Goal: Task Accomplishment & Management: Manage account settings

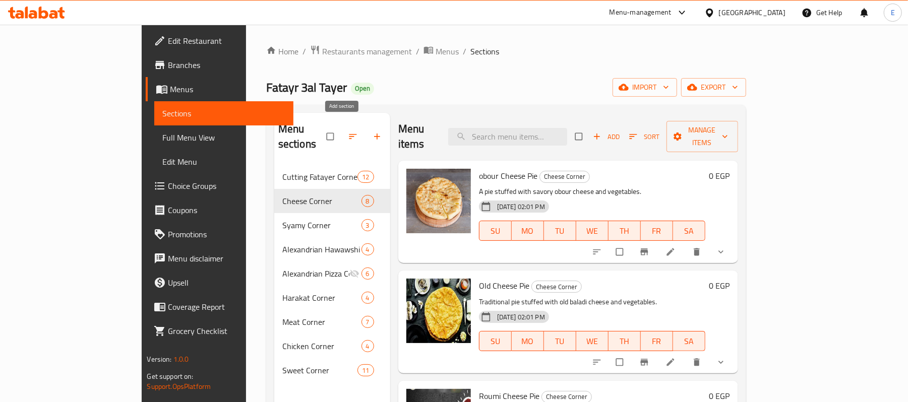
click at [366, 131] on button "button" at bounding box center [378, 136] width 24 height 22
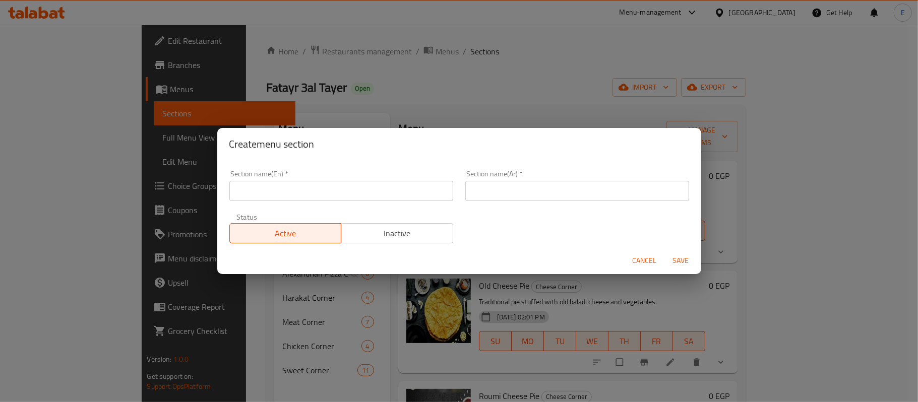
click at [337, 182] on input "text" at bounding box center [341, 191] width 224 height 20
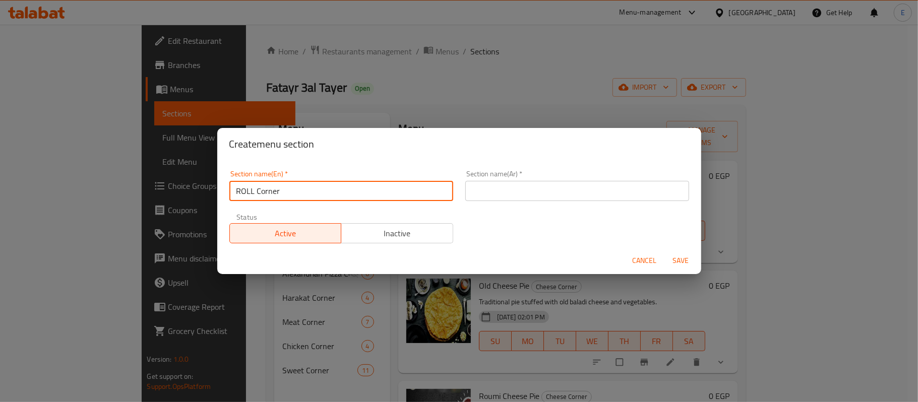
drag, startPoint x: 241, startPoint y: 190, endPoint x: 253, endPoint y: 192, distance: 12.3
click at [253, 192] on input "ROLL Corner" at bounding box center [341, 191] width 224 height 20
type input "Roll Corner"
click at [547, 189] on input "text" at bounding box center [577, 191] width 224 height 20
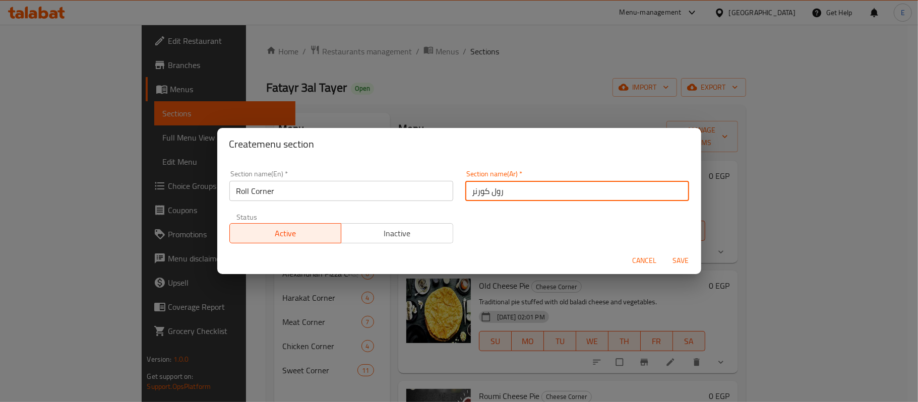
type input "رول كورنر"
click at [691, 265] on span "Save" at bounding box center [681, 261] width 24 height 13
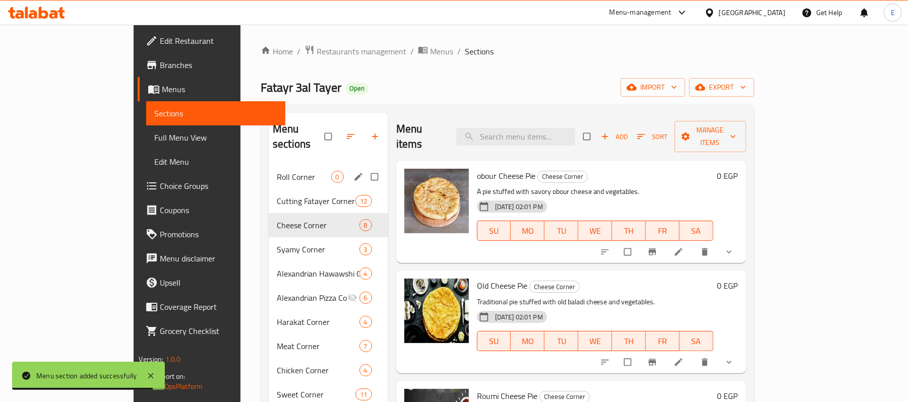
click at [269, 165] on div "Roll Corner 0" at bounding box center [328, 177] width 119 height 24
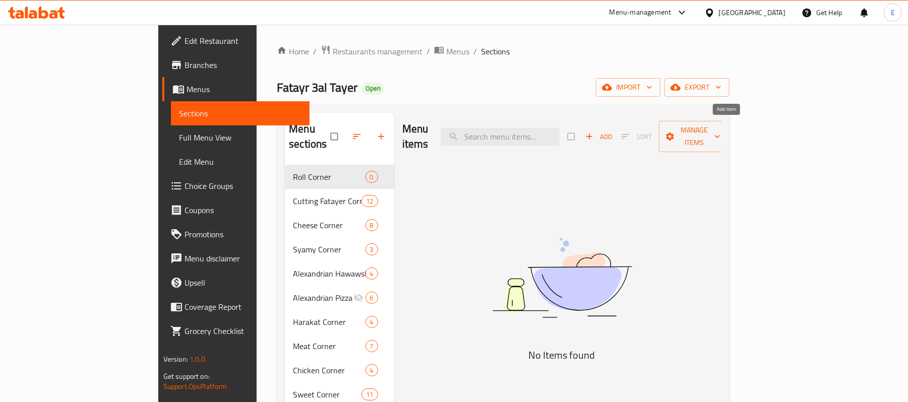
click at [612, 131] on span "Add" at bounding box center [598, 137] width 27 height 12
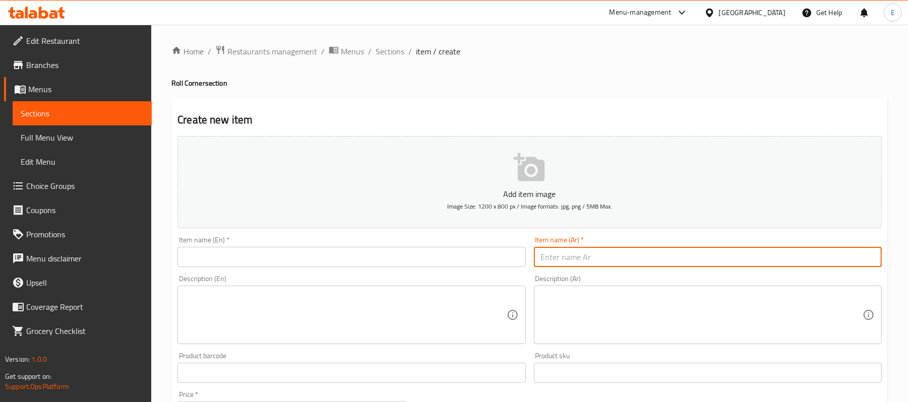
click at [575, 252] on input "text" at bounding box center [708, 257] width 348 height 20
type input "v"
type input "ؤ"
click at [632, 264] on input "رول لحم مفروم وجبن" at bounding box center [708, 257] width 348 height 20
click at [630, 264] on input "رول لحم مفروم وجبن" at bounding box center [708, 257] width 348 height 20
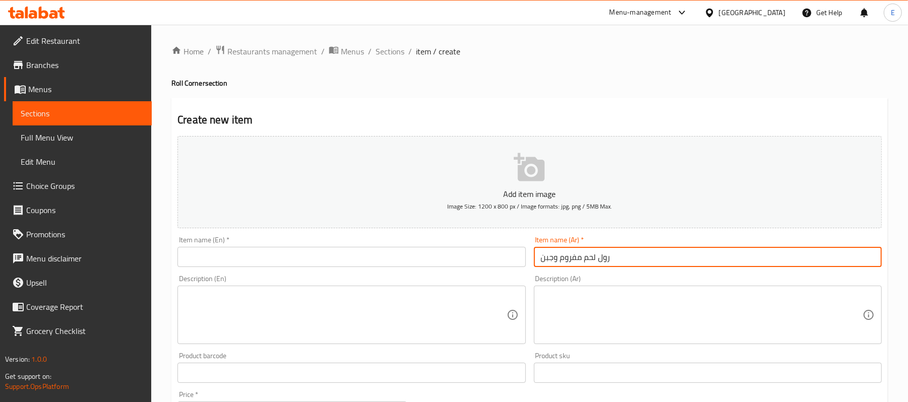
click at [630, 264] on input "رول لحم مفروم وجبن" at bounding box center [708, 257] width 348 height 20
click at [630, 263] on input "رول لحم مفروم وجبن" at bounding box center [708, 257] width 348 height 20
type input "رول لحم مفروم وجبن"
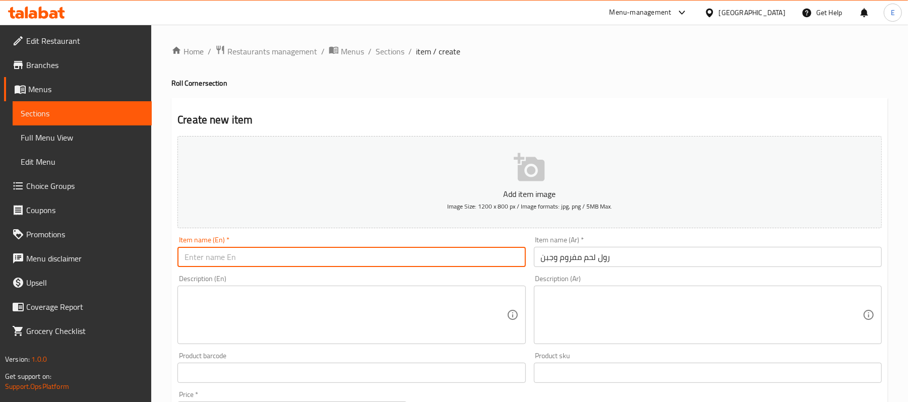
click at [236, 258] on input "text" at bounding box center [351, 257] width 348 height 20
paste input "Minced meat and cheese roll"
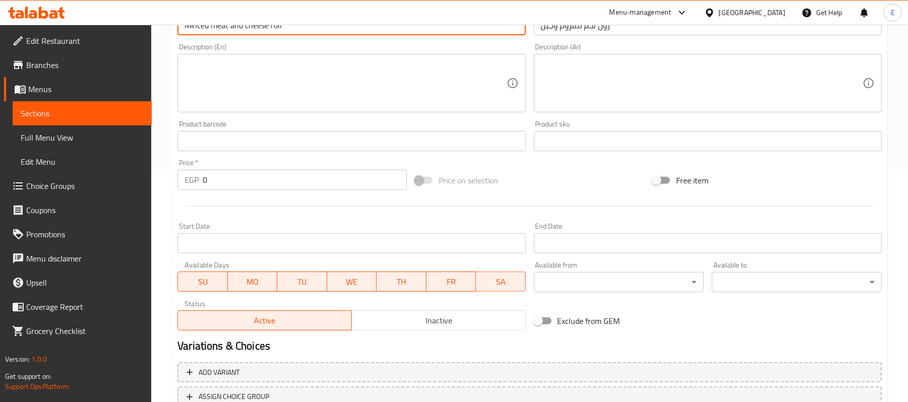
scroll to position [309, 0]
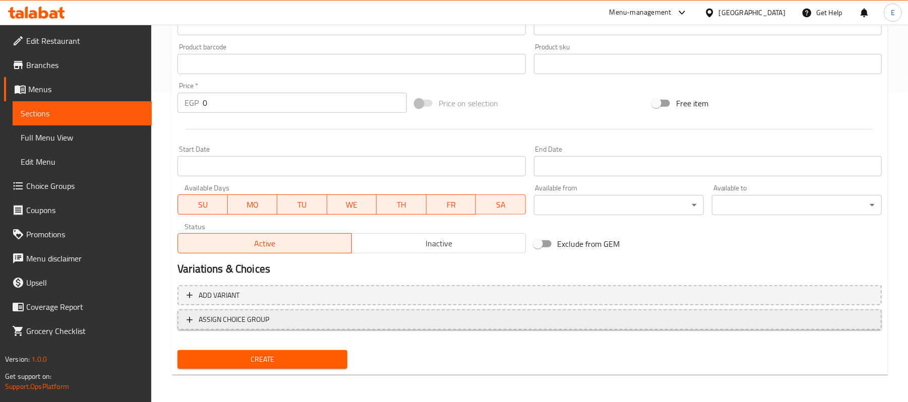
type input "Minced meat and cheese roll"
click at [482, 327] on button "ASSIGN CHOICE GROUP" at bounding box center [529, 319] width 704 height 21
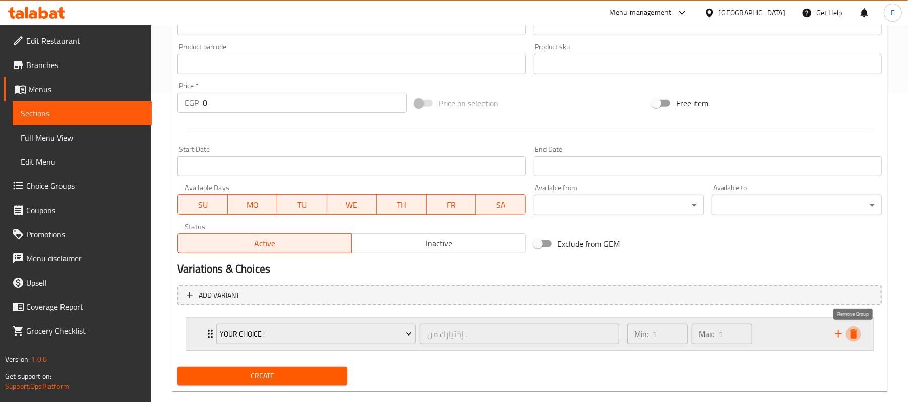
click at [856, 337] on icon "delete" at bounding box center [853, 334] width 7 height 9
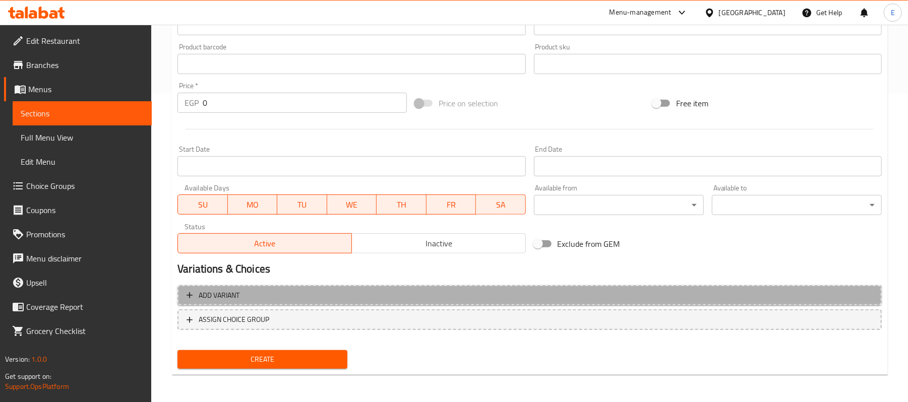
click at [750, 289] on span "Add variant" at bounding box center [529, 295] width 686 height 13
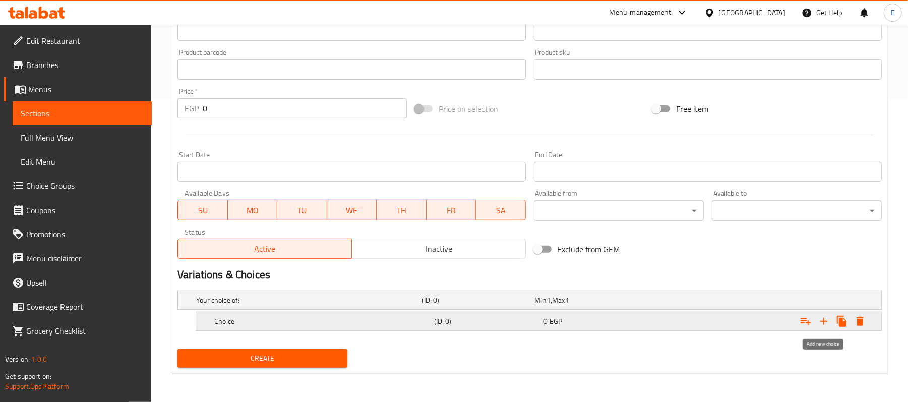
click at [827, 324] on icon "Expand" at bounding box center [823, 321] width 12 height 12
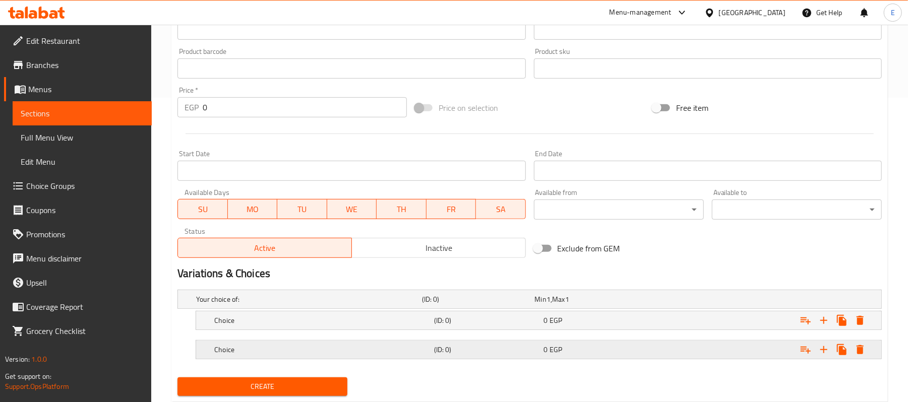
click at [250, 304] on h5 "Choice" at bounding box center [307, 299] width 222 height 10
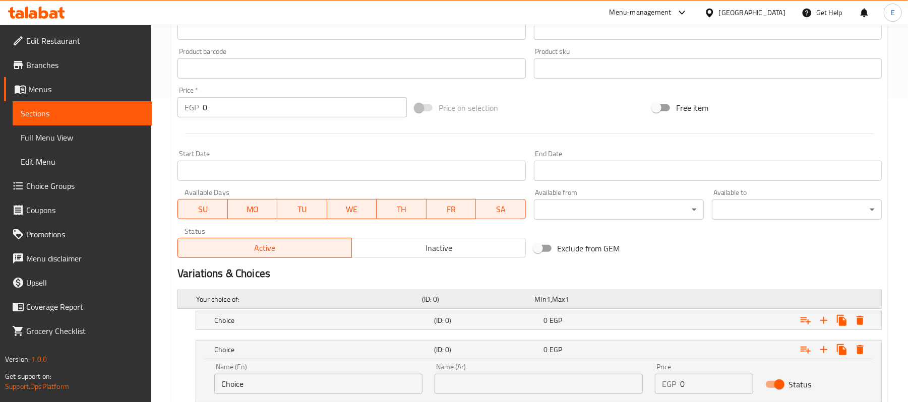
click at [257, 309] on div "Your choice of: (ID: 0) Min 1 , Max 1" at bounding box center [532, 299] width 677 height 22
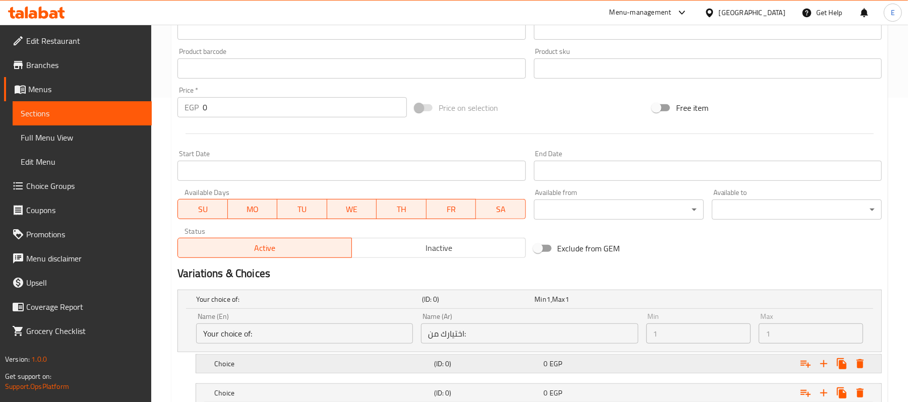
click at [261, 306] on div "Choice" at bounding box center [307, 299] width 226 height 14
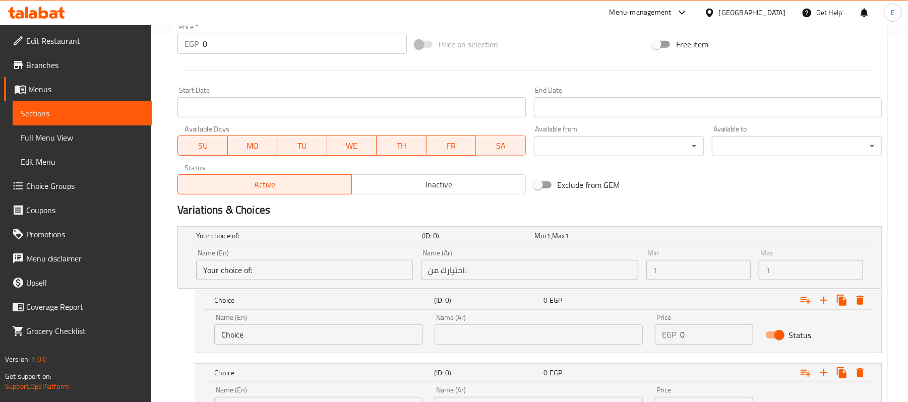
scroll to position [438, 0]
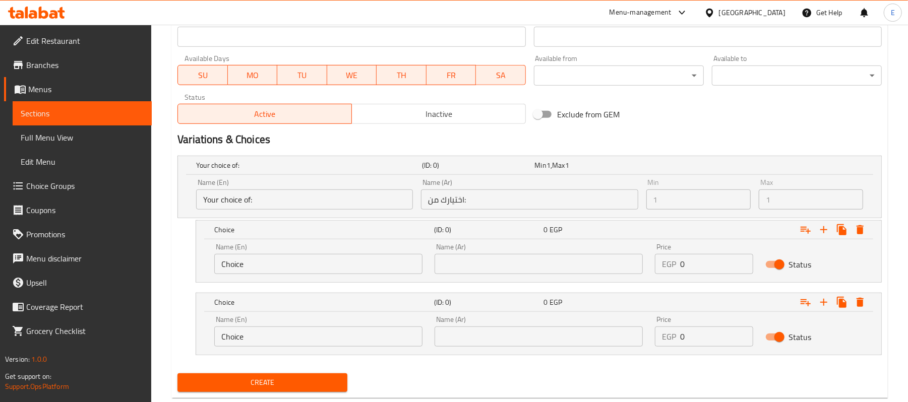
click at [698, 345] on input "0" at bounding box center [716, 337] width 73 height 20
type input "50"
click at [688, 260] on input "0" at bounding box center [716, 264] width 73 height 20
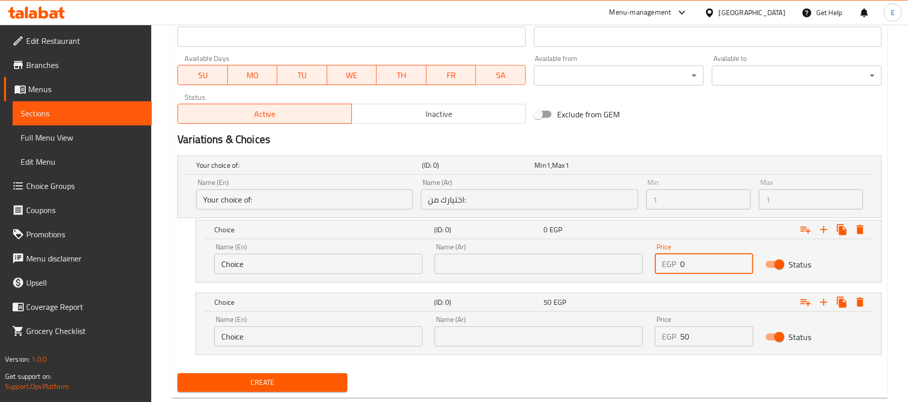
click at [688, 260] on input "0" at bounding box center [716, 264] width 73 height 20
type input "40"
click at [450, 262] on input "text" at bounding box center [538, 264] width 208 height 20
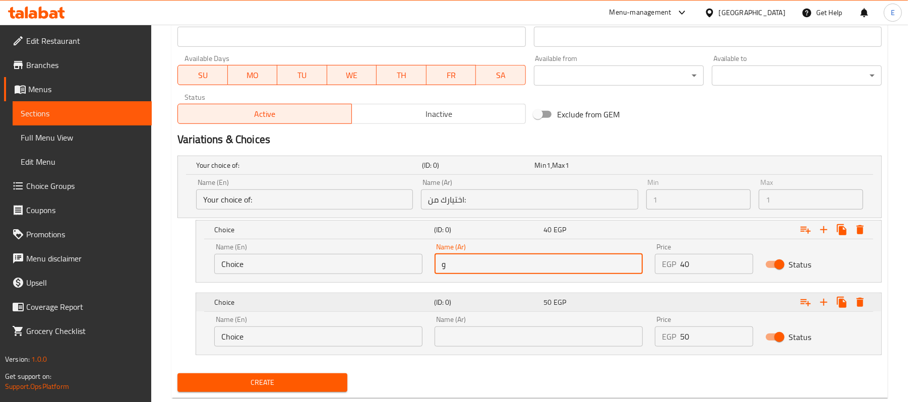
type input "وسط"
click at [494, 335] on input "text" at bounding box center [538, 337] width 208 height 20
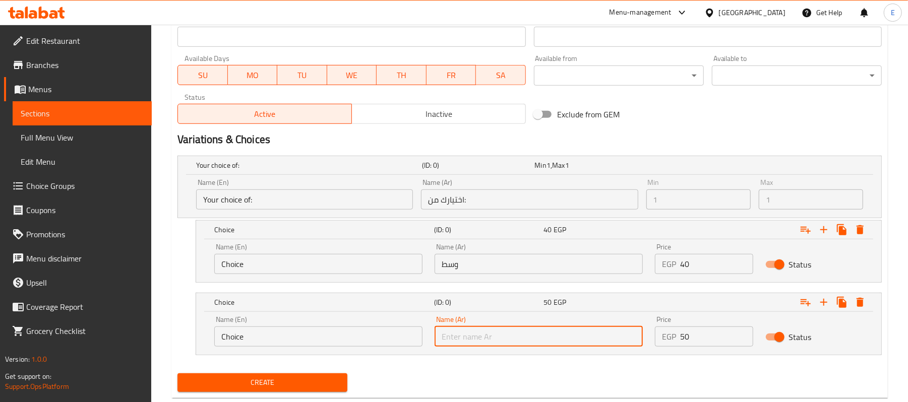
type input "كبير"
drag, startPoint x: 214, startPoint y: 351, endPoint x: 218, endPoint y: 341, distance: 10.6
click at [215, 351] on div "Name (En) Choice Name (En)" at bounding box center [318, 331] width 220 height 43
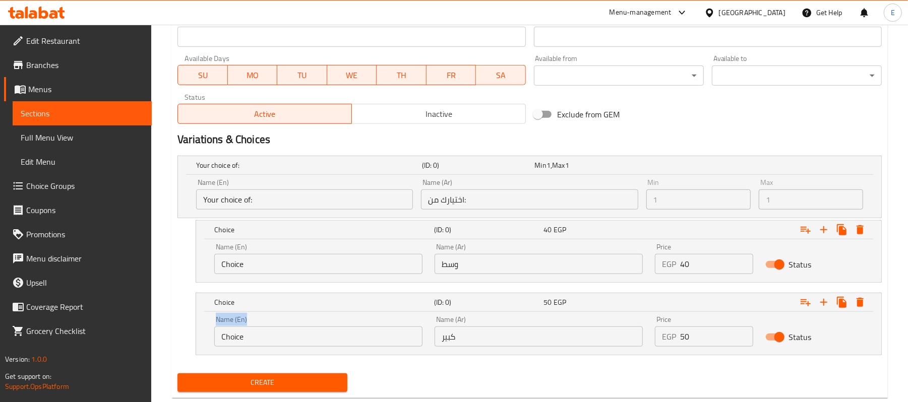
click at [223, 338] on input "Choice" at bounding box center [318, 337] width 208 height 20
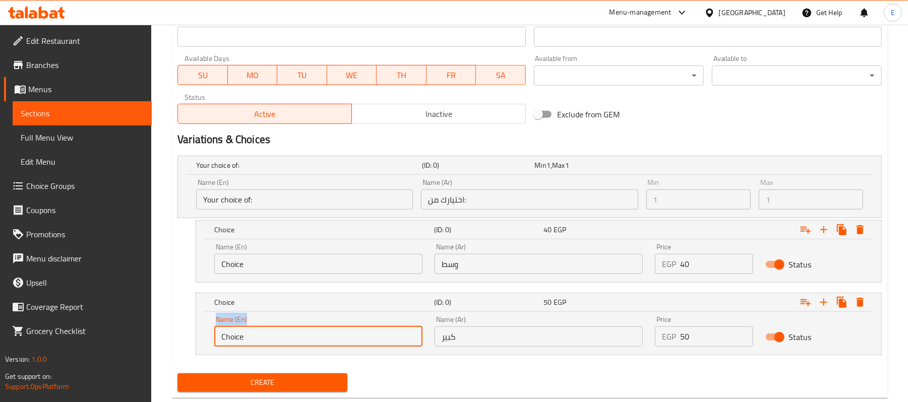
click at [224, 337] on input "Choice" at bounding box center [318, 337] width 208 height 20
click at [226, 337] on input "Choice" at bounding box center [318, 337] width 208 height 20
click at [225, 337] on input "Choice" at bounding box center [318, 337] width 208 height 20
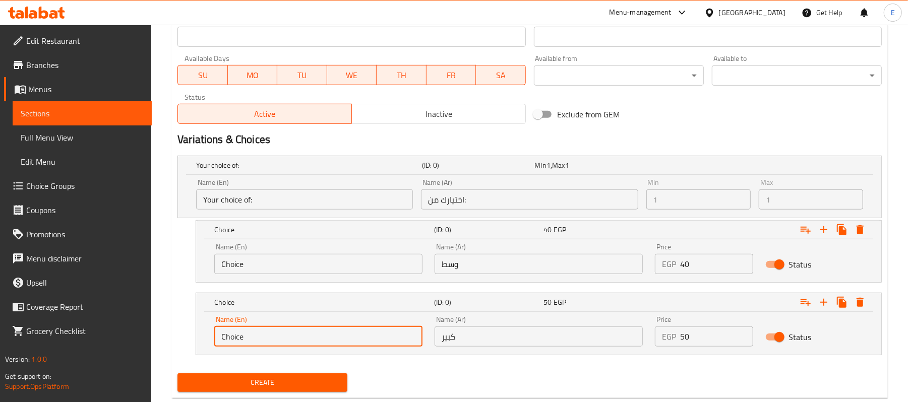
click at [225, 337] on input "Choice" at bounding box center [318, 337] width 208 height 20
click at [224, 337] on input "text" at bounding box center [318, 337] width 208 height 20
type input "Large"
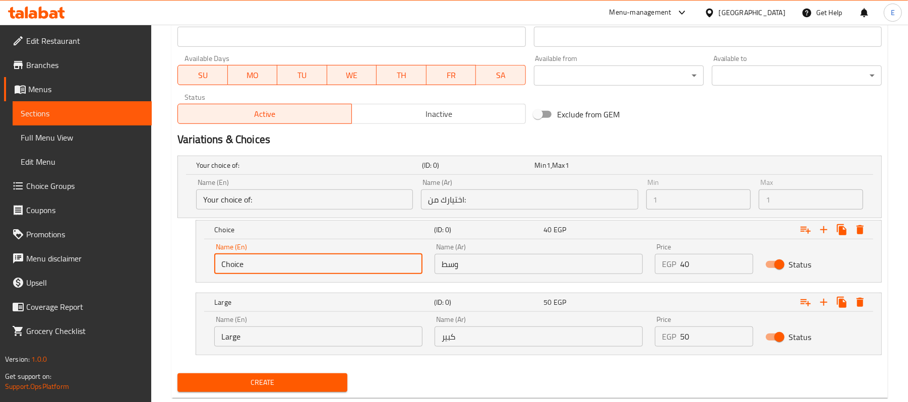
click at [258, 269] on input "Choice" at bounding box center [318, 264] width 208 height 20
type input "Medium"
drag, startPoint x: 377, startPoint y: 308, endPoint x: 388, endPoint y: 261, distance: 48.4
click at [378, 170] on h5 "Large" at bounding box center [307, 165] width 222 height 10
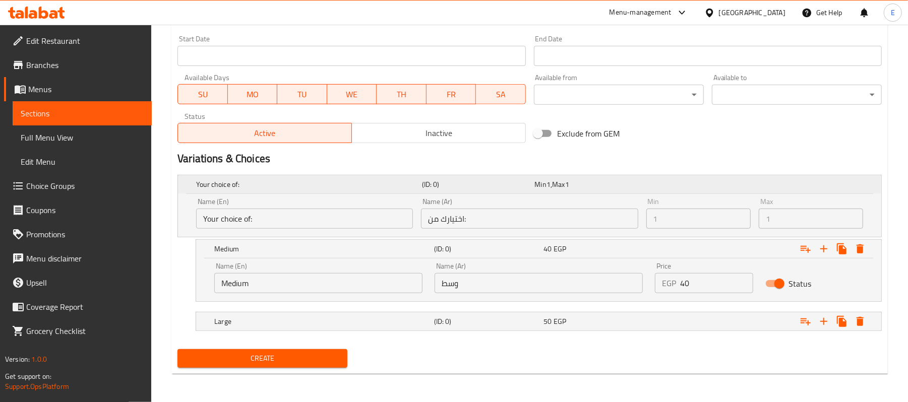
click at [398, 188] on h5 "Your choice of:" at bounding box center [307, 184] width 222 height 10
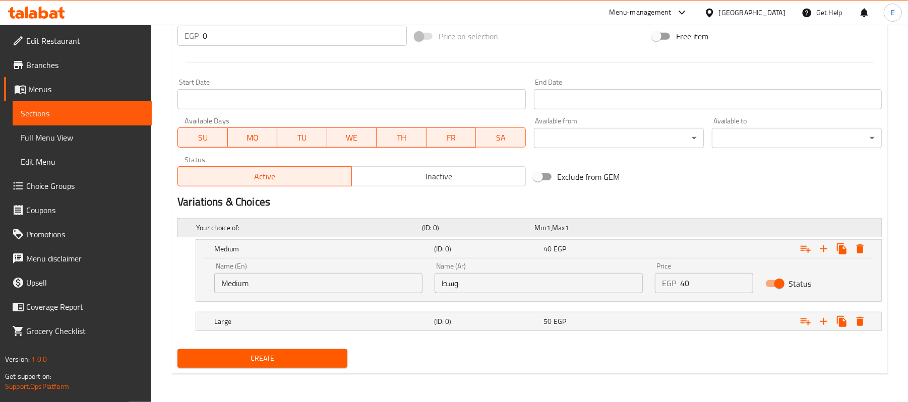
scroll to position [377, 0]
click at [316, 245] on h5 "Medium" at bounding box center [322, 249] width 216 height 10
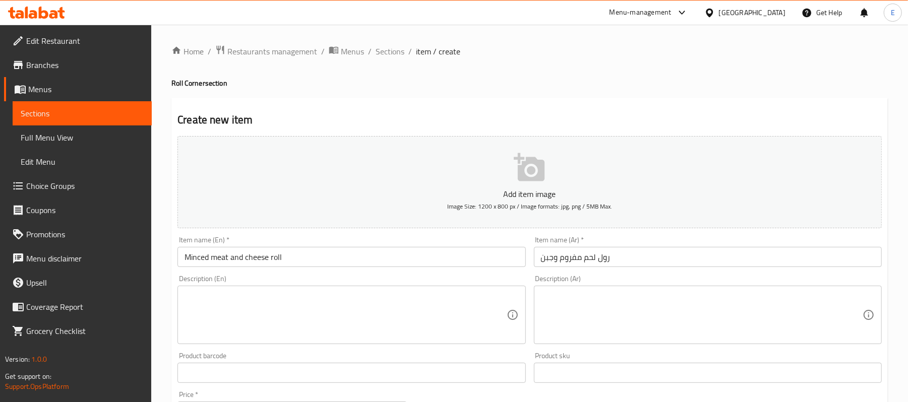
scroll to position [334, 0]
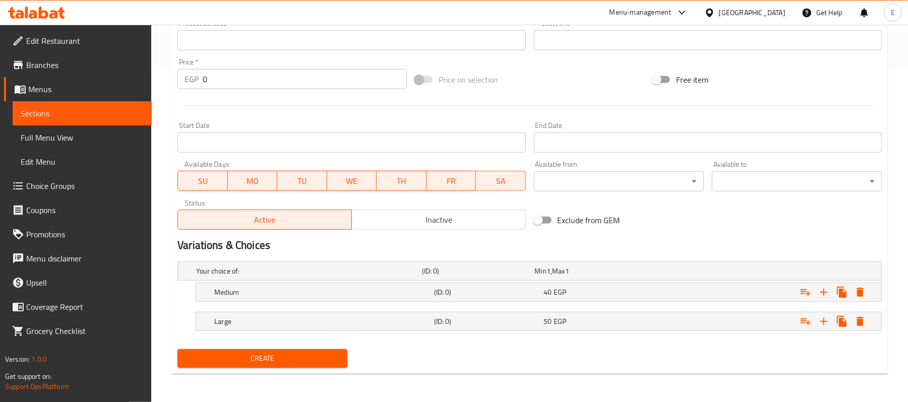
click at [240, 348] on div "Create" at bounding box center [262, 358] width 178 height 27
click at [240, 353] on span "Create" at bounding box center [262, 358] width 154 height 13
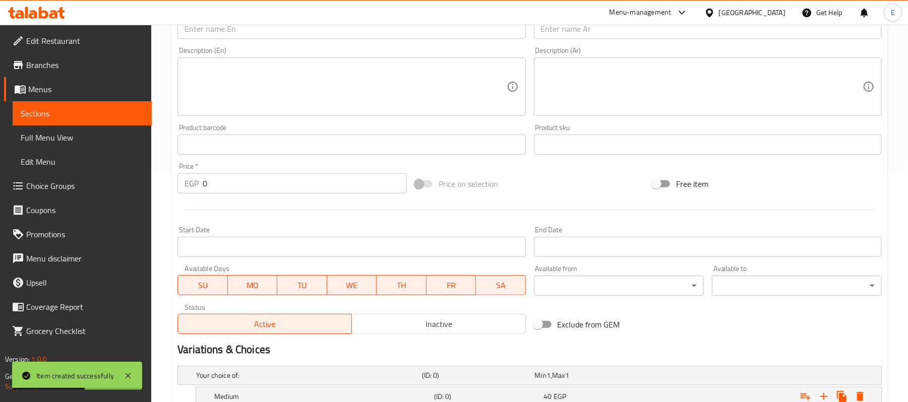
scroll to position [0, 0]
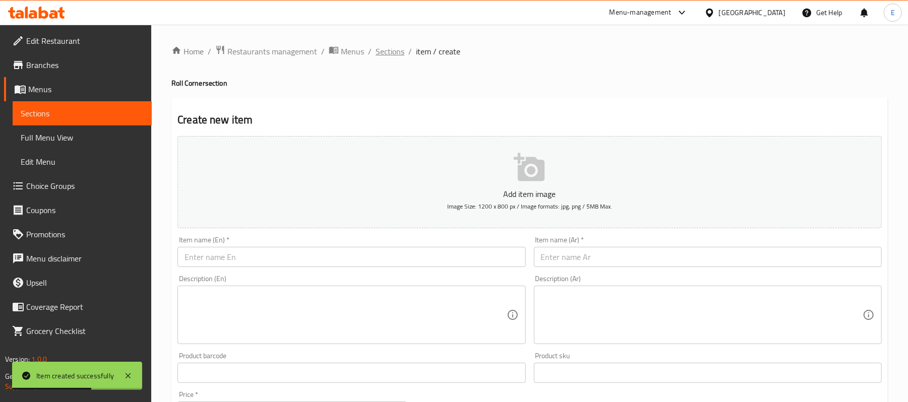
click at [392, 53] on span "Sections" at bounding box center [389, 51] width 29 height 12
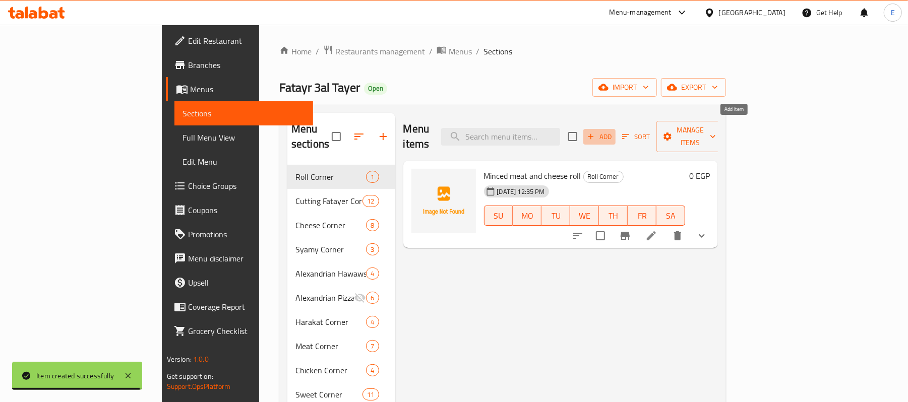
click at [613, 131] on span "Add" at bounding box center [599, 137] width 27 height 12
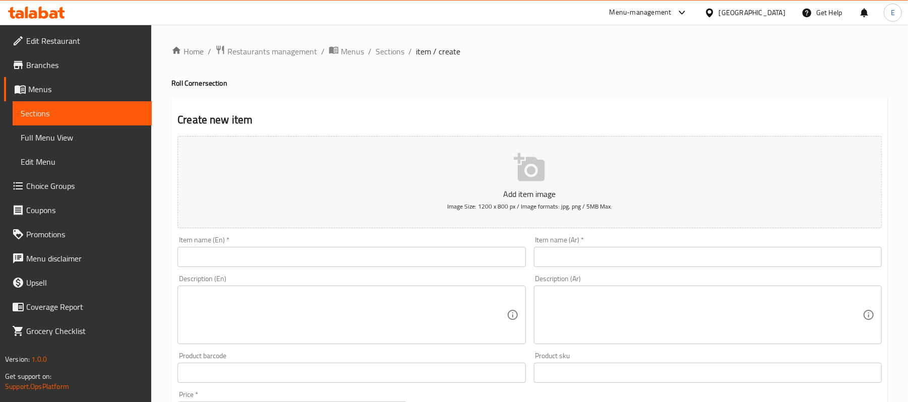
click at [542, 246] on div "Item name (Ar)   * Item name (Ar) *" at bounding box center [708, 251] width 348 height 31
click at [536, 248] on input "text" at bounding box center [708, 257] width 348 height 20
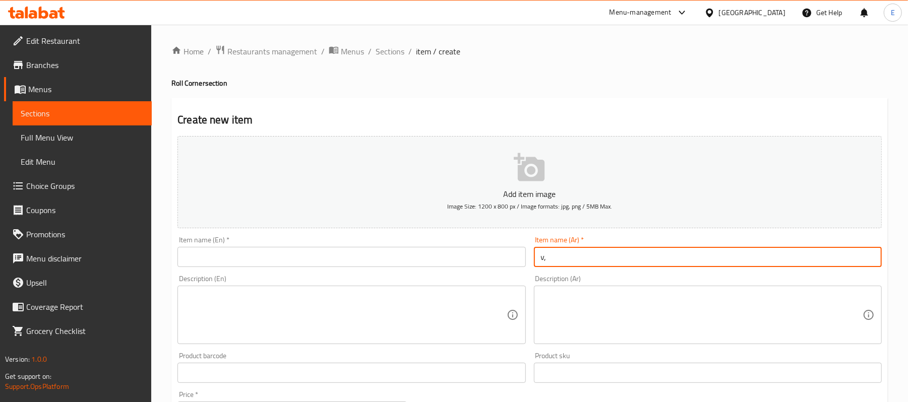
type input "v"
drag, startPoint x: 536, startPoint y: 248, endPoint x: 535, endPoint y: 254, distance: 5.6
drag, startPoint x: 535, startPoint y: 254, endPoint x: 559, endPoint y: 265, distance: 26.6
click at [559, 265] on input "text" at bounding box center [708, 257] width 348 height 20
click at [567, 264] on input "رول سجق وجبن" at bounding box center [708, 257] width 348 height 20
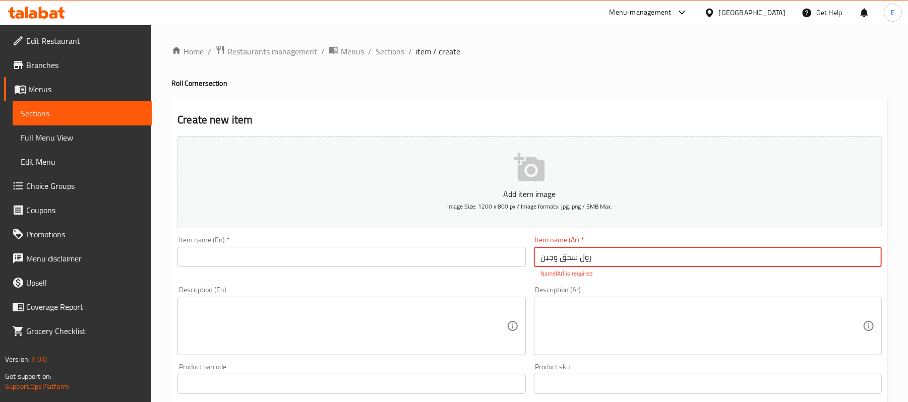
click at [567, 264] on input "رول سجق وجبن" at bounding box center [708, 257] width 348 height 20
type input "رول سجق وجبن"
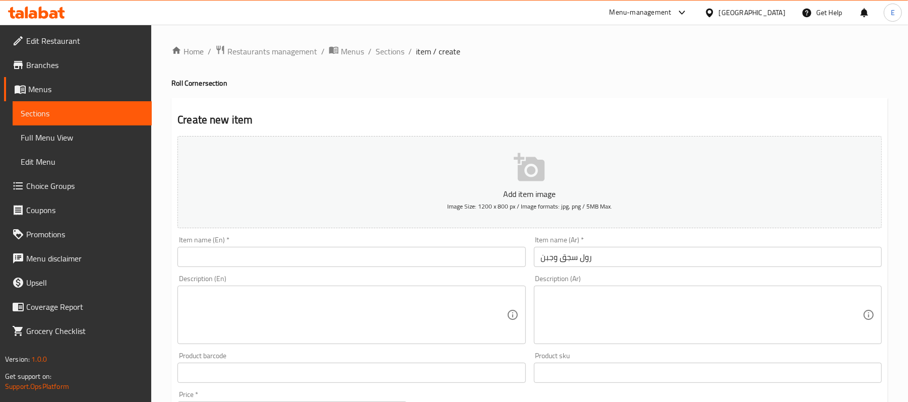
click at [385, 271] on div "Item name (En)   * Item name (En) *" at bounding box center [351, 251] width 356 height 39
click at [384, 262] on input "text" at bounding box center [351, 257] width 348 height 20
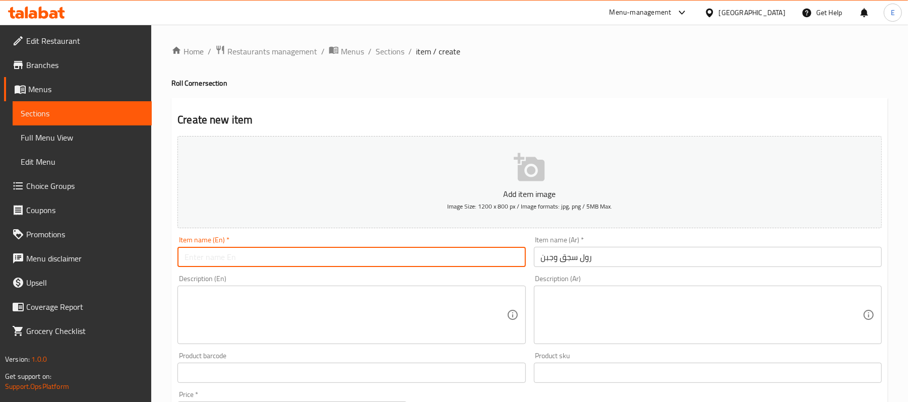
paste input "Sausage and cheese roll"
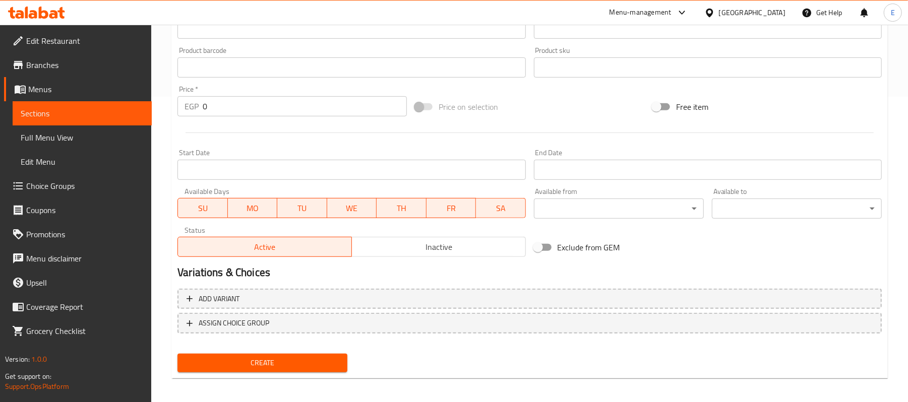
scroll to position [309, 0]
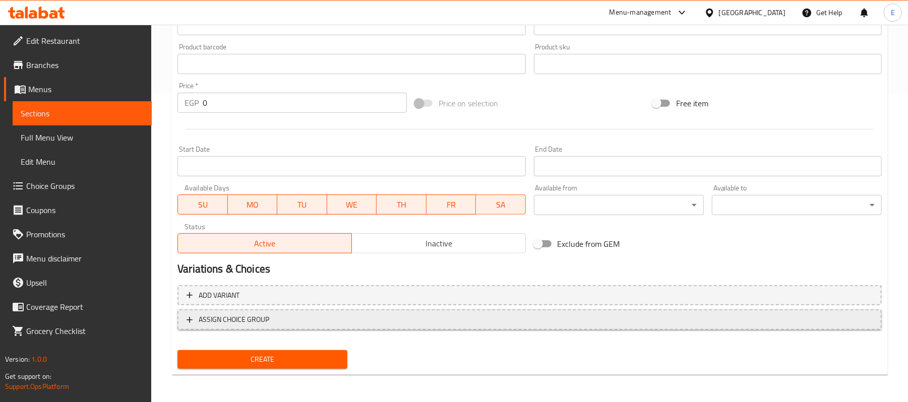
type input "Sausage and cheese roll"
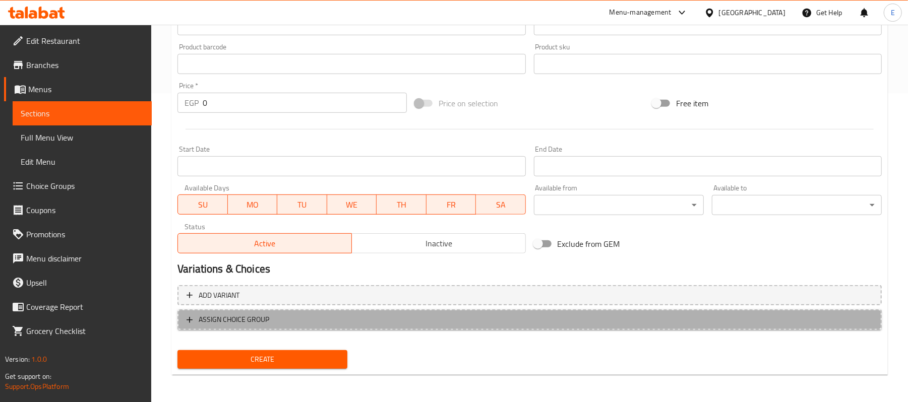
click at [321, 317] on span "ASSIGN CHOICE GROUP" at bounding box center [529, 319] width 686 height 13
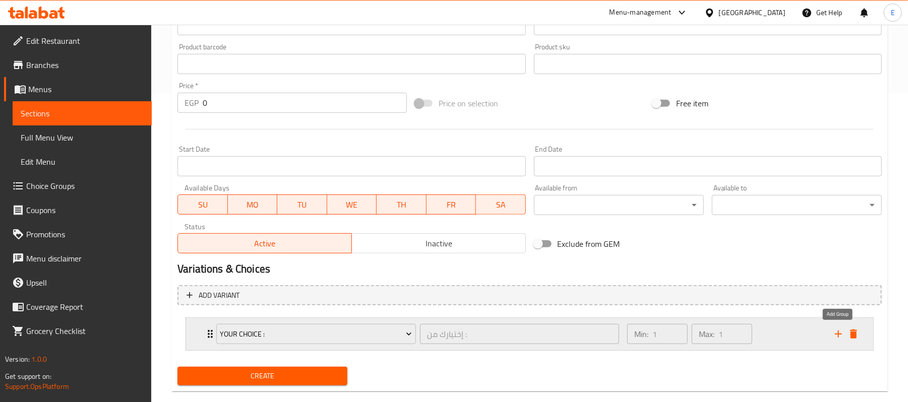
click at [838, 337] on icon "add" at bounding box center [838, 334] width 7 height 7
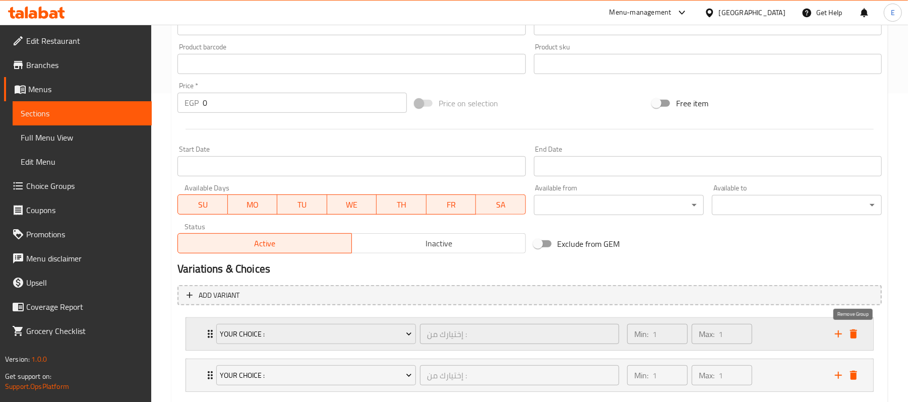
click at [853, 338] on icon "delete" at bounding box center [853, 334] width 7 height 9
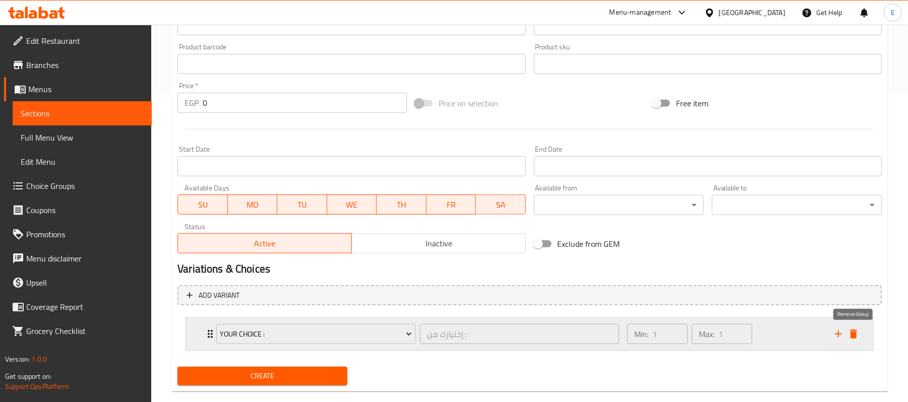
click at [853, 338] on icon "delete" at bounding box center [853, 334] width 7 height 9
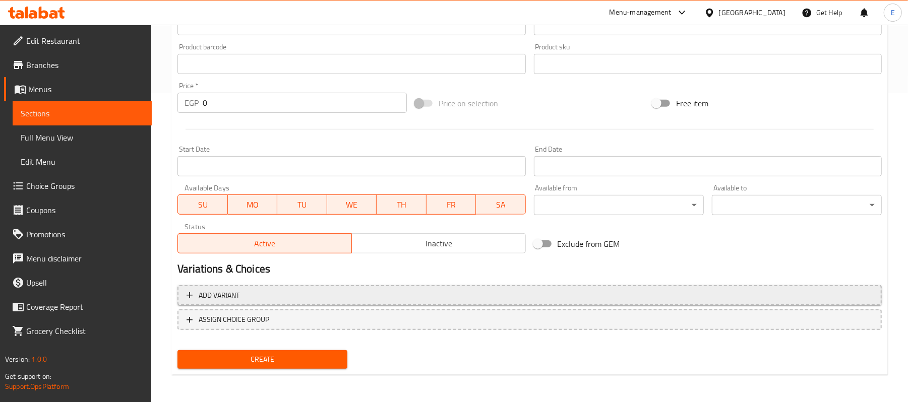
click at [267, 292] on span "Add variant" at bounding box center [529, 295] width 686 height 13
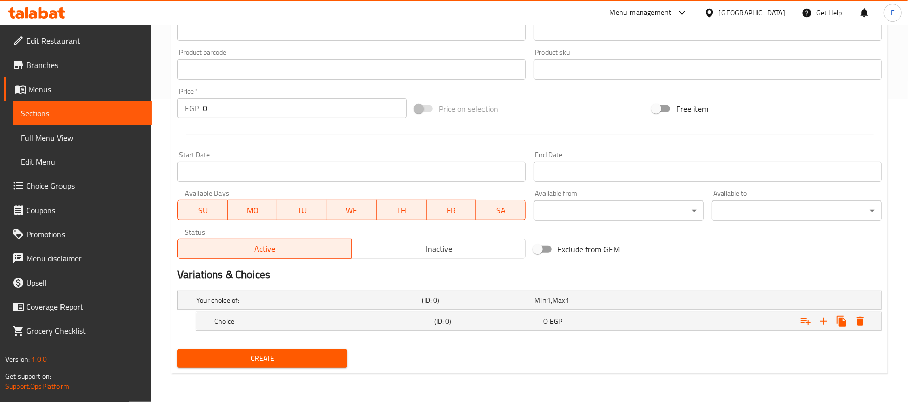
scroll to position [304, 0]
click at [818, 325] on icon "Expand" at bounding box center [823, 321] width 12 height 12
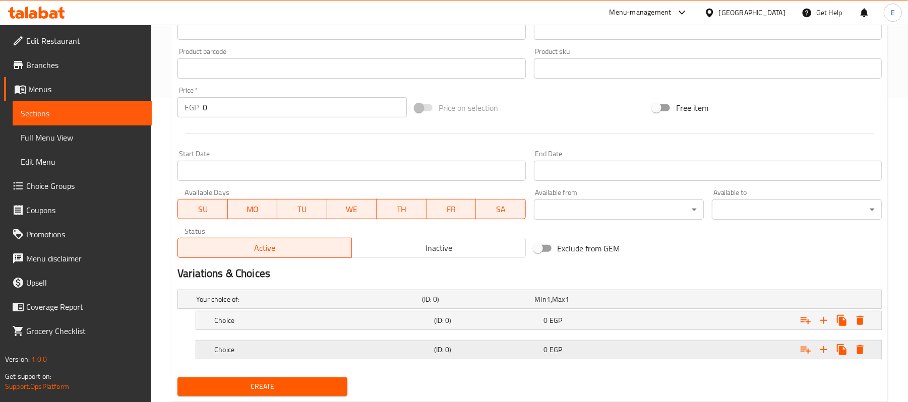
click at [550, 306] on span "EGP" at bounding box center [548, 299] width 4 height 13
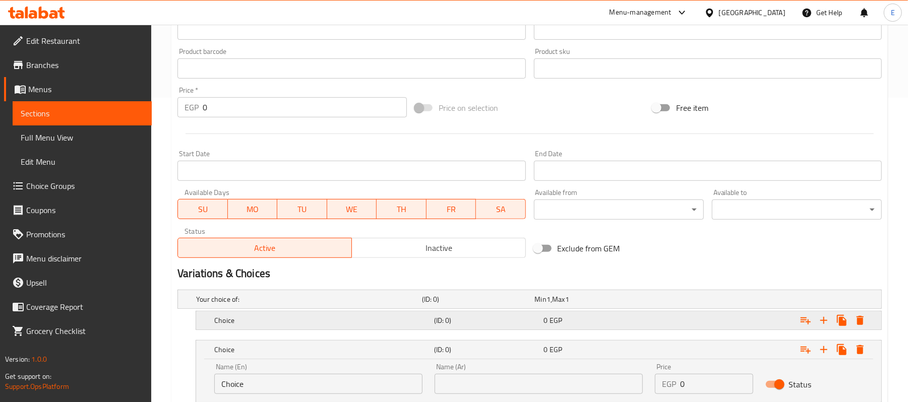
click at [543, 306] on div "0 EGP" at bounding box center [589, 299] width 113 height 14
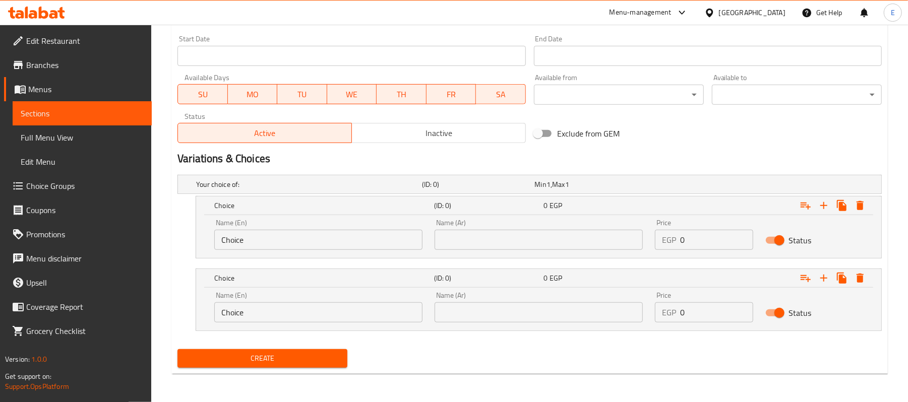
scroll to position [420, 0]
click at [690, 311] on input "0" at bounding box center [716, 312] width 73 height 20
type input "50"
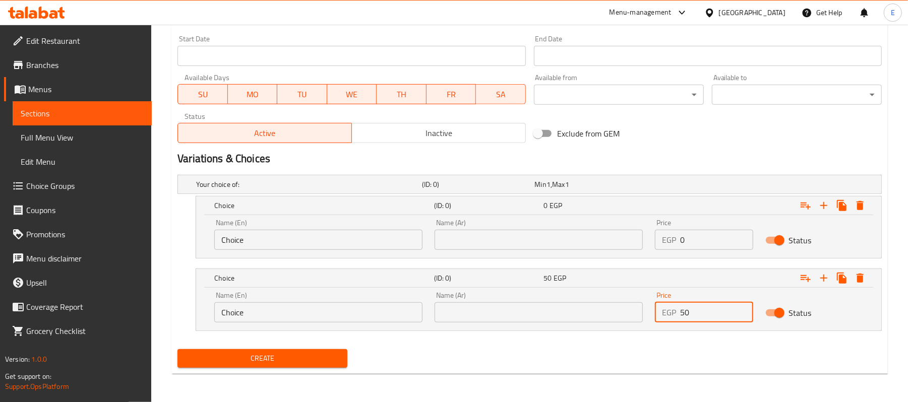
click at [688, 247] on input "0" at bounding box center [716, 240] width 73 height 20
click at [177, 349] on button "Create" at bounding box center [262, 358] width 170 height 19
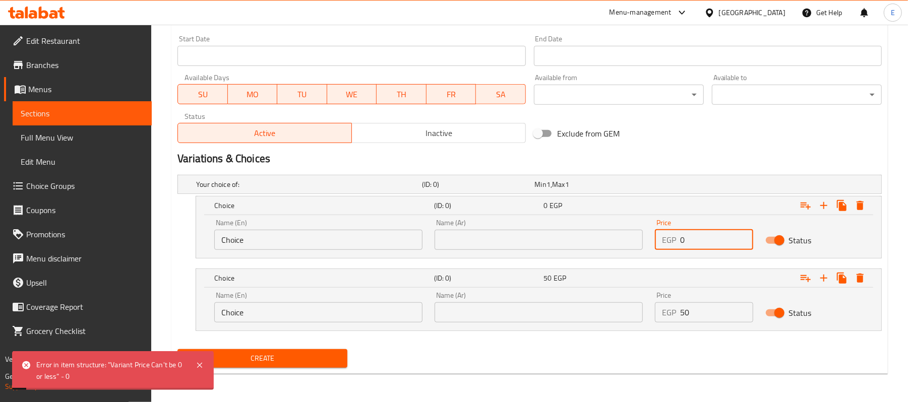
click at [688, 247] on input "0" at bounding box center [716, 240] width 73 height 20
type input "40"
click at [573, 241] on input "text" at bounding box center [538, 240] width 208 height 20
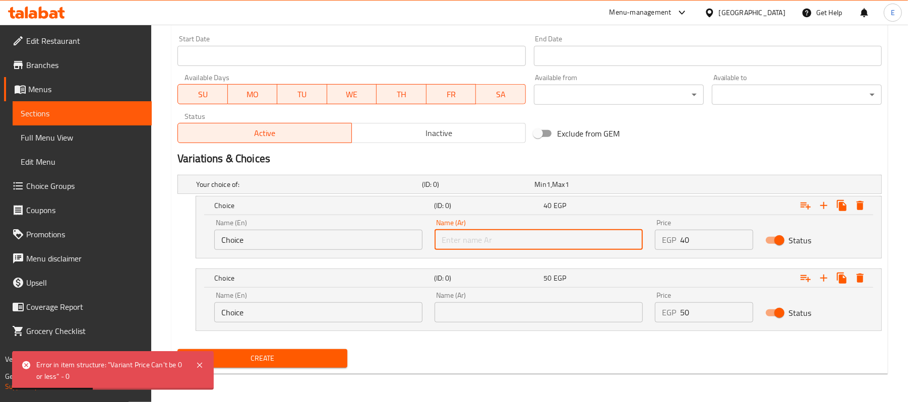
type input "وسط"
click at [527, 306] on input "text" at bounding box center [538, 312] width 208 height 20
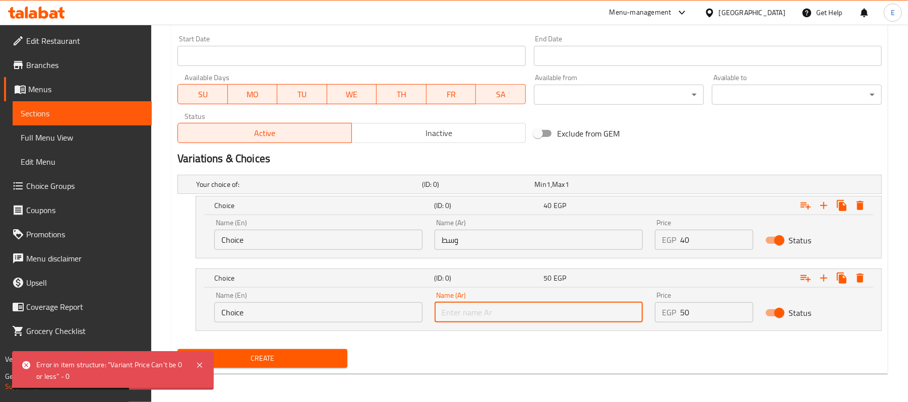
type input "كبير"
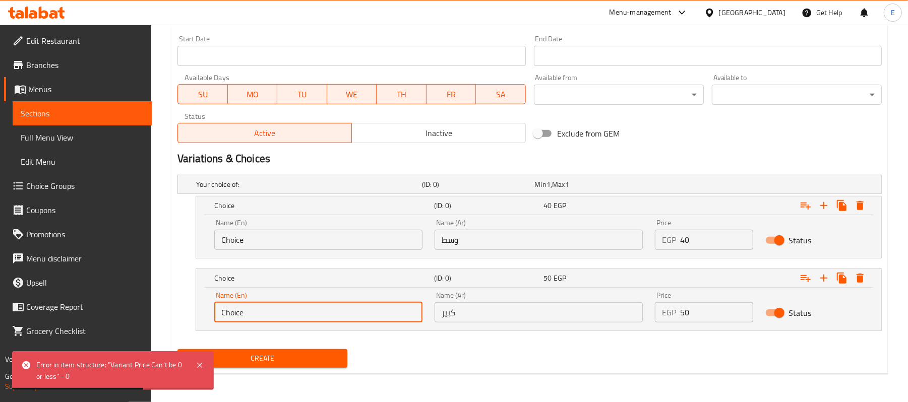
click at [268, 315] on input "Choice" at bounding box center [318, 312] width 208 height 20
click at [267, 310] on input "text" at bounding box center [318, 312] width 208 height 20
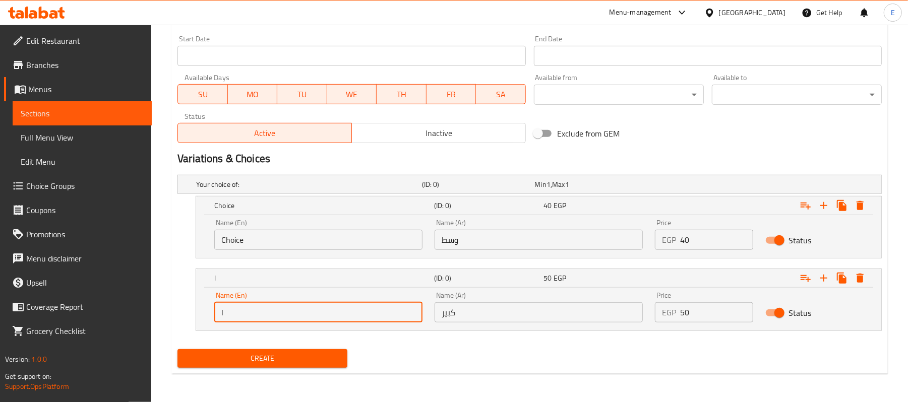
type input "Large"
click at [244, 242] on input "Choice" at bounding box center [318, 240] width 208 height 20
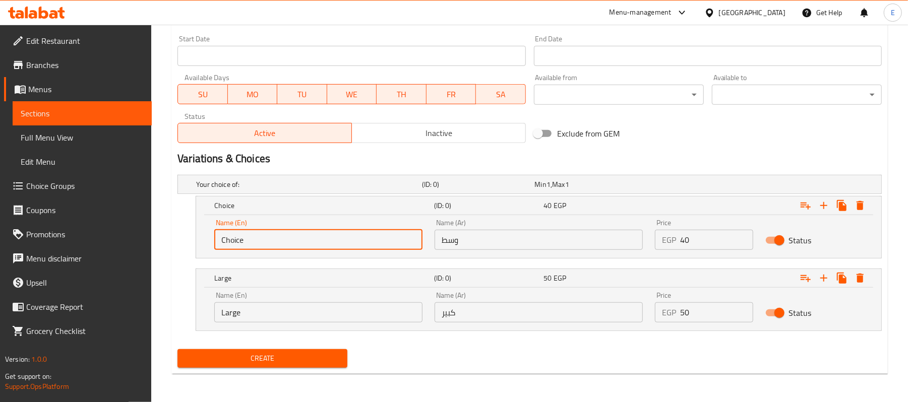
click at [244, 242] on input "Choice" at bounding box center [318, 240] width 208 height 20
click at [243, 242] on input "Choice" at bounding box center [318, 240] width 208 height 20
type input "Medium"
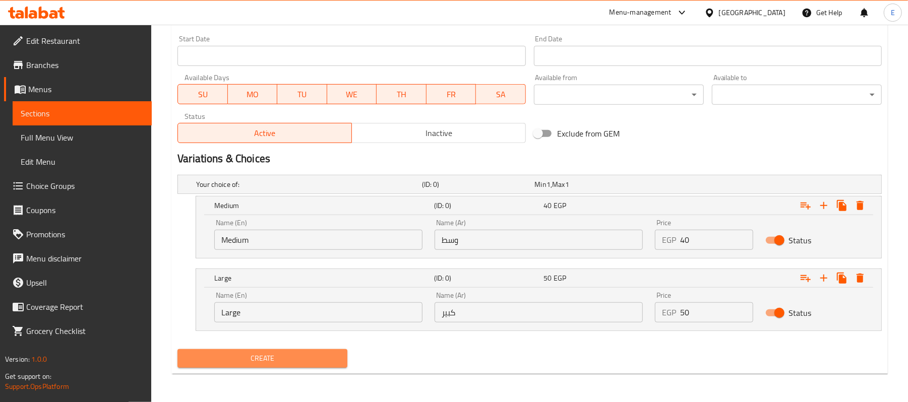
click at [214, 360] on span "Create" at bounding box center [262, 358] width 154 height 13
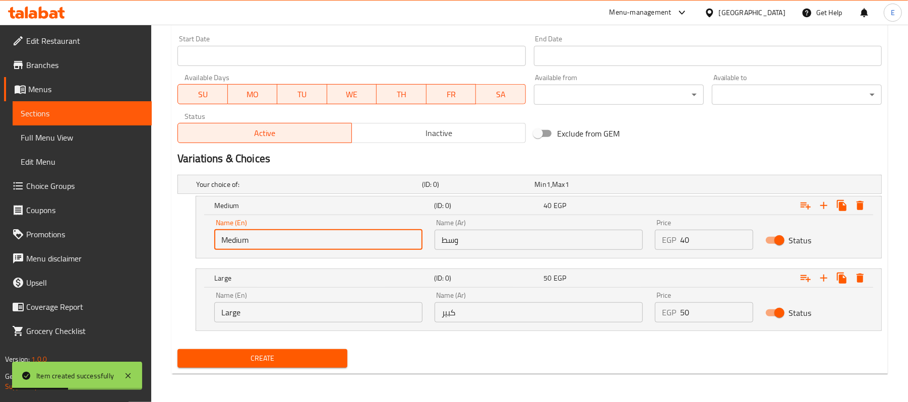
click at [230, 234] on input "Medium" at bounding box center [318, 240] width 208 height 20
type input "Medium"
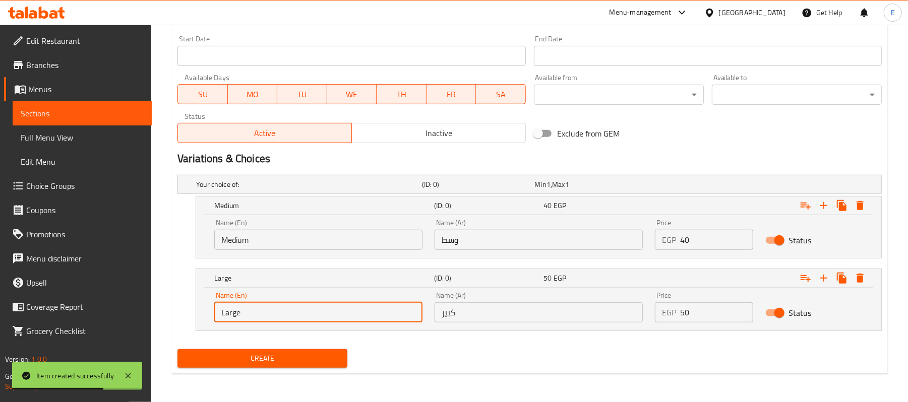
click at [247, 317] on input "Large" at bounding box center [318, 312] width 208 height 20
type input "Large"
click at [495, 305] on input "كبير" at bounding box center [538, 312] width 208 height 20
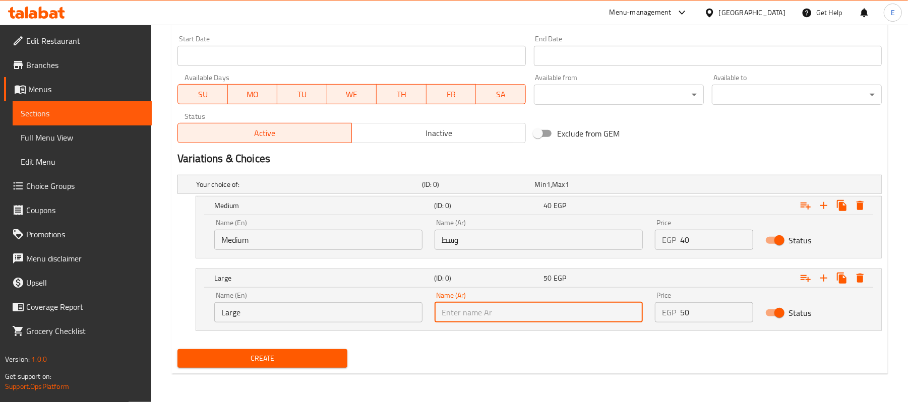
type input "كبير"
click at [500, 230] on input "وسط" at bounding box center [538, 240] width 208 height 20
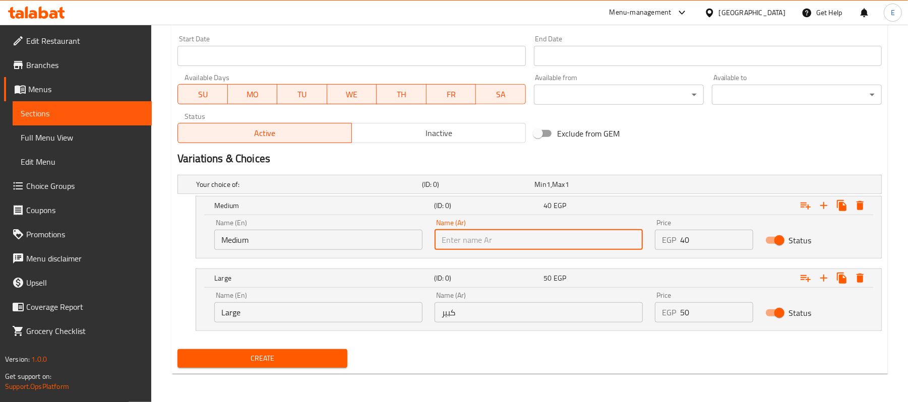
type input "وسط"
click at [721, 250] on div "Price EGP 40 Price" at bounding box center [704, 234] width 110 height 43
click at [714, 244] on input "40" at bounding box center [716, 240] width 73 height 20
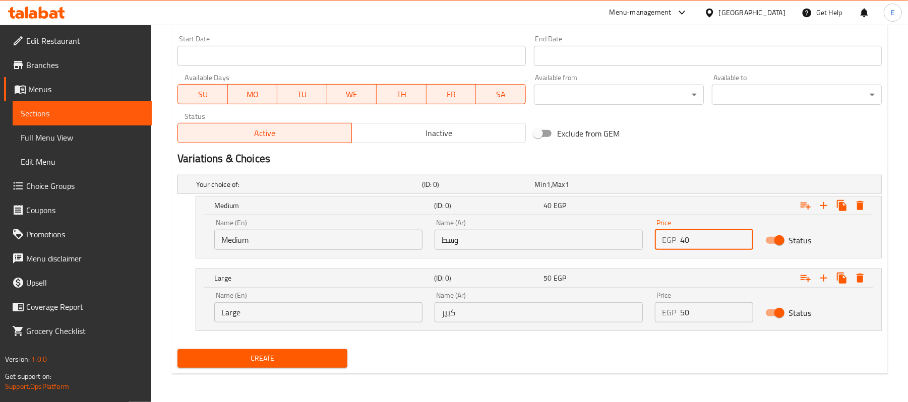
click at [714, 244] on input "40" at bounding box center [716, 240] width 73 height 20
type input "40"
click at [710, 306] on input "50" at bounding box center [716, 312] width 73 height 20
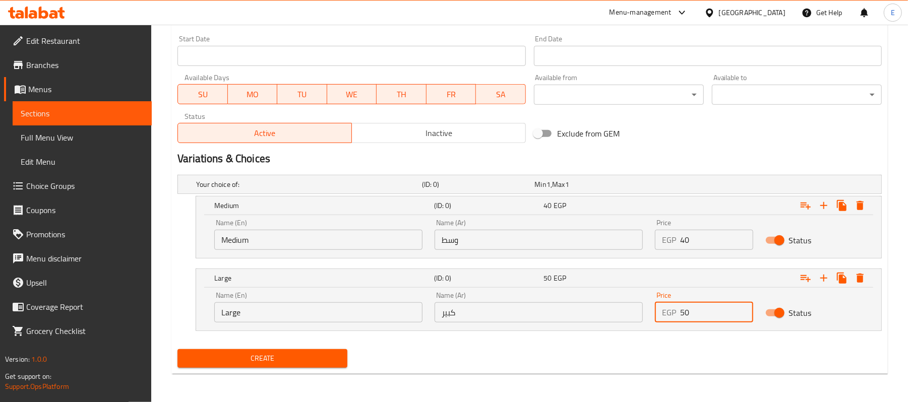
type input "0"
type input "50"
click at [718, 132] on div "Exclude from GEM" at bounding box center [648, 133] width 237 height 27
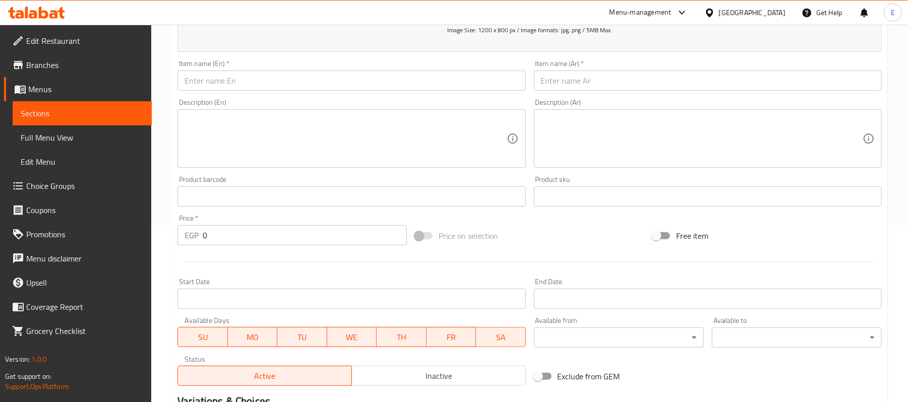
scroll to position [152, 0]
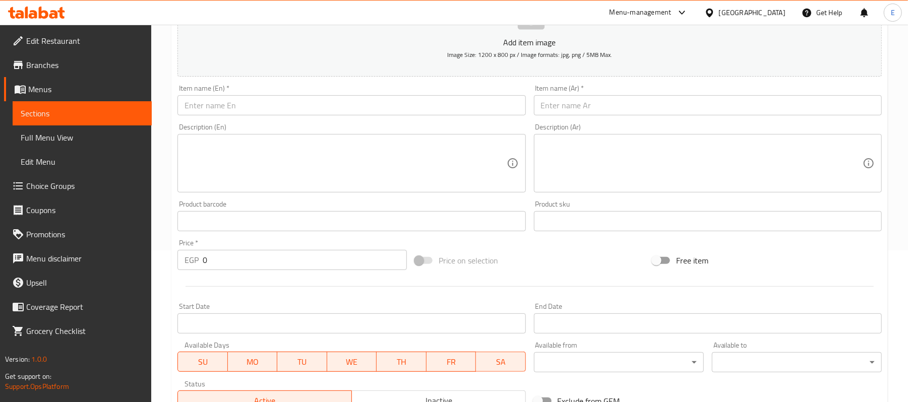
click at [588, 117] on div "Item name (Ar)   * Item name (Ar) *" at bounding box center [708, 100] width 356 height 39
click at [585, 111] on input "text" at bounding box center [708, 105] width 348 height 20
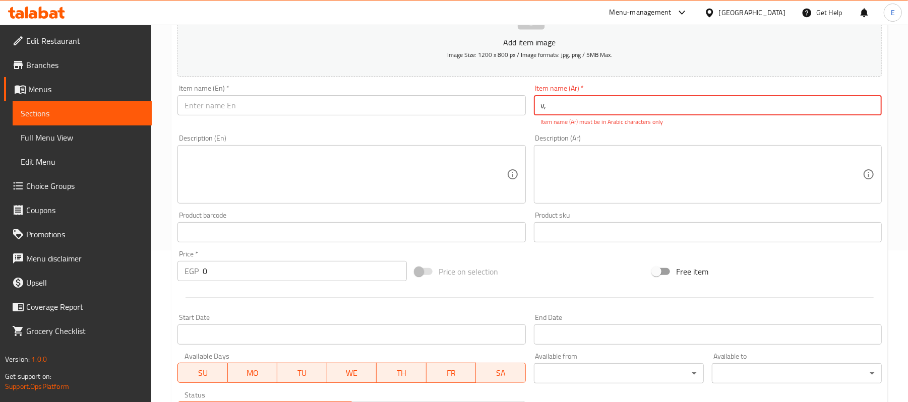
type input "v"
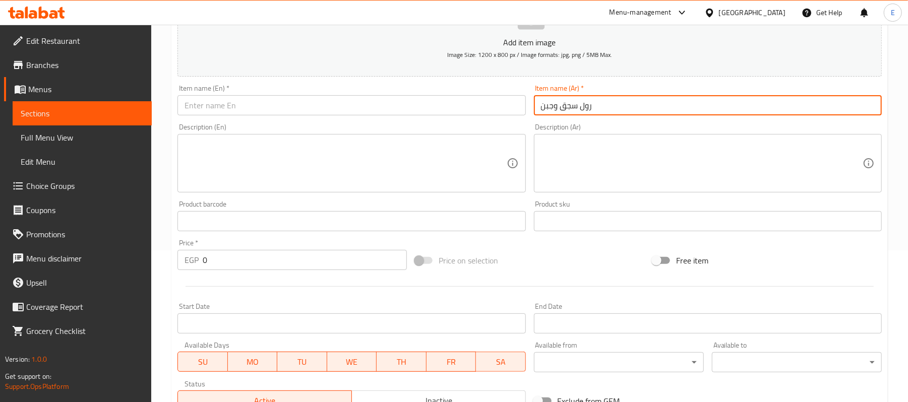
click at [585, 111] on input "رول سجق وجبن" at bounding box center [708, 105] width 348 height 20
click at [585, 108] on input "رول سجق وجبن" at bounding box center [708, 105] width 348 height 20
click at [563, 105] on input "رول سجق وجبن" at bounding box center [708, 105] width 348 height 20
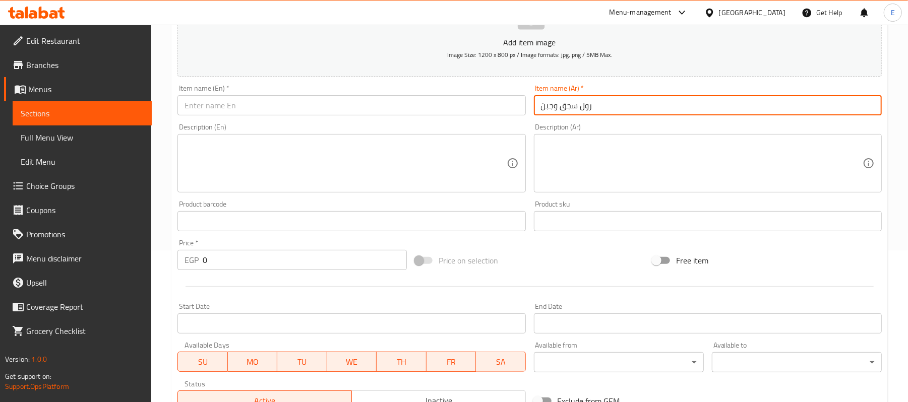
click at [563, 105] on input "رول سجق وجبن" at bounding box center [708, 105] width 348 height 20
click at [563, 105] on input "رول سوسيس وجبن" at bounding box center [708, 105] width 348 height 20
type input "رول سوسيس وجبن"
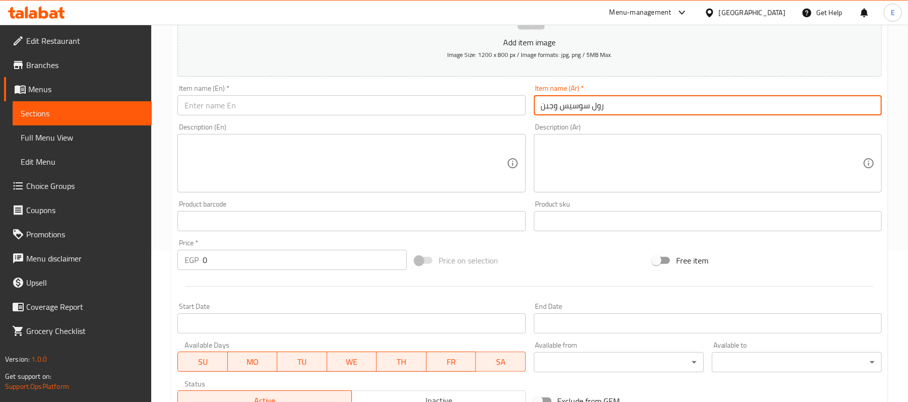
click at [246, 96] on input "text" at bounding box center [351, 105] width 348 height 20
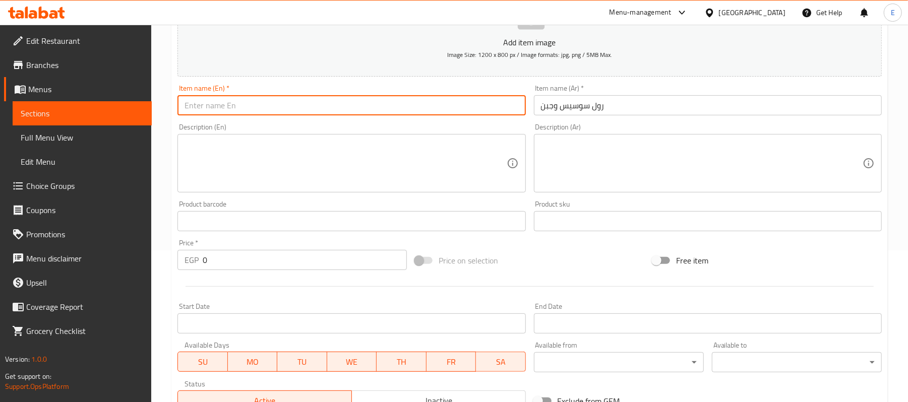
paste input "Sausage and cheese roll"
click at [202, 105] on input "Sausage and cheese roll" at bounding box center [351, 105] width 348 height 20
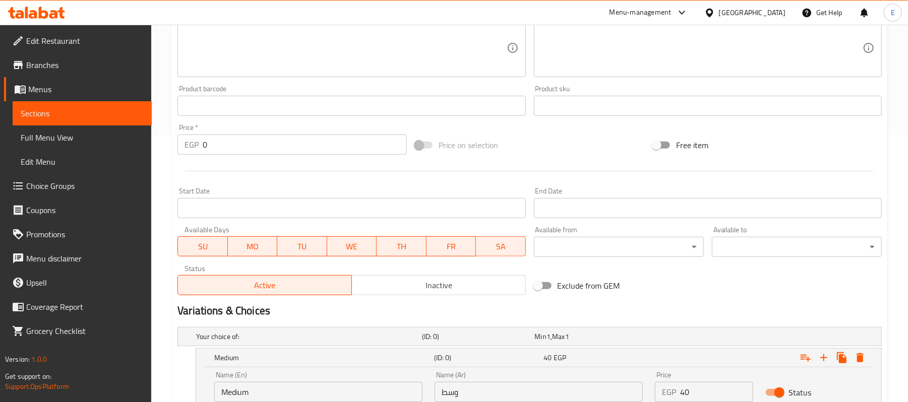
scroll to position [420, 0]
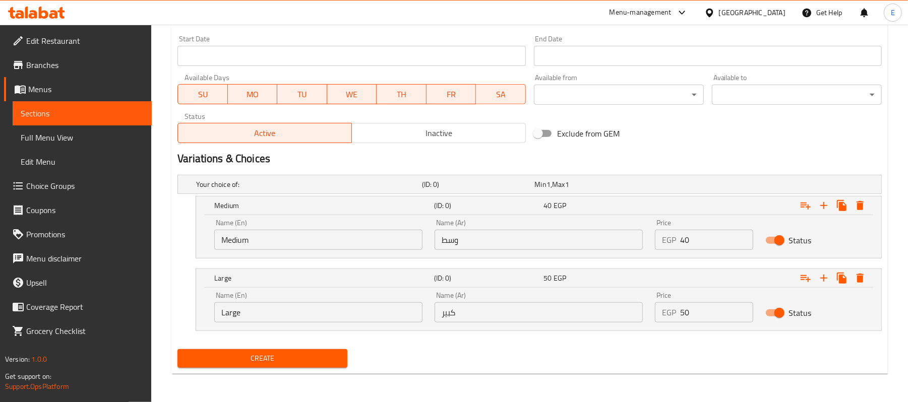
type input "Hot Dog and cheese roll"
click at [300, 364] on span "Create" at bounding box center [262, 358] width 154 height 13
click at [692, 245] on input "40" at bounding box center [716, 240] width 73 height 20
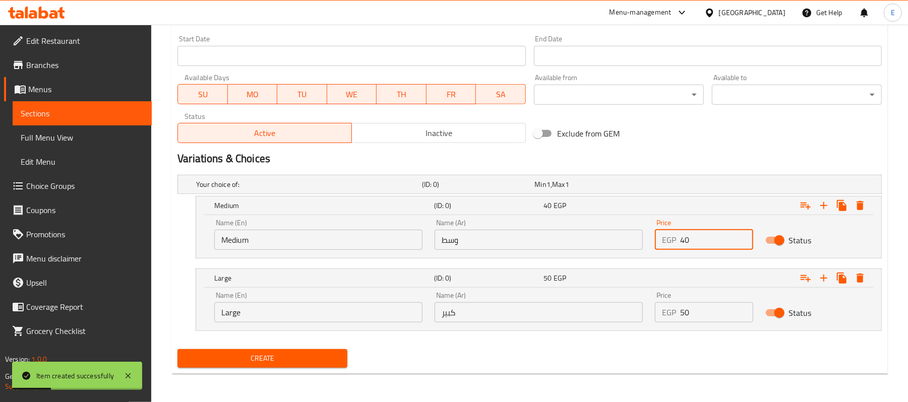
click at [692, 245] on input "40" at bounding box center [716, 240] width 73 height 20
type input "0"
type input "40"
click at [705, 314] on input "50" at bounding box center [716, 312] width 73 height 20
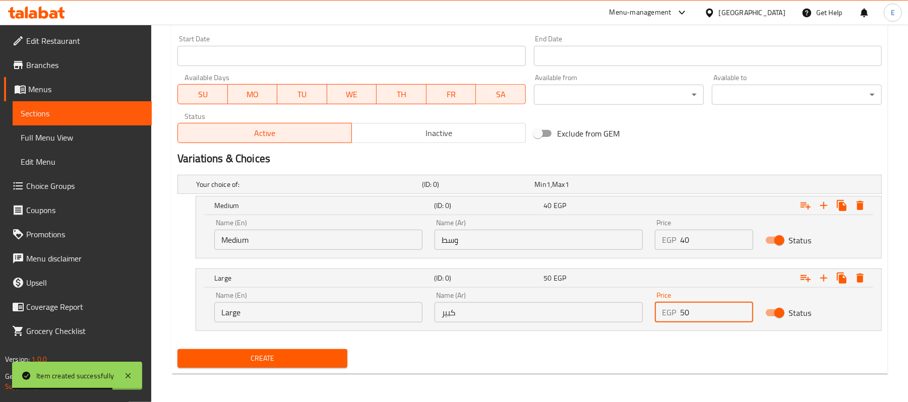
type input "0"
type input "50"
click at [478, 315] on input "كبير" at bounding box center [538, 312] width 208 height 20
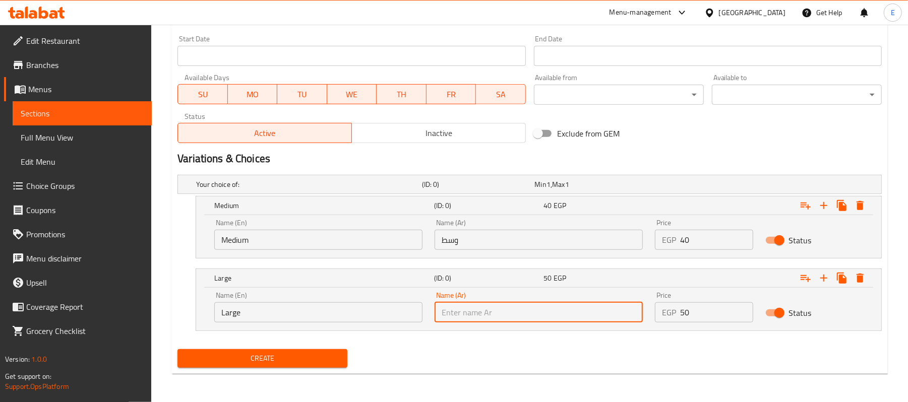
type input "كبير"
click at [480, 241] on input "وسط" at bounding box center [538, 240] width 208 height 20
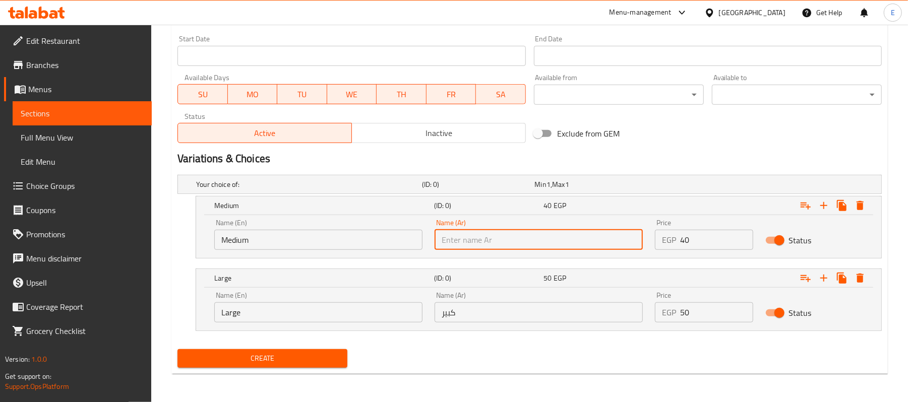
type input "وسط"
click at [262, 228] on div "Name (En) Medium Name (En)" at bounding box center [318, 234] width 208 height 31
click at [260, 234] on input "Medium" at bounding box center [318, 240] width 208 height 20
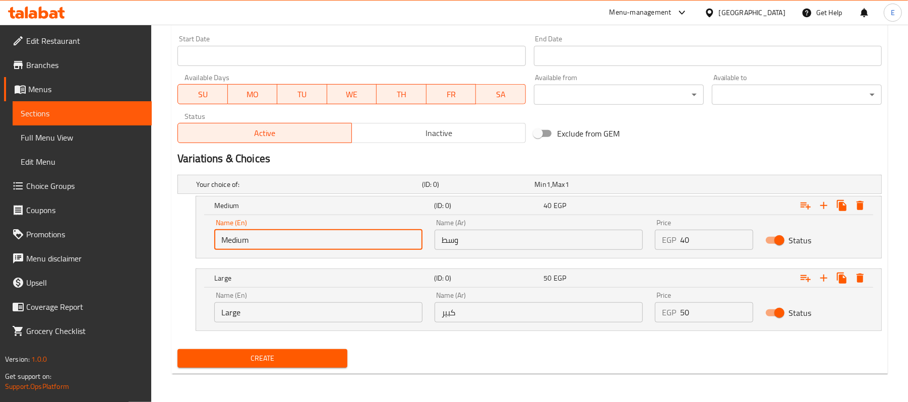
click at [260, 234] on input "Medium" at bounding box center [318, 240] width 208 height 20
type input "Medium"
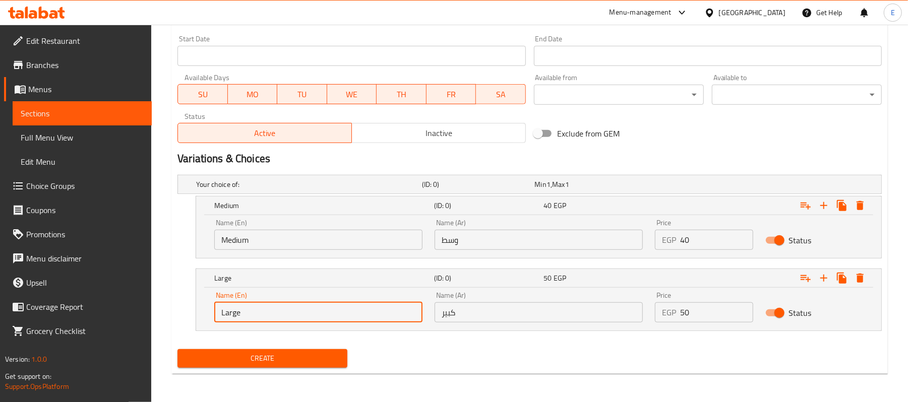
click at [242, 311] on input "Large" at bounding box center [318, 312] width 208 height 20
type input "Large"
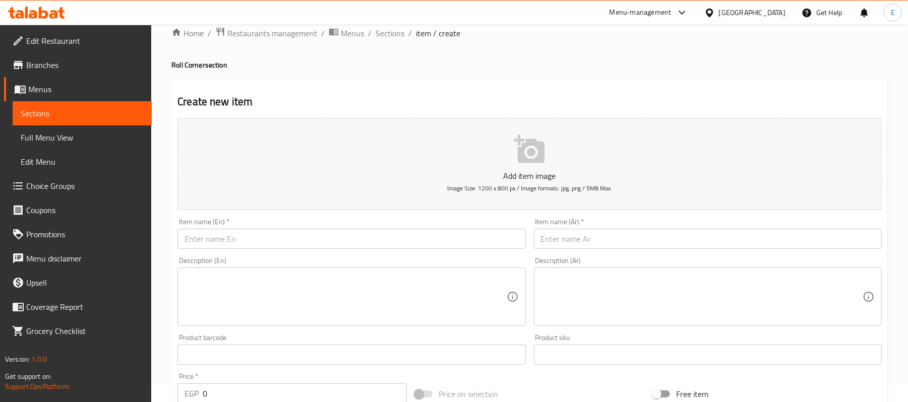
scroll to position [17, 0]
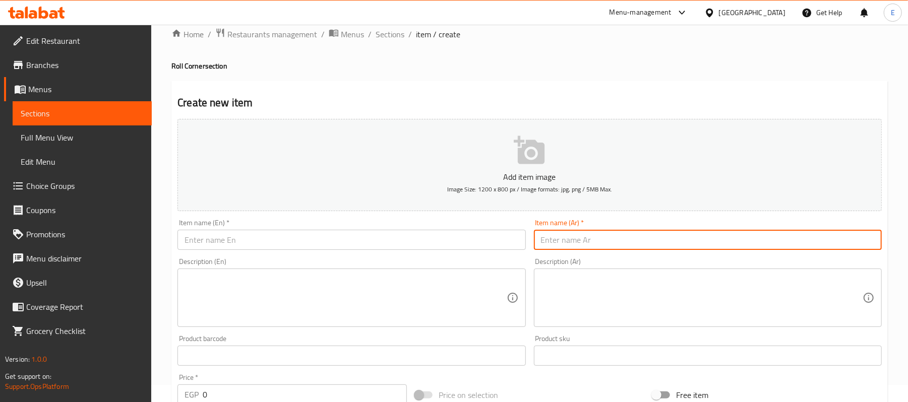
click at [667, 242] on input "text" at bounding box center [708, 240] width 348 height 20
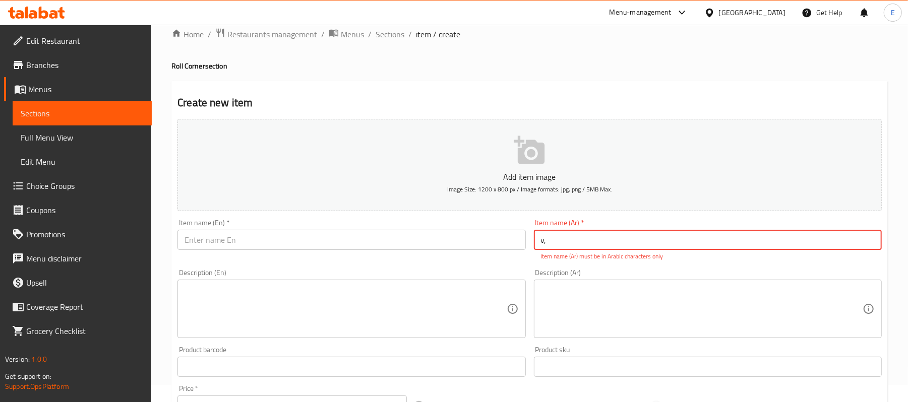
type input "v"
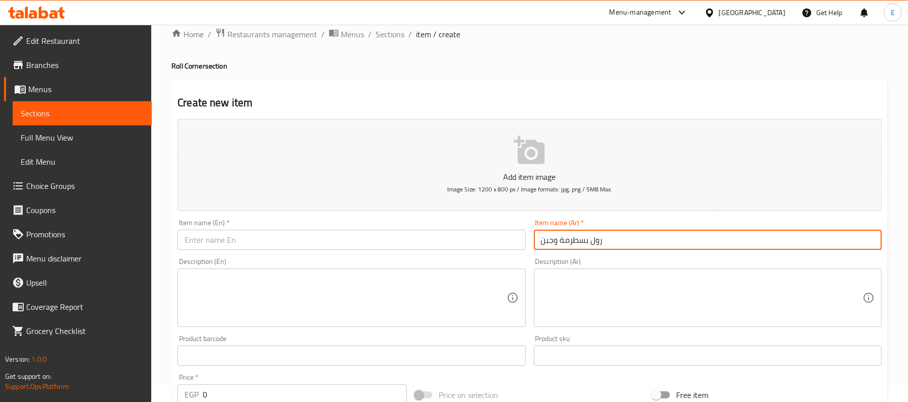
click at [666, 242] on input "رول بسطرمة وجبن" at bounding box center [708, 240] width 348 height 20
type input "رول بسطرمة وجبن"
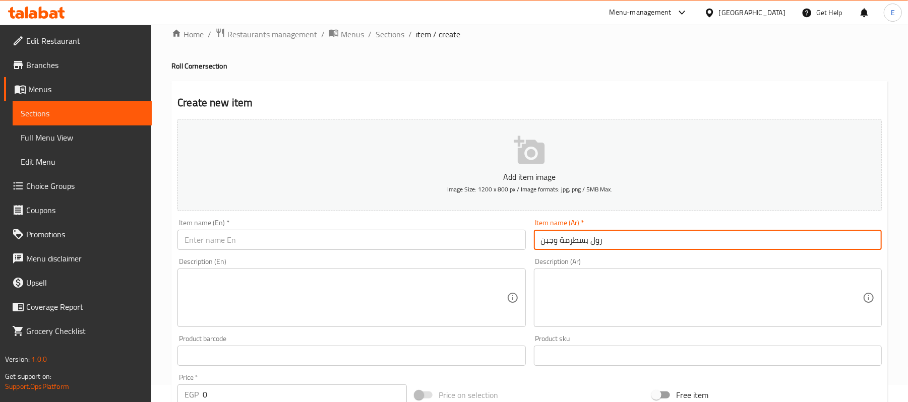
click at [272, 238] on input "text" at bounding box center [351, 240] width 348 height 20
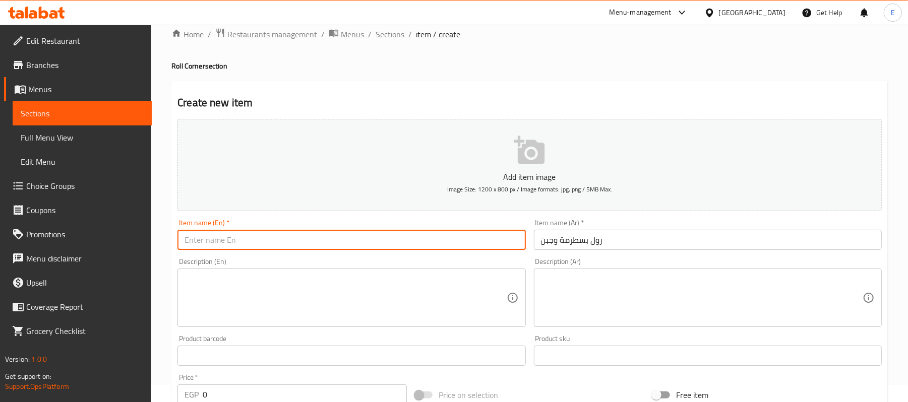
paste input "Pastrami and cheese roll"
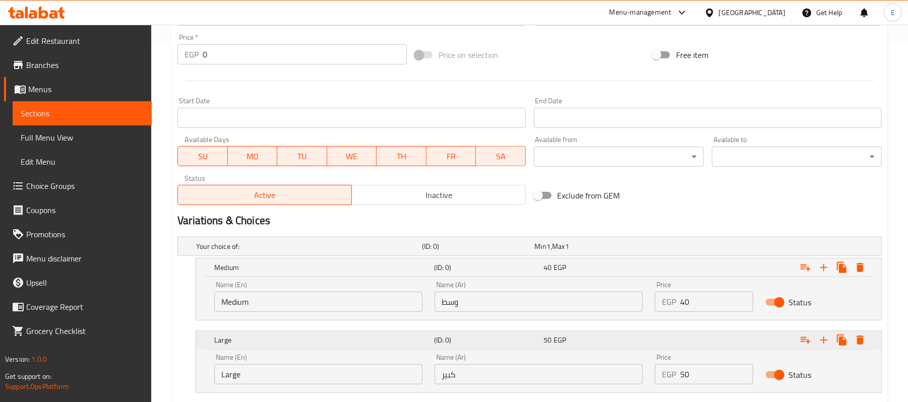
scroll to position [420, 0]
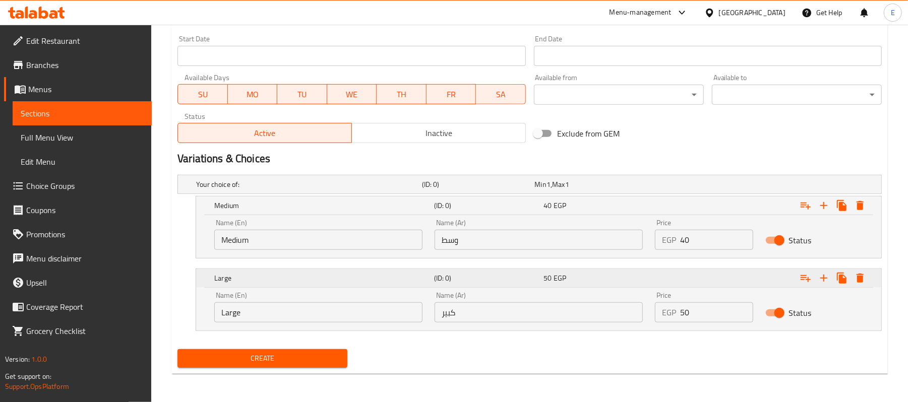
type input "Pastrami and cheese roll"
click at [244, 211] on h5 "Large" at bounding box center [322, 206] width 216 height 10
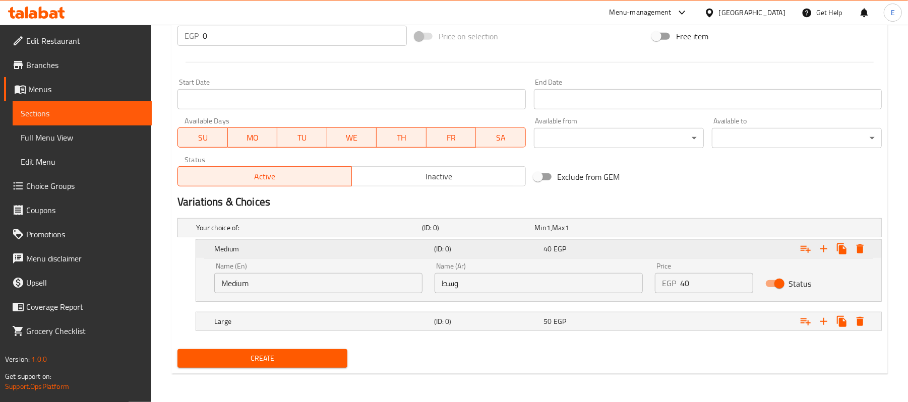
click at [244, 248] on h5 "Medium" at bounding box center [322, 249] width 216 height 10
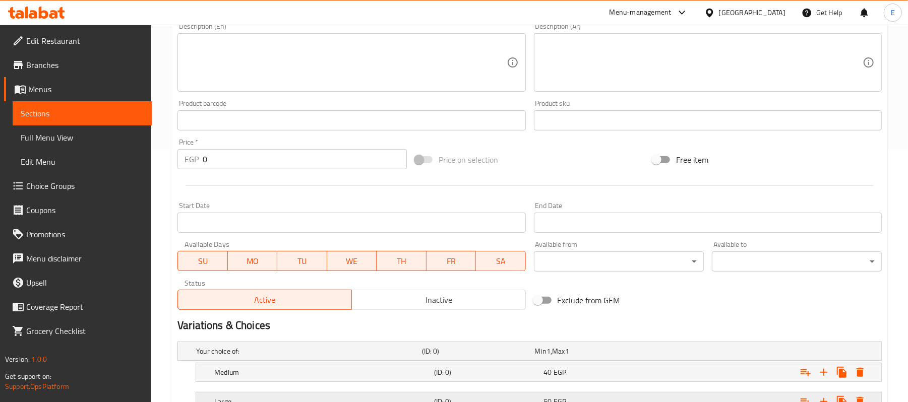
scroll to position [334, 0]
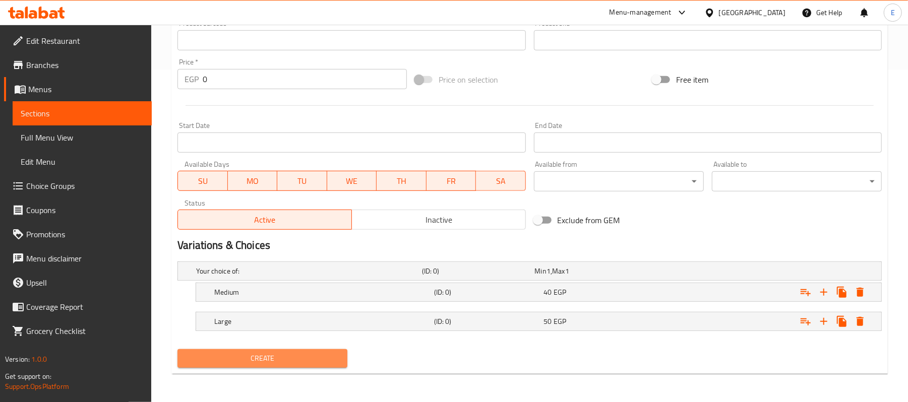
click at [229, 353] on span "Create" at bounding box center [262, 358] width 154 height 13
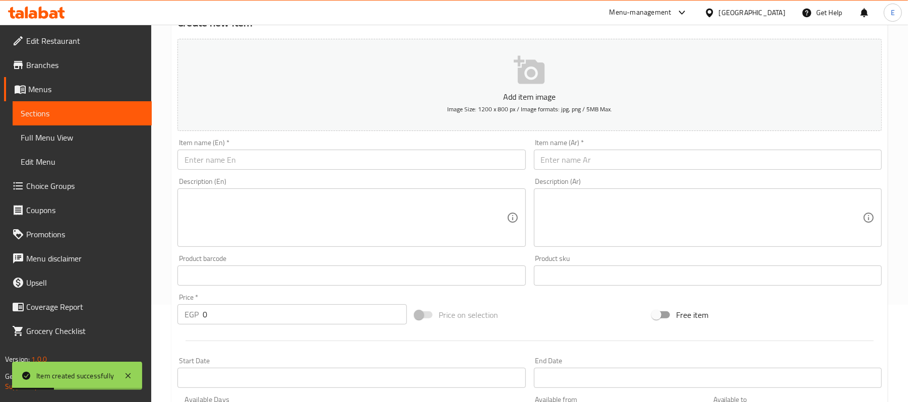
scroll to position [65, 0]
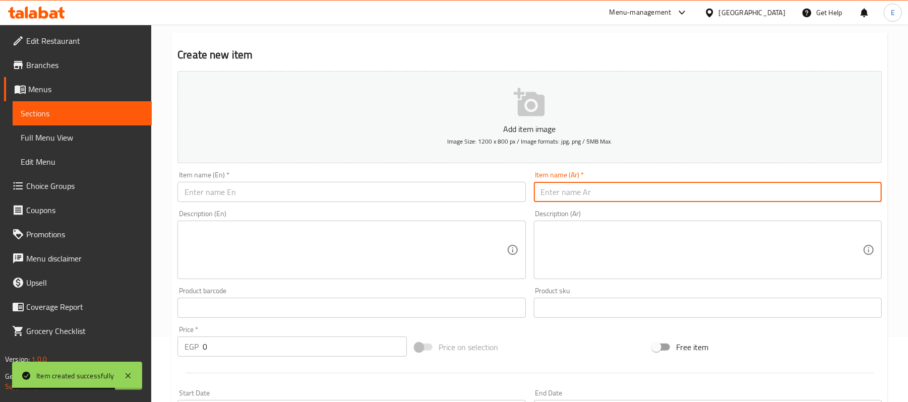
click at [612, 202] on input "text" at bounding box center [708, 192] width 348 height 20
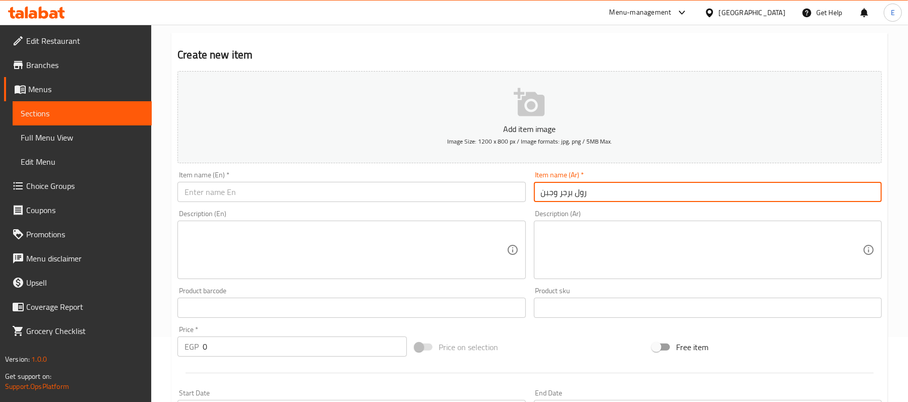
click at [624, 188] on input "رول برجر وجبن" at bounding box center [708, 192] width 348 height 20
type input "رول برجر وجبن"
click at [263, 188] on input "text" at bounding box center [351, 192] width 348 height 20
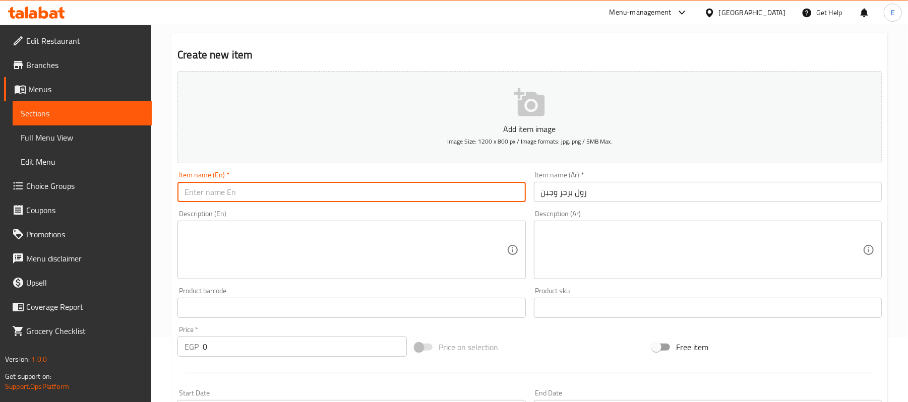
paste input "Burger and cheese roll"
type input "Burger and cheese roll"
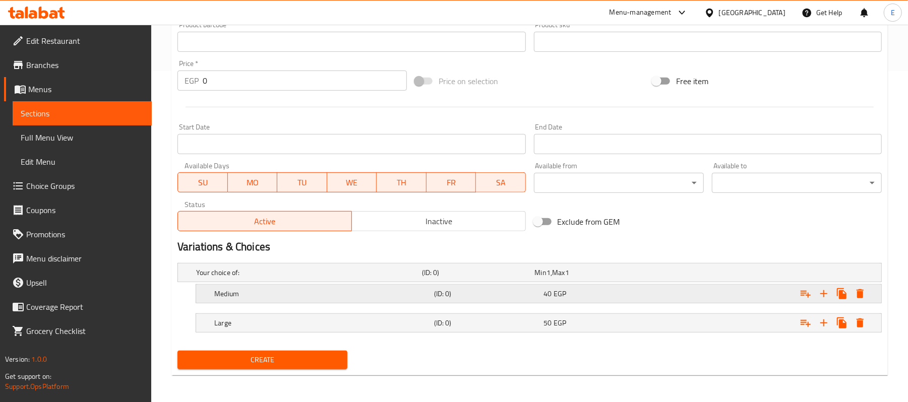
scroll to position [334, 0]
click at [625, 282] on div "Large (ID: 0) 50 EGP" at bounding box center [532, 271] width 677 height 22
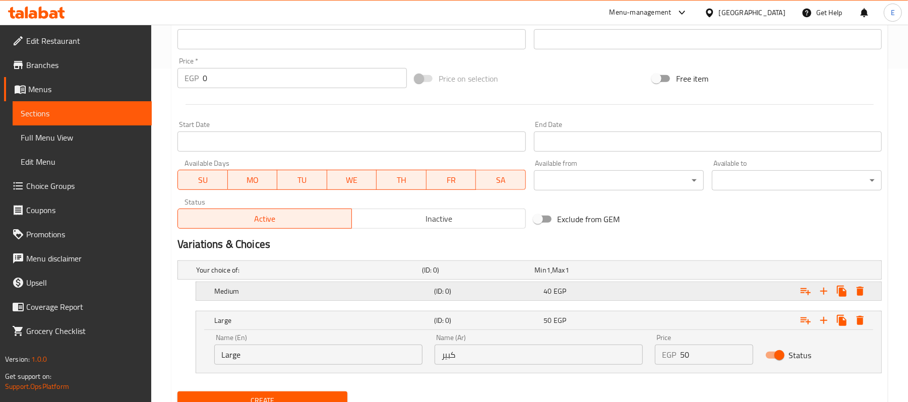
click at [602, 275] on div "40 EGP" at bounding box center [589, 270] width 109 height 10
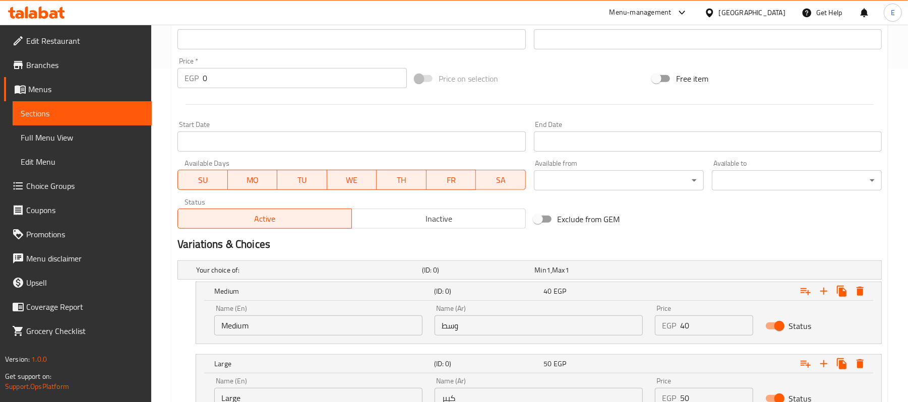
scroll to position [401, 0]
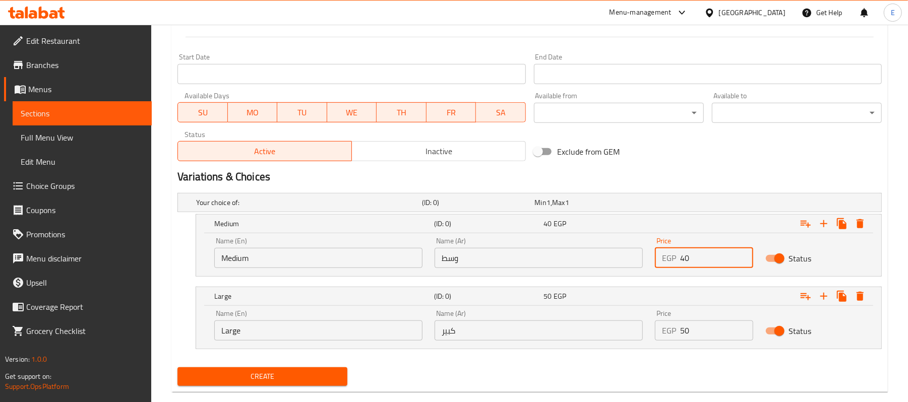
click at [687, 263] on input "40" at bounding box center [716, 258] width 73 height 20
type input "35"
click at [699, 331] on input "50" at bounding box center [716, 331] width 73 height 20
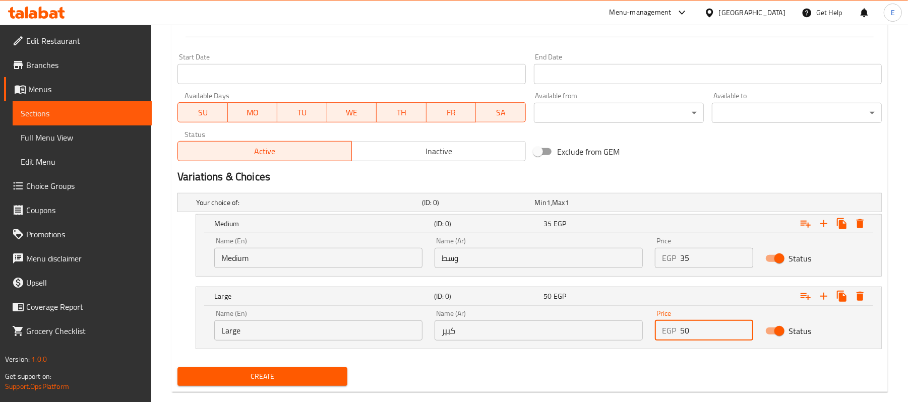
click at [699, 331] on input "50" at bounding box center [716, 331] width 73 height 20
type input "0"
type input "45"
click at [572, 253] on input "وسط" at bounding box center [538, 258] width 208 height 20
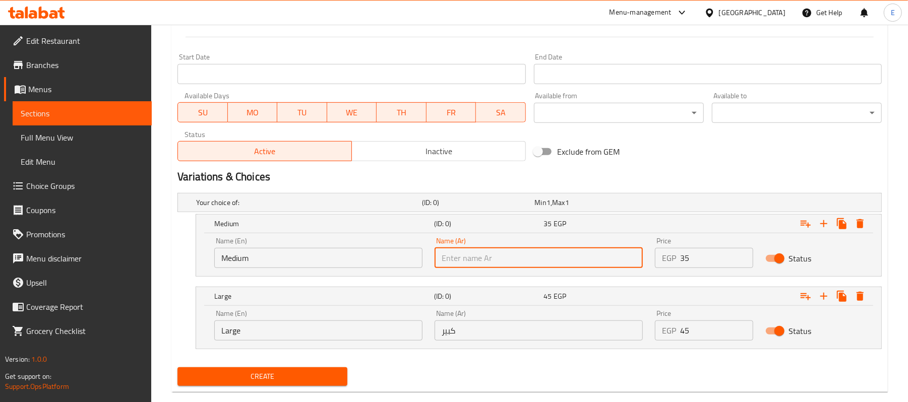
type input "وسط"
click at [495, 325] on input "كبير" at bounding box center [538, 331] width 208 height 20
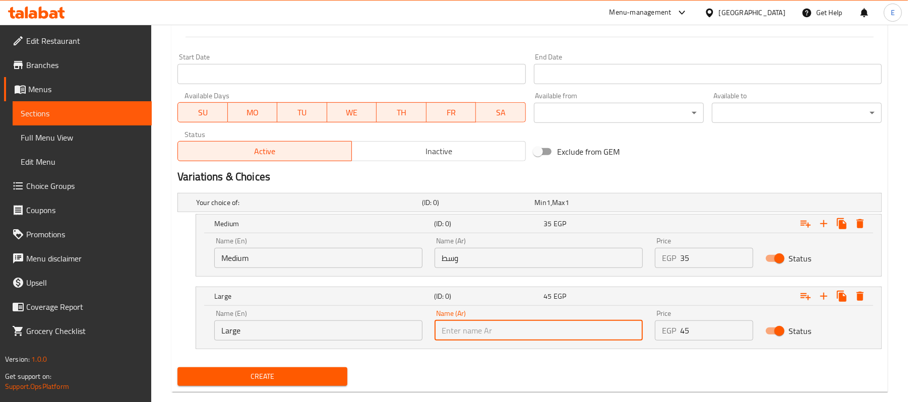
type input "كبير"
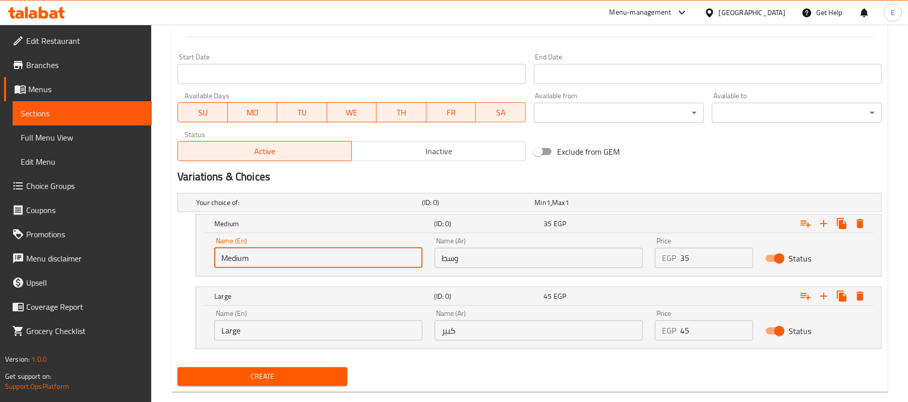
click at [244, 258] on input "Medium" at bounding box center [318, 258] width 208 height 20
type input "Choice"
click at [238, 252] on input "text" at bounding box center [318, 258] width 208 height 20
type input "Medium"
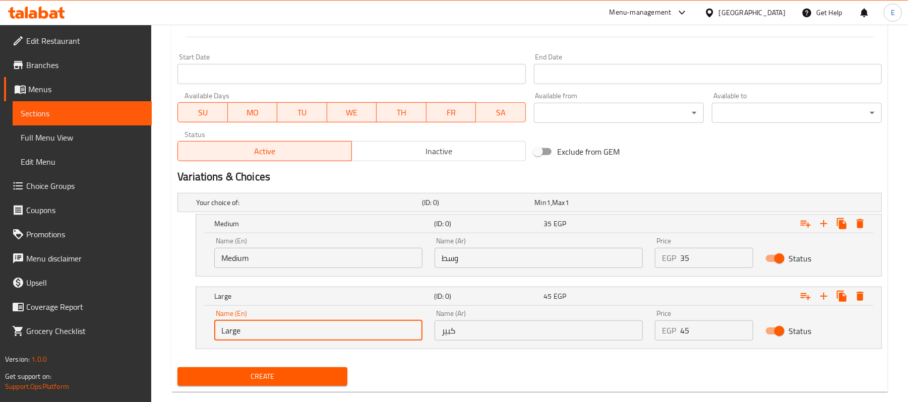
click at [230, 335] on input "Large" at bounding box center [318, 331] width 208 height 20
type input "Choice"
click at [230, 335] on input "text" at bounding box center [318, 331] width 208 height 20
type input "Large"
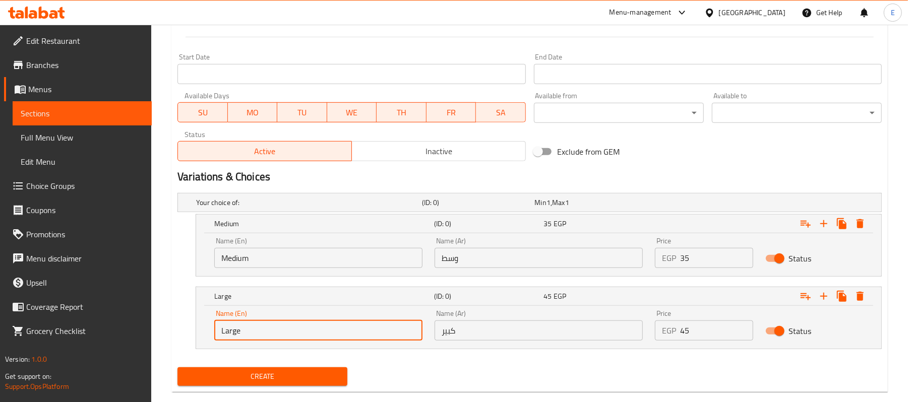
click at [246, 390] on div "Create" at bounding box center [262, 376] width 178 height 27
click at [245, 384] on button "Create" at bounding box center [262, 376] width 170 height 19
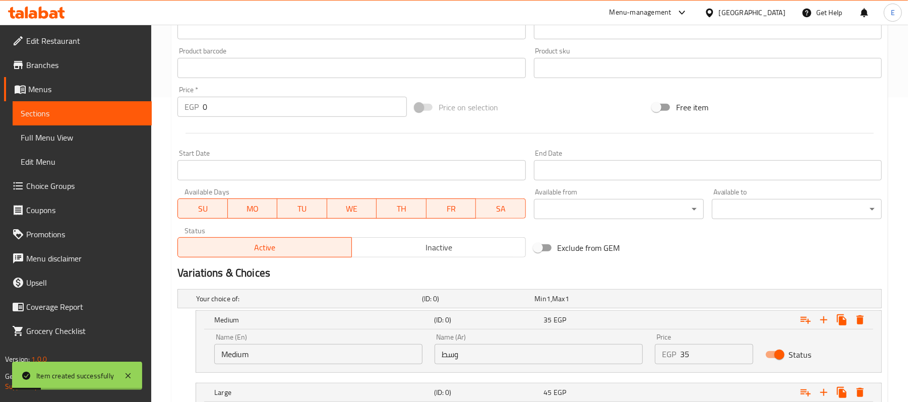
scroll to position [132, 0]
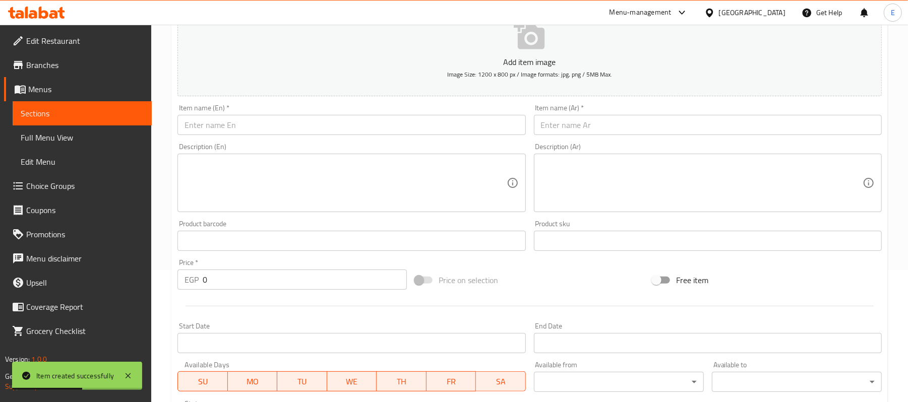
click at [650, 132] on input "text" at bounding box center [708, 125] width 348 height 20
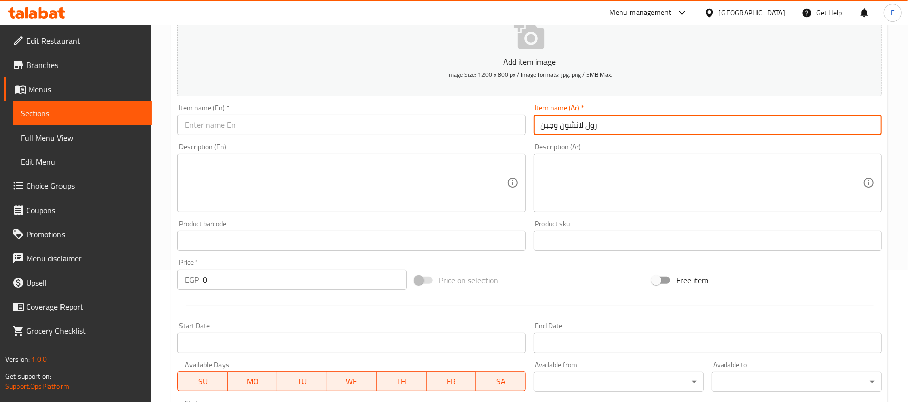
click at [650, 132] on input "رول لانشون وجبن" at bounding box center [708, 125] width 348 height 20
type input "رول لانشون وجبن"
click at [277, 123] on input "text" at bounding box center [351, 125] width 348 height 20
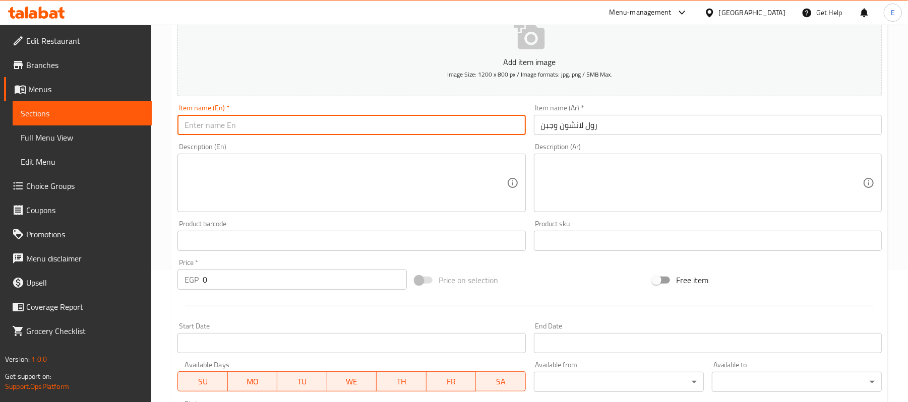
paste input "Luncheon meat and cheese roll"
click at [233, 126] on input "Luncheon meat and cheese roll" at bounding box center [351, 125] width 348 height 20
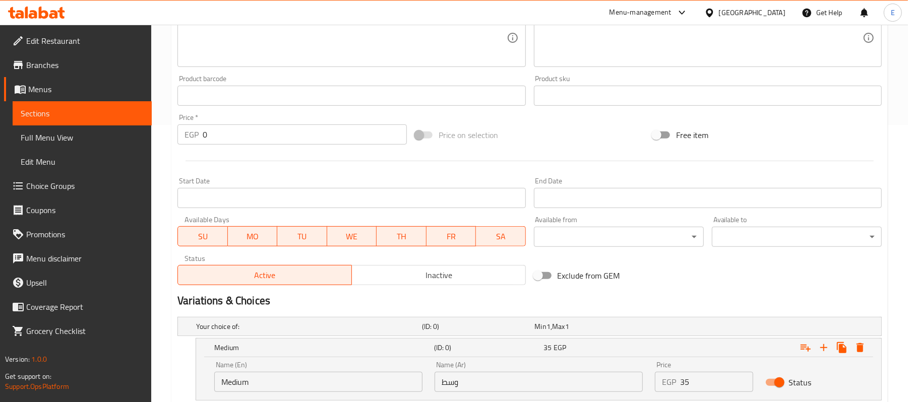
scroll to position [420, 0]
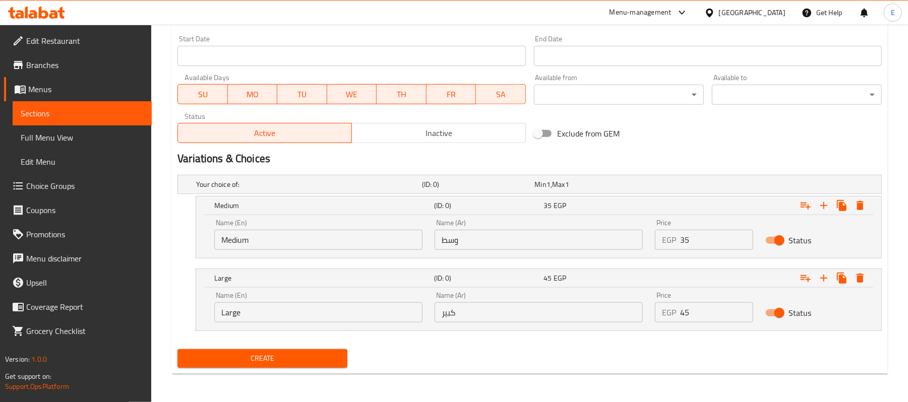
type input "Luncheon and cheese roll"
click at [583, 241] on input "وسط" at bounding box center [538, 240] width 208 height 20
type input "وسط"
click at [352, 233] on input "Medium" at bounding box center [318, 240] width 208 height 20
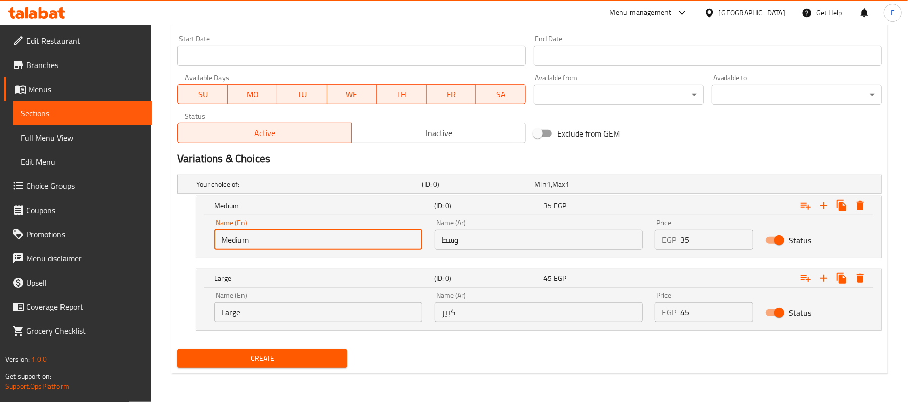
click at [352, 233] on input "Medium" at bounding box center [318, 240] width 208 height 20
type input "Choice"
click at [351, 235] on input "text" at bounding box center [318, 240] width 208 height 20
type input "Medium"
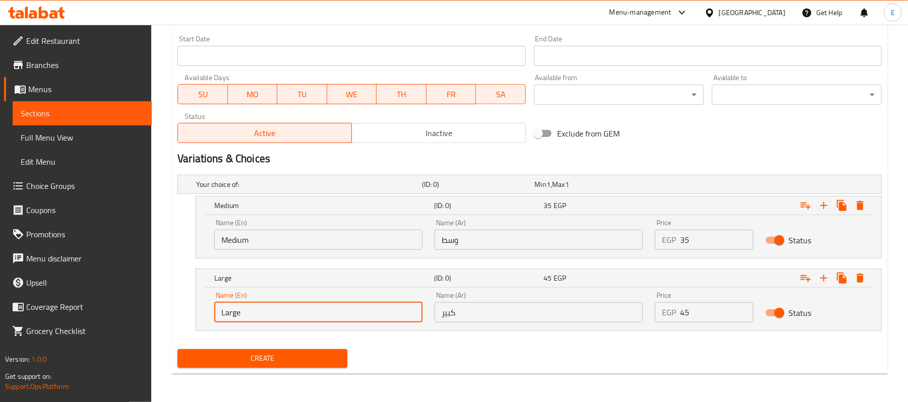
click at [236, 316] on input "Large" at bounding box center [318, 312] width 208 height 20
type input "Choice"
click at [236, 316] on input "text" at bounding box center [318, 312] width 208 height 20
click at [237, 316] on input "text" at bounding box center [318, 312] width 208 height 20
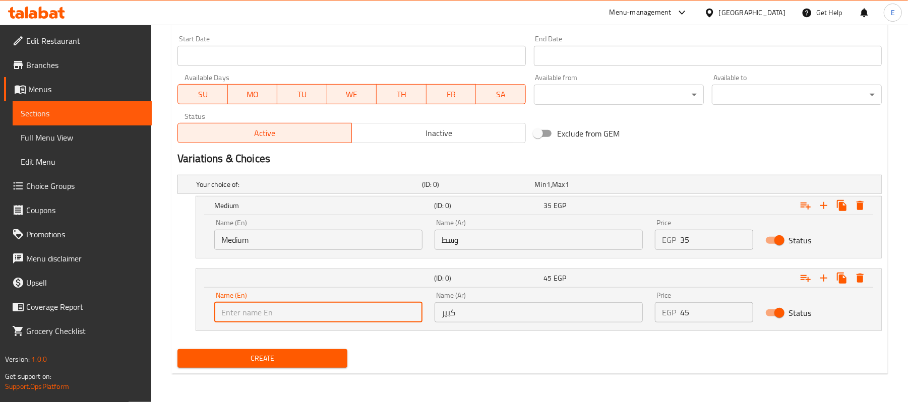
type input "م"
type input "Large"
click at [585, 319] on input "كبير" at bounding box center [538, 312] width 208 height 20
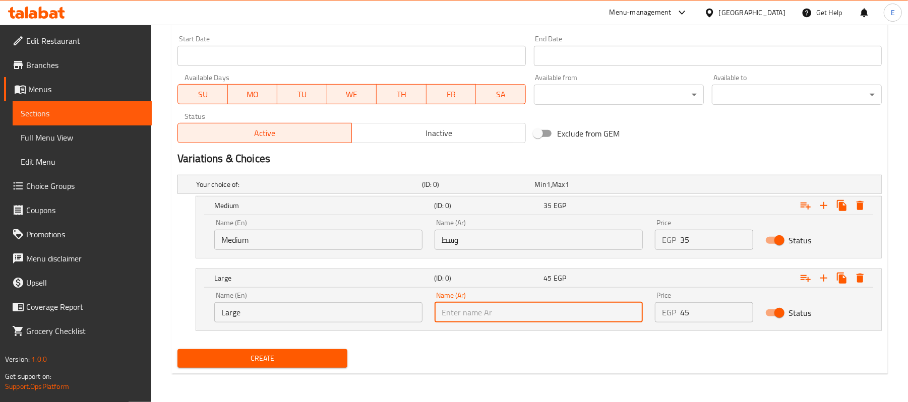
type input "كبير"
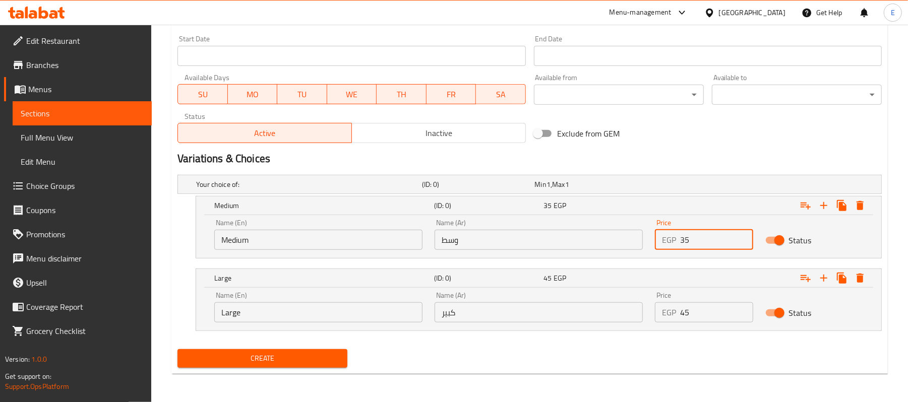
drag, startPoint x: 690, startPoint y: 245, endPoint x: 658, endPoint y: 250, distance: 32.6
click at [661, 249] on div "EGP 35 Price" at bounding box center [704, 240] width 98 height 20
type input "35"
drag, startPoint x: 694, startPoint y: 304, endPoint x: 658, endPoint y: 297, distance: 37.0
click at [658, 297] on div "Price EGP 45 Price" at bounding box center [704, 307] width 98 height 31
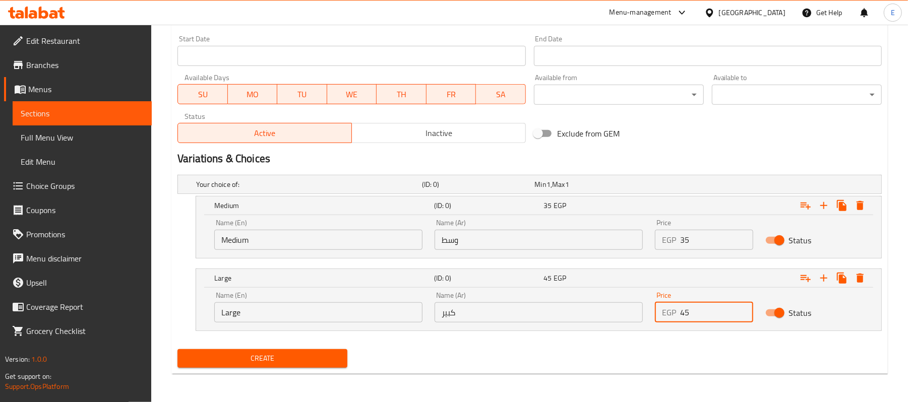
type input "45"
click at [242, 367] on button "Create" at bounding box center [262, 358] width 170 height 19
drag, startPoint x: 689, startPoint y: 308, endPoint x: 641, endPoint y: 310, distance: 48.4
click at [641, 310] on div "Name (En) Large Name (En) Name (Ar) كبير Name (Ar) Price EGP 45 Price Status" at bounding box center [538, 307] width 661 height 43
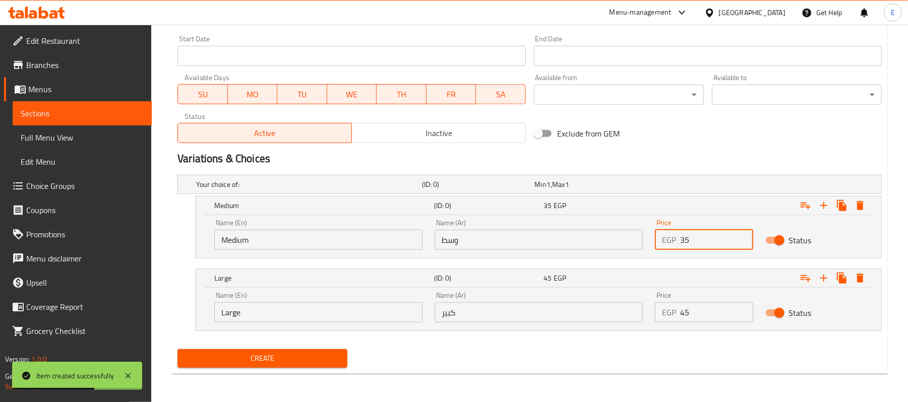
drag, startPoint x: 710, startPoint y: 239, endPoint x: 648, endPoint y: 239, distance: 61.5
click at [649, 239] on div "Price EGP 35 Price" at bounding box center [704, 234] width 110 height 43
type input "40"
drag, startPoint x: 702, startPoint y: 314, endPoint x: 664, endPoint y: 305, distance: 39.0
click at [664, 307] on div "EGP 45 Price" at bounding box center [704, 312] width 98 height 20
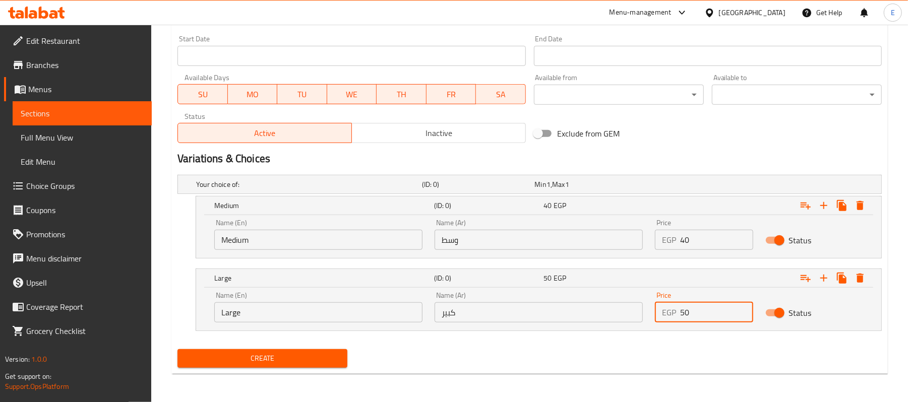
type input "50"
click at [504, 219] on div "Name (Ar) وسط Name (Ar)" at bounding box center [538, 234] width 208 height 31
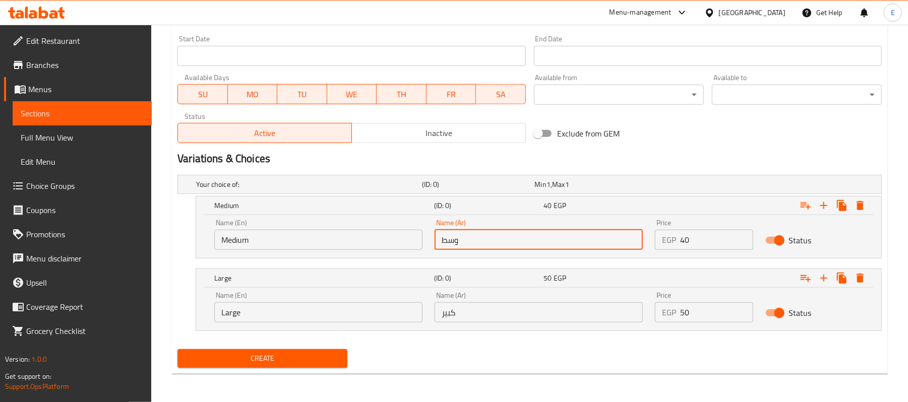
click at [447, 242] on input "وسط" at bounding box center [538, 240] width 208 height 20
type input "وسط"
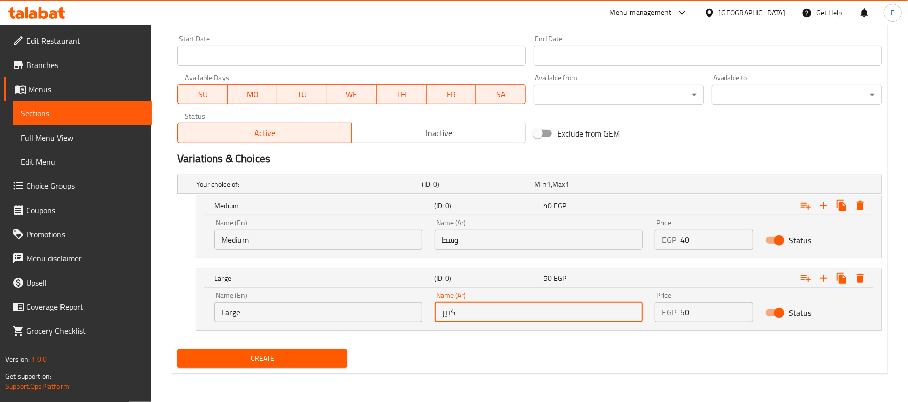
click at [541, 317] on input "كبير" at bounding box center [538, 312] width 208 height 20
type input "كبير"
click at [242, 243] on input "Medium" at bounding box center [318, 240] width 208 height 20
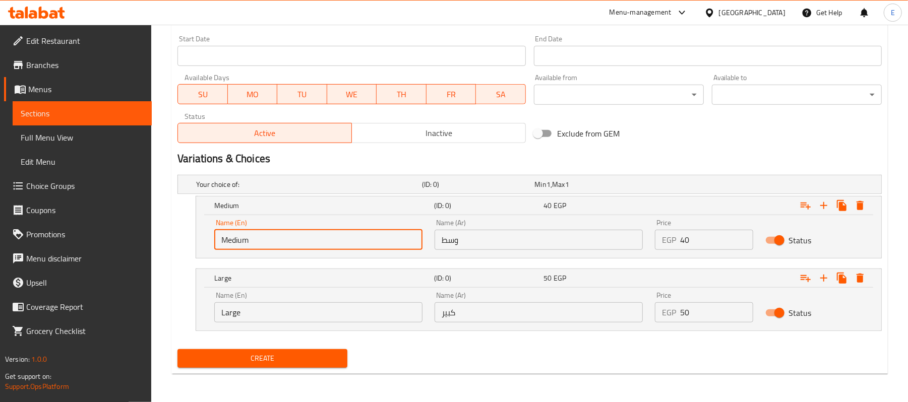
click at [245, 244] on input "Medium" at bounding box center [318, 240] width 208 height 20
click at [246, 244] on input "Medium" at bounding box center [318, 240] width 208 height 20
click at [248, 246] on input "Medium" at bounding box center [318, 240] width 208 height 20
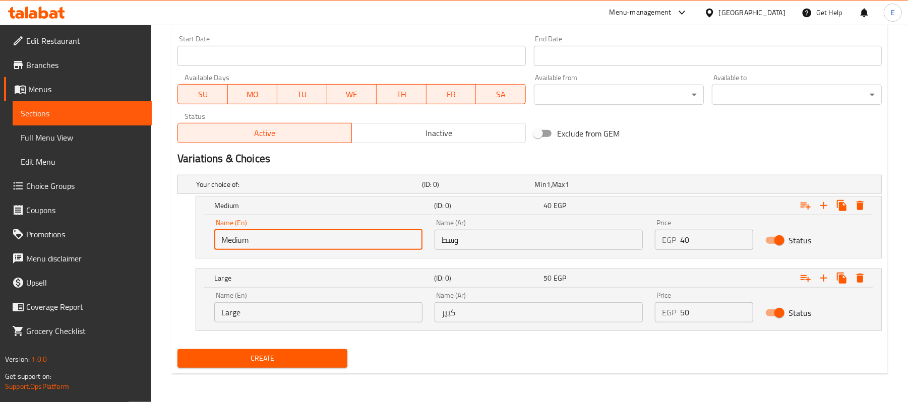
click at [248, 246] on input "Medium" at bounding box center [318, 240] width 208 height 20
type input "Choice"
click at [247, 246] on input "text" at bounding box center [318, 240] width 208 height 20
type input "Medium"
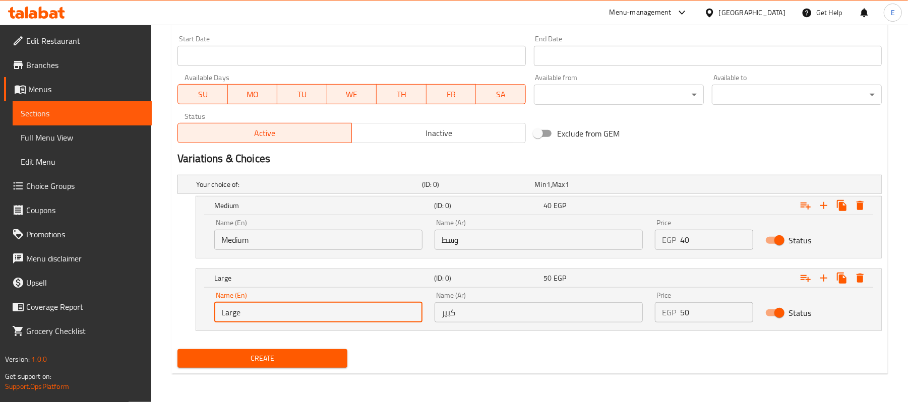
click at [231, 307] on input "Large" at bounding box center [318, 312] width 208 height 20
click at [233, 307] on input "Large" at bounding box center [318, 312] width 208 height 20
type input "Choice"
click at [232, 306] on input "text" at bounding box center [318, 312] width 208 height 20
type input "Large"
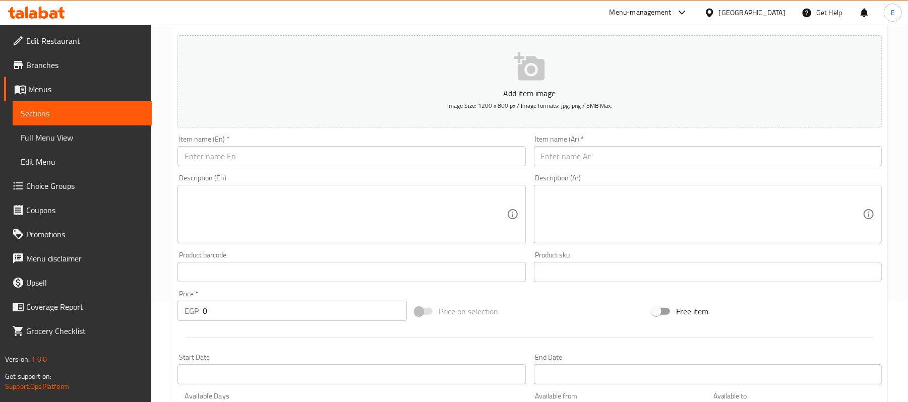
scroll to position [85, 0]
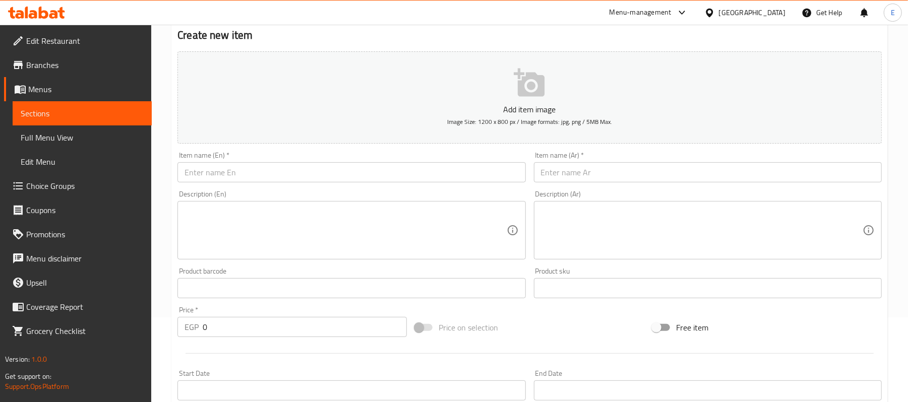
click at [587, 171] on input "text" at bounding box center [708, 172] width 348 height 20
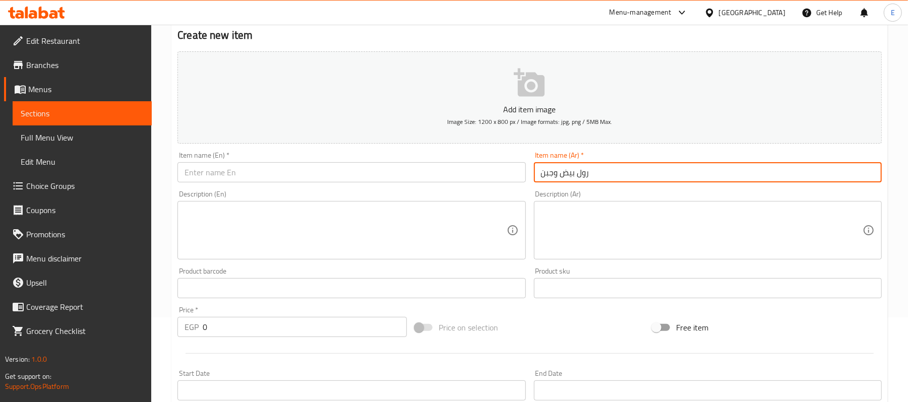
click at [562, 174] on input "رول بيض وجبن" at bounding box center [708, 172] width 348 height 20
type input "رول بيض وجبن"
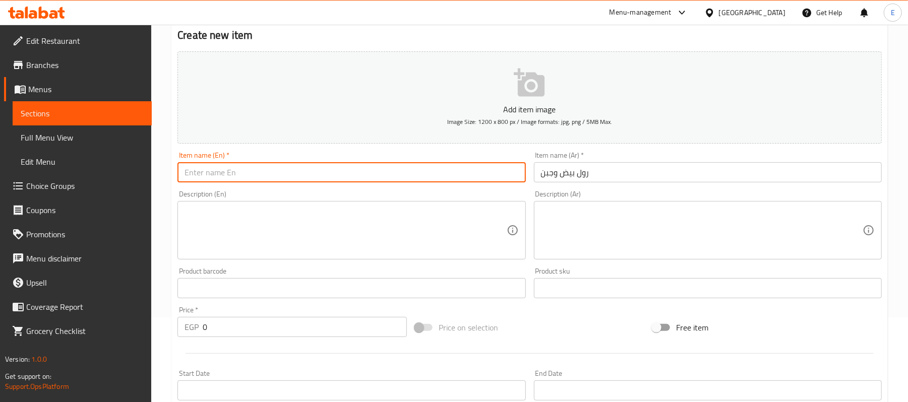
click at [222, 179] on input "text" at bounding box center [351, 172] width 348 height 20
paste input "Egg and cheese roll"
type input "Egg and cheese roll"
click at [168, 155] on div "Home / Restaurants management / Menus / Sections / item / create Roll Corner se…" at bounding box center [529, 338] width 756 height 797
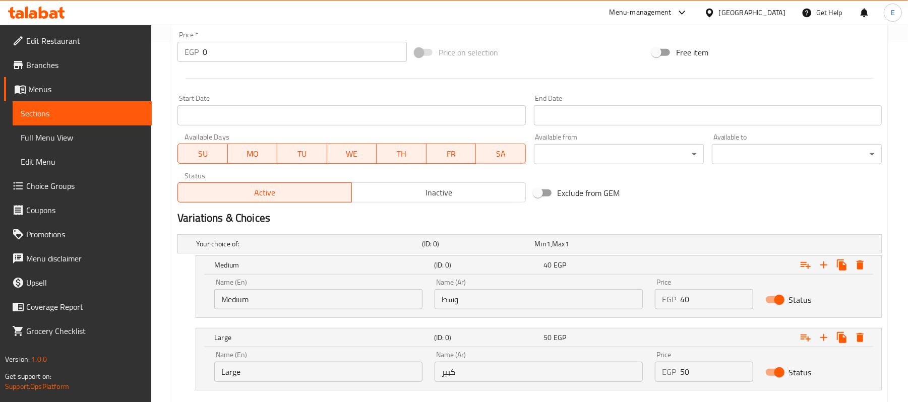
scroll to position [420, 0]
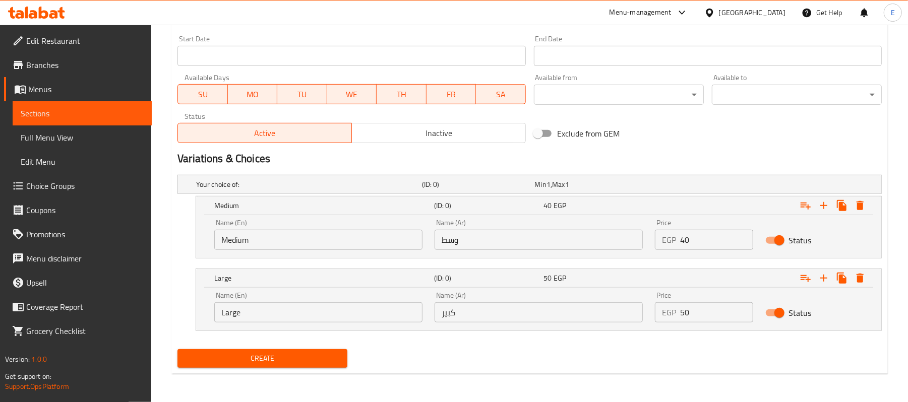
click at [227, 354] on span "Create" at bounding box center [262, 358] width 154 height 13
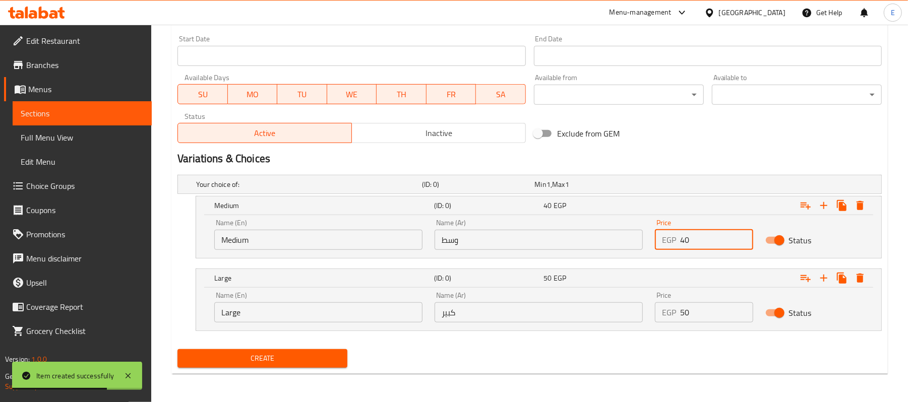
drag, startPoint x: 689, startPoint y: 234, endPoint x: 670, endPoint y: 235, distance: 19.7
click at [672, 234] on div "EGP 40 Price" at bounding box center [704, 240] width 98 height 20
type input "17"
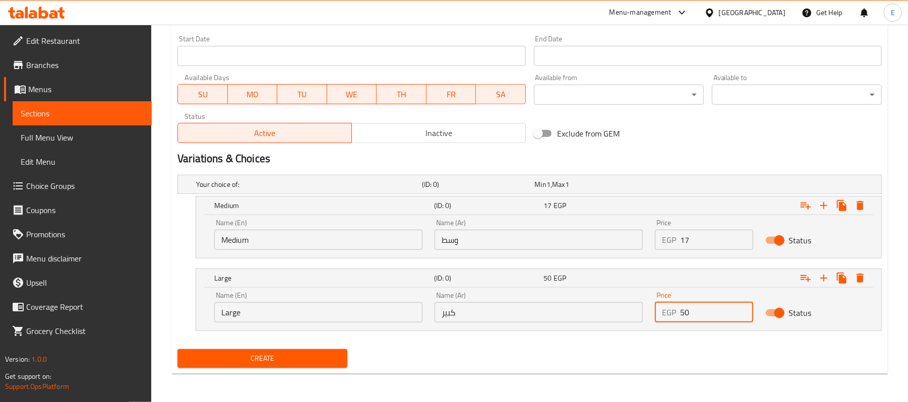
drag, startPoint x: 693, startPoint y: 315, endPoint x: 638, endPoint y: 311, distance: 56.1
click at [638, 311] on div "Name (En) Large Name (En) Name (Ar) كبير Name (Ar) Price EGP 50 Price Status" at bounding box center [538, 307] width 661 height 43
type input "25"
click at [561, 358] on div "Create" at bounding box center [529, 358] width 712 height 27
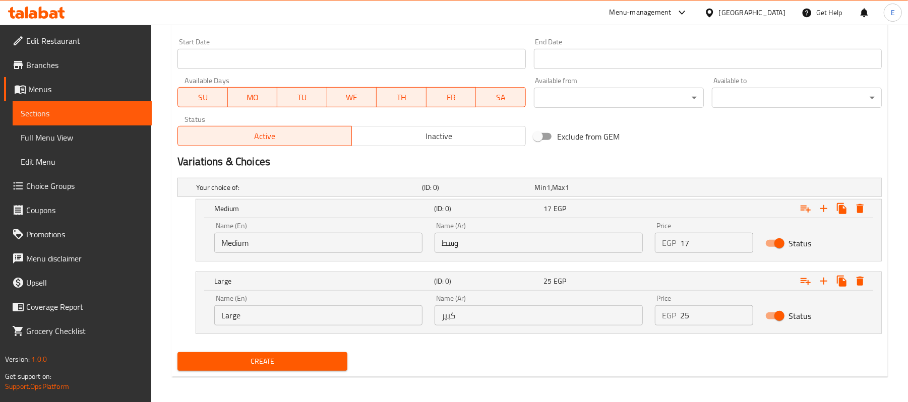
scroll to position [219, 0]
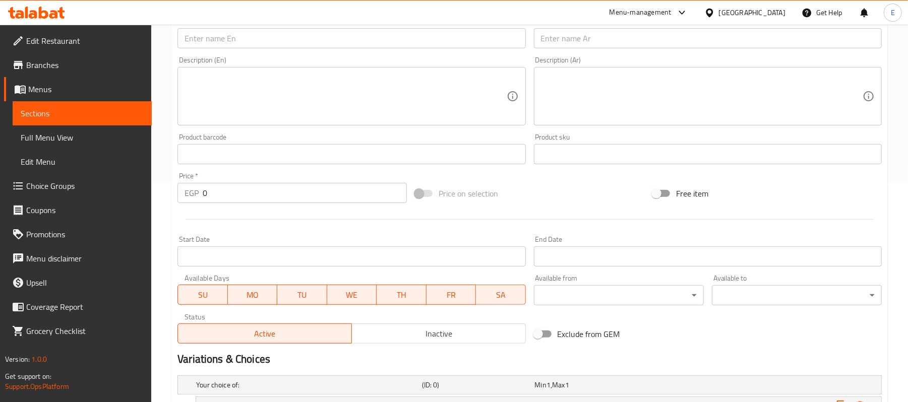
click at [583, 43] on input "text" at bounding box center [708, 38] width 348 height 20
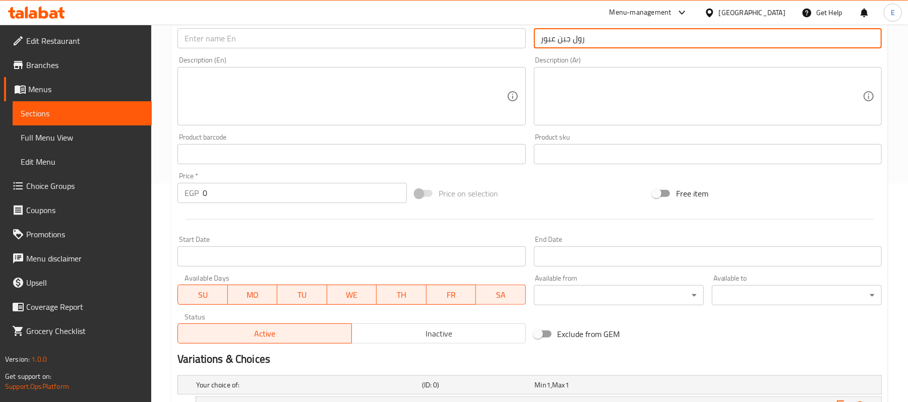
click at [561, 44] on input "رول جبن عبور" at bounding box center [708, 38] width 348 height 20
type input "رول جبن عبور"
click at [219, 36] on input "text" at bounding box center [351, 38] width 348 height 20
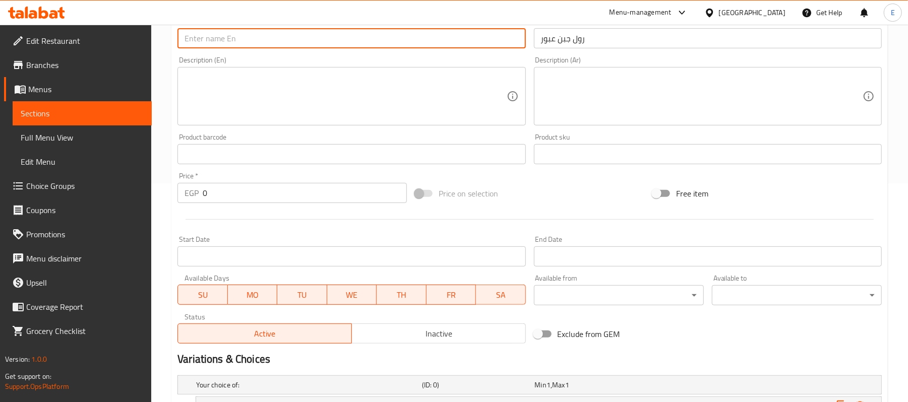
paste input "Obour cheese roll"
click at [200, 40] on input "Obour cheese roll" at bounding box center [351, 38] width 348 height 20
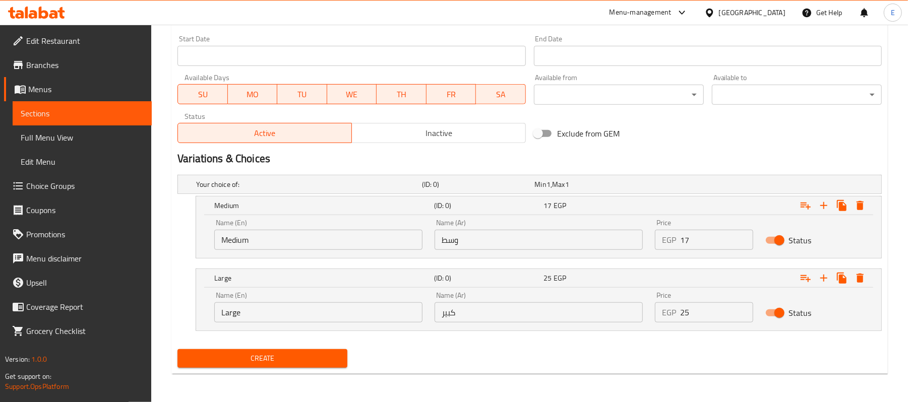
scroll to position [420, 0]
type input "Obor cheese roll"
click at [513, 247] on input "وسط" at bounding box center [538, 240] width 208 height 20
type input "وسط"
click at [488, 303] on input "كبير" at bounding box center [538, 312] width 208 height 20
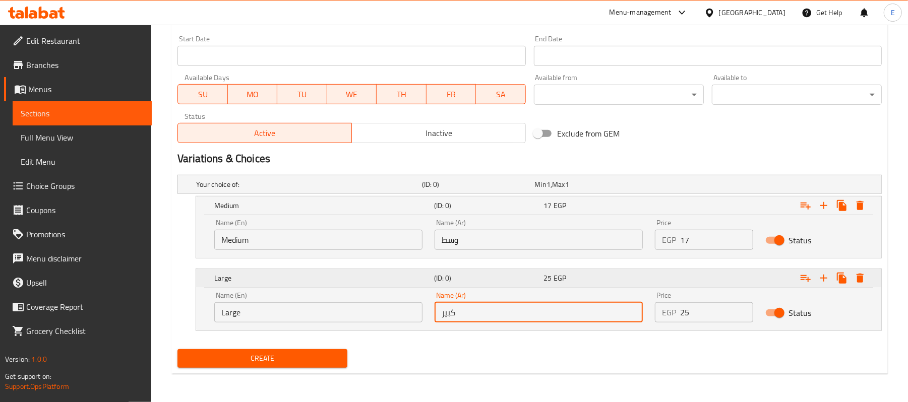
type input "كبير"
click at [319, 319] on input "Large" at bounding box center [318, 312] width 208 height 20
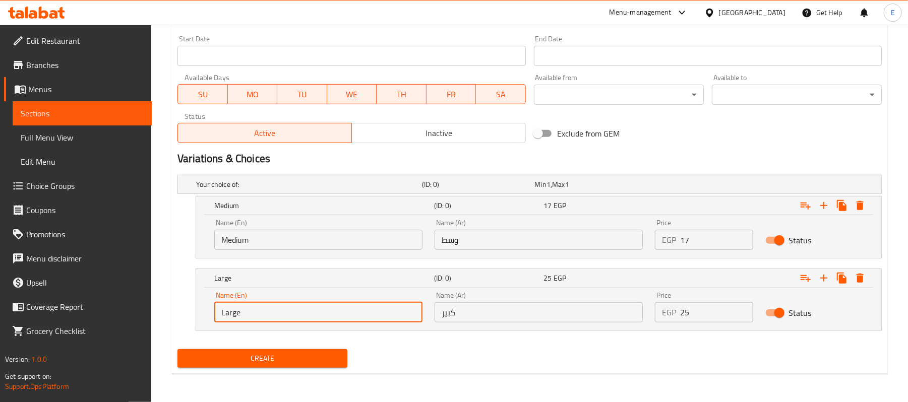
click at [319, 319] on input "Large" at bounding box center [318, 312] width 208 height 20
type input "Choice"
click at [322, 319] on input "text" at bounding box center [318, 312] width 208 height 20
type input "Large"
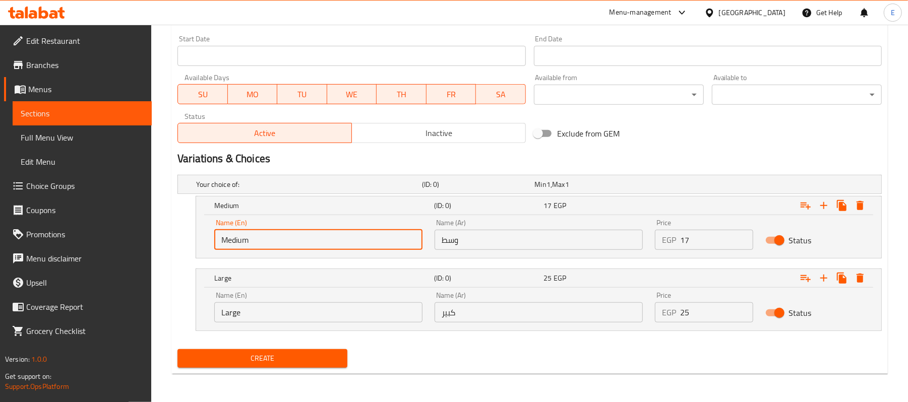
click at [219, 232] on input "Medium" at bounding box center [318, 240] width 208 height 20
type input "Medium"
click at [252, 351] on button "Create" at bounding box center [262, 358] width 170 height 19
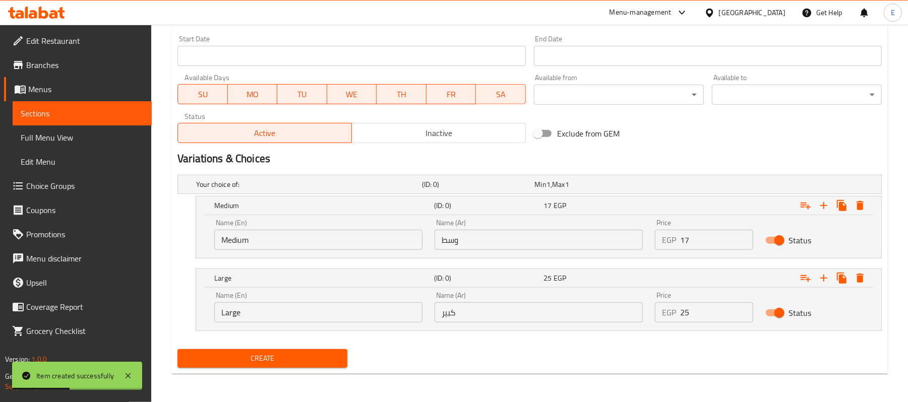
click at [718, 317] on input "25" at bounding box center [716, 312] width 73 height 20
type input "3"
type input "22"
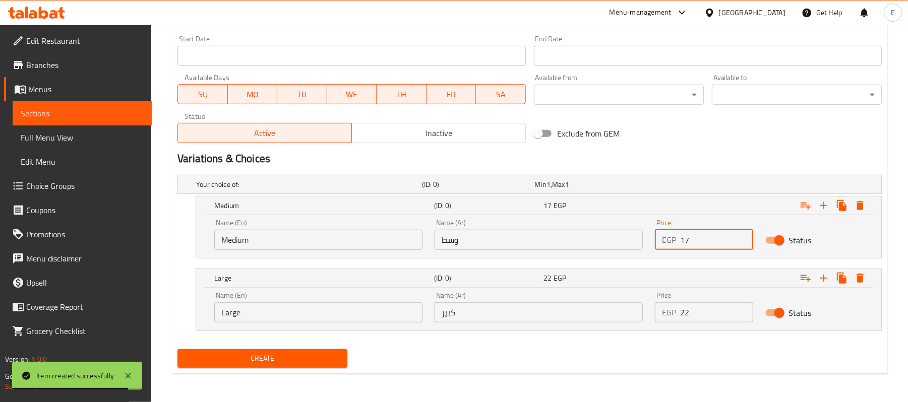
drag, startPoint x: 682, startPoint y: 236, endPoint x: 665, endPoint y: 241, distance: 17.7
click at [668, 238] on div "EGP 17 Price" at bounding box center [704, 240] width 98 height 20
type input "15"
click at [537, 242] on input "وسط" at bounding box center [538, 240] width 208 height 20
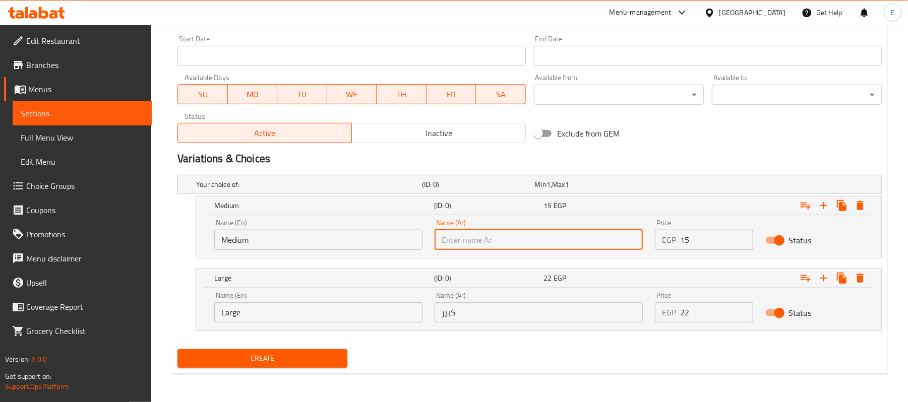
type input "وسط"
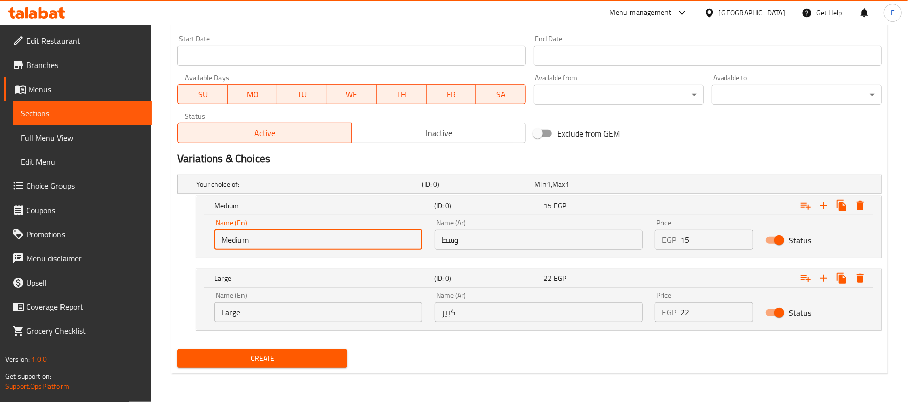
click at [261, 243] on input "Medium" at bounding box center [318, 240] width 208 height 20
type input "Medium"
click at [242, 308] on input "Large" at bounding box center [318, 312] width 208 height 20
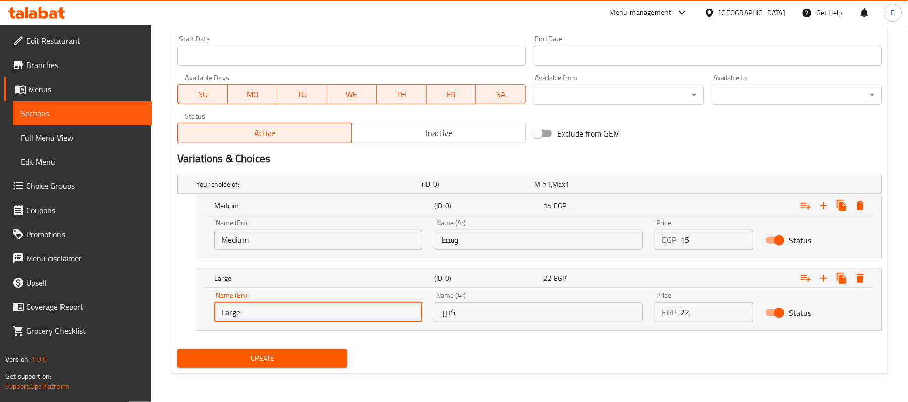
click at [242, 308] on input "Large" at bounding box center [318, 312] width 208 height 20
type input "Large"
click at [476, 313] on input "كبير" at bounding box center [538, 312] width 208 height 20
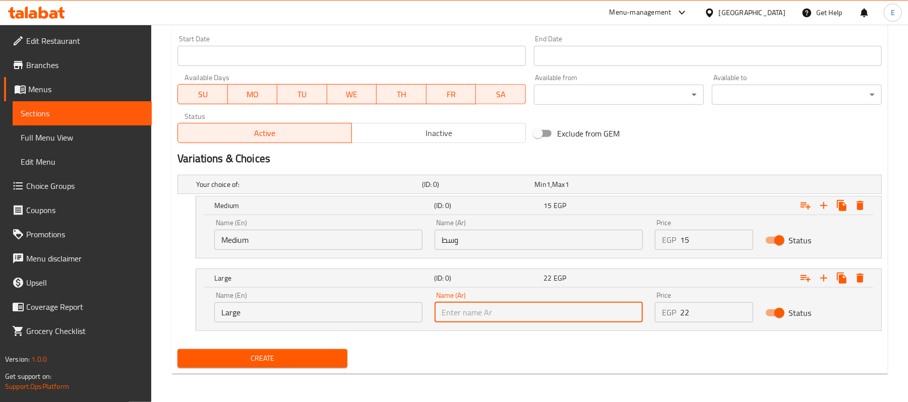
type input "كبير"
click at [460, 211] on h5 "(ID: 0)" at bounding box center [487, 206] width 106 height 10
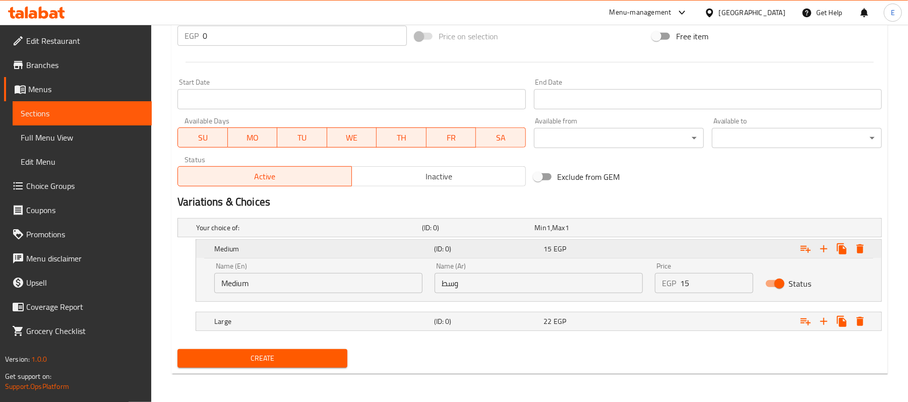
click at [440, 245] on h5 "(ID: 0)" at bounding box center [487, 249] width 106 height 10
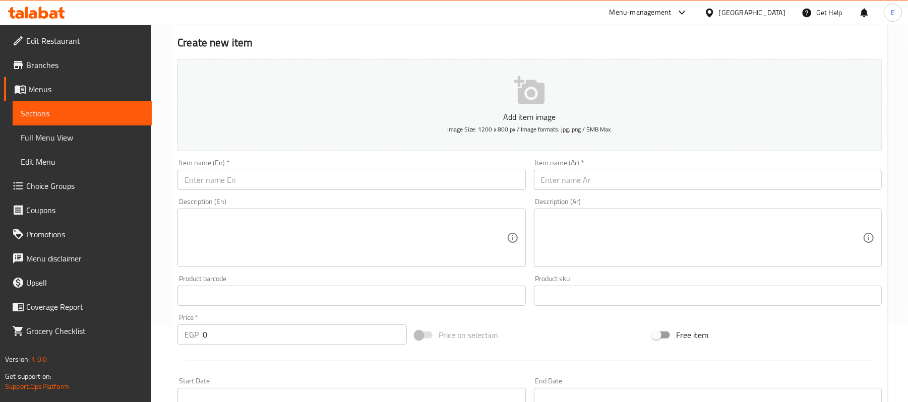
scroll to position [65, 0]
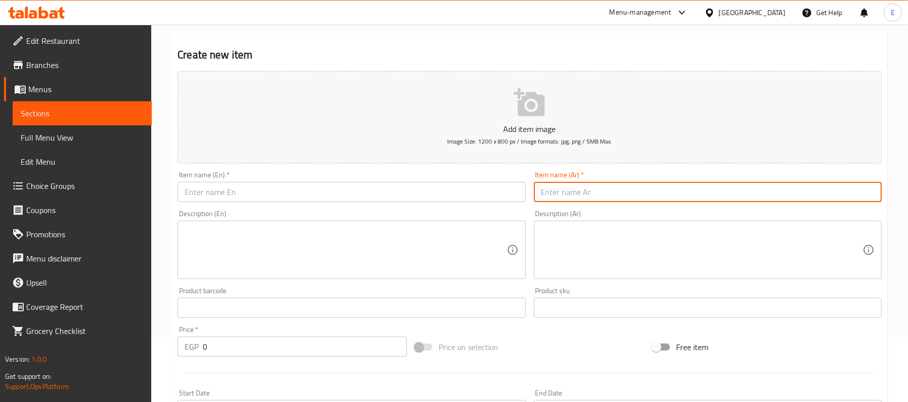
click at [589, 194] on input "text" at bounding box center [708, 192] width 348 height 20
click at [573, 187] on input "رول جبن قديمة" at bounding box center [708, 192] width 348 height 20
click at [571, 187] on input "رول جبن قديمة" at bounding box center [708, 192] width 348 height 20
click at [567, 195] on input "رول جبن قديمة" at bounding box center [708, 192] width 348 height 20
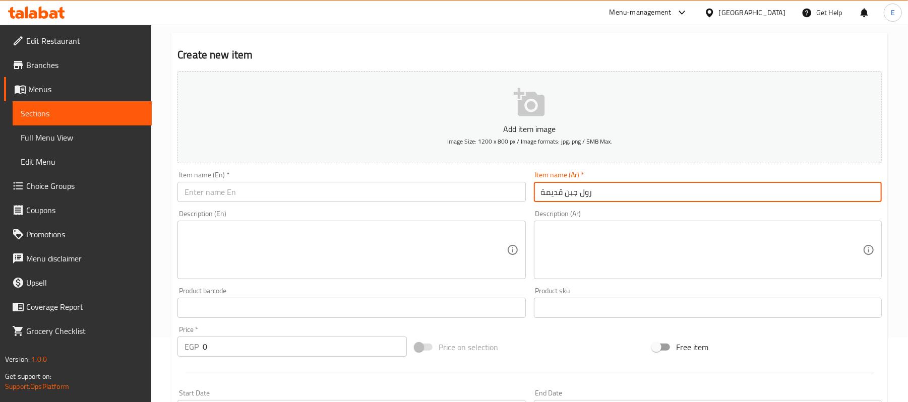
click at [567, 195] on input "رول جبن قديمة" at bounding box center [708, 192] width 348 height 20
type input "رول جبن قديمة"
click at [266, 190] on input "text" at bounding box center [351, 192] width 348 height 20
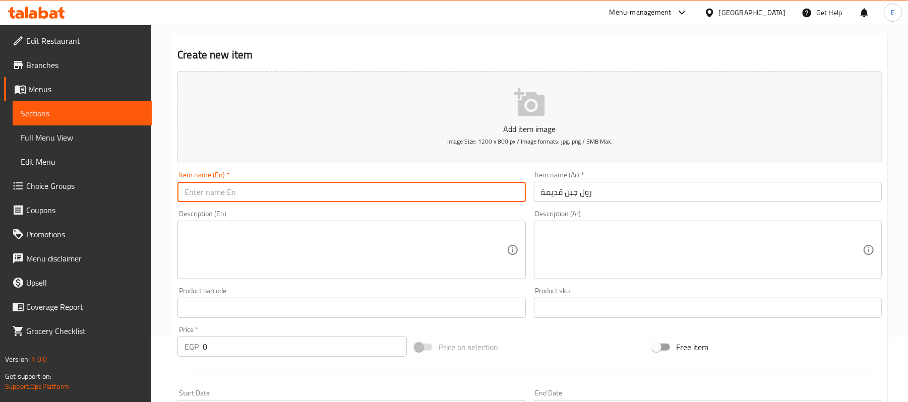
paste input "Old cheese roll"
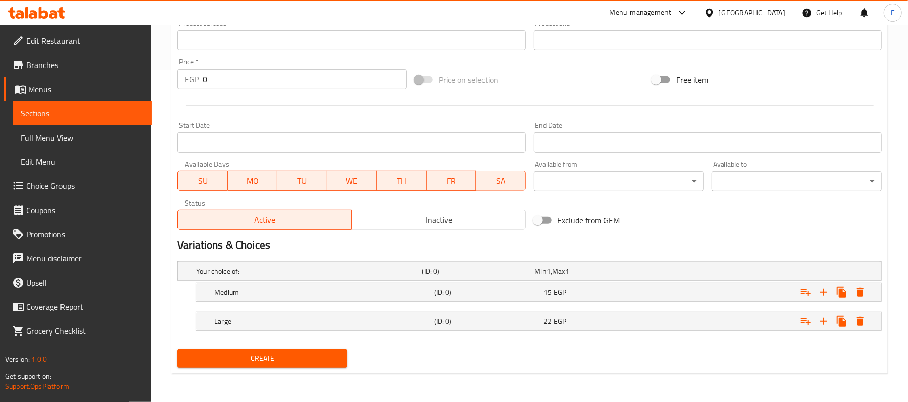
type input "Old cheese roll"
click at [299, 365] on span "Create" at bounding box center [262, 358] width 154 height 13
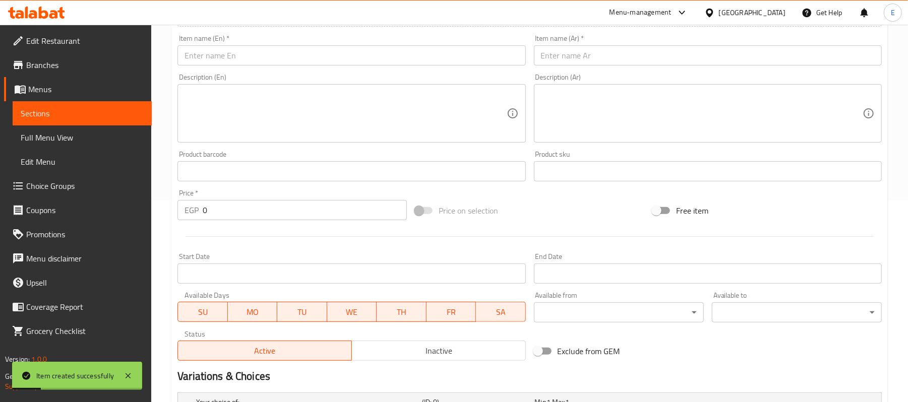
scroll to position [0, 0]
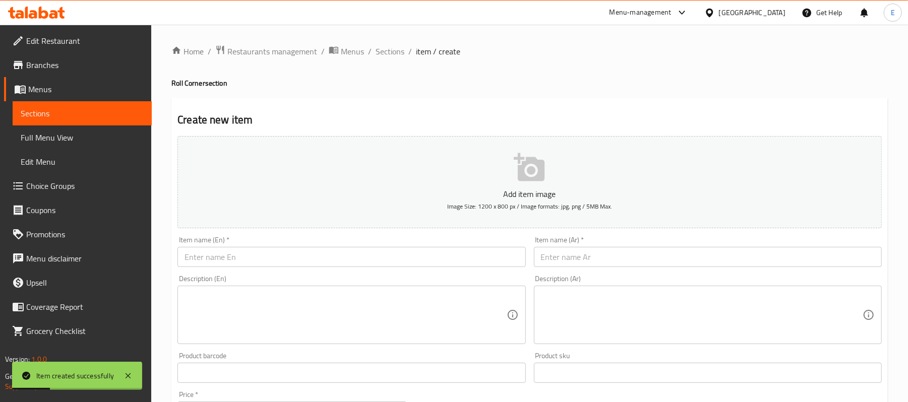
click at [611, 272] on div "Description (Ar) Description (Ar)" at bounding box center [708, 309] width 356 height 77
click at [611, 260] on input "text" at bounding box center [708, 257] width 348 height 20
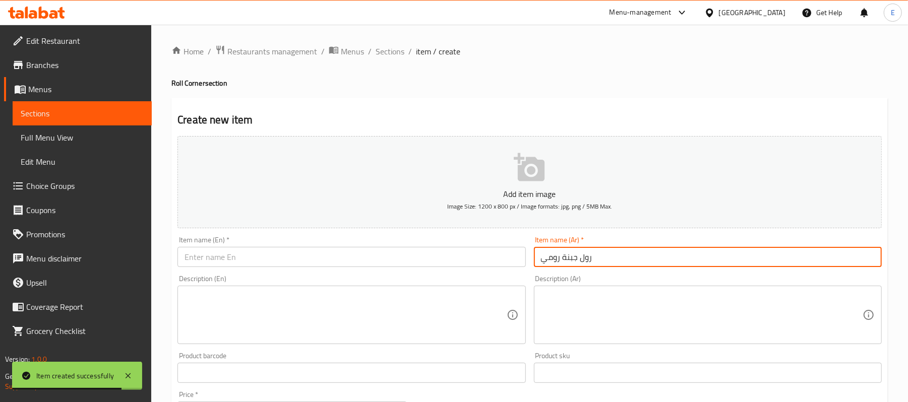
drag, startPoint x: 611, startPoint y: 260, endPoint x: 608, endPoint y: 244, distance: 16.5
click at [609, 250] on input "رول جبنة رومي" at bounding box center [708, 257] width 348 height 20
type input "رول جبنة رومي"
click at [607, 244] on div "Item name (Ar)   * رول جبنة رومي Item name (Ar) *" at bounding box center [708, 251] width 348 height 31
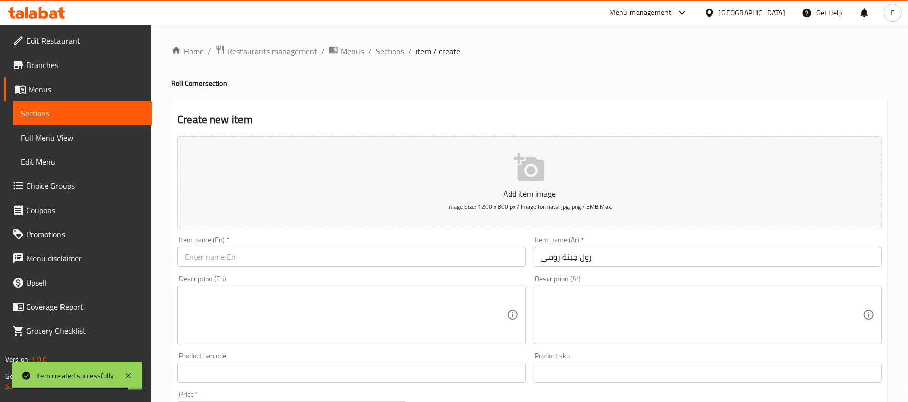
click at [607, 244] on div "Item name (Ar)   * رول جبنة رومي Item name (Ar) *" at bounding box center [708, 251] width 348 height 31
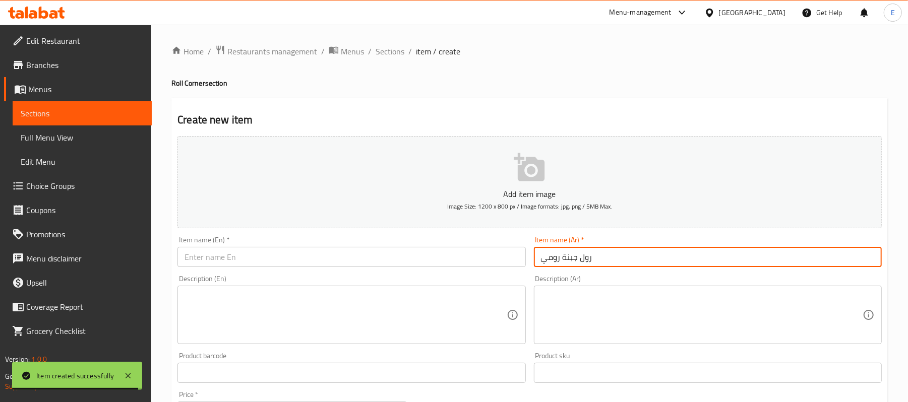
click at [605, 256] on input "رول جبنة رومي" at bounding box center [708, 257] width 348 height 20
click at [240, 260] on input "text" at bounding box center [351, 257] width 348 height 20
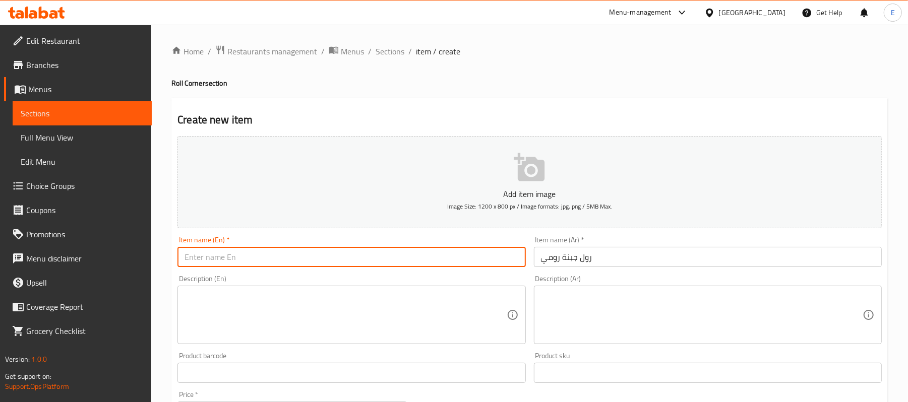
paste input "[PERSON_NAME] cheese roll"
drag, startPoint x: 201, startPoint y: 257, endPoint x: 212, endPoint y: 256, distance: 11.6
click at [212, 256] on input "[PERSON_NAME] cheese roll" at bounding box center [351, 257] width 348 height 20
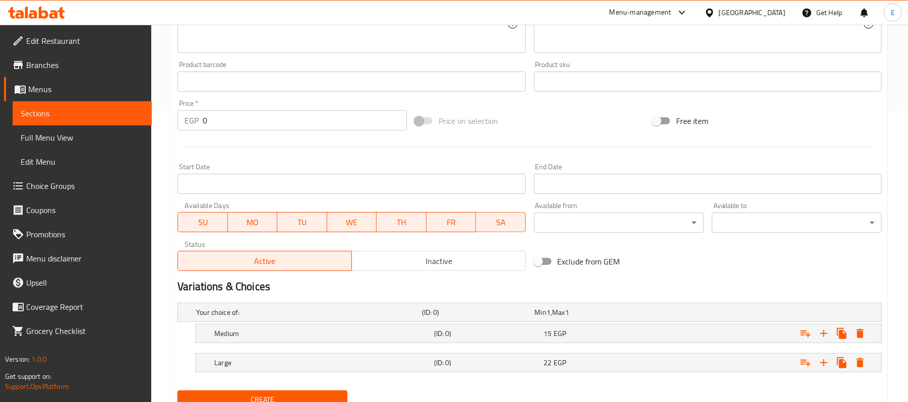
scroll to position [334, 0]
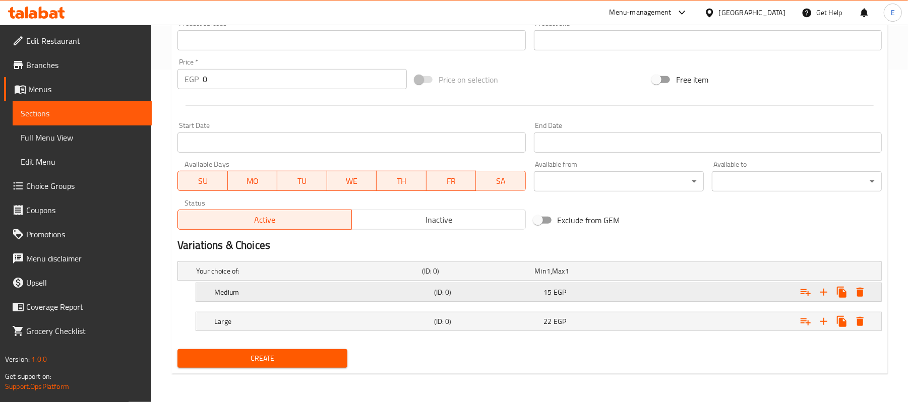
type input "Romi cheese roll"
click at [234, 276] on h5 "Medium" at bounding box center [307, 271] width 222 height 10
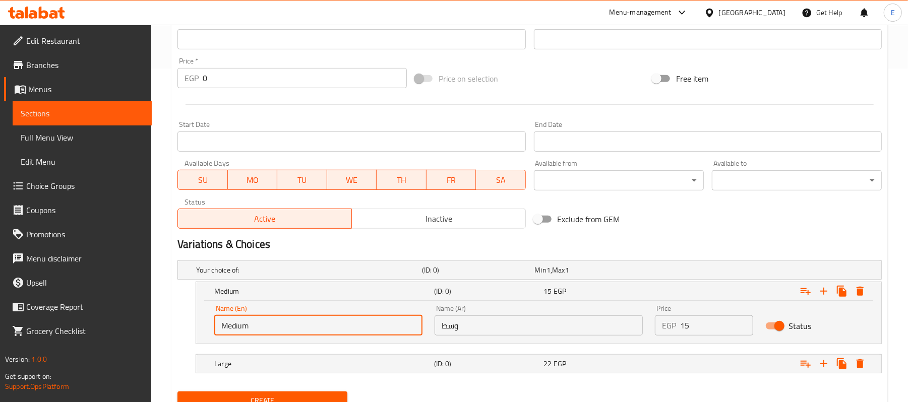
click at [246, 333] on input "Medium" at bounding box center [318, 325] width 208 height 20
click at [248, 333] on input "Medium" at bounding box center [318, 325] width 208 height 20
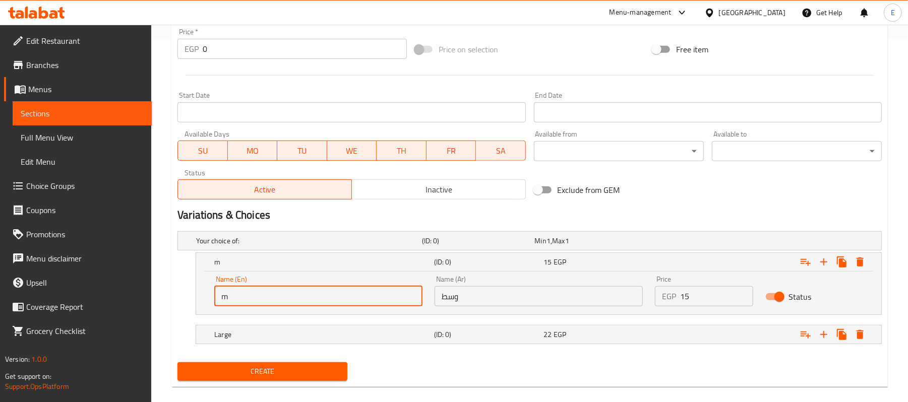
scroll to position [377, 0]
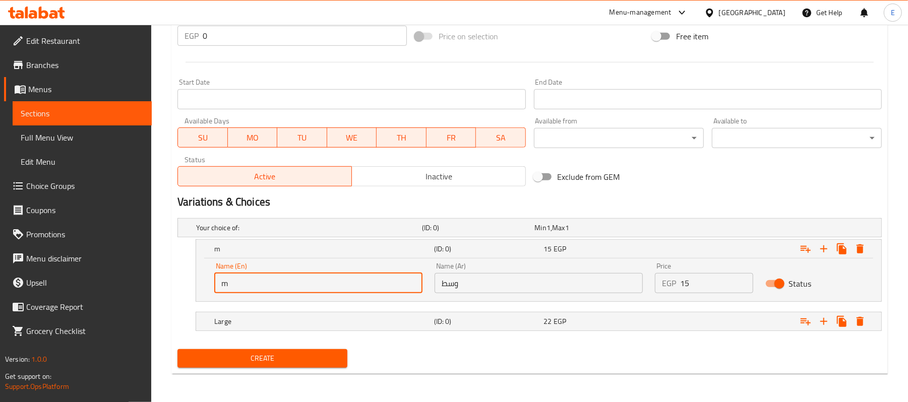
click at [263, 287] on input "m" at bounding box center [318, 283] width 208 height 20
type input "Medium"
click at [272, 233] on h5 "Large" at bounding box center [307, 228] width 222 height 10
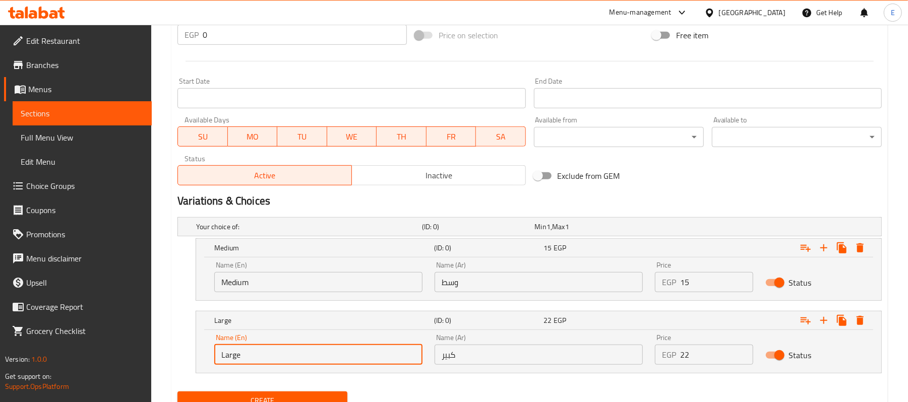
click at [228, 352] on input "Large" at bounding box center [318, 355] width 208 height 20
type input "Large"
click at [535, 363] on input "كبير" at bounding box center [538, 355] width 208 height 20
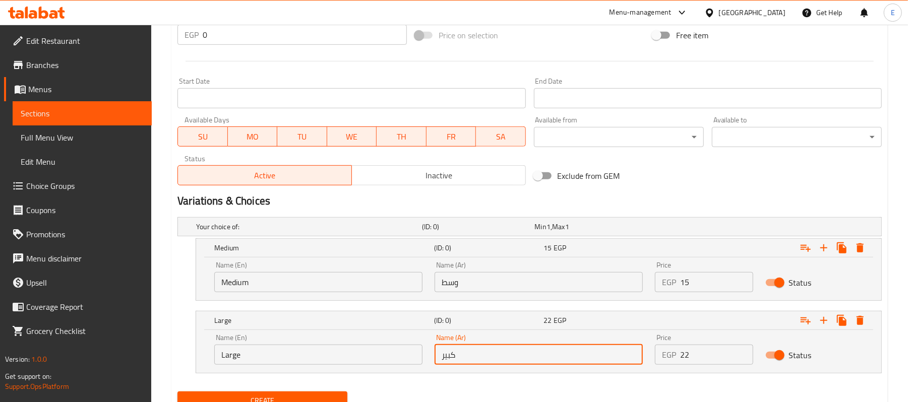
type input "كبير"
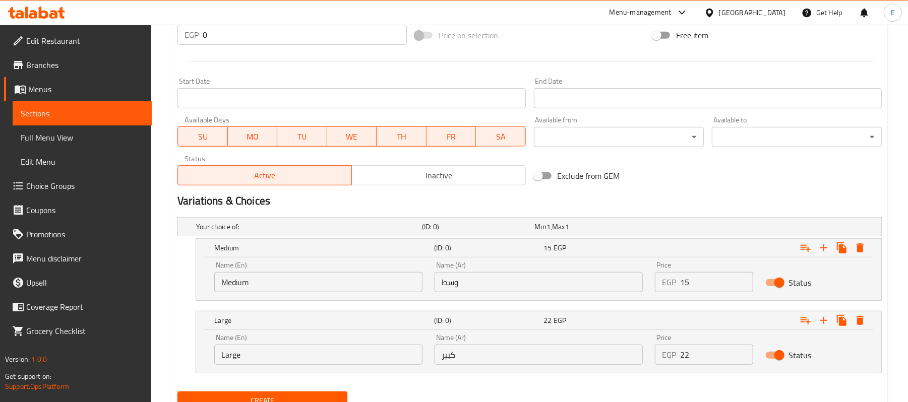
click at [488, 295] on div "Name (Ar) وسط Name (Ar)" at bounding box center [538, 277] width 220 height 43
click at [488, 289] on input "وسط" at bounding box center [538, 282] width 208 height 20
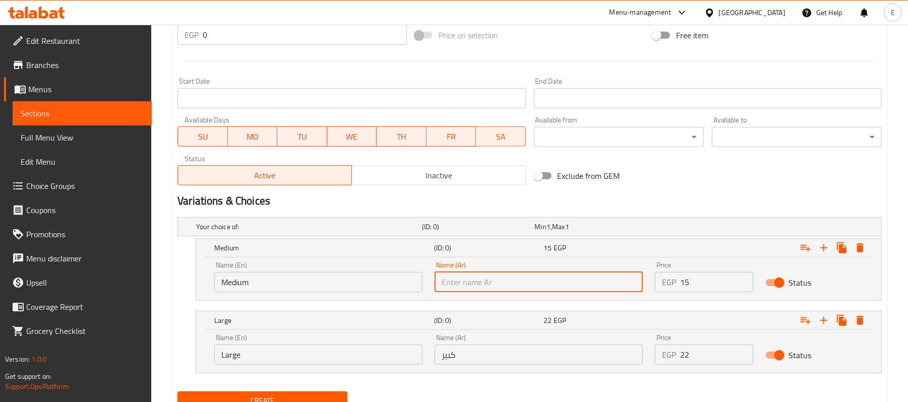
type input "وسط"
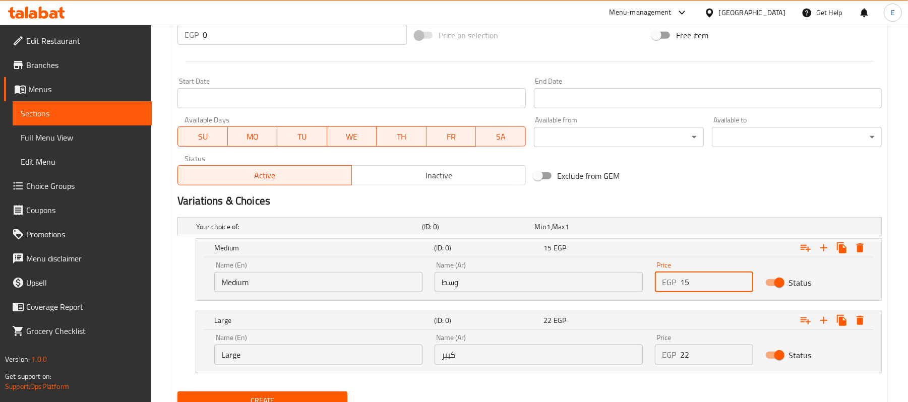
drag, startPoint x: 695, startPoint y: 282, endPoint x: 627, endPoint y: 295, distance: 69.3
click at [649, 283] on div "Price EGP 15 Price" at bounding box center [704, 277] width 110 height 43
type input "35"
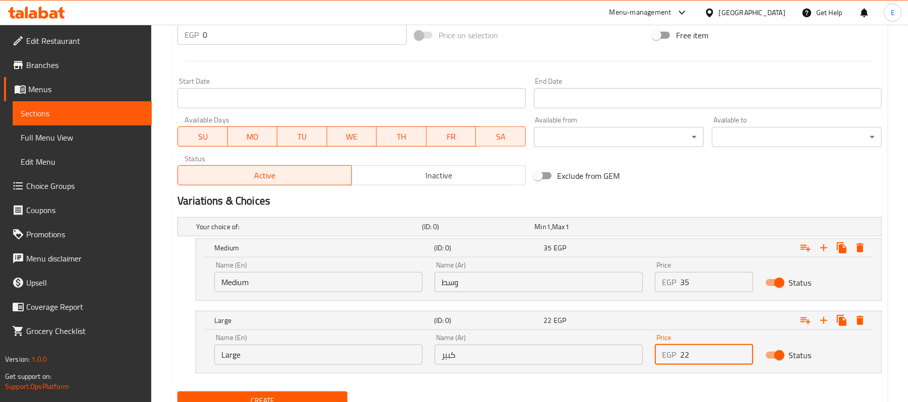
drag, startPoint x: 687, startPoint y: 357, endPoint x: 664, endPoint y: 363, distance: 24.3
click at [664, 363] on div "EGP 22 Price" at bounding box center [704, 355] width 98 height 20
type input "45"
click at [339, 397] on span "Create" at bounding box center [262, 401] width 154 height 13
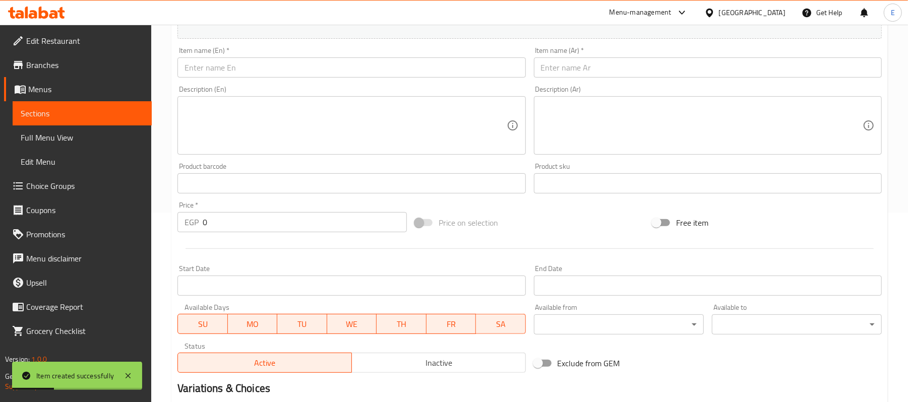
scroll to position [175, 0]
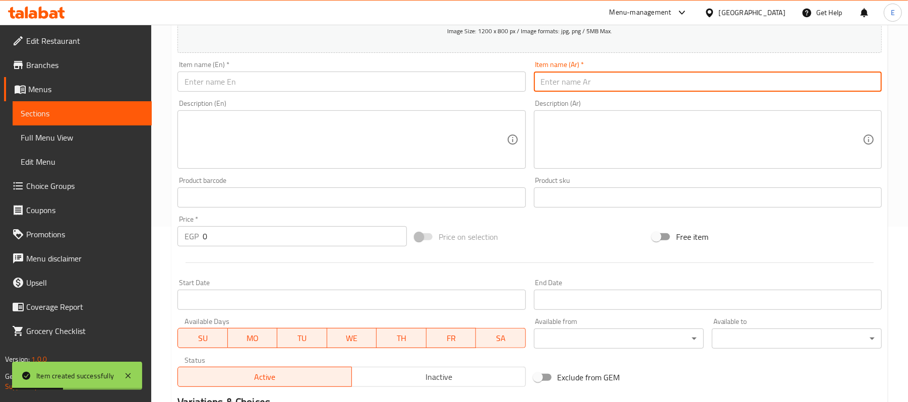
click at [611, 89] on input "text" at bounding box center [708, 82] width 348 height 20
paste input "[PERSON_NAME] cheese roll"
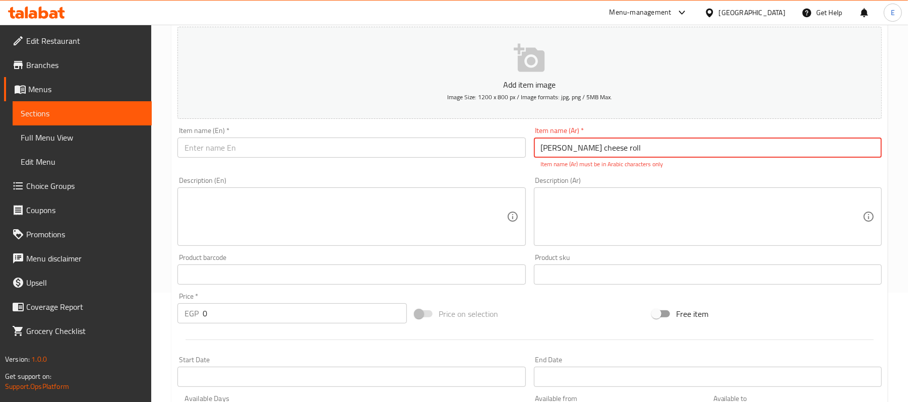
scroll to position [108, 0]
click at [668, 152] on input "[PERSON_NAME] cheese roll" at bounding box center [708, 149] width 348 height 20
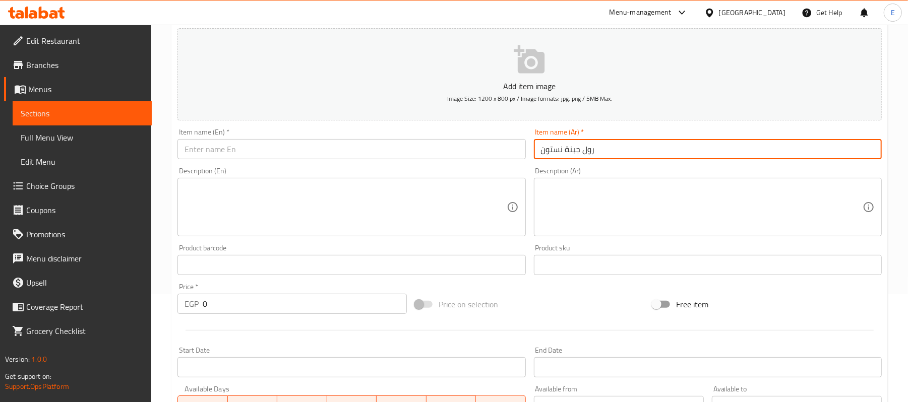
click at [590, 154] on input "رول جبنة نستون" at bounding box center [708, 149] width 348 height 20
type input "رول جبنة نستون"
click at [310, 153] on input "text" at bounding box center [351, 149] width 348 height 20
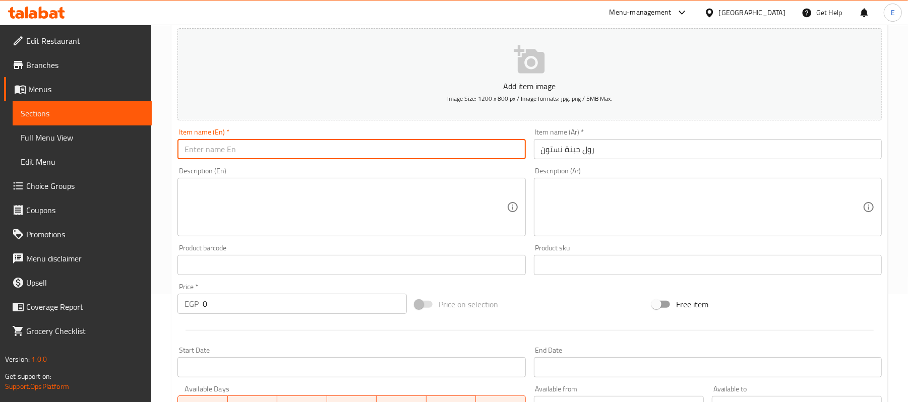
paste input "Neston cheese roll"
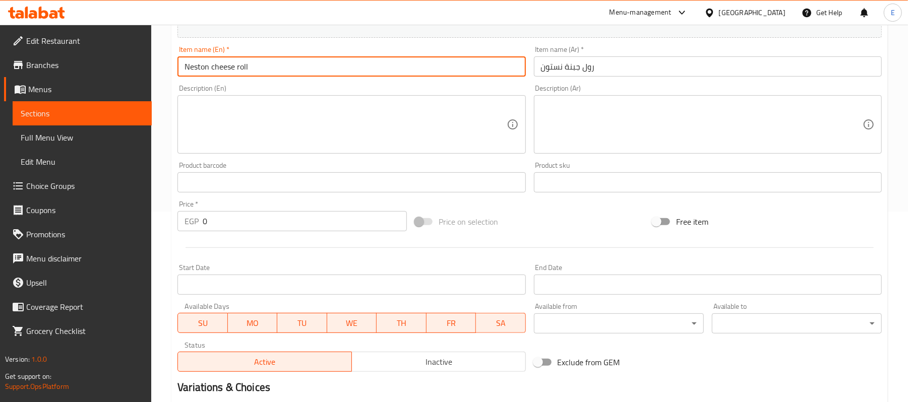
scroll to position [377, 0]
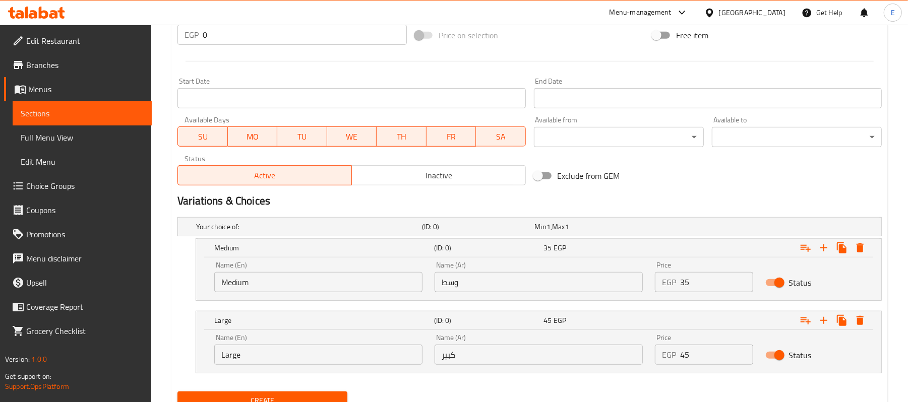
type input "Neston cheese roll"
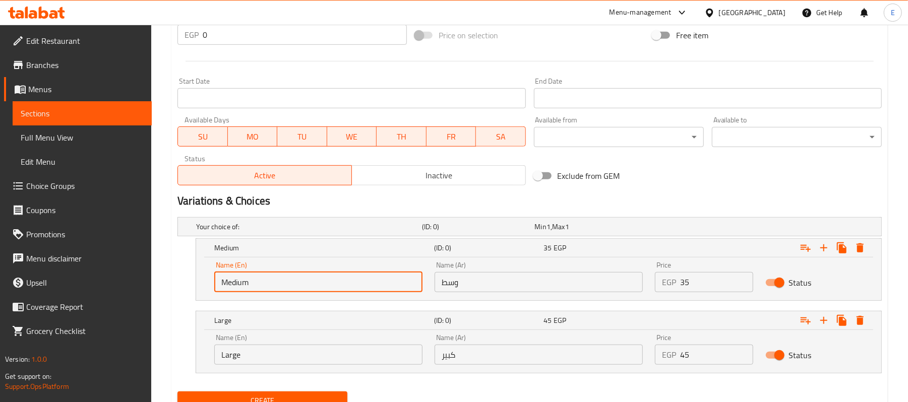
click at [309, 289] on input "Medium" at bounding box center [318, 282] width 208 height 20
click at [309, 289] on input "Choicem" at bounding box center [318, 282] width 208 height 20
type input "Medium"
click at [264, 358] on input "Large" at bounding box center [318, 355] width 208 height 20
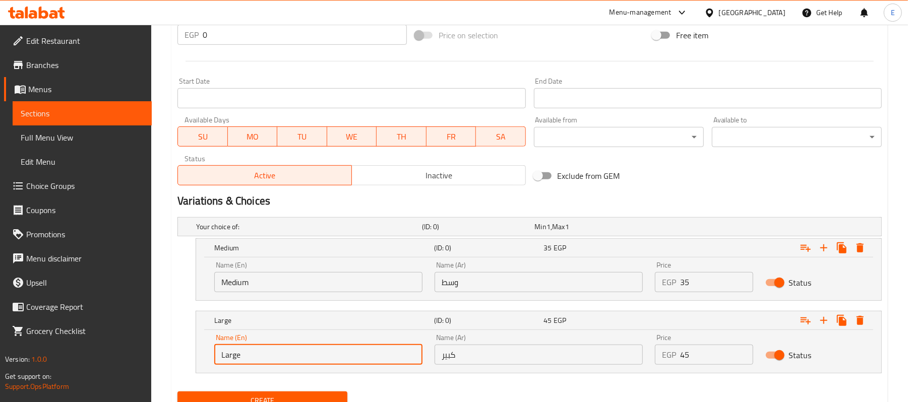
click at [267, 355] on input "Large" at bounding box center [318, 355] width 208 height 20
type input "Large"
click at [529, 294] on div "Name (Ar) وسط Name (Ar)" at bounding box center [538, 277] width 220 height 43
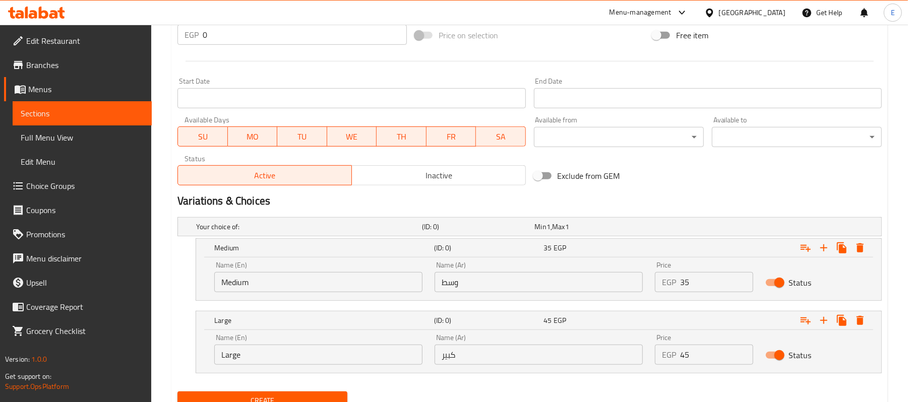
click at [531, 293] on div "Name (Ar) وسط Name (Ar)" at bounding box center [538, 277] width 220 height 43
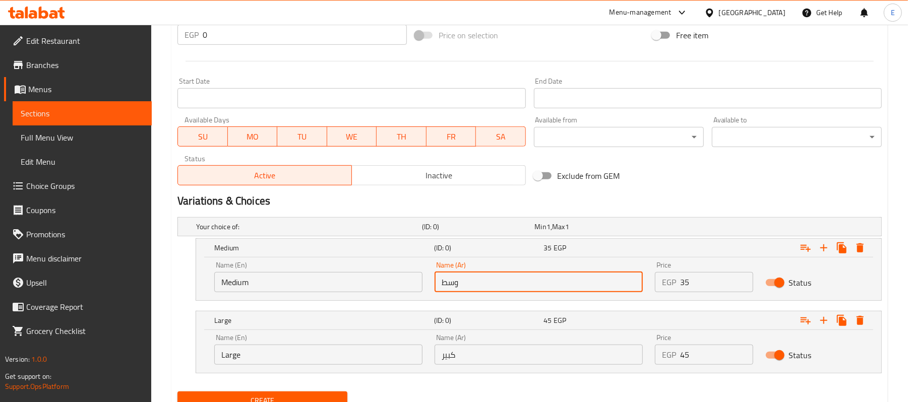
click at [533, 289] on input "وسط" at bounding box center [538, 282] width 208 height 20
type input "وسط"
click at [488, 359] on input "كبير" at bounding box center [538, 355] width 208 height 20
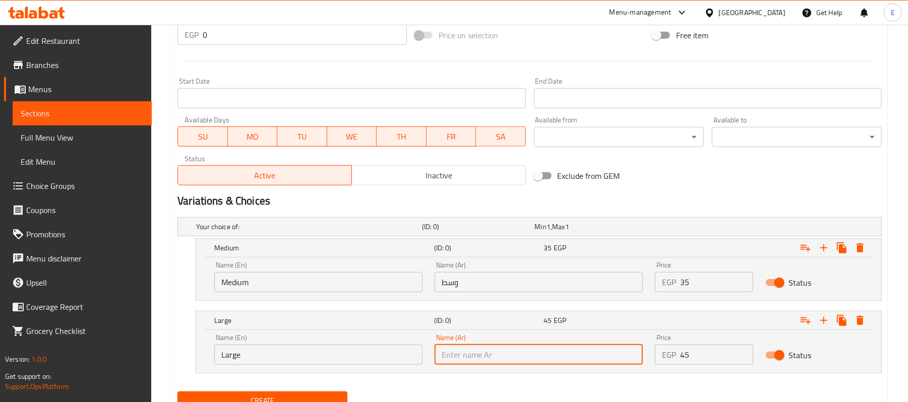
type input "كبير"
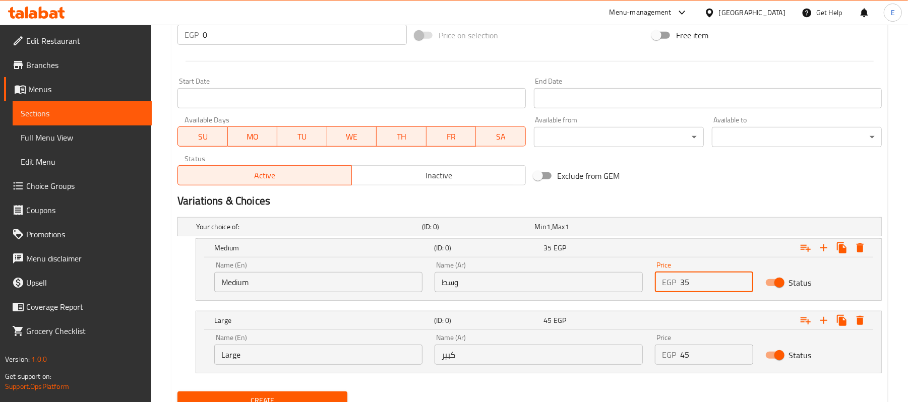
drag, startPoint x: 691, startPoint y: 289, endPoint x: 635, endPoint y: 295, distance: 56.8
click at [649, 293] on div "Price EGP 35 Price" at bounding box center [704, 277] width 110 height 43
type input "20"
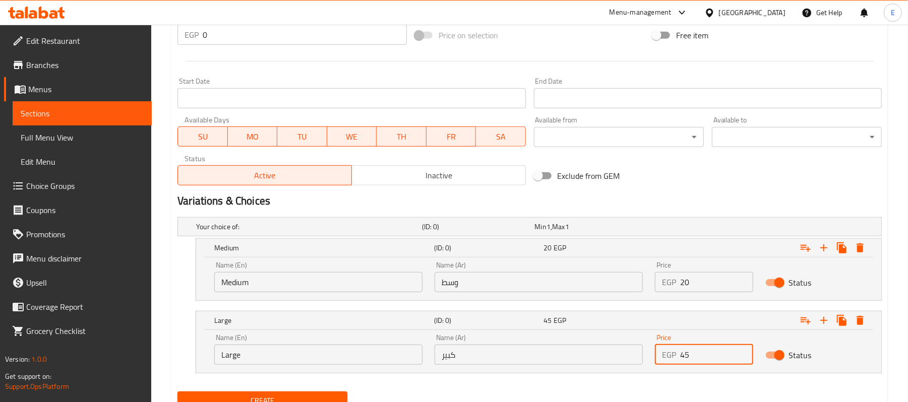
drag, startPoint x: 693, startPoint y: 360, endPoint x: 643, endPoint y: 365, distance: 50.6
click at [647, 364] on div "Name (En) Large Name (En) Name (Ar) كبير Name (Ar) Price EGP 45 Price Status" at bounding box center [538, 349] width 661 height 43
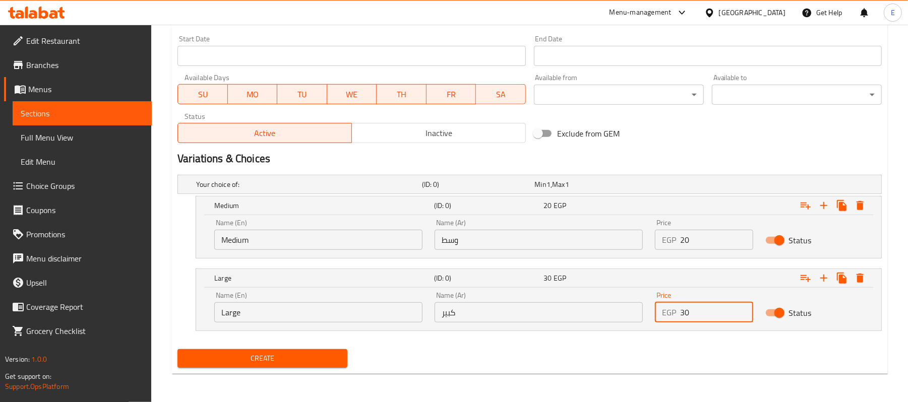
type input "30"
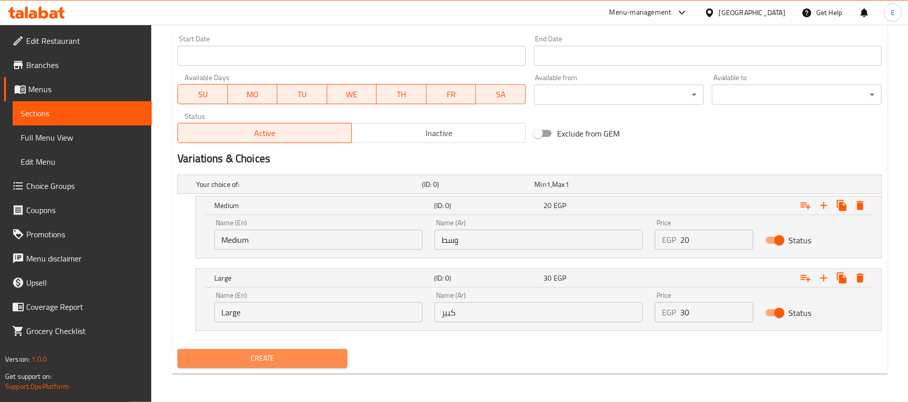
click at [228, 363] on span "Create" at bounding box center [262, 358] width 154 height 13
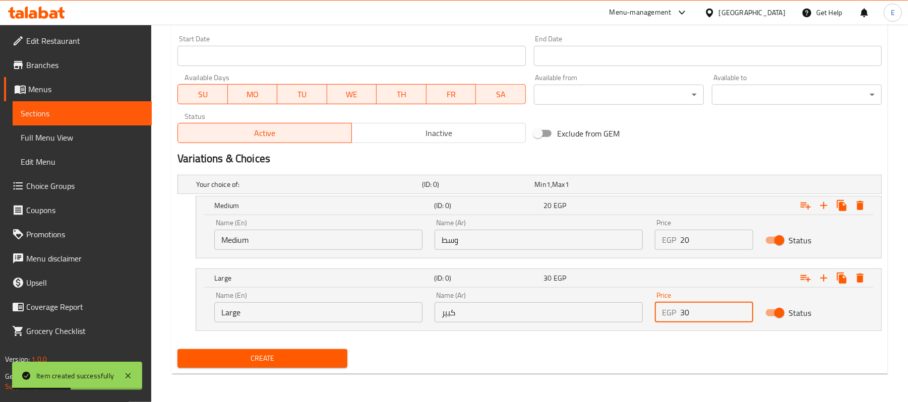
drag, startPoint x: 687, startPoint y: 311, endPoint x: 571, endPoint y: 333, distance: 118.8
click at [638, 318] on div "Name (En) Large Name (En) Name (Ar) كبير Name (Ar) Price EGP 30 Price Status" at bounding box center [538, 307] width 661 height 43
type input "45"
drag, startPoint x: 704, startPoint y: 249, endPoint x: 658, endPoint y: 240, distance: 46.8
click at [658, 240] on div "EGP 20 Price" at bounding box center [704, 240] width 98 height 20
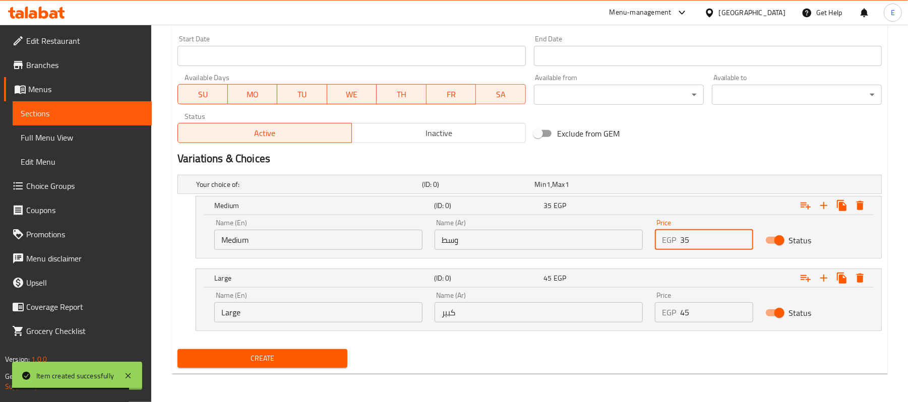
type input "35"
click at [664, 138] on div "Exclude from GEM" at bounding box center [648, 133] width 237 height 27
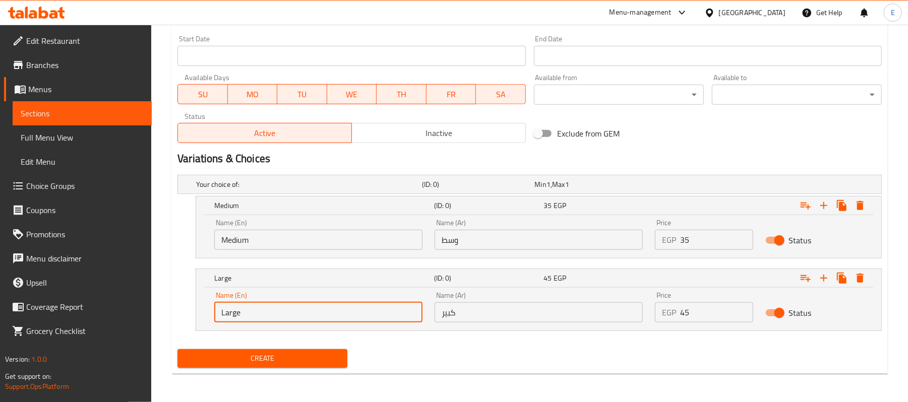
click at [232, 319] on input "Large" at bounding box center [318, 312] width 208 height 20
type input "Large"
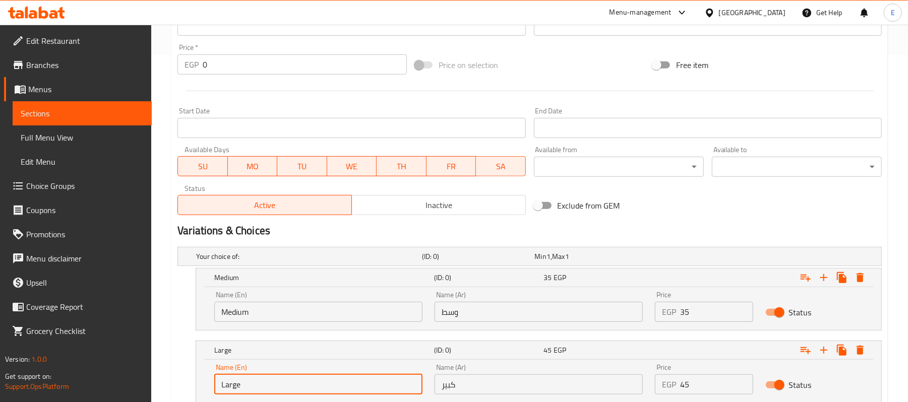
scroll to position [219, 0]
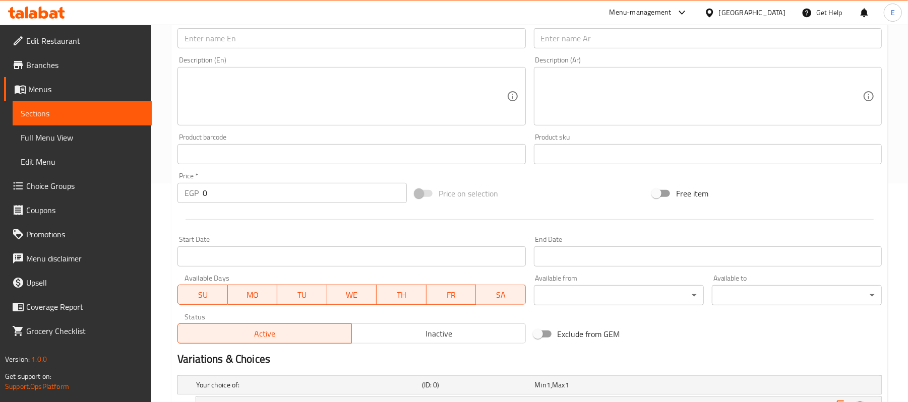
click at [595, 51] on div "Item name (Ar)   * Item name (Ar) *" at bounding box center [708, 33] width 356 height 39
drag, startPoint x: 595, startPoint y: 47, endPoint x: 561, endPoint y: 83, distance: 49.2
click at [595, 47] on input "text" at bounding box center [708, 38] width 348 height 20
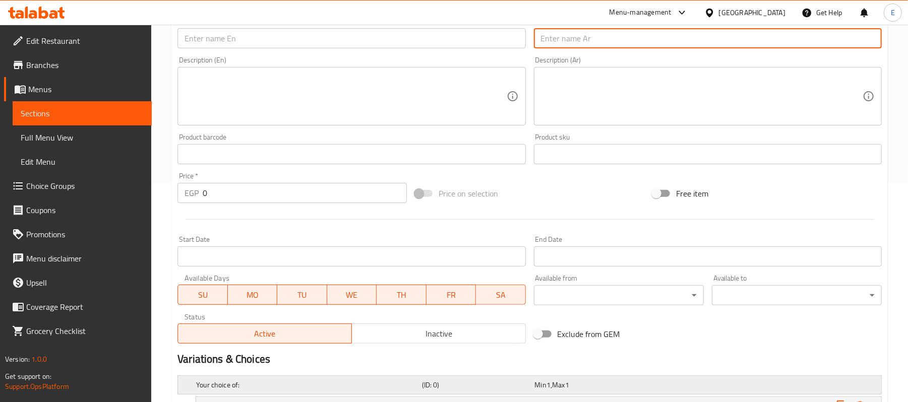
type input "v"
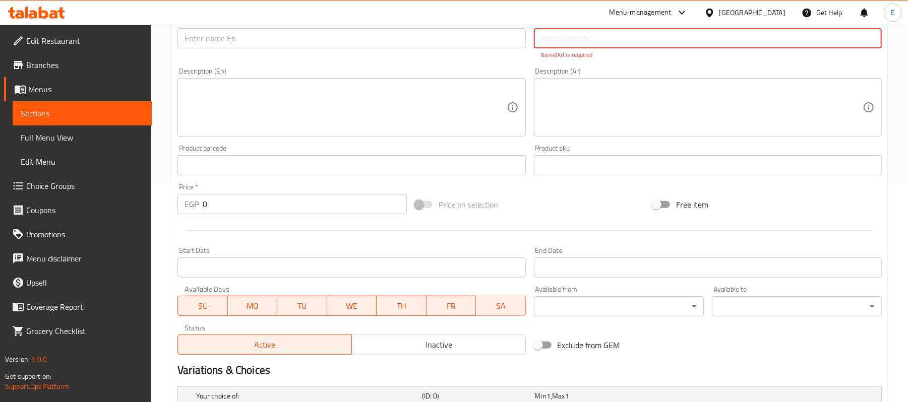
drag, startPoint x: 276, startPoint y: 392, endPoint x: 573, endPoint y: 33, distance: 465.8
click at [573, 33] on input "text" at bounding box center [708, 38] width 348 height 20
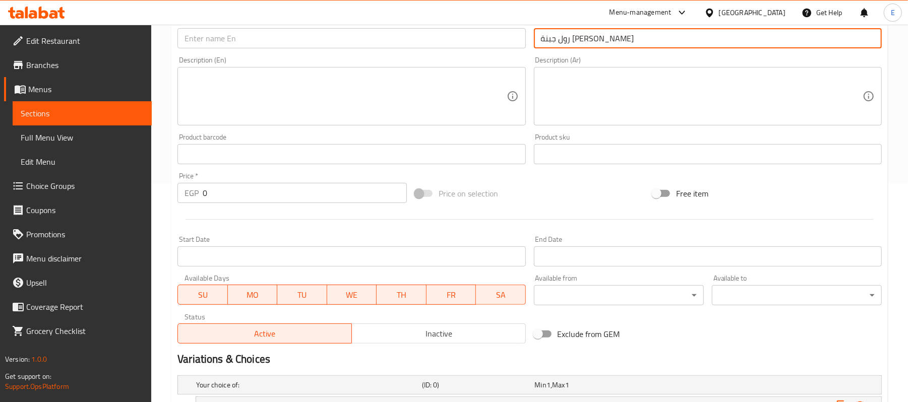
click at [572, 39] on input "رول جبنة [PERSON_NAME]" at bounding box center [708, 38] width 348 height 20
type input "رول جبنة [PERSON_NAME]"
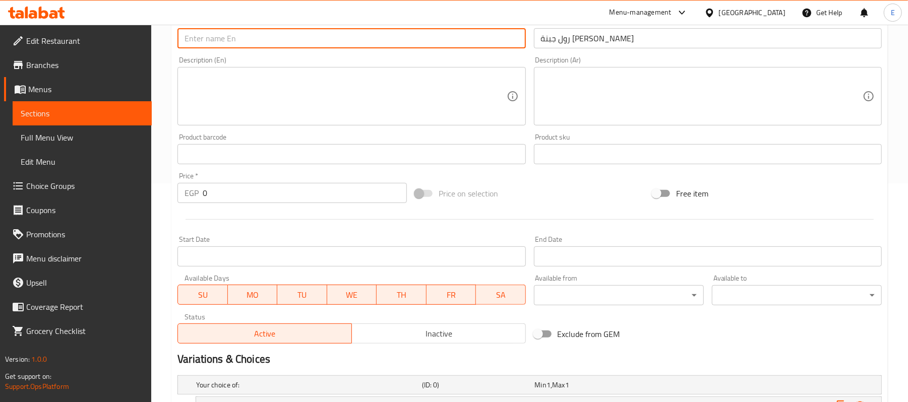
click at [236, 36] on input "text" at bounding box center [351, 38] width 348 height 20
paste input "Mozzarella cheese roll"
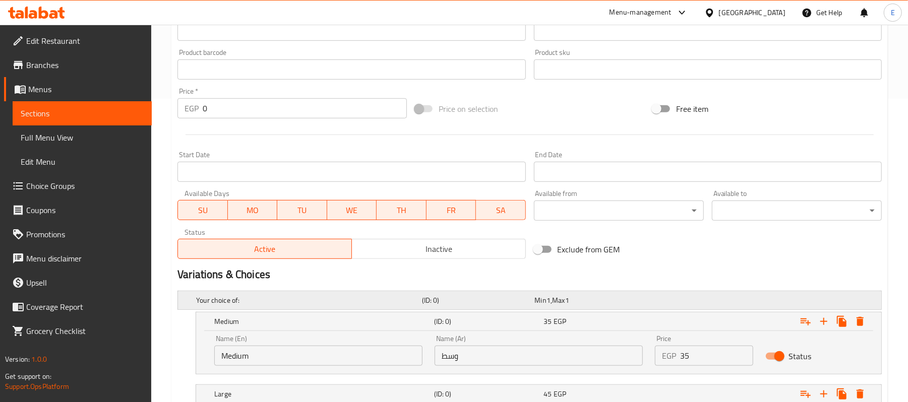
scroll to position [420, 0]
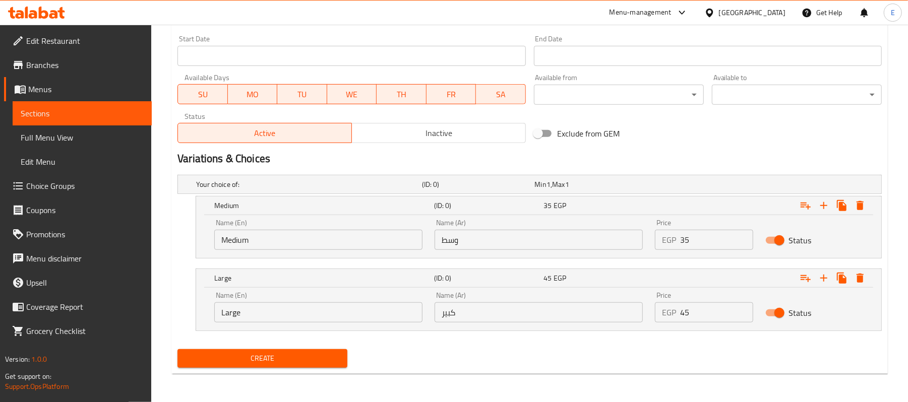
type input "Mozzarella cheese roll"
click at [231, 246] on input "Medium" at bounding box center [318, 240] width 208 height 20
type input "Choice"
click at [231, 245] on input "text" at bounding box center [318, 240] width 208 height 20
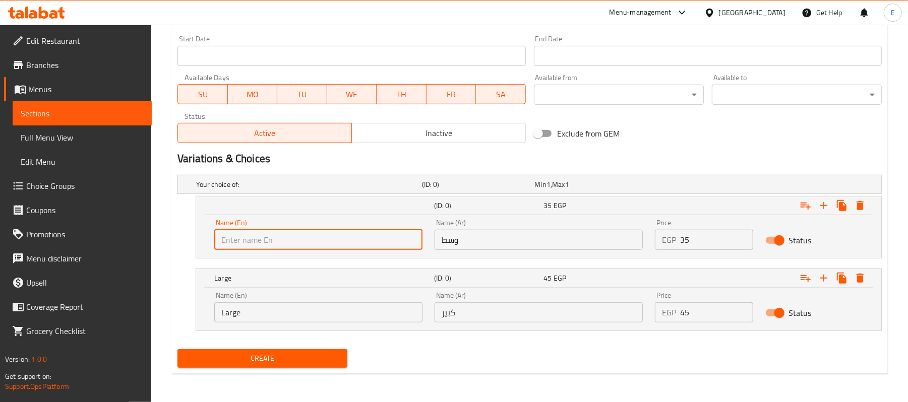
type input "Medium"
click at [514, 242] on input "وسط" at bounding box center [538, 240] width 208 height 20
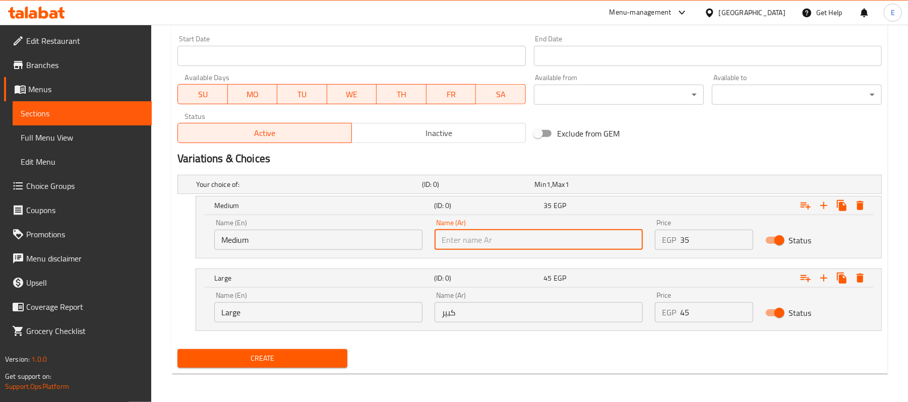
type input "وسط"
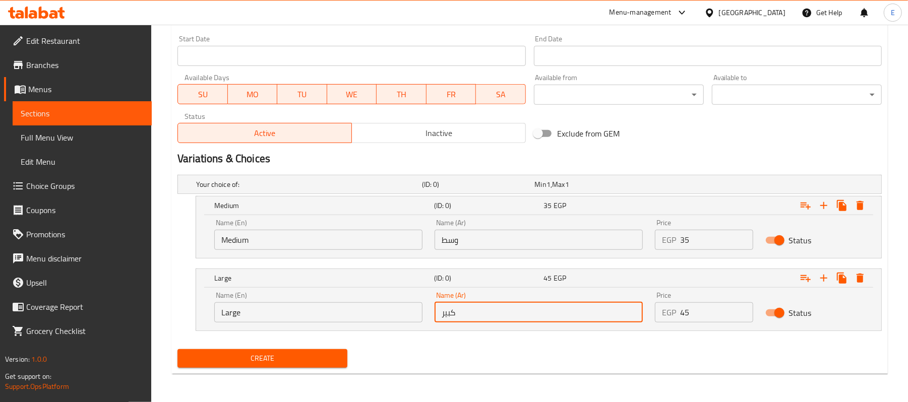
click at [496, 320] on input "كبير" at bounding box center [538, 312] width 208 height 20
type input "كبير"
click at [331, 368] on div "Create" at bounding box center [262, 358] width 178 height 27
click at [331, 364] on span "Create" at bounding box center [262, 358] width 154 height 13
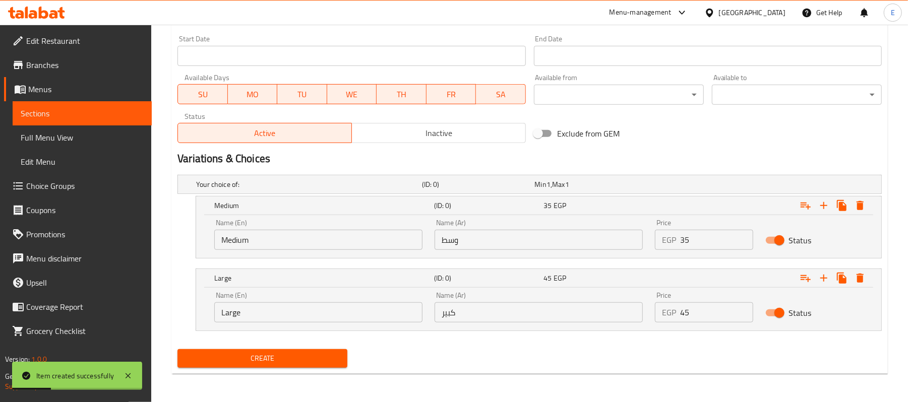
scroll to position [219, 0]
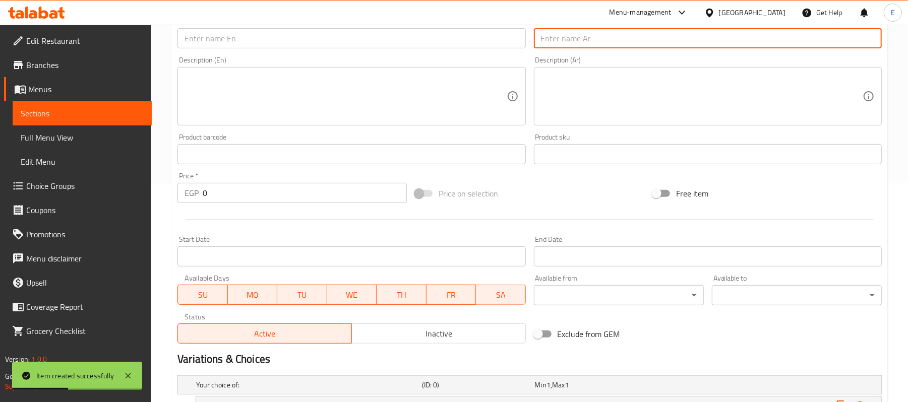
click at [654, 45] on input "text" at bounding box center [708, 38] width 348 height 20
click at [653, 45] on input "رول جاسيكا" at bounding box center [708, 38] width 348 height 20
click at [652, 45] on input "رول جاسيكا" at bounding box center [708, 38] width 348 height 20
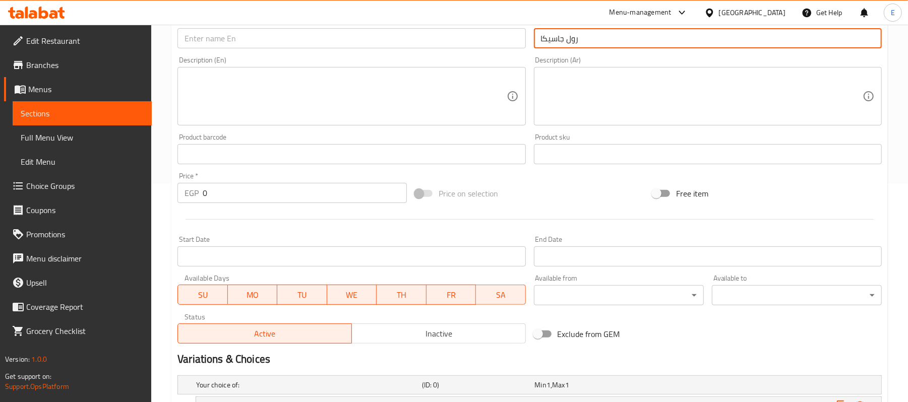
type input "رول جاسيكا"
click at [219, 39] on input "text" at bounding box center [351, 38] width 348 height 20
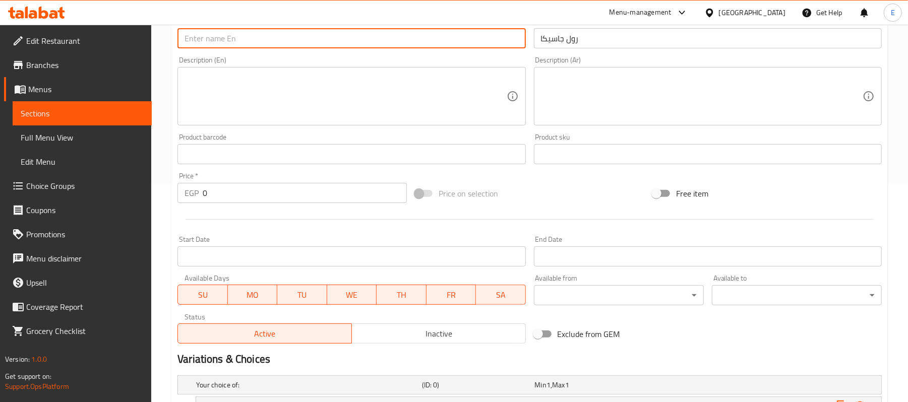
paste input "Roll [PERSON_NAME]"
click at [202, 41] on input "Roll [PERSON_NAME]" at bounding box center [351, 38] width 348 height 20
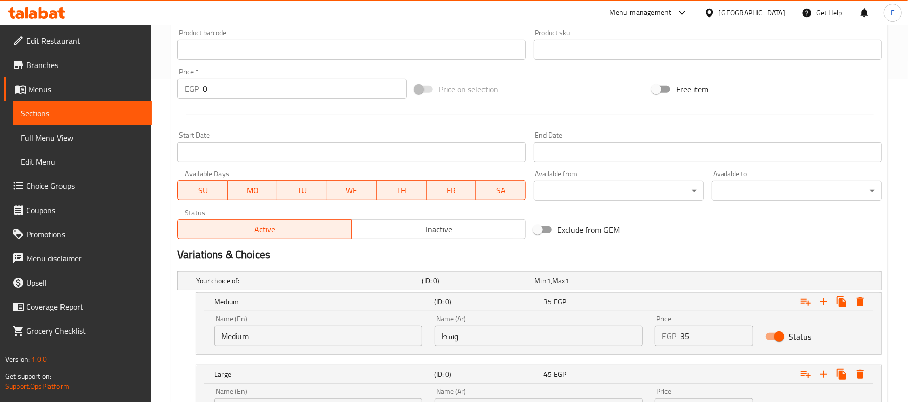
scroll to position [420, 0]
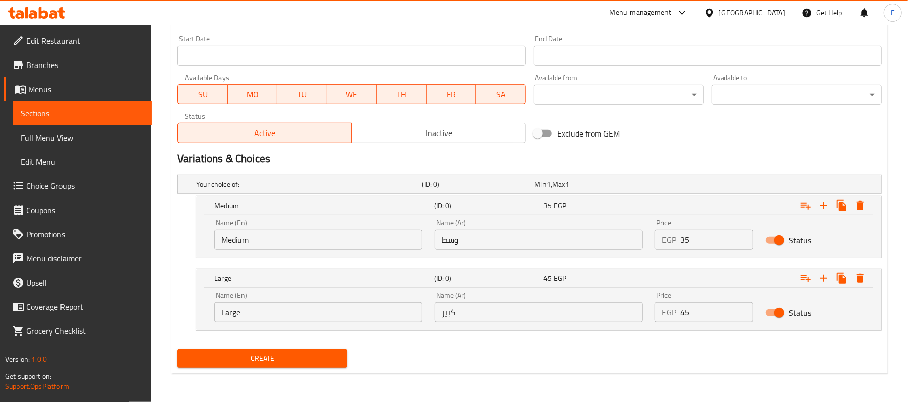
type input "Roll Jassica"
click at [335, 239] on input "Medium" at bounding box center [318, 240] width 208 height 20
type input "Medium"
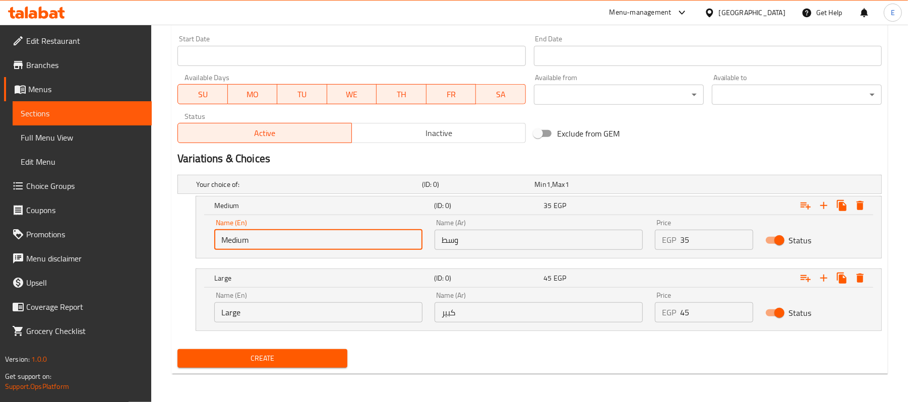
click at [297, 311] on input "Large" at bounding box center [318, 312] width 208 height 20
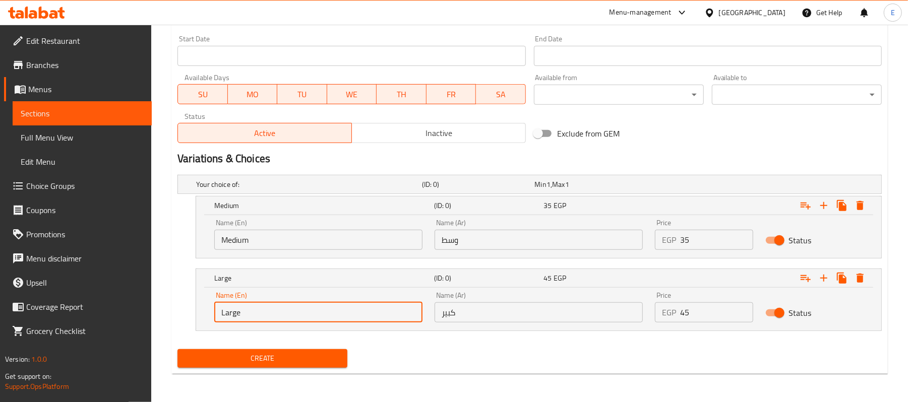
click at [297, 311] on input "Large" at bounding box center [318, 312] width 208 height 20
type input "Large"
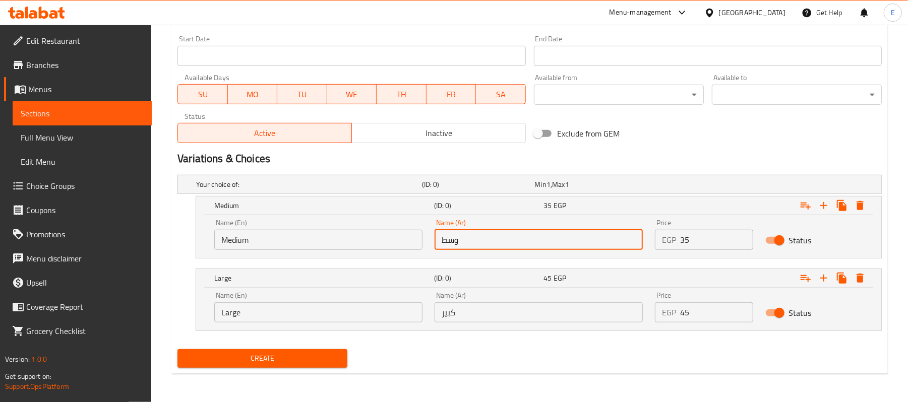
click at [454, 233] on input "وسط" at bounding box center [538, 240] width 208 height 20
type input "وسط"
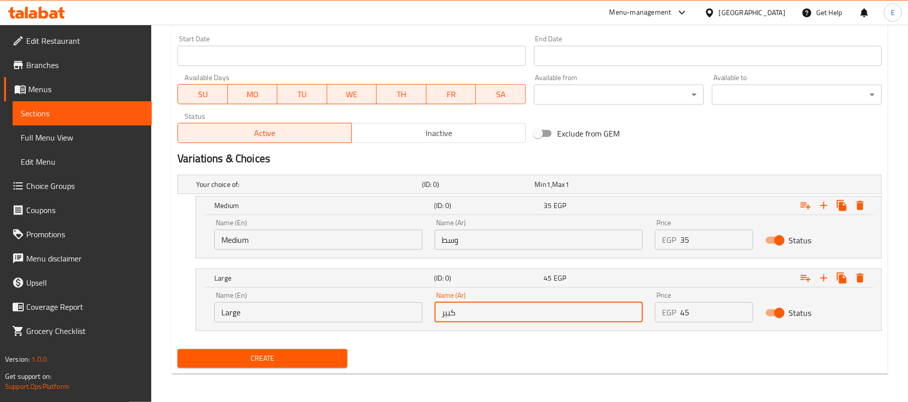
click at [459, 312] on input "كبير" at bounding box center [538, 312] width 208 height 20
type input "كبير"
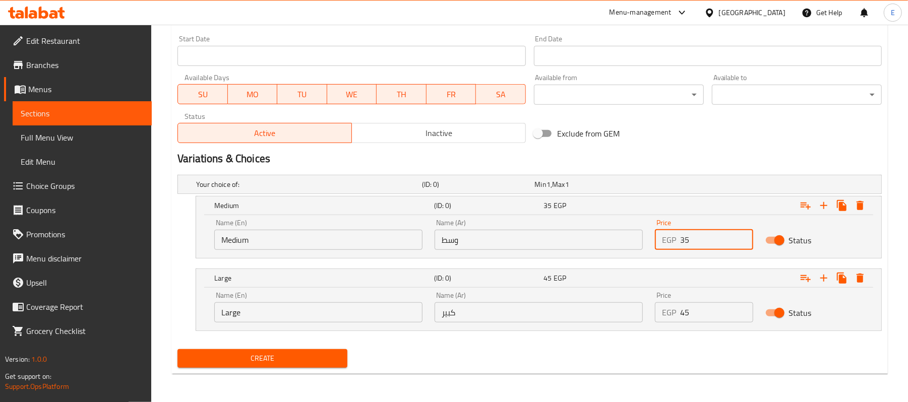
drag, startPoint x: 690, startPoint y: 246, endPoint x: 658, endPoint y: 246, distance: 31.8
click at [658, 246] on div "EGP 35 Price" at bounding box center [704, 240] width 98 height 20
type input "35"
click at [669, 306] on p "EGP" at bounding box center [669, 312] width 14 height 12
drag, startPoint x: 696, startPoint y: 307, endPoint x: 595, endPoint y: 355, distance: 111.8
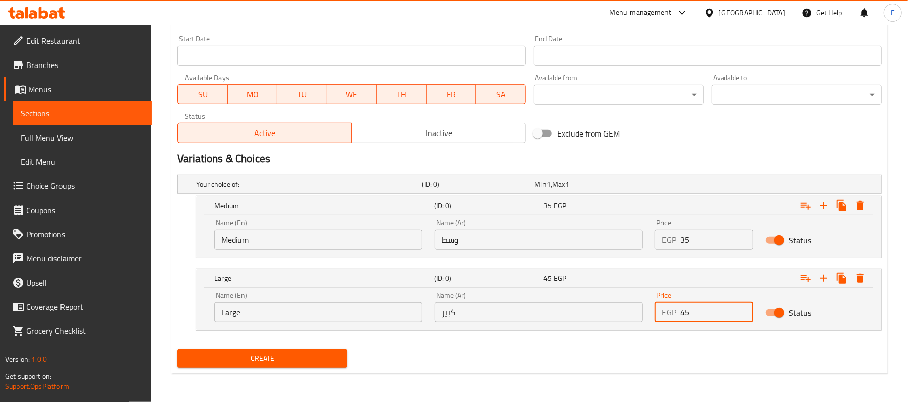
click at [613, 345] on div "Your choice of: (ID: 0) Min 1 , Max 1 Name (En) Your choice of: Name (En) Name …" at bounding box center [529, 258] width 712 height 174
type input "45"
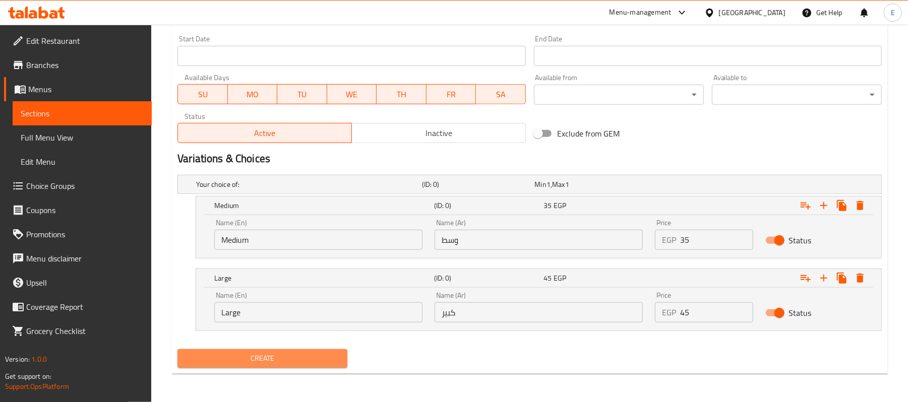
click at [238, 349] on button "Create" at bounding box center [262, 358] width 170 height 19
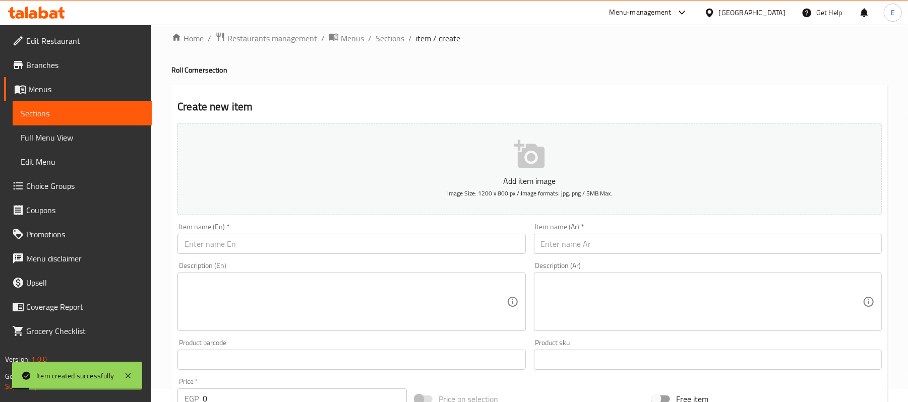
scroll to position [0, 0]
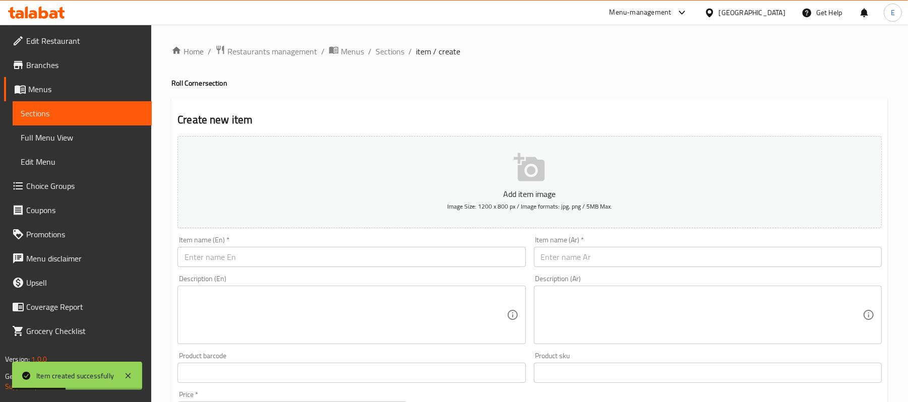
click at [618, 266] on input "text" at bounding box center [708, 257] width 348 height 20
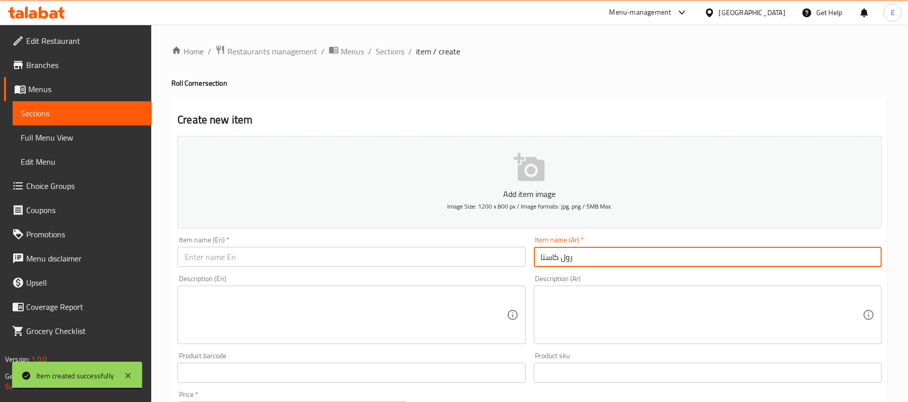
type input "رول كاستا"
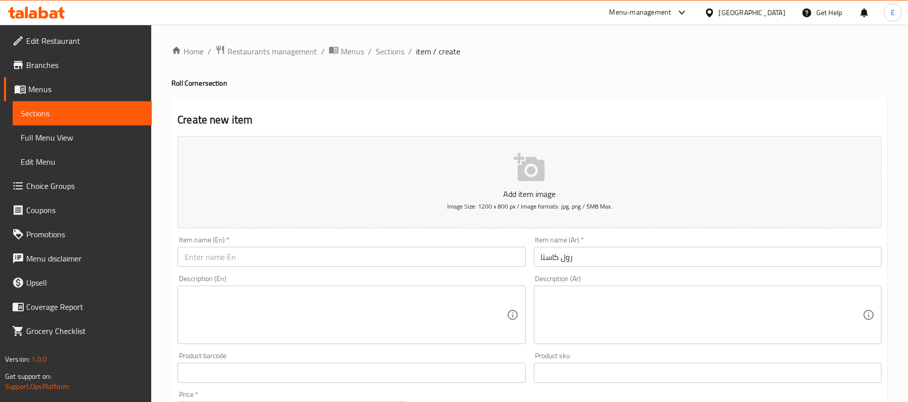
drag, startPoint x: 299, startPoint y: 269, endPoint x: 291, endPoint y: 265, distance: 9.0
click at [291, 265] on div "Item name (En)   * Item name (En) *" at bounding box center [351, 251] width 356 height 39
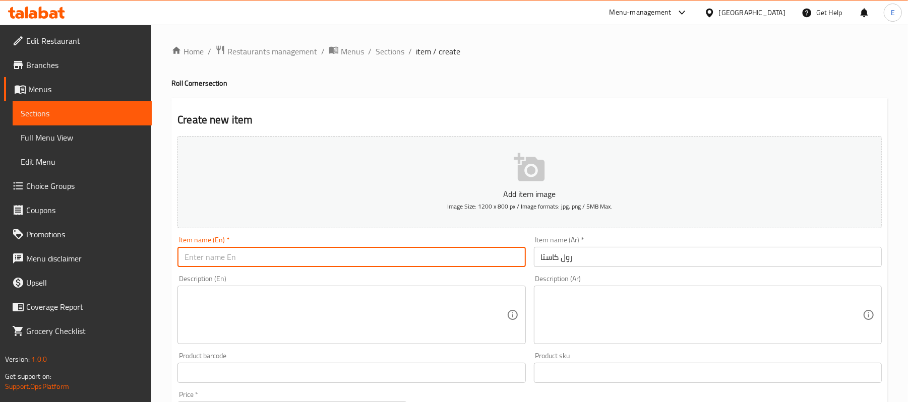
click at [291, 265] on input "text" at bounding box center [351, 257] width 348 height 20
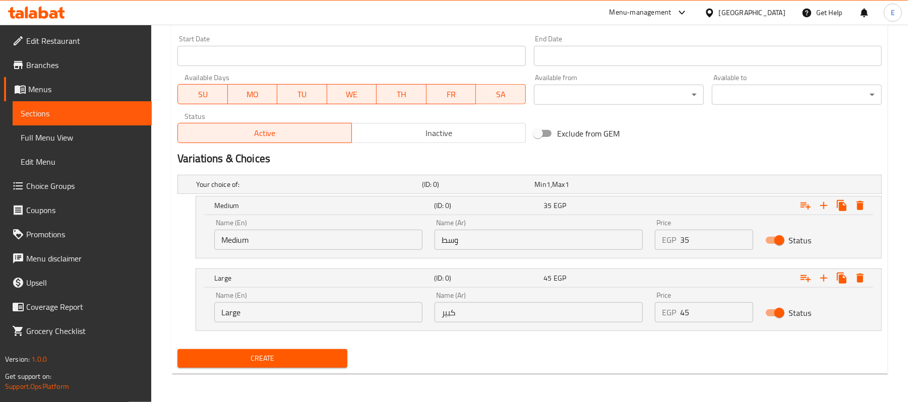
scroll to position [420, 0]
type input "Casta Roll"
click at [300, 246] on input "Medium" at bounding box center [318, 240] width 208 height 20
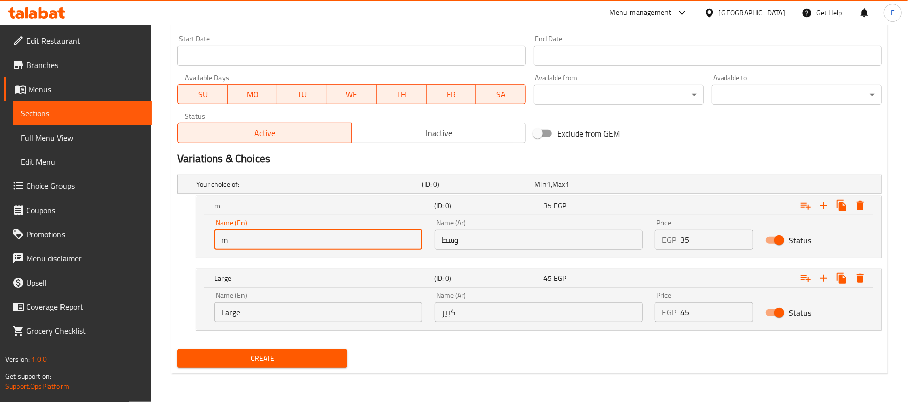
type input "Medium"
click at [267, 318] on input "Large" at bounding box center [318, 312] width 208 height 20
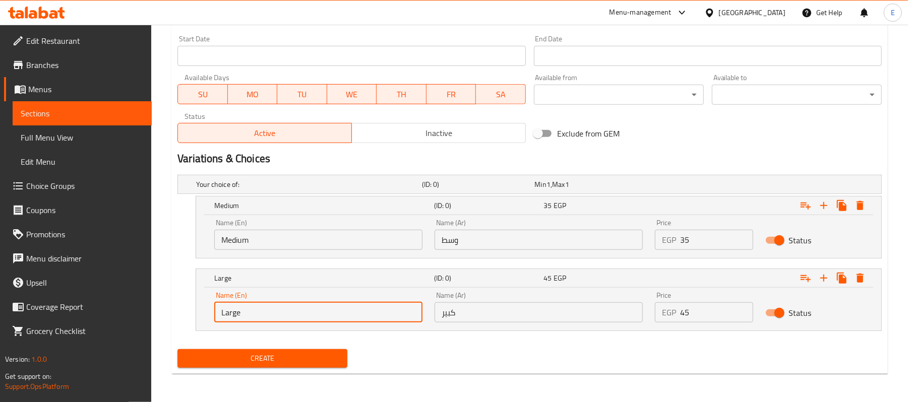
click at [267, 318] on input "Large" at bounding box center [318, 312] width 208 height 20
click at [269, 318] on input "Large" at bounding box center [318, 312] width 208 height 20
type input "Large"
click at [490, 227] on div "Name (Ar) وسط Name (Ar)" at bounding box center [538, 234] width 208 height 31
click at [492, 238] on input "وسط" at bounding box center [538, 240] width 208 height 20
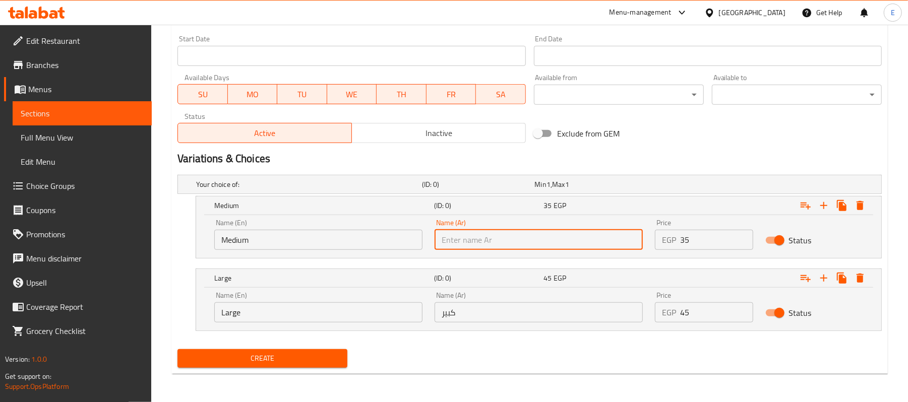
type input "وسط"
click at [485, 330] on div "Name (En) Large Name (En) Name (Ar) كبير Name (Ar) Price EGP 45 Price Status" at bounding box center [538, 309] width 685 height 43
click at [484, 313] on input "كبير" at bounding box center [538, 312] width 208 height 20
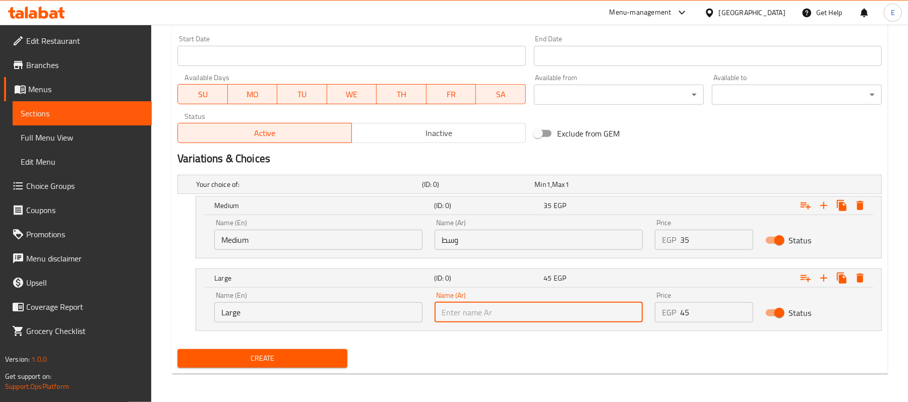
type input "كبير"
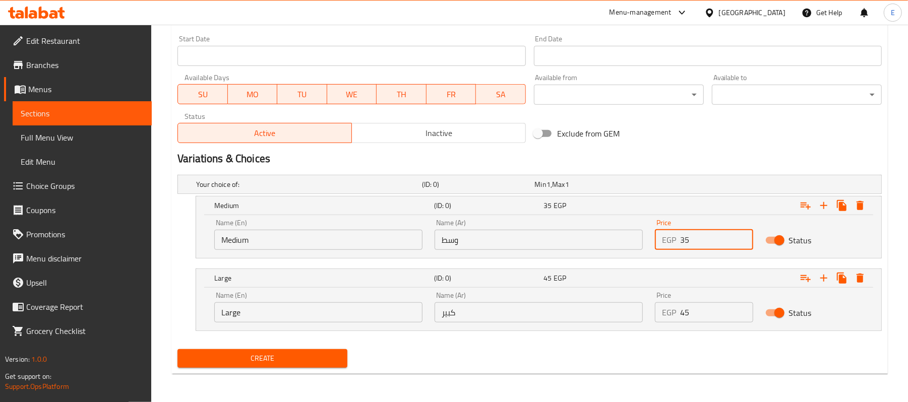
drag, startPoint x: 688, startPoint y: 247, endPoint x: 624, endPoint y: 232, distance: 65.7
click at [625, 232] on div "Name (En) Medium Name (En) Name (Ar) وسط Name (Ar) Price EGP 35 Price Status" at bounding box center [538, 234] width 661 height 43
type input "35"
drag, startPoint x: 687, startPoint y: 310, endPoint x: 662, endPoint y: 313, distance: 25.9
click at [662, 313] on div "EGP 45 Price" at bounding box center [704, 312] width 98 height 20
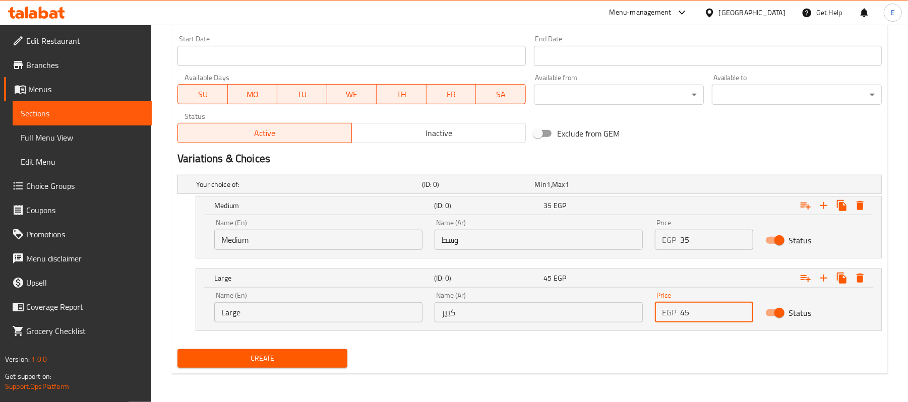
type input "45"
click at [293, 349] on button "Create" at bounding box center [262, 358] width 170 height 19
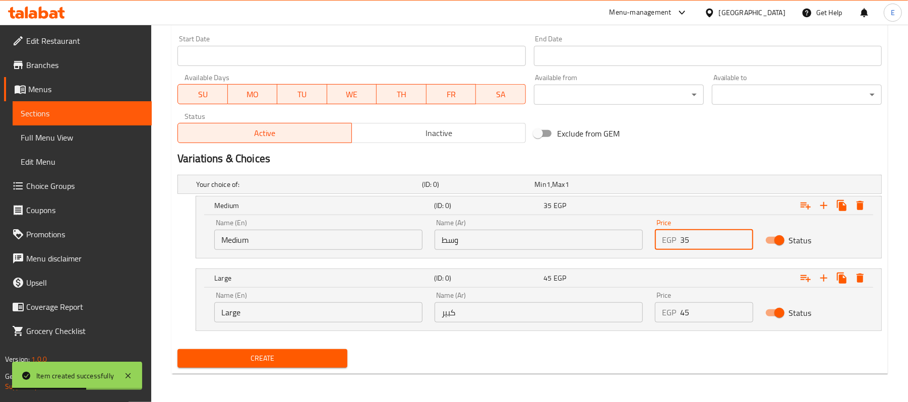
drag, startPoint x: 684, startPoint y: 242, endPoint x: 646, endPoint y: 242, distance: 37.8
click at [647, 242] on div "Name (En) Medium Name (En) Name (Ar) وسط Name (Ar) Price EGP 35 Price Status" at bounding box center [538, 234] width 661 height 43
type input "40"
drag, startPoint x: 711, startPoint y: 319, endPoint x: 649, endPoint y: 323, distance: 61.6
click at [649, 323] on div "Price EGP 45 Price" at bounding box center [704, 307] width 110 height 43
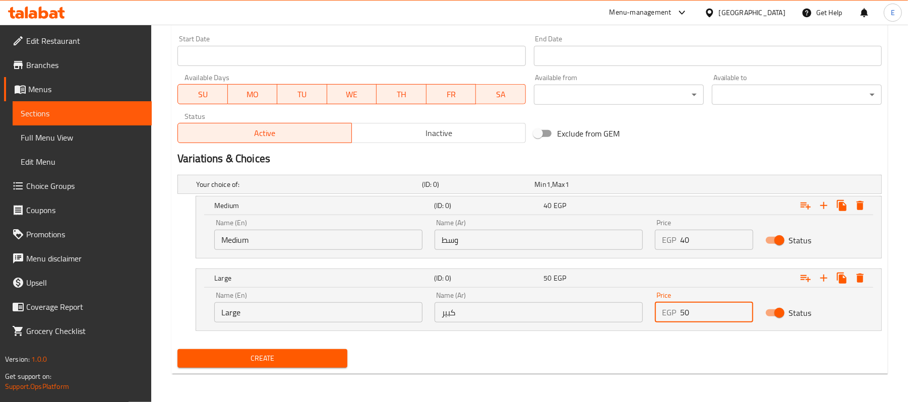
type input "50"
click at [666, 152] on h2 "Variations & Choices" at bounding box center [529, 158] width 704 height 15
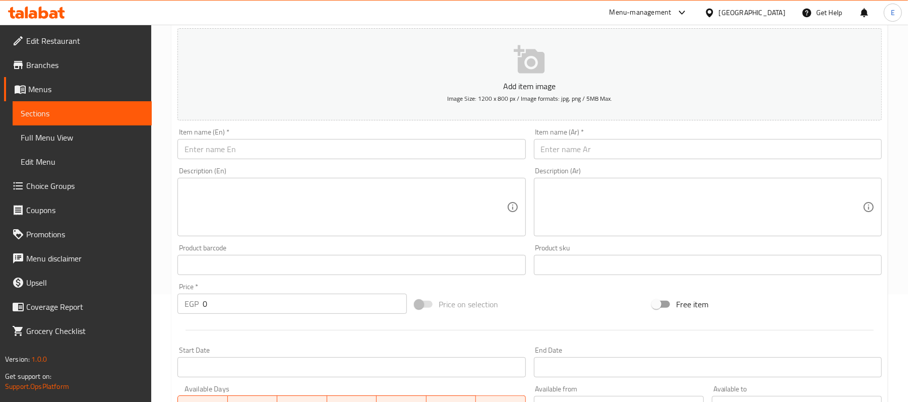
scroll to position [85, 0]
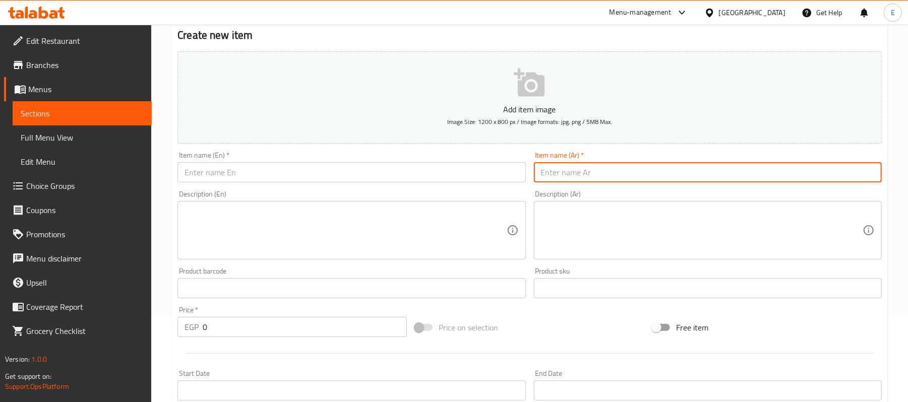
click at [609, 176] on input "text" at bounding box center [708, 172] width 348 height 20
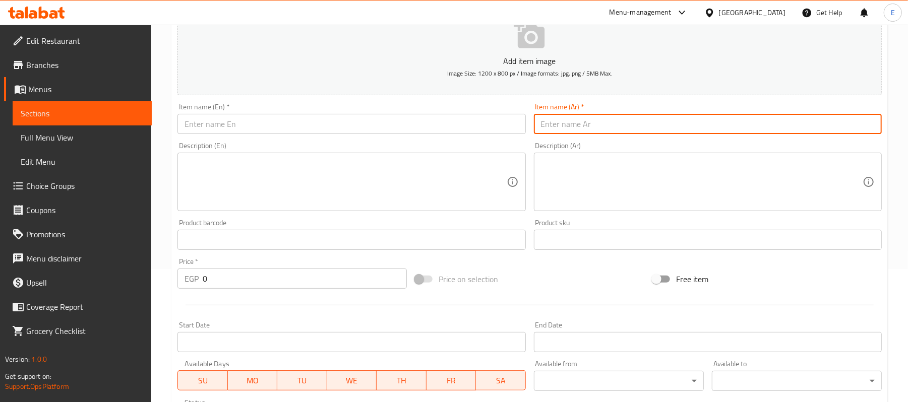
scroll to position [0, 0]
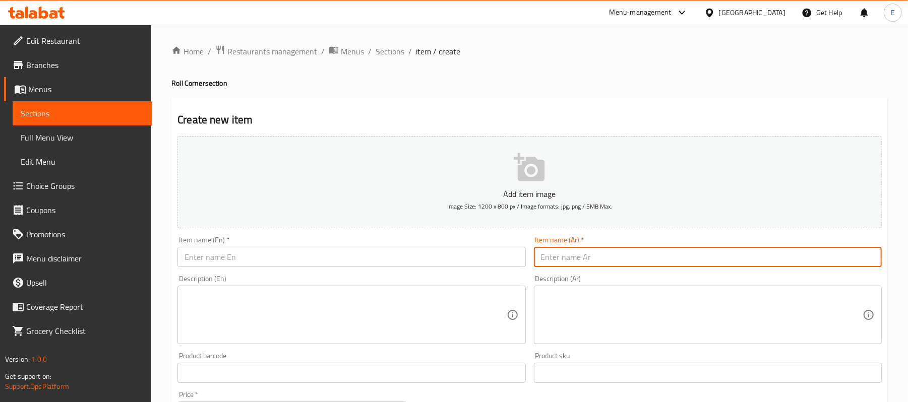
click at [641, 252] on input "text" at bounding box center [708, 257] width 348 height 20
click at [600, 257] on input "رول [PERSON_NAME]" at bounding box center [708, 257] width 348 height 20
type input "رول [PERSON_NAME]"
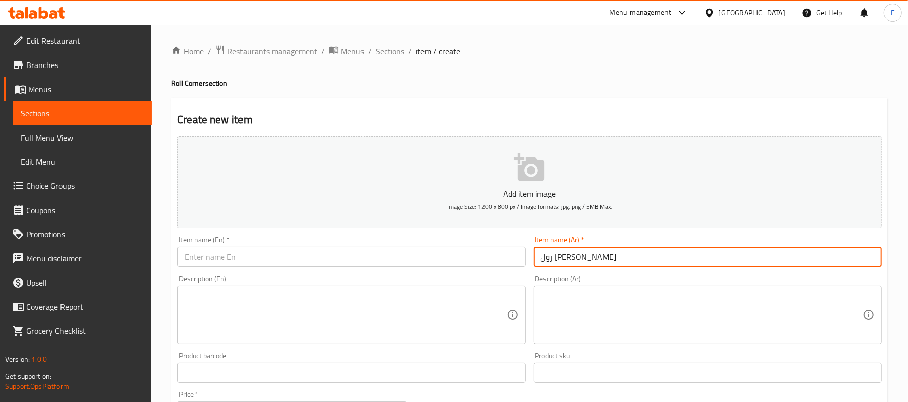
click at [238, 259] on input "text" at bounding box center [351, 257] width 348 height 20
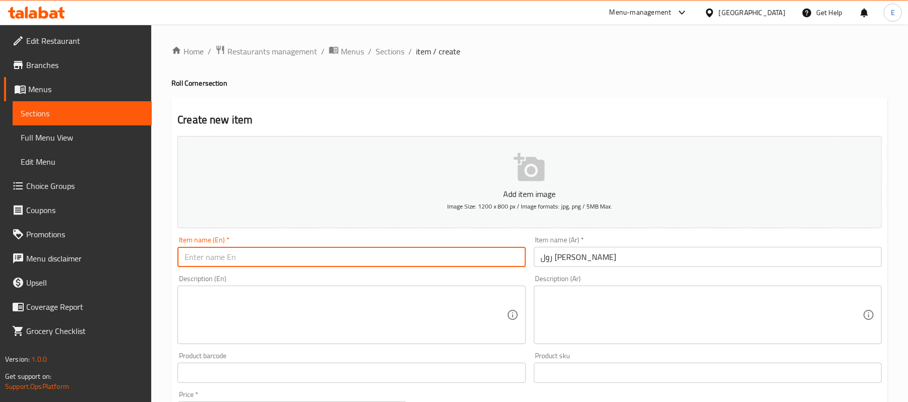
paste input "Cheese Mix Roll"
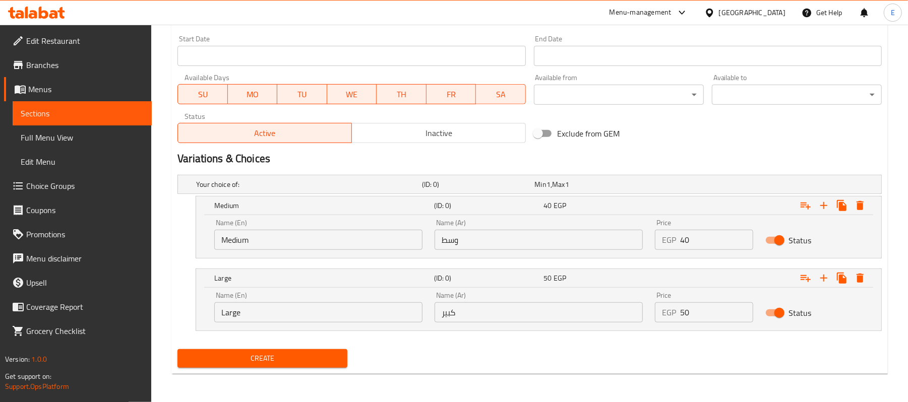
scroll to position [420, 0]
type input "Cheese Mix Roll"
click at [244, 222] on div "Name (En) Medium Name (En)" at bounding box center [318, 234] width 208 height 31
click at [245, 233] on input "Medium" at bounding box center [318, 240] width 208 height 20
click at [246, 233] on input "Medium" at bounding box center [318, 240] width 208 height 20
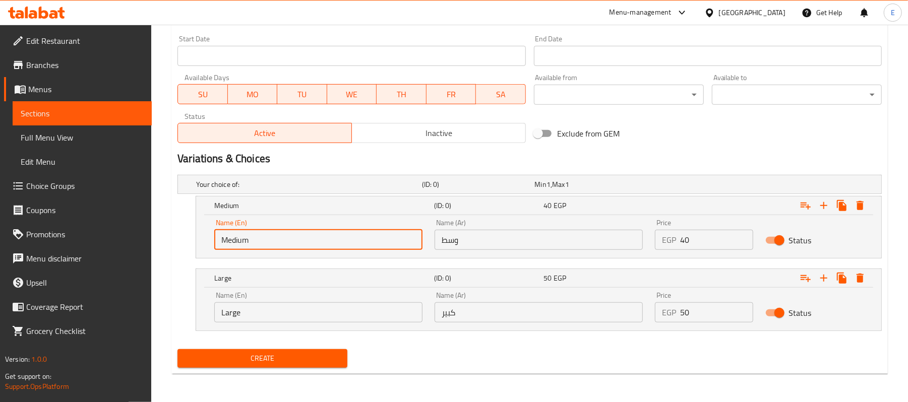
click at [246, 233] on input "Medium" at bounding box center [318, 240] width 208 height 20
type input "n"
type input "Medium"
click at [257, 305] on input "Large" at bounding box center [318, 312] width 208 height 20
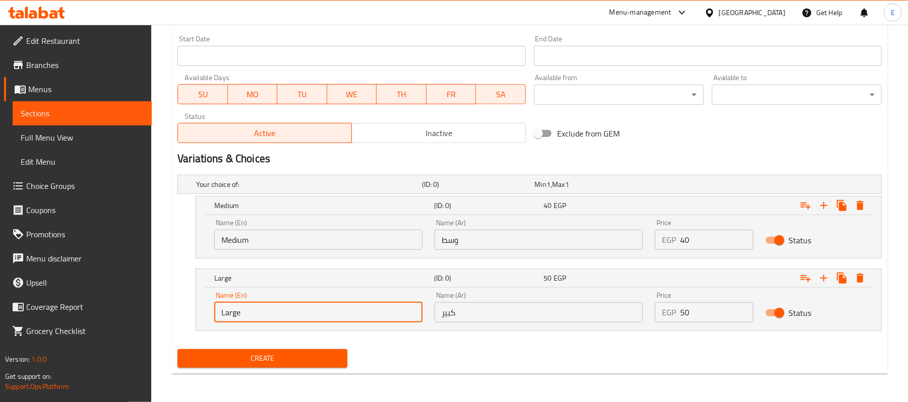
click at [257, 305] on input "Large" at bounding box center [318, 312] width 208 height 20
type input "Large"
click at [453, 246] on input "وسط" at bounding box center [538, 240] width 208 height 20
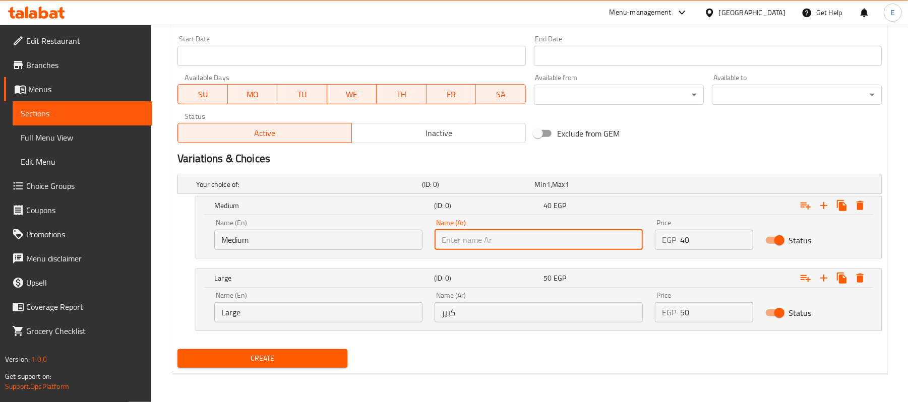
type input "وسط"
click at [474, 305] on input "كبير" at bounding box center [538, 312] width 208 height 20
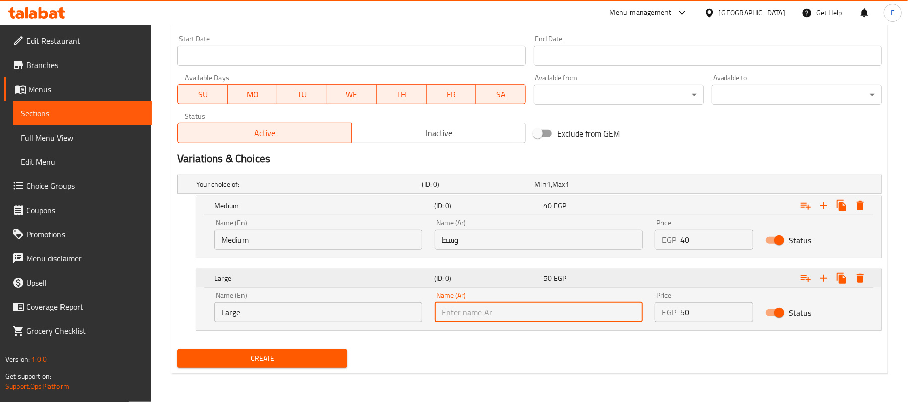
type input "كبير"
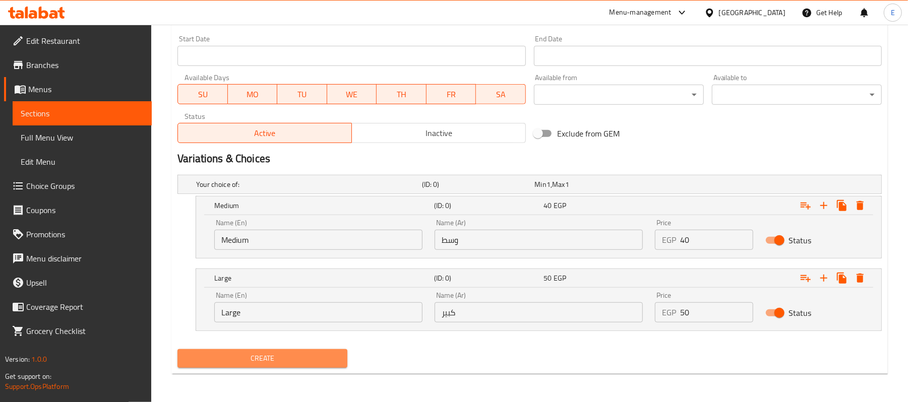
click at [288, 352] on span "Create" at bounding box center [262, 358] width 154 height 13
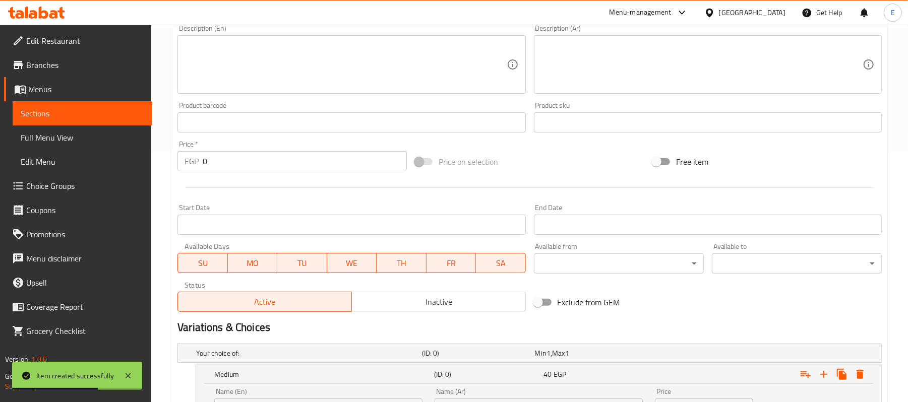
scroll to position [85, 0]
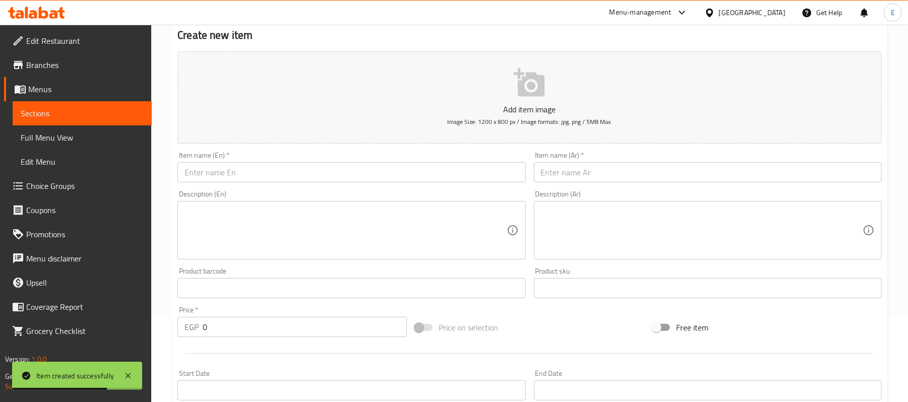
click at [737, 176] on input "text" at bounding box center [708, 172] width 348 height 20
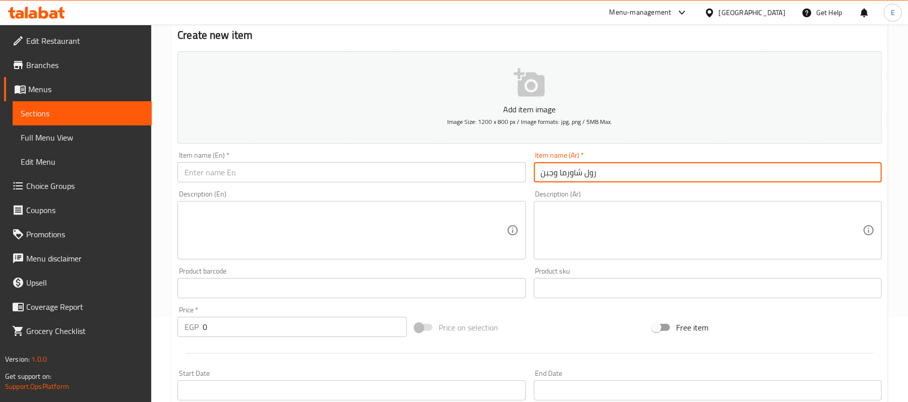
click at [577, 178] on input "رول شاورما وجبن" at bounding box center [708, 172] width 348 height 20
type input "رول شاورما وجبن"
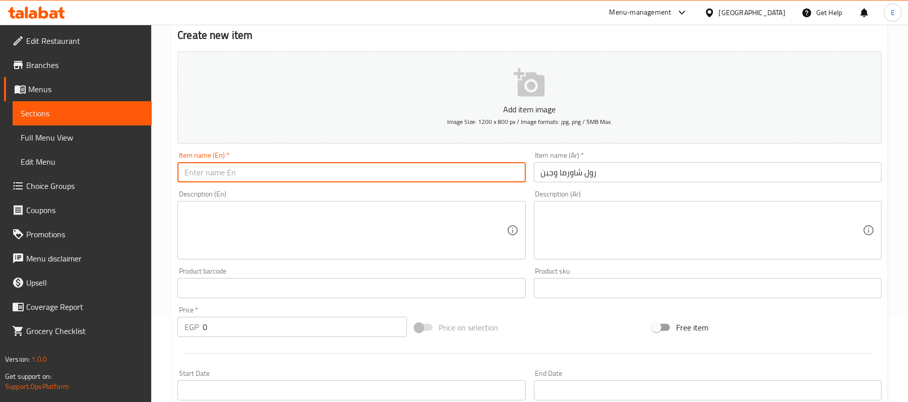
click at [255, 176] on input "text" at bounding box center [351, 172] width 348 height 20
paste input "Shawarma and cheese roll"
type input "Shawarma and cheese roll"
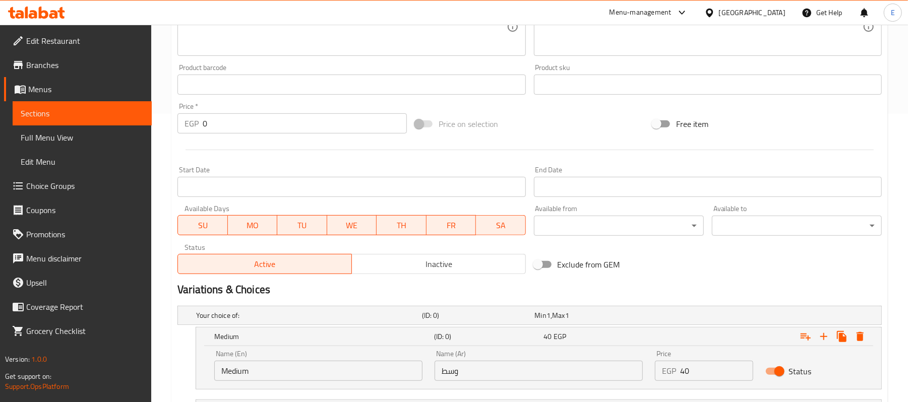
scroll to position [420, 0]
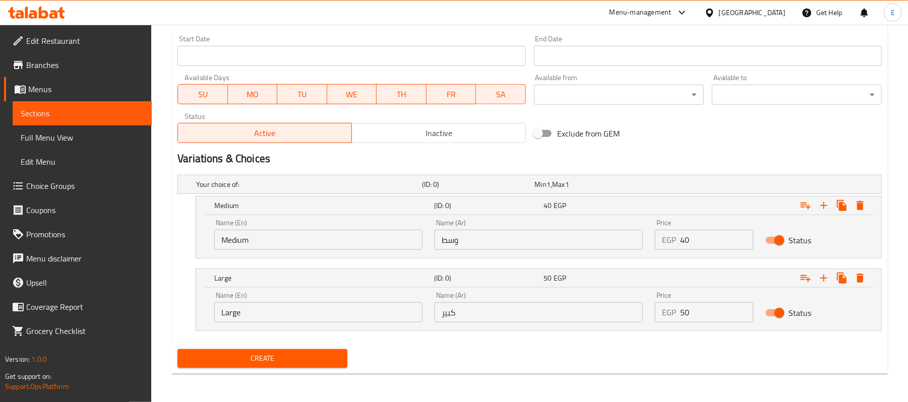
click at [273, 244] on input "Medium" at bounding box center [318, 240] width 208 height 20
type input "ة"
click at [274, 244] on input "text" at bounding box center [318, 240] width 208 height 20
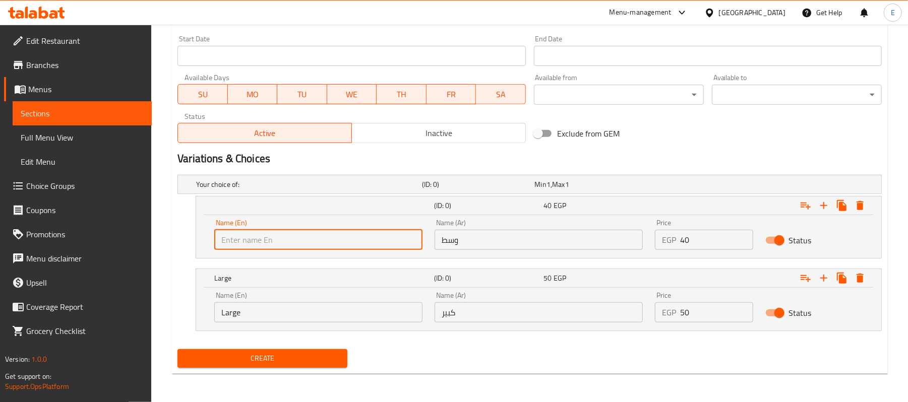
type input "Medium"
click at [238, 311] on input "Large" at bounding box center [318, 312] width 208 height 20
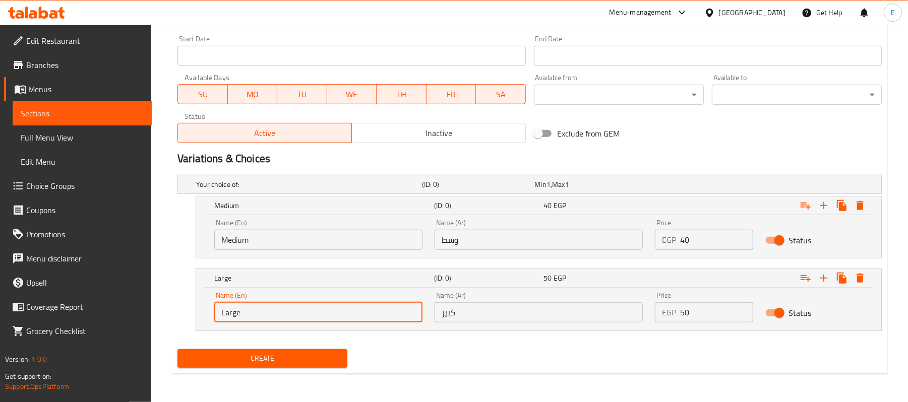
click at [238, 311] on input "Large" at bounding box center [318, 312] width 208 height 20
type input "Choice"
click at [238, 311] on input "text" at bounding box center [318, 312] width 208 height 20
type input "Large"
click at [471, 308] on input "كبير" at bounding box center [538, 312] width 208 height 20
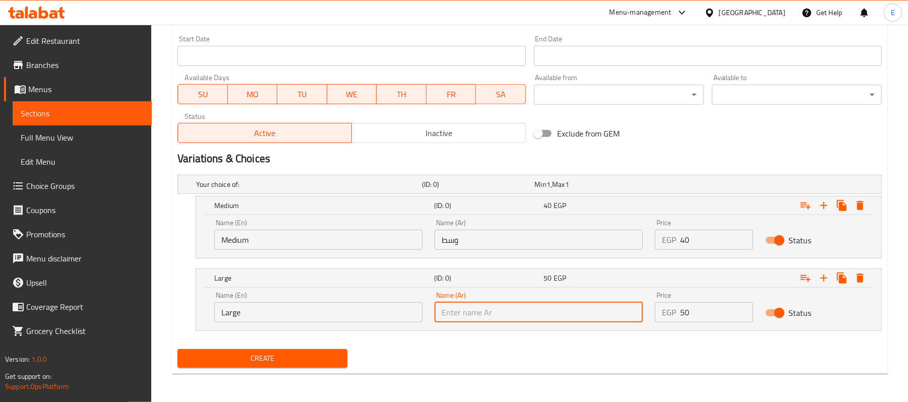
type input "كبير"
click at [459, 234] on input "وسط" at bounding box center [538, 240] width 208 height 20
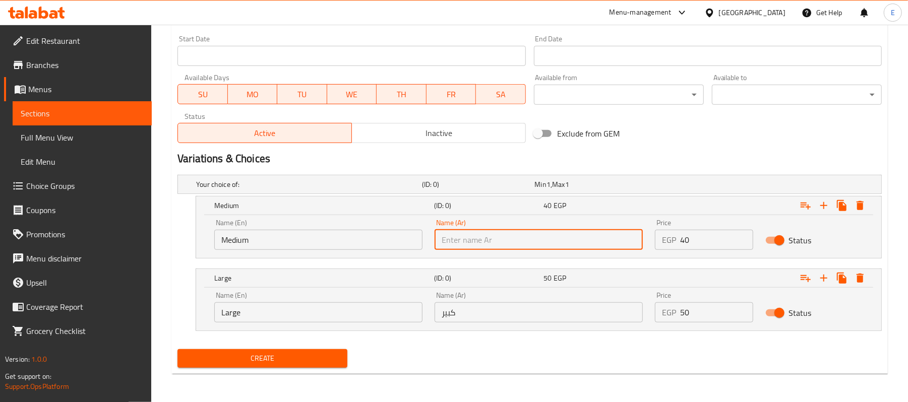
type input "وسط"
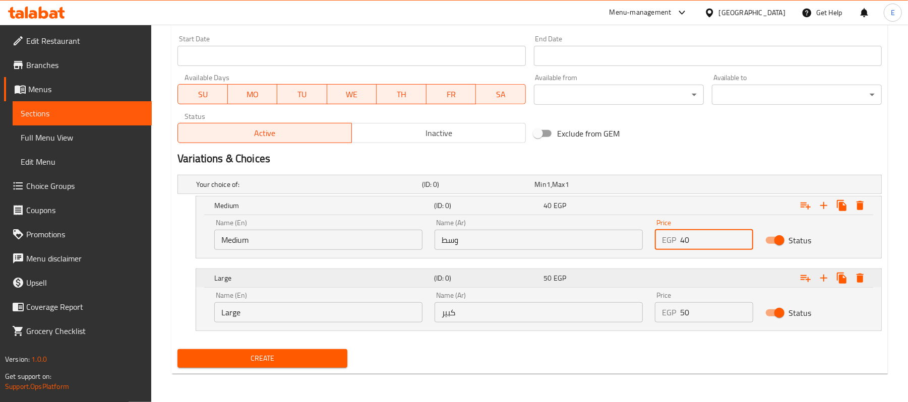
drag, startPoint x: 690, startPoint y: 248, endPoint x: 499, endPoint y: 269, distance: 192.1
click at [541, 269] on div "Your choice of: (ID: 0) Min 1 , Max 1 Name (En) Your choice of: Name (En) Name …" at bounding box center [529, 258] width 712 height 174
type input "40"
drag, startPoint x: 684, startPoint y: 315, endPoint x: 668, endPoint y: 315, distance: 16.6
click at [668, 315] on div "EGP 50 Price" at bounding box center [704, 312] width 98 height 20
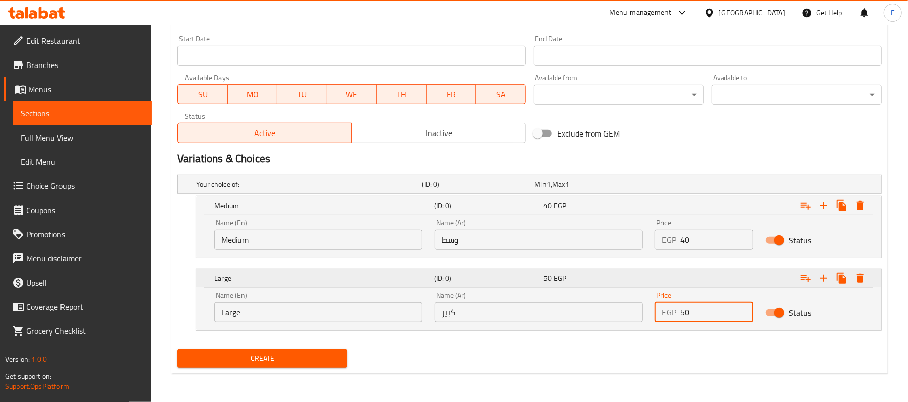
type input "50"
click at [321, 211] on h5 "Large" at bounding box center [322, 206] width 216 height 10
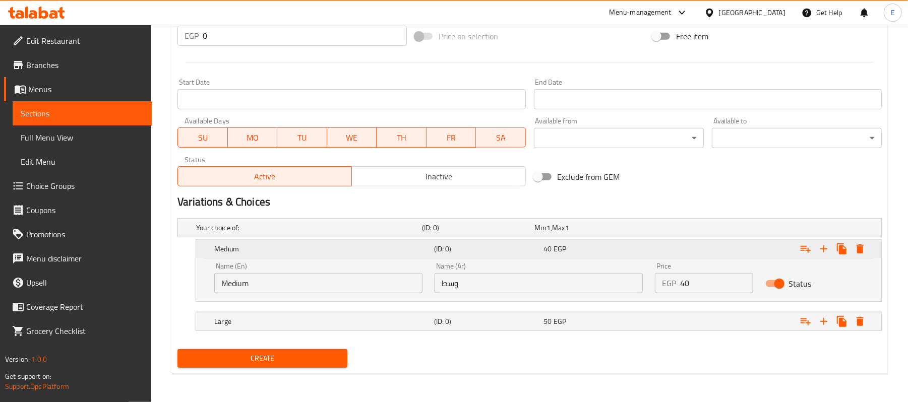
click at [325, 242] on div "Medium" at bounding box center [322, 249] width 220 height 14
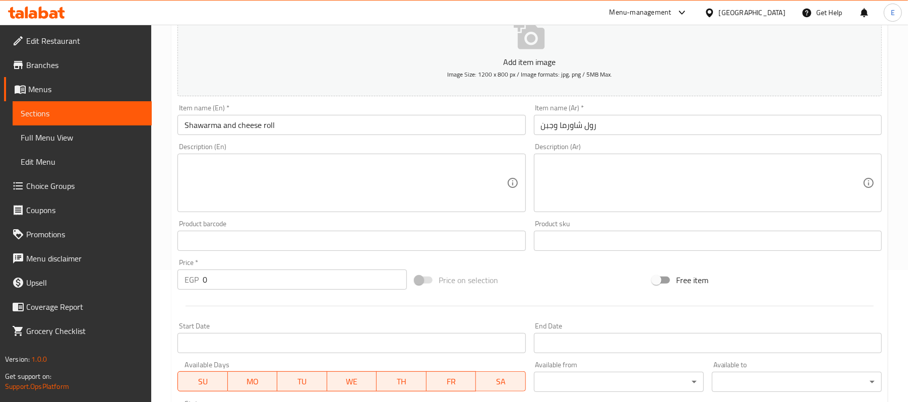
scroll to position [334, 0]
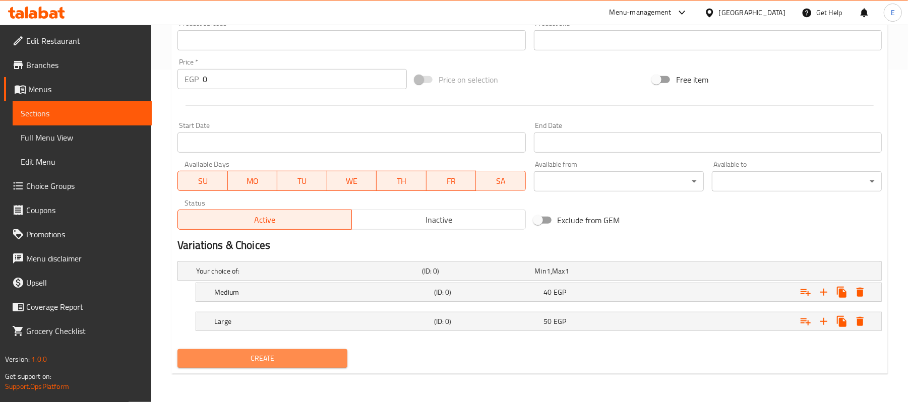
click at [307, 356] on span "Create" at bounding box center [262, 358] width 154 height 13
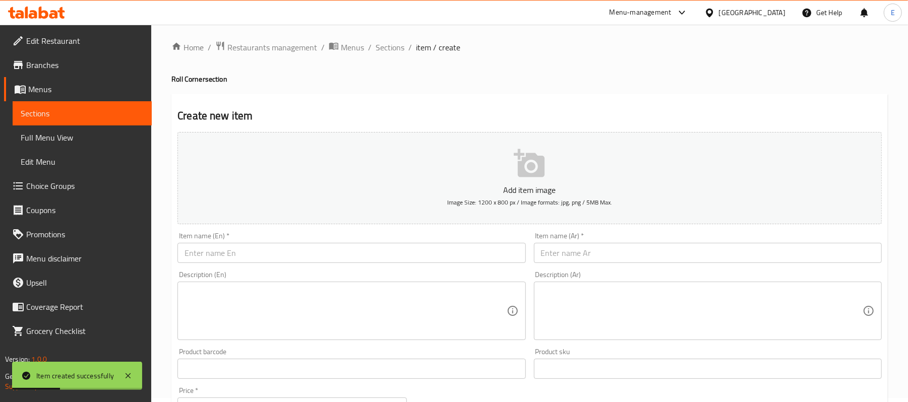
scroll to position [0, 0]
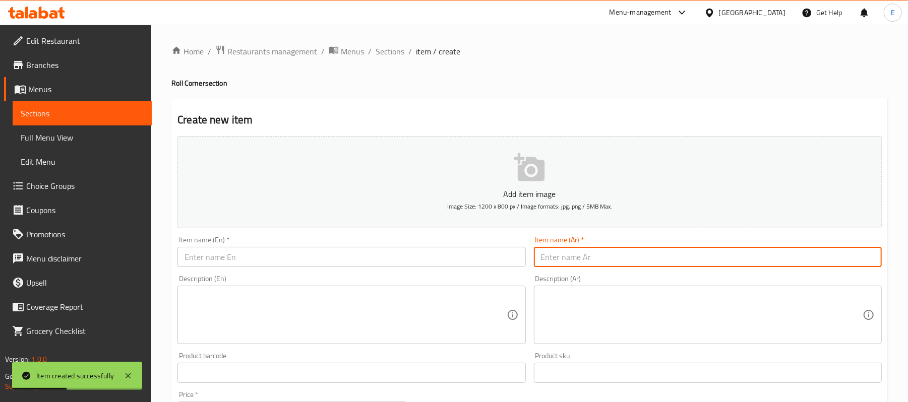
click at [622, 265] on input "text" at bounding box center [708, 257] width 348 height 20
type input "v"
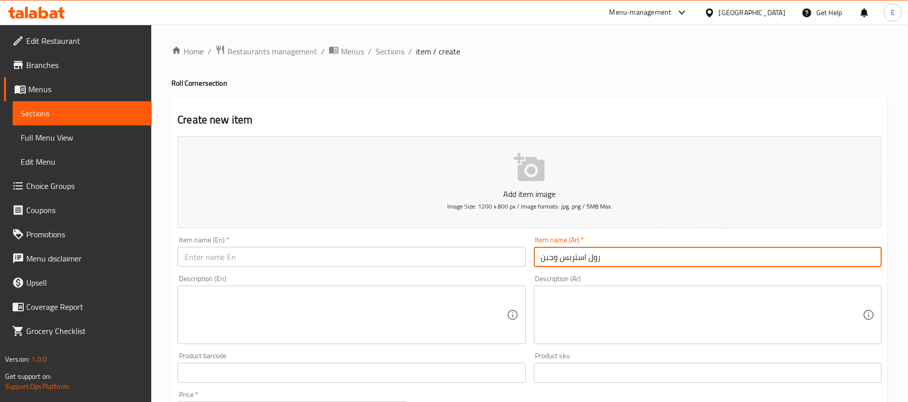
click at [622, 265] on input "رول استربس وجبن" at bounding box center [708, 257] width 348 height 20
type input "رول استربس وجبن"
click at [296, 252] on input "text" at bounding box center [351, 257] width 348 height 20
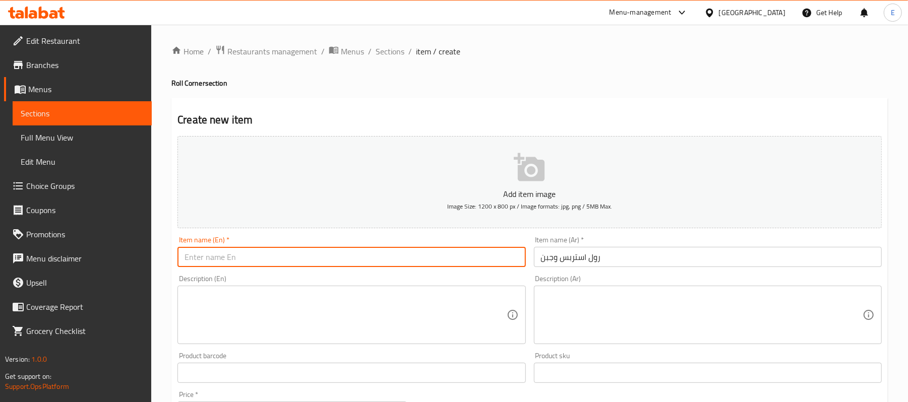
paste input "Strips and cheese roll"
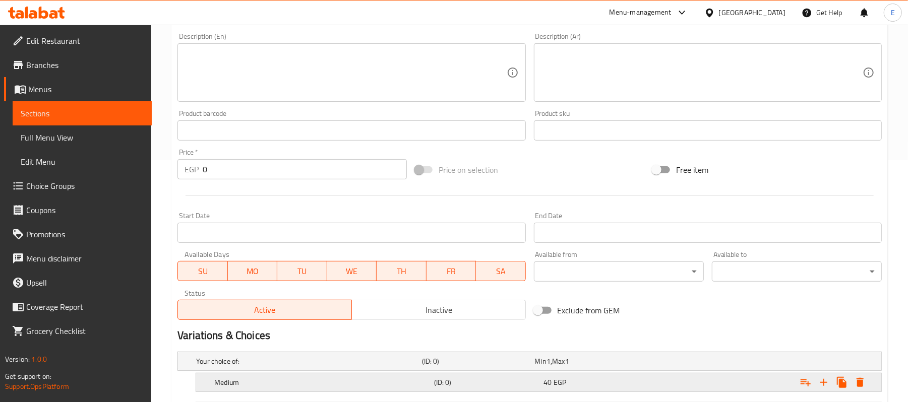
scroll to position [334, 0]
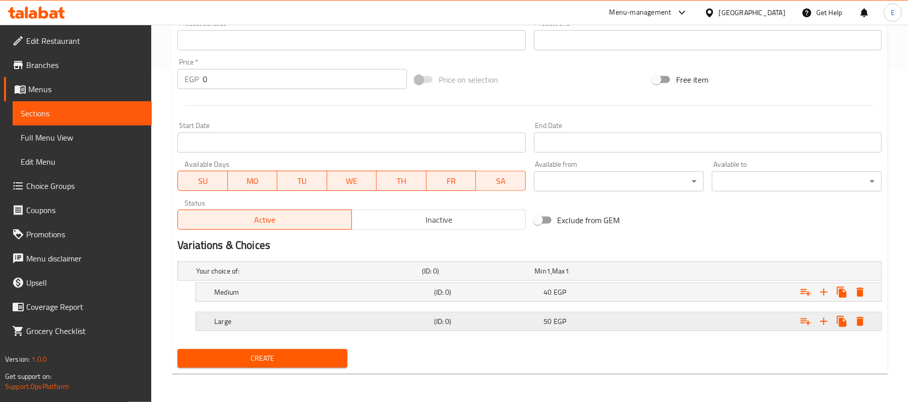
type input "Strips and cheese roll"
click at [456, 282] on div "Large (ID: 0) 50 EGP" at bounding box center [532, 271] width 677 height 22
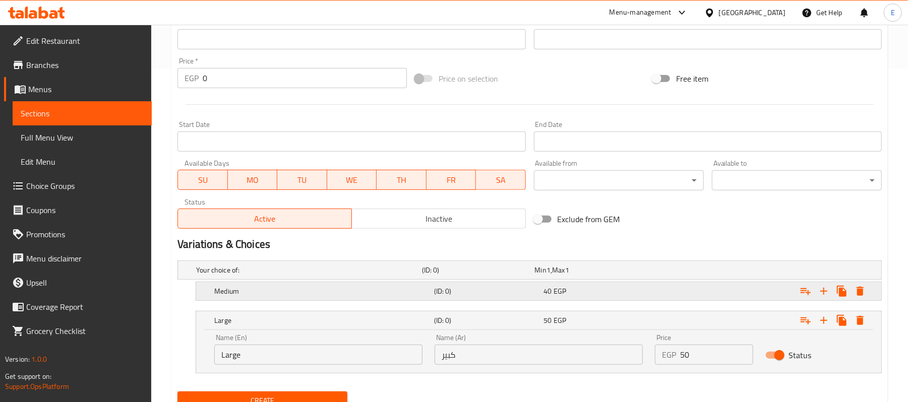
click at [452, 275] on h5 "(ID: 0)" at bounding box center [476, 270] width 109 height 10
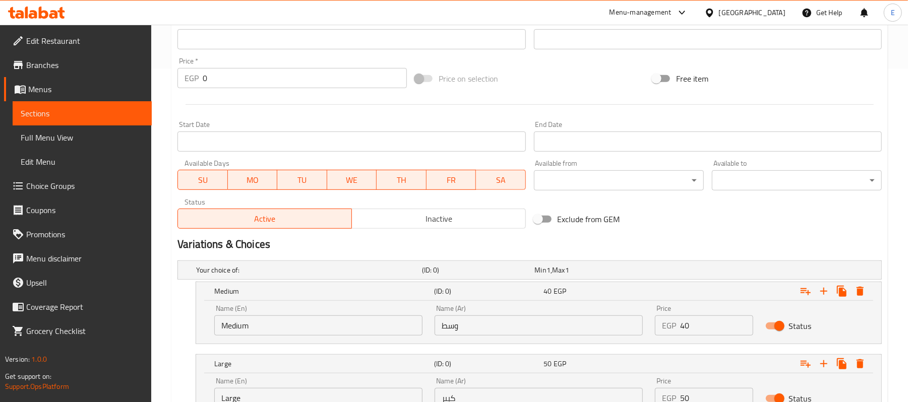
click at [279, 324] on input "Medium" at bounding box center [318, 325] width 208 height 20
type input "ة"
click at [273, 331] on input "text" at bounding box center [318, 325] width 208 height 20
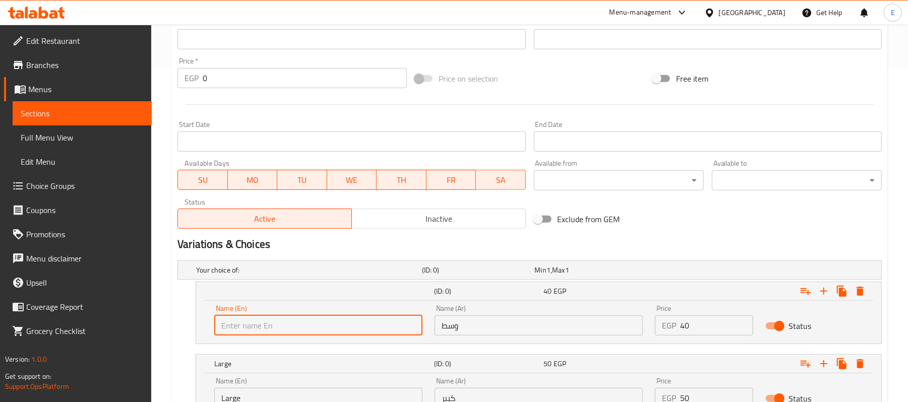
type input "Medium"
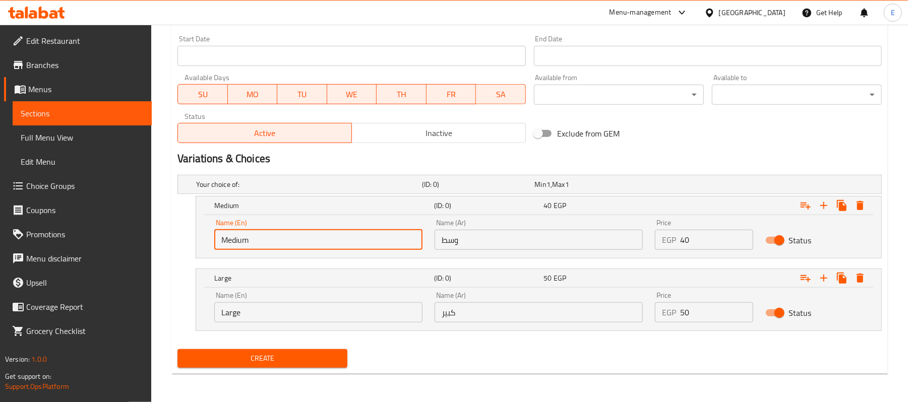
scroll to position [420, 0]
click at [291, 304] on input "Large" at bounding box center [318, 312] width 208 height 20
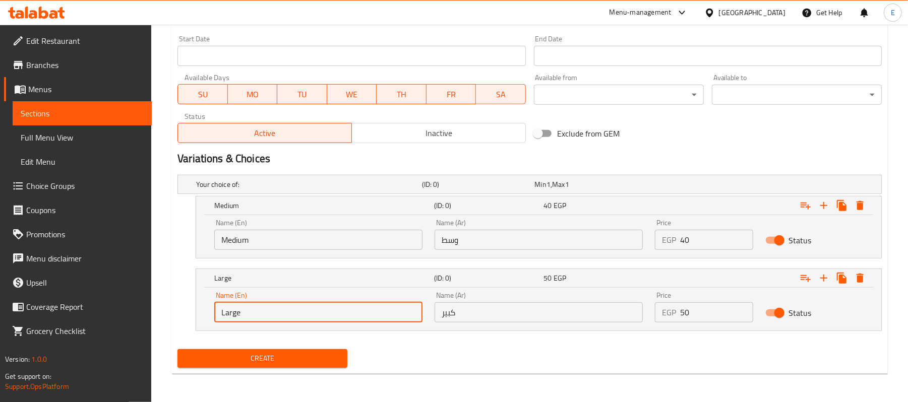
click at [291, 305] on input "Large" at bounding box center [318, 312] width 208 height 20
type input "Large"
click at [468, 251] on div "Name (Ar) وسط Name (Ar)" at bounding box center [538, 234] width 220 height 43
click at [468, 248] on input "وسط" at bounding box center [538, 240] width 208 height 20
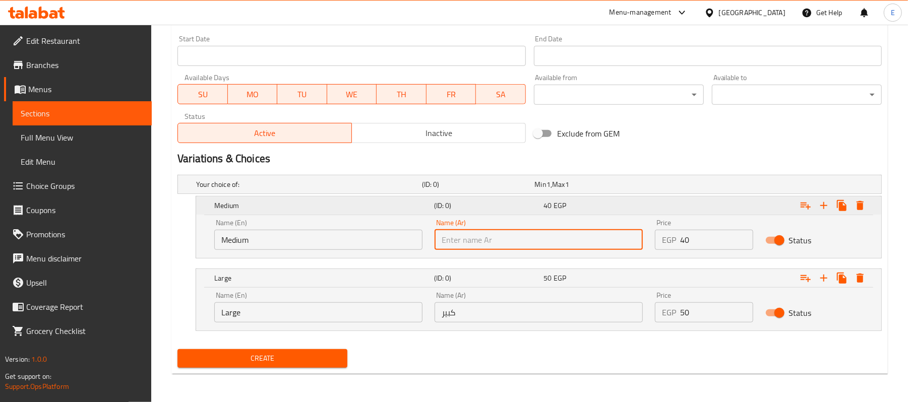
type input "وسط"
click at [488, 301] on div "Name (Ar) كبير Name (Ar)" at bounding box center [538, 307] width 208 height 31
click at [490, 311] on input "كبير" at bounding box center [538, 312] width 208 height 20
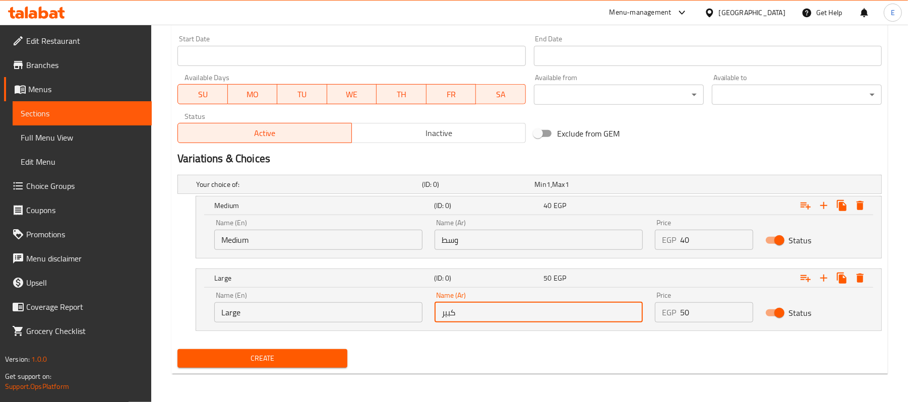
type input "كبير"
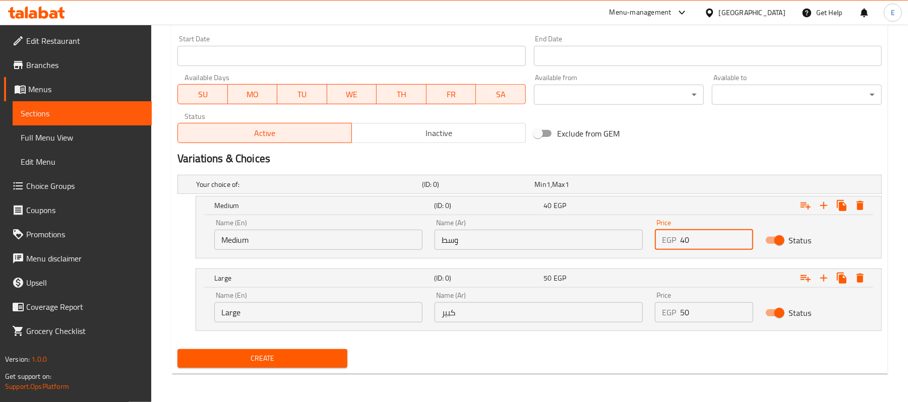
drag, startPoint x: 695, startPoint y: 237, endPoint x: 572, endPoint y: 258, distance: 125.8
click at [577, 257] on div "Name (En) Medium Name (En) Name (Ar) وسط Name (Ar) Price EGP 40 Price Status" at bounding box center [538, 236] width 685 height 43
type input "40"
drag, startPoint x: 692, startPoint y: 307, endPoint x: 644, endPoint y: 315, distance: 48.6
click at [645, 315] on div "Name (En) Large Name (En) Name (Ar) كبير Name (Ar) Price EGP 50 Price Status" at bounding box center [538, 307] width 661 height 43
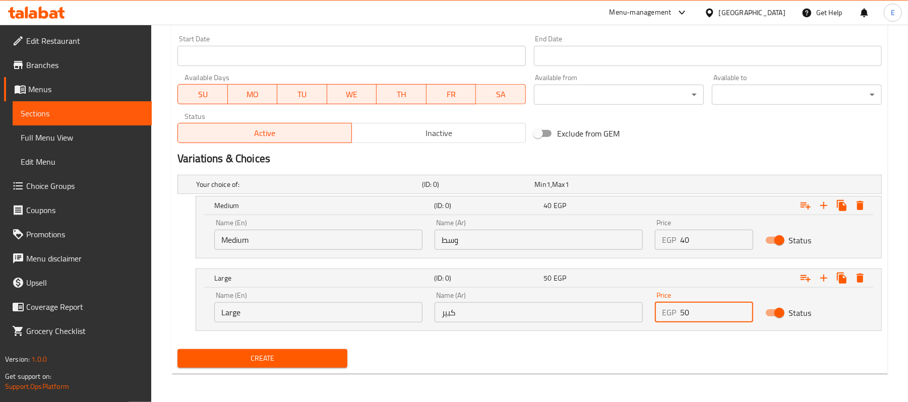
type input "50"
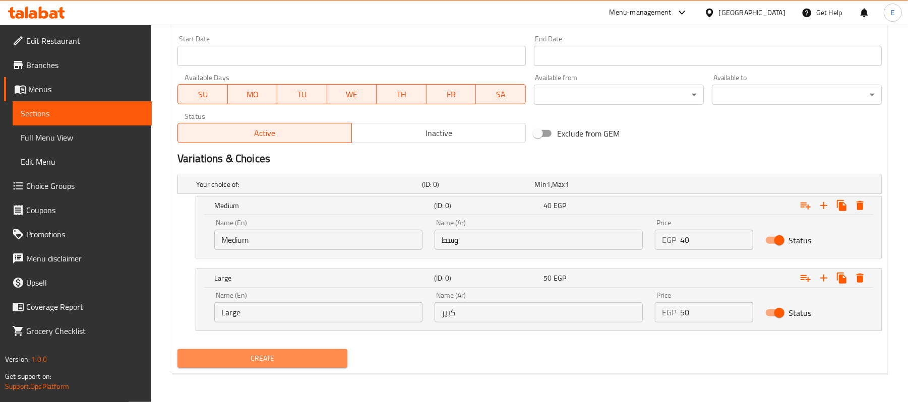
click at [285, 357] on span "Create" at bounding box center [262, 358] width 154 height 13
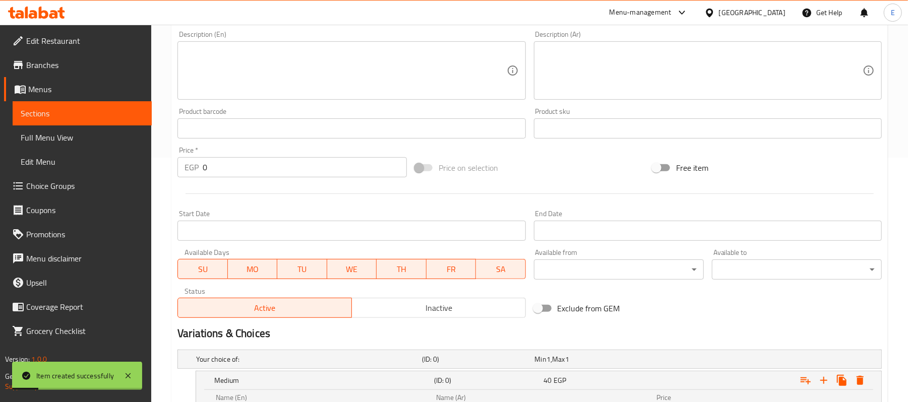
scroll to position [17, 0]
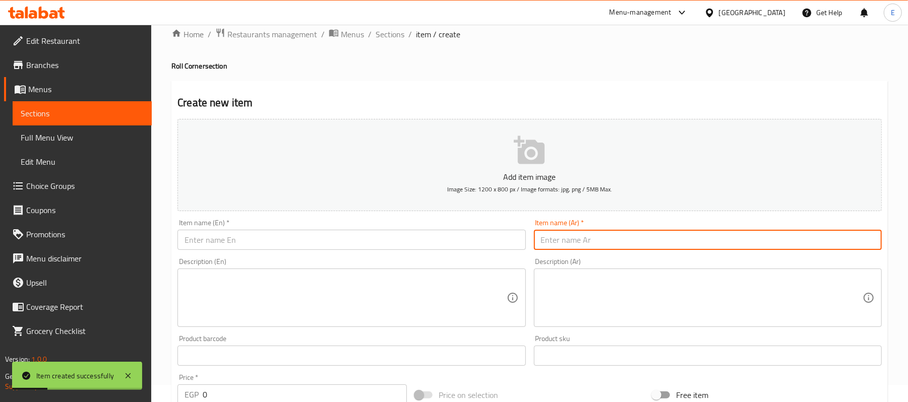
click at [682, 241] on input "text" at bounding box center [708, 240] width 348 height 20
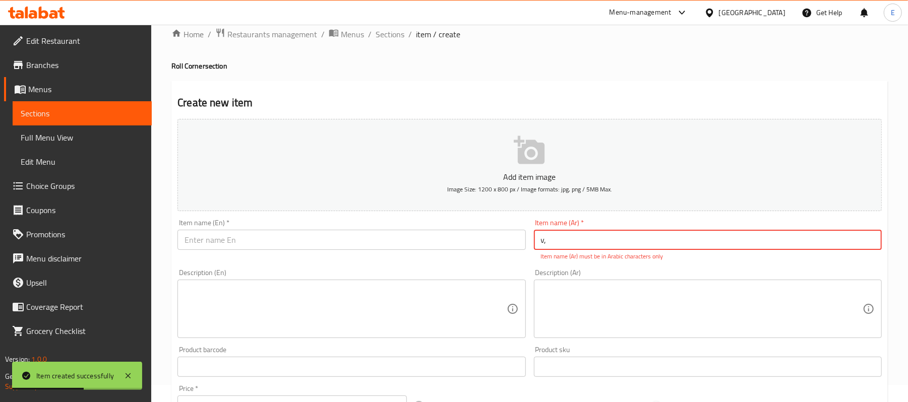
type input "v"
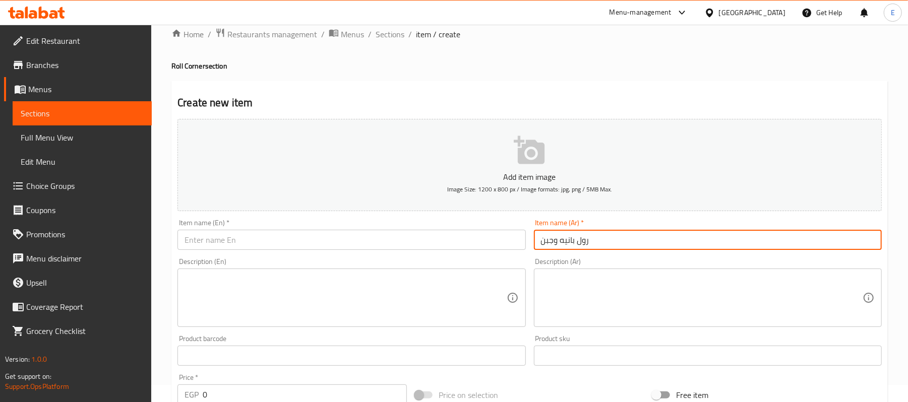
click at [605, 248] on input "رول بانيه وجبن" at bounding box center [708, 240] width 348 height 20
type input "رول بانيه وجبن"
click at [265, 248] on input "text" at bounding box center [351, 240] width 348 height 20
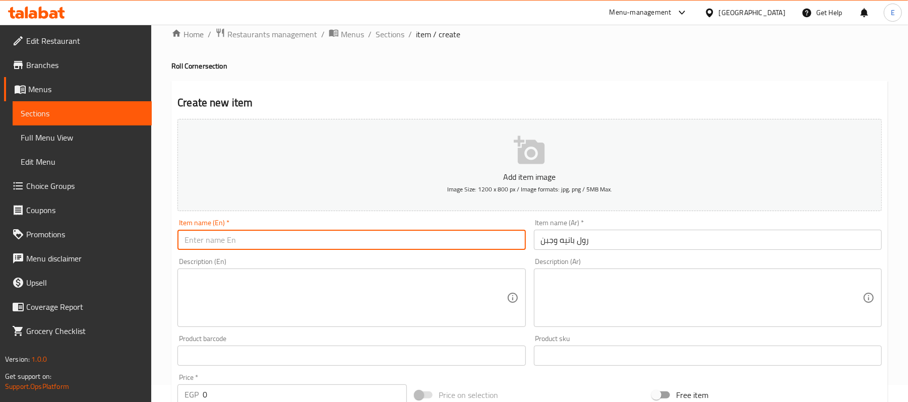
paste input "Breaded and cheese roll"
click at [205, 242] on input "Breaded and cheese roll" at bounding box center [351, 240] width 348 height 20
paste input "Pane"
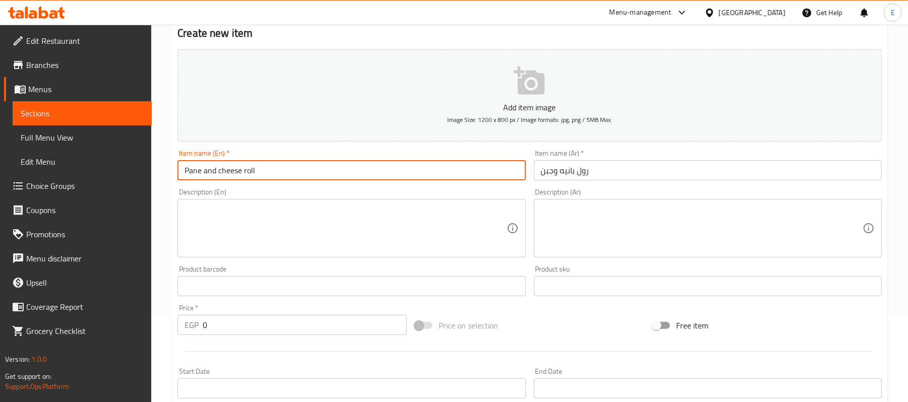
scroll to position [286, 0]
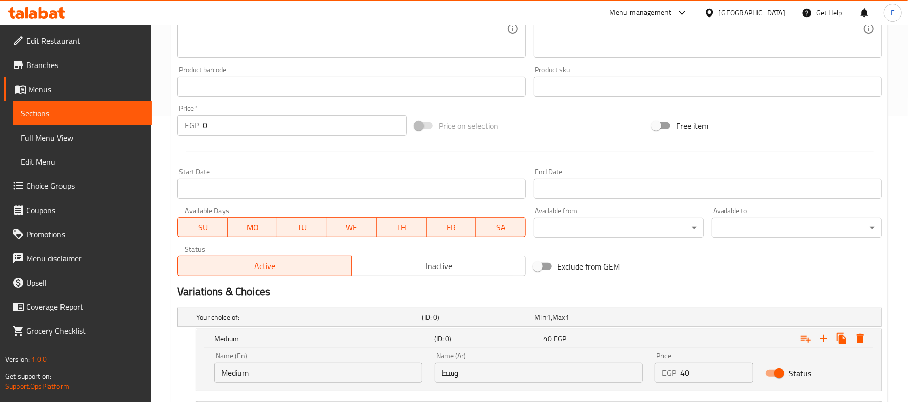
type input "Pane and cheese roll"
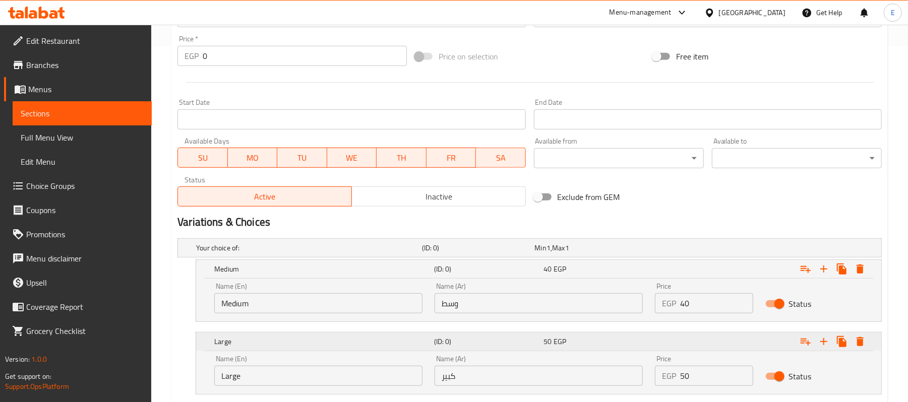
scroll to position [420, 0]
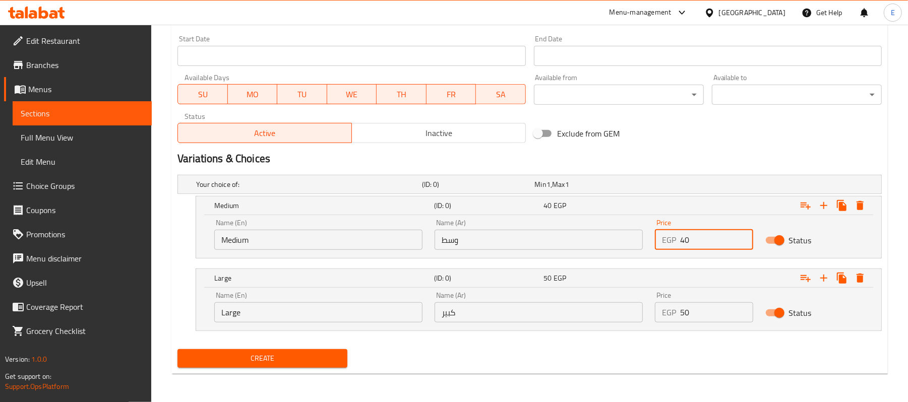
click at [716, 241] on input "40" at bounding box center [716, 240] width 73 height 20
type input "35"
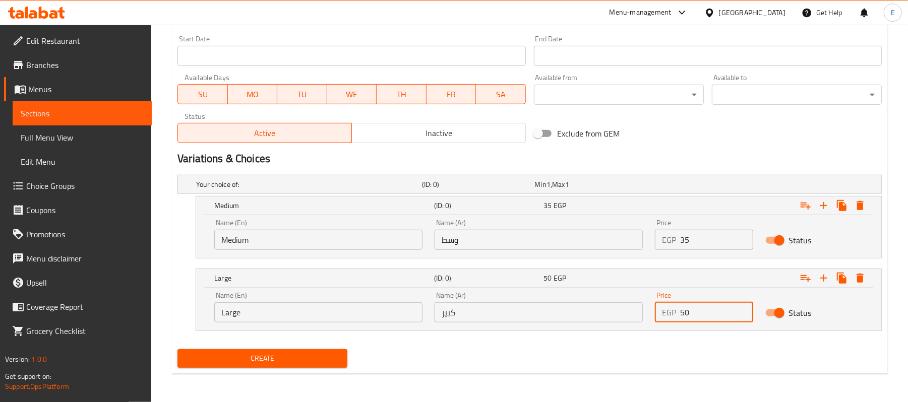
click at [698, 320] on input "50" at bounding box center [716, 312] width 73 height 20
type input "0"
type input "45"
click at [532, 312] on input "كبير" at bounding box center [538, 312] width 208 height 20
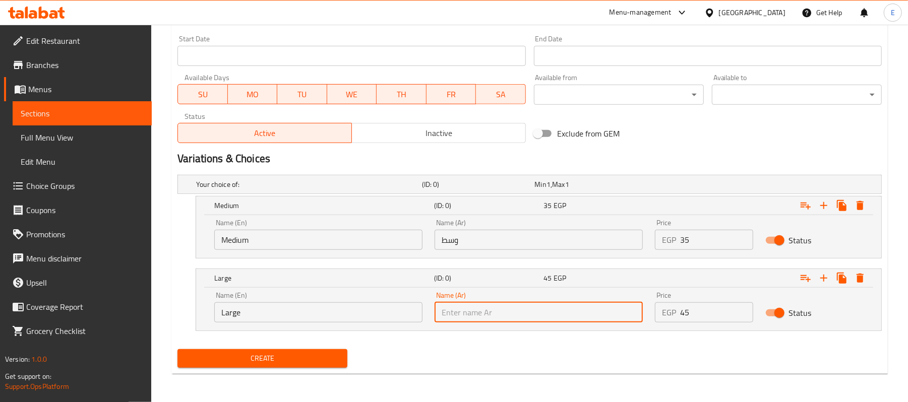
type input "كبير"
click at [500, 242] on input "وسط" at bounding box center [538, 240] width 208 height 20
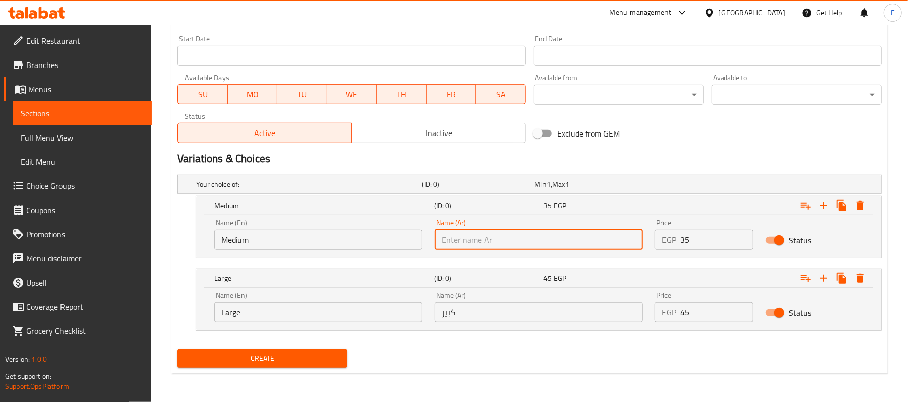
type input "وسط"
click at [289, 246] on input "Medium" at bounding box center [318, 240] width 208 height 20
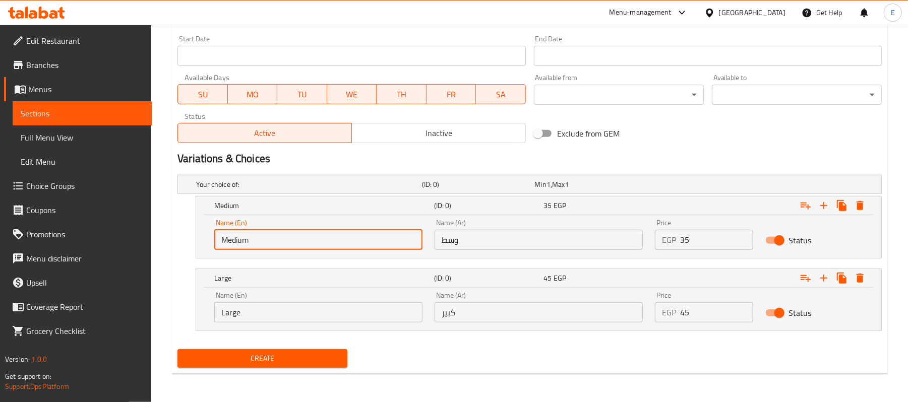
click at [291, 246] on input "Medium" at bounding box center [318, 240] width 208 height 20
type input "Choice"
click at [291, 246] on input "text" at bounding box center [318, 240] width 208 height 20
type input "Medium"
click at [237, 312] on input "Large" at bounding box center [318, 312] width 208 height 20
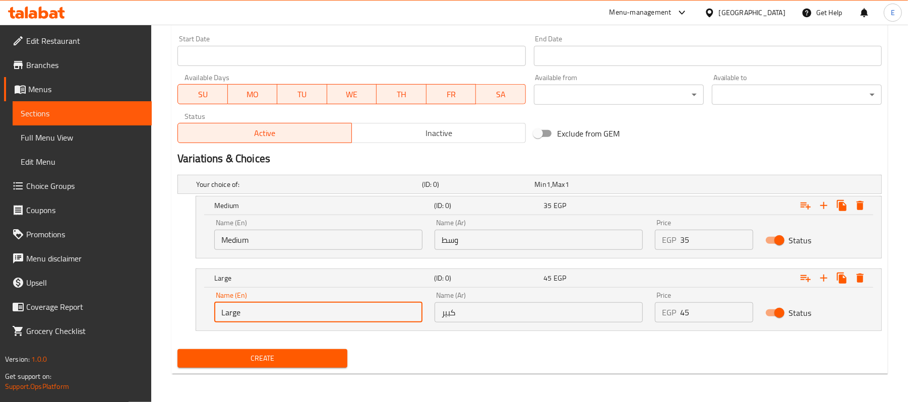
click at [237, 312] on input "Large" at bounding box center [318, 312] width 208 height 20
type input "Choice"
type input "م"
click at [236, 308] on input "text" at bounding box center [318, 312] width 208 height 20
click at [301, 217] on div "Large (ID: 0) 45 EGP" at bounding box center [541, 206] width 659 height 22
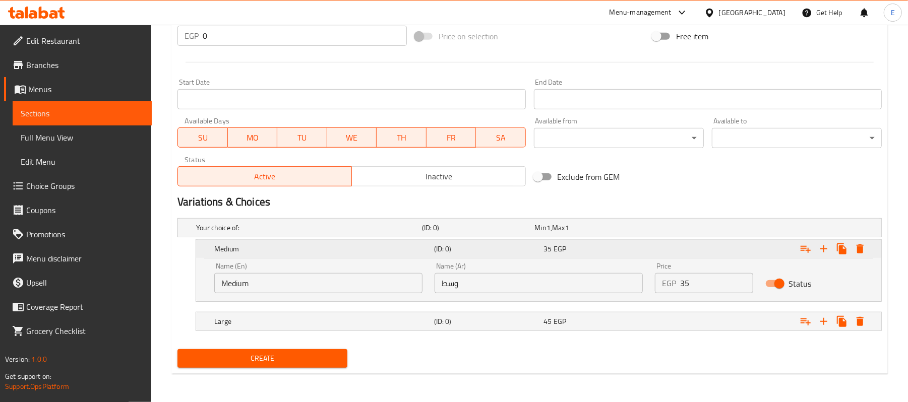
click at [316, 250] on h5 "Medium" at bounding box center [322, 249] width 216 height 10
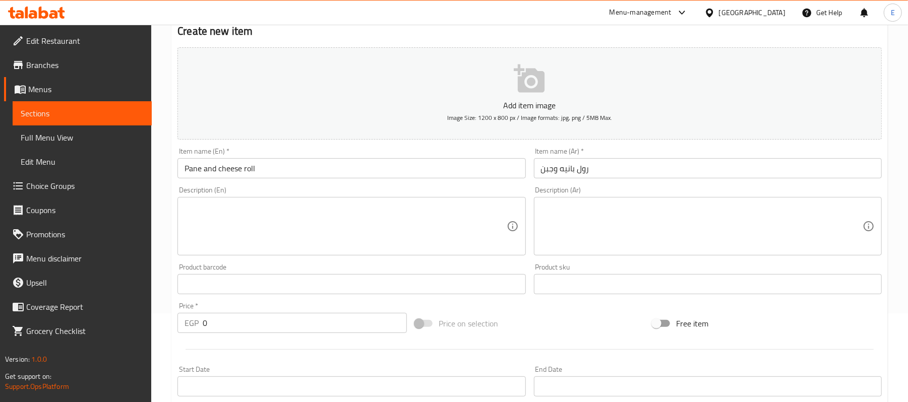
scroll to position [334, 0]
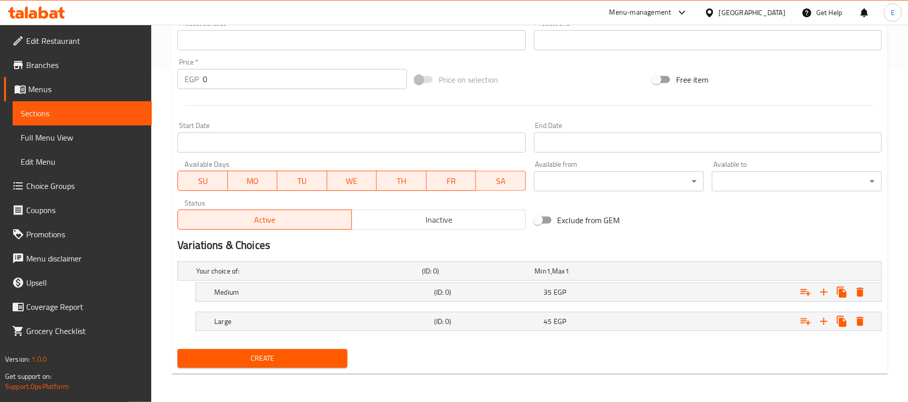
click at [299, 361] on span "Create" at bounding box center [262, 358] width 154 height 13
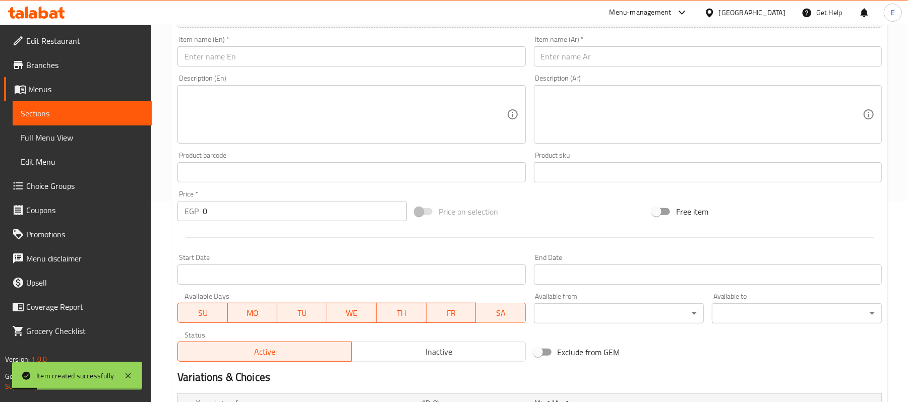
scroll to position [200, 0]
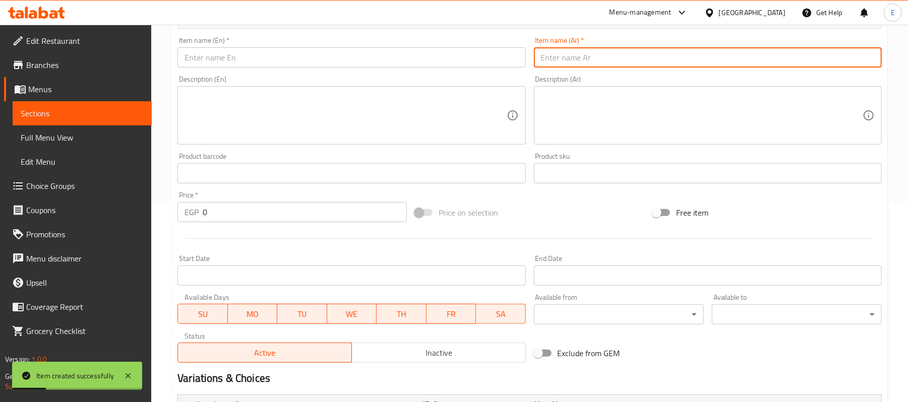
click at [627, 67] on input "text" at bounding box center [708, 57] width 348 height 20
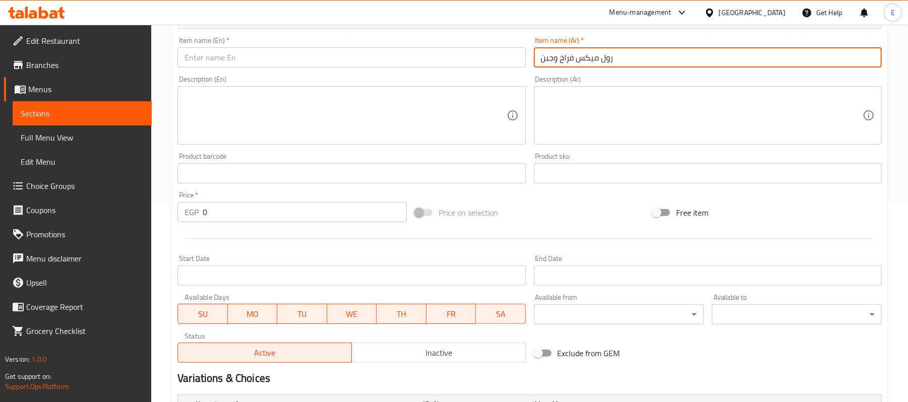
click at [671, 61] on input "رول ميكس فراخ وجبن" at bounding box center [708, 57] width 348 height 20
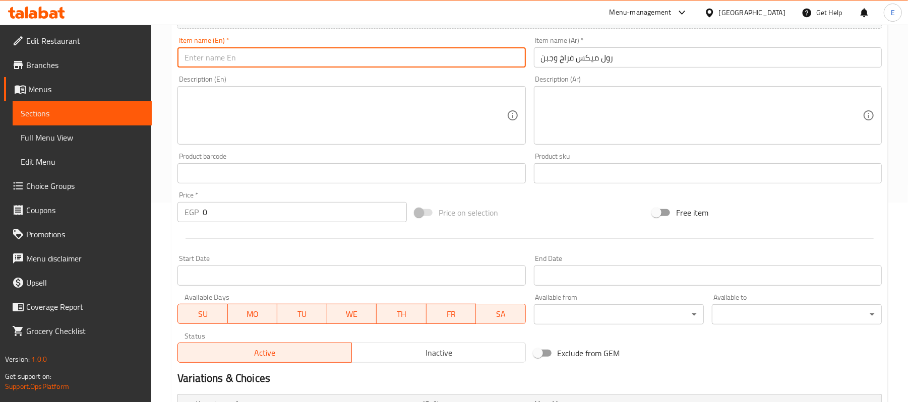
click at [241, 65] on input "text" at bounding box center [351, 57] width 348 height 20
paste input "Chicken and Cheese Mix Roll"
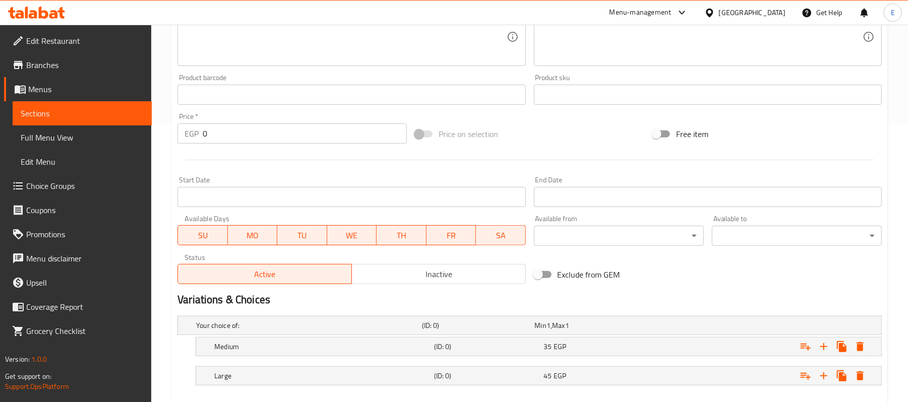
scroll to position [334, 0]
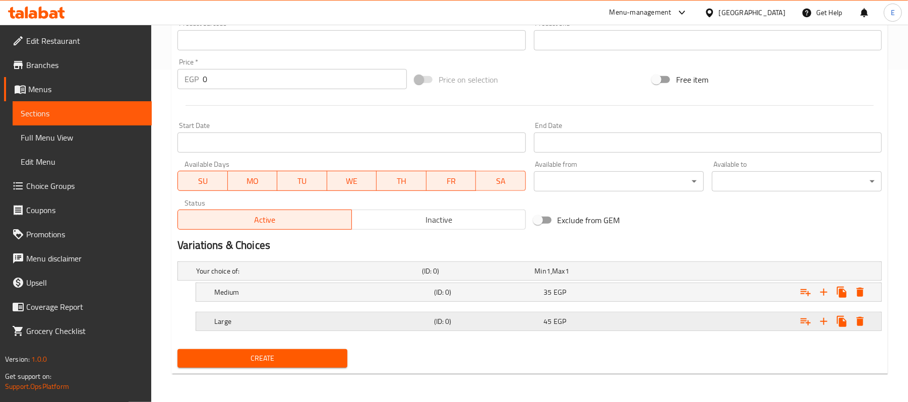
click at [418, 276] on h5 "Large" at bounding box center [307, 271] width 222 height 10
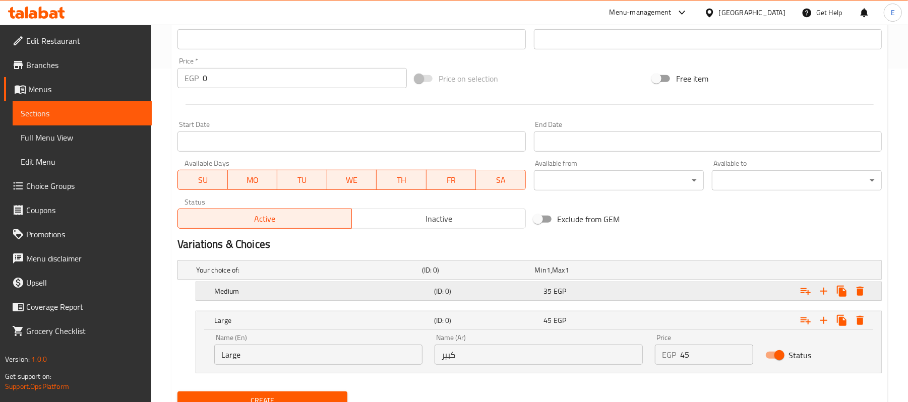
click at [418, 275] on h5 "Medium" at bounding box center [307, 270] width 222 height 10
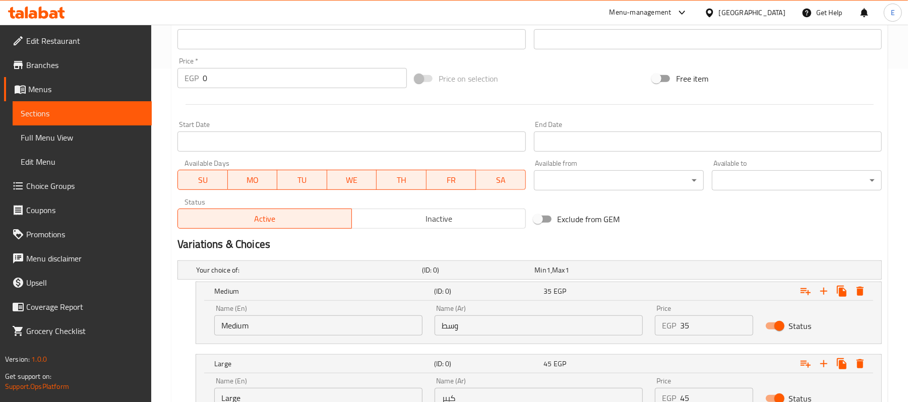
click at [239, 323] on input "Medium" at bounding box center [318, 325] width 208 height 20
click at [241, 323] on input "Medium" at bounding box center [318, 325] width 208 height 20
click at [242, 323] on input "Medium" at bounding box center [318, 325] width 208 height 20
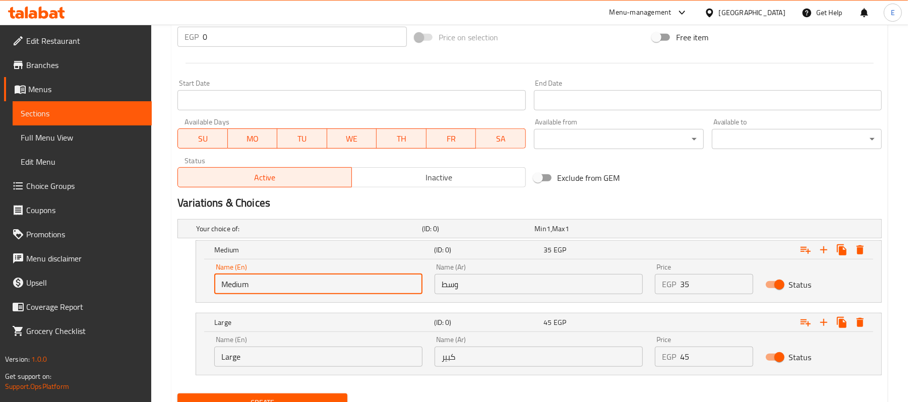
scroll to position [420, 0]
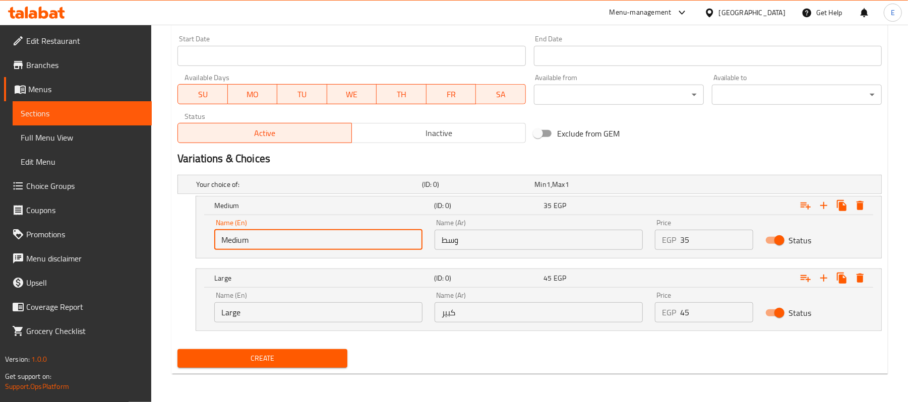
click at [226, 307] on input "Large" at bounding box center [318, 312] width 208 height 20
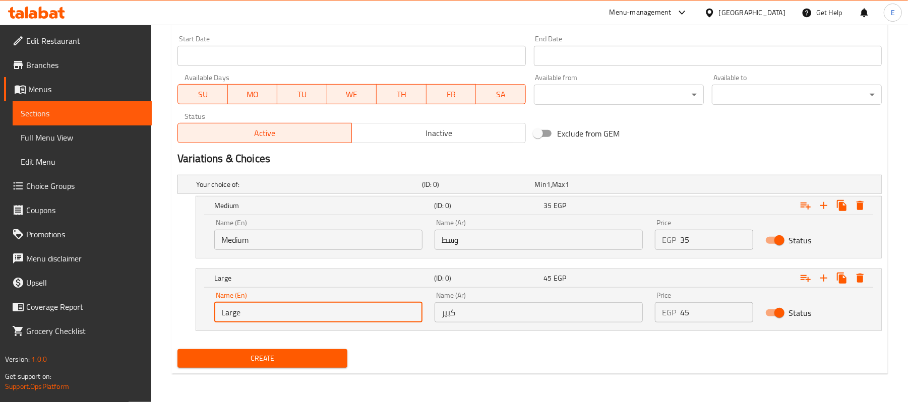
click at [227, 307] on input "Large" at bounding box center [318, 312] width 208 height 20
drag, startPoint x: 668, startPoint y: 244, endPoint x: 706, endPoint y: 268, distance: 44.2
click at [679, 258] on div "Medium (ID: 0) 35 EGP Name (En) Medium Name (En) Name (Ar) وسط Name (Ar) Price …" at bounding box center [539, 227] width 686 height 62
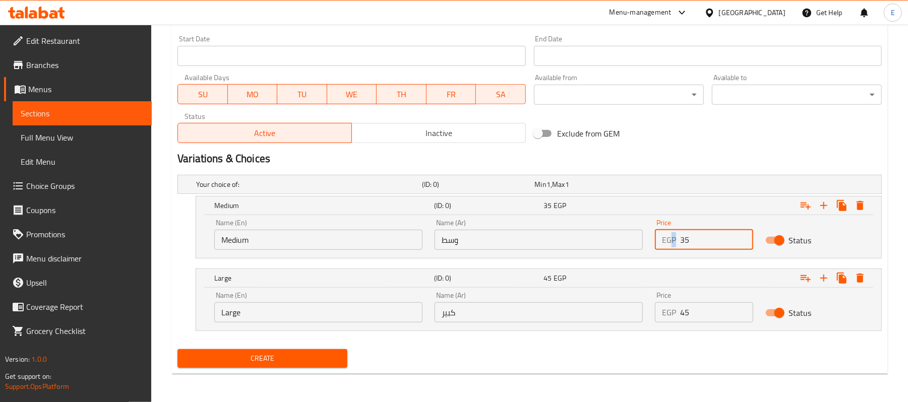
click at [709, 244] on input "35" at bounding box center [716, 240] width 73 height 20
click at [690, 313] on input "45" at bounding box center [716, 312] width 73 height 20
click at [692, 313] on input "45" at bounding box center [716, 312] width 73 height 20
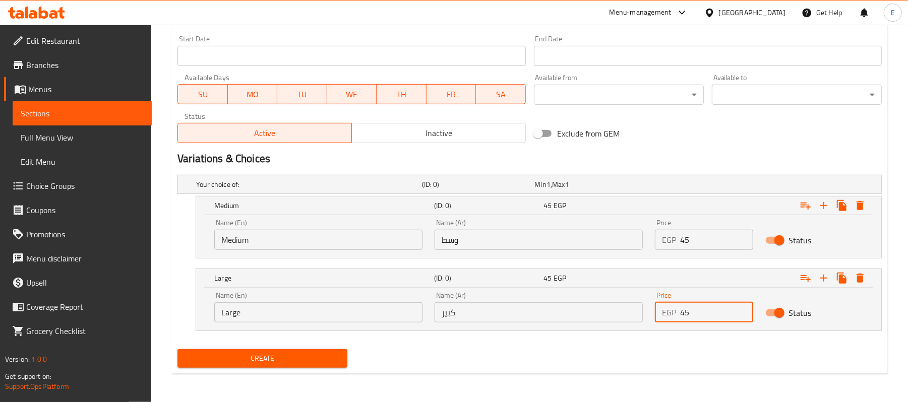
click at [692, 313] on input "45" at bounding box center [716, 312] width 73 height 20
click at [572, 318] on input "كبير" at bounding box center [538, 312] width 208 height 20
click at [434, 227] on div "Name (Ar) وسط Name (Ar)" at bounding box center [538, 234] width 208 height 31
click at [454, 240] on input "وسط" at bounding box center [538, 240] width 208 height 20
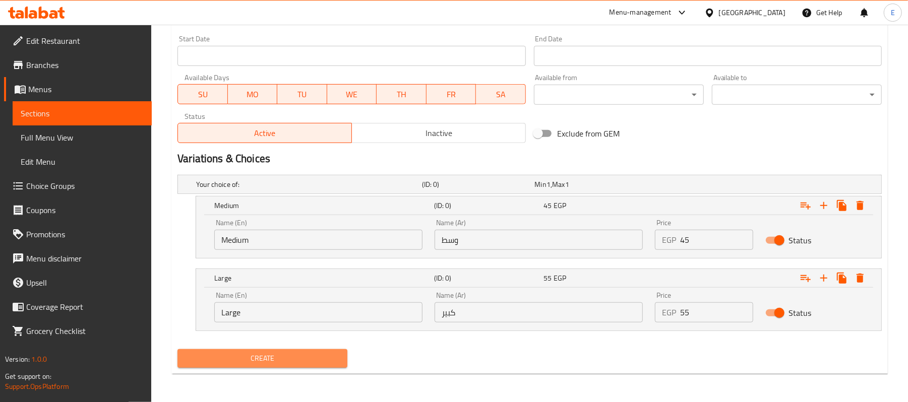
click at [302, 355] on span "Create" at bounding box center [262, 358] width 154 height 13
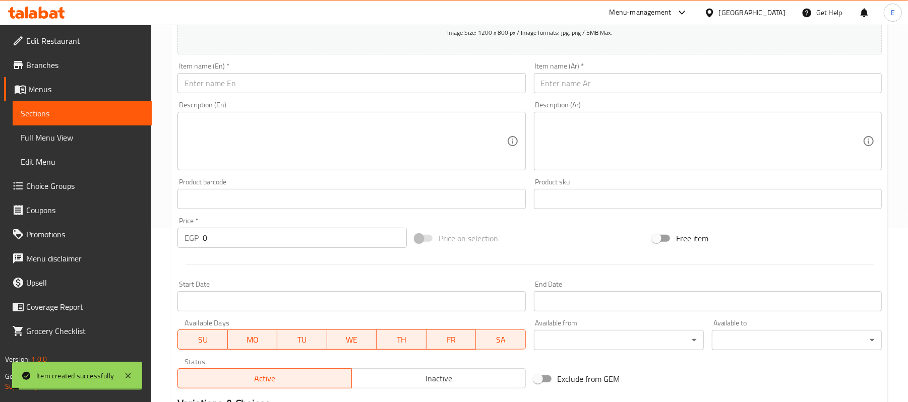
scroll to position [17, 0]
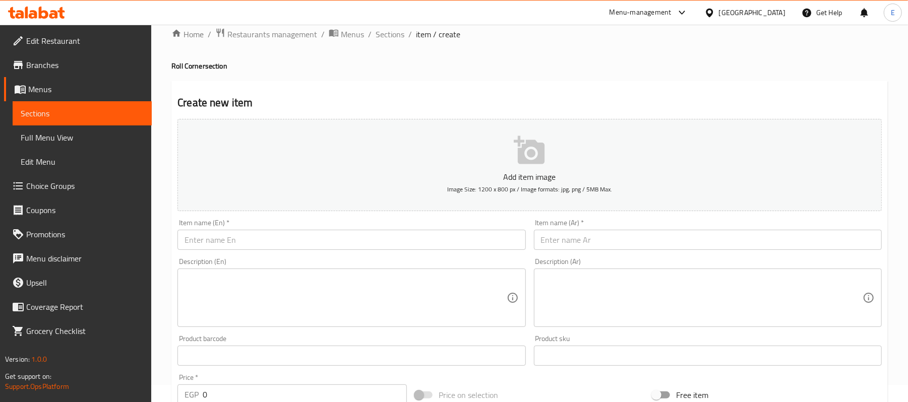
click at [654, 240] on input "text" at bounding box center [708, 240] width 348 height 20
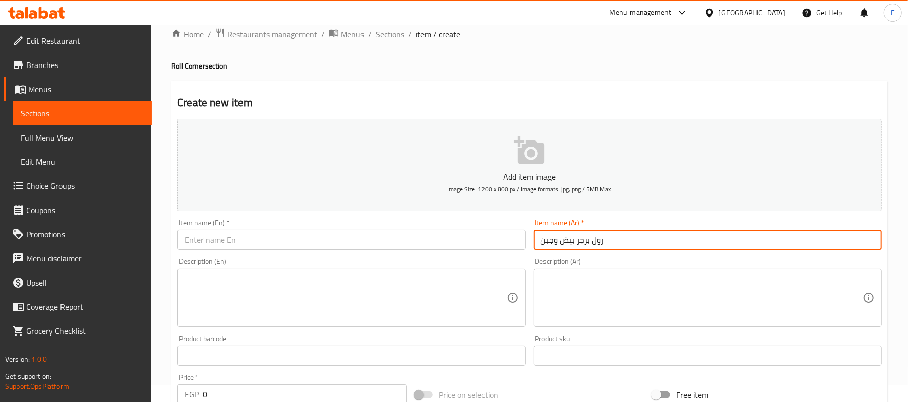
click at [698, 242] on input "رول برجر بيض وجبن" at bounding box center [708, 240] width 348 height 20
click at [700, 242] on input "رول برجر بيض وجبن" at bounding box center [708, 240] width 348 height 20
click at [284, 234] on input "text" at bounding box center [351, 240] width 348 height 20
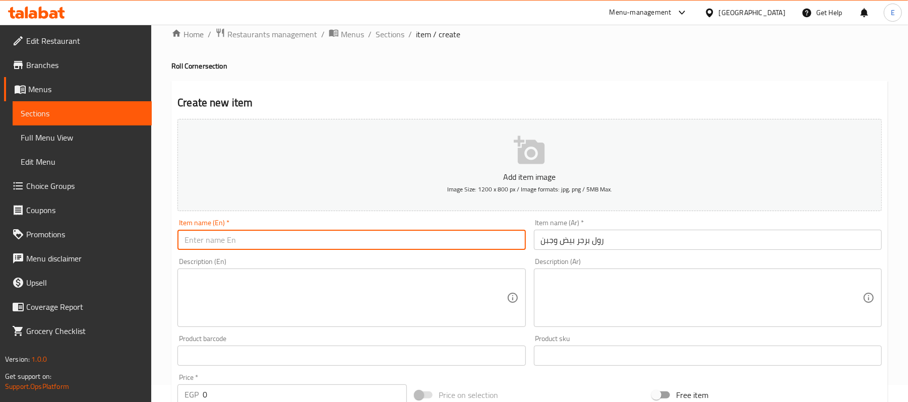
paste input "Egg and Cheese Burger Roll"
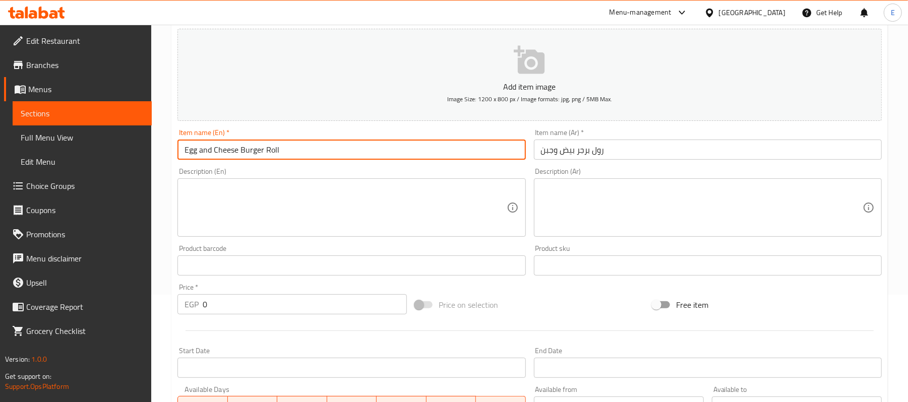
scroll to position [420, 0]
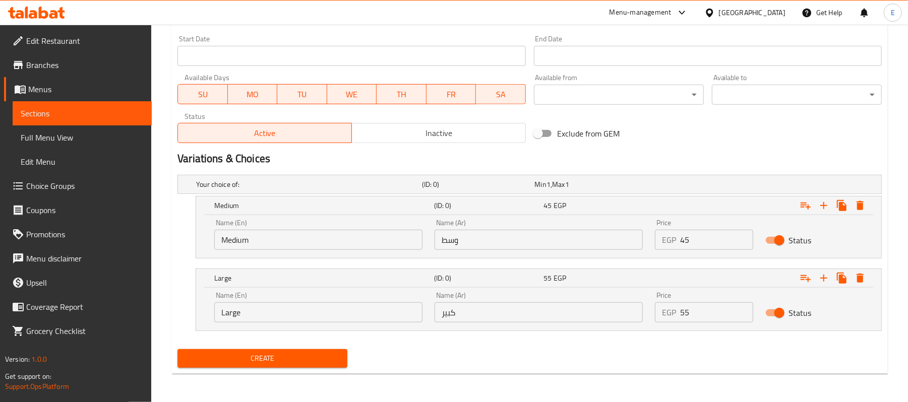
click at [265, 244] on input "Medium" at bounding box center [318, 240] width 208 height 20
click at [265, 244] on input "text" at bounding box center [318, 240] width 208 height 20
click at [227, 303] on input "Large" at bounding box center [318, 312] width 208 height 20
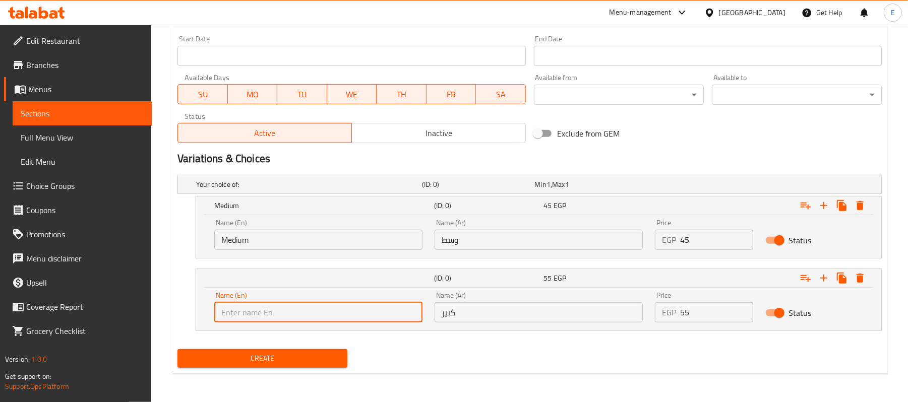
click at [227, 303] on input "text" at bounding box center [318, 312] width 208 height 20
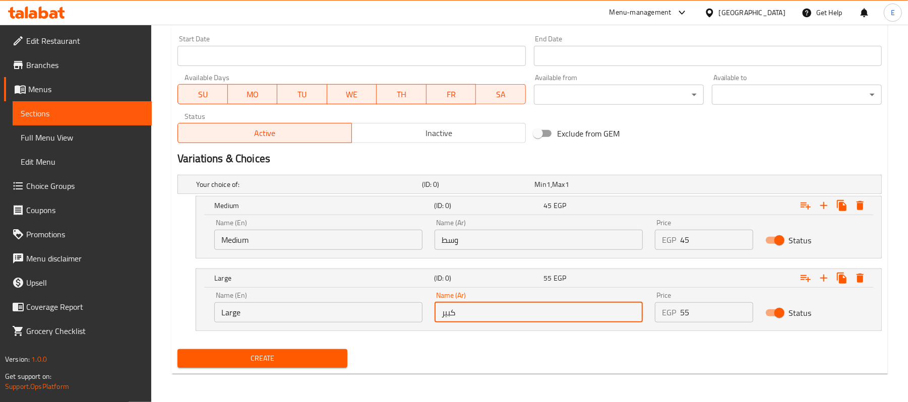
click at [496, 317] on input "كبير" at bounding box center [538, 312] width 208 height 20
click at [502, 248] on input "وسط" at bounding box center [538, 240] width 208 height 20
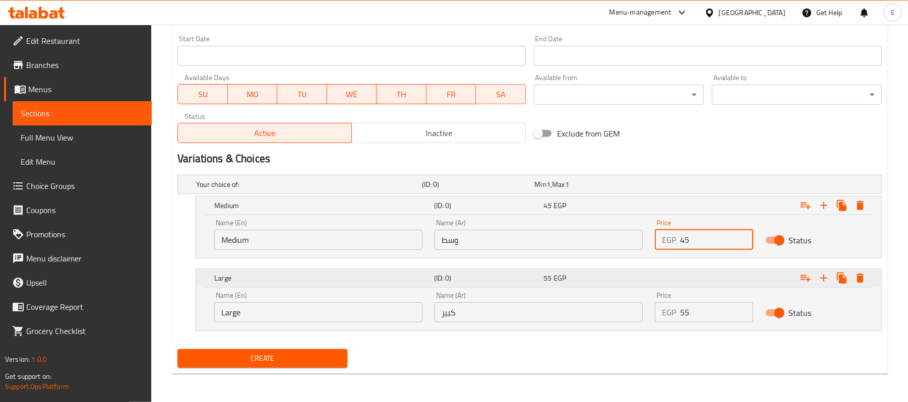
drag, startPoint x: 698, startPoint y: 244, endPoint x: 541, endPoint y: 267, distance: 158.4
click at [572, 263] on div "Your choice of: (ID: 0) Min 1 , Max 1 Name (En) Your choice of: Name (En) Name …" at bounding box center [529, 258] width 712 height 174
drag, startPoint x: 702, startPoint y: 323, endPoint x: 696, endPoint y: 318, distance: 7.1
click at [698, 320] on div "Price EGP 55 Price" at bounding box center [704, 307] width 110 height 43
drag, startPoint x: 696, startPoint y: 309, endPoint x: 658, endPoint y: 280, distance: 48.2
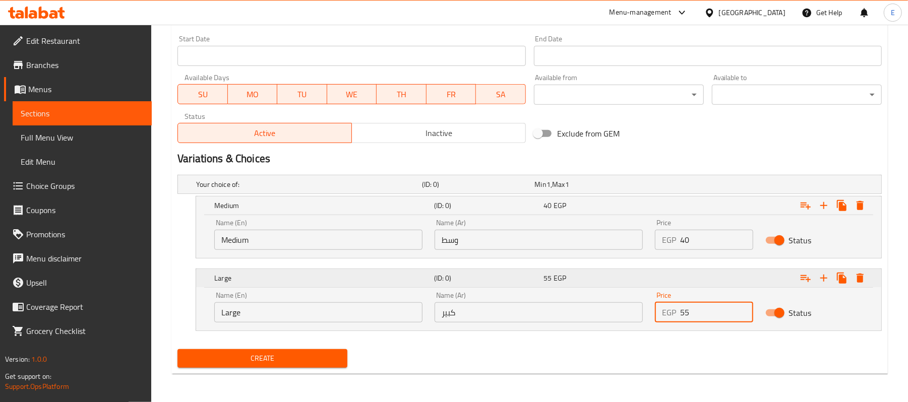
click at [658, 280] on div "Large (ID: 0) 55 EGP Name (En) Large Name (En) Name (Ar) كبير Name (Ar) Price E…" at bounding box center [538, 299] width 685 height 61
click at [441, 345] on div "Create" at bounding box center [529, 358] width 712 height 27
click at [234, 352] on span "Create" at bounding box center [262, 358] width 154 height 13
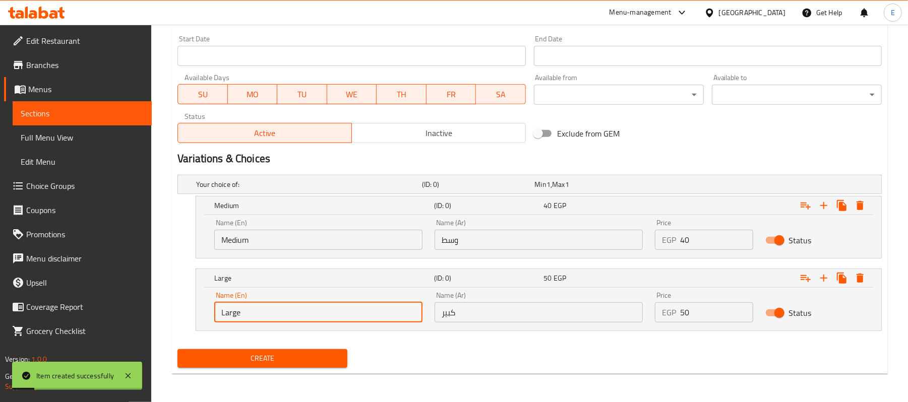
click at [240, 309] on input "Large" at bounding box center [318, 312] width 208 height 20
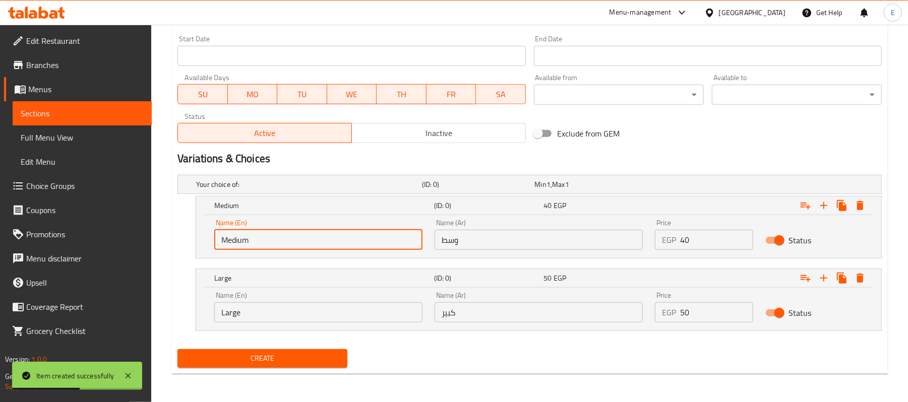
click at [238, 237] on input "Medium" at bounding box center [318, 240] width 208 height 20
click at [239, 237] on input "Medium" at bounding box center [318, 240] width 208 height 20
click at [537, 238] on input "وسط" at bounding box center [538, 240] width 208 height 20
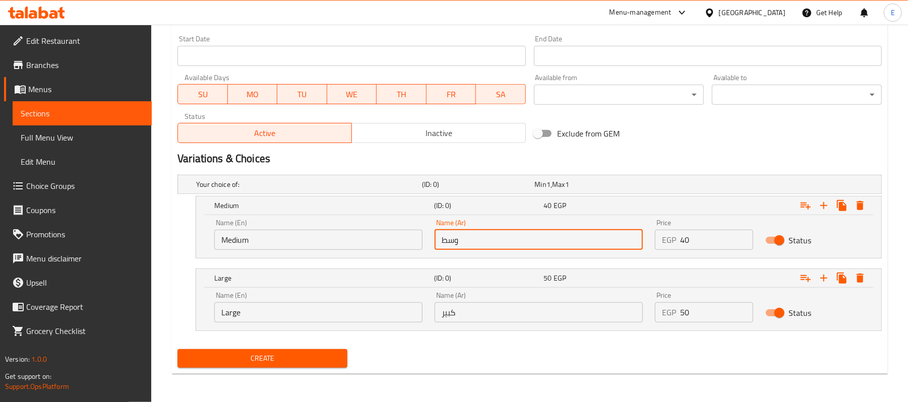
click at [500, 310] on input "كبير" at bounding box center [538, 312] width 208 height 20
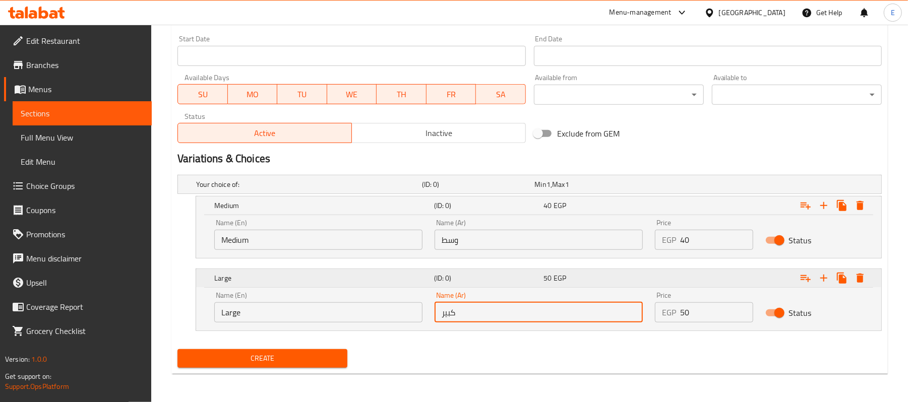
drag, startPoint x: 678, startPoint y: 248, endPoint x: 607, endPoint y: 270, distance: 73.8
click at [620, 269] on div "Your choice of: (ID: 0) Min 1 , Max 1 Name (En) Your choice of: Name (En) Name …" at bounding box center [529, 258] width 712 height 174
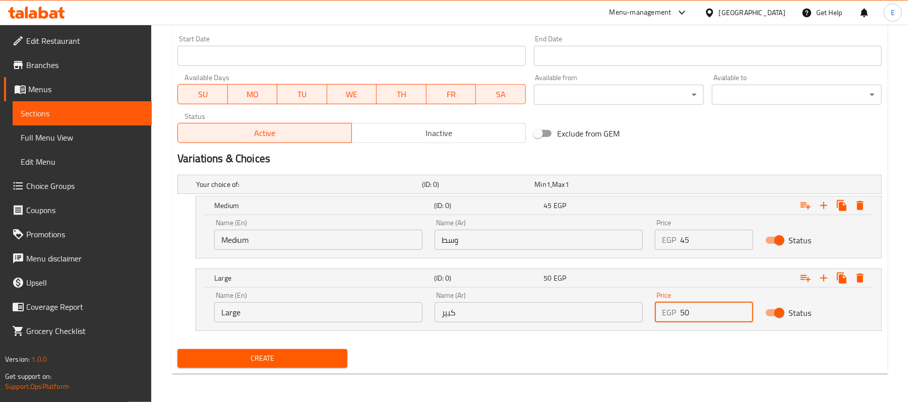
drag, startPoint x: 679, startPoint y: 311, endPoint x: 654, endPoint y: 318, distance: 25.9
click at [655, 318] on div "EGP 50 Price" at bounding box center [704, 312] width 98 height 20
click at [633, 341] on nav at bounding box center [529, 337] width 704 height 8
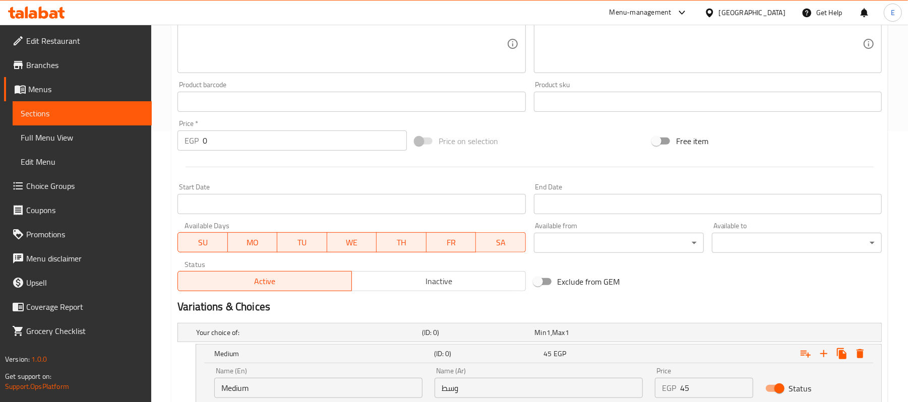
scroll to position [0, 0]
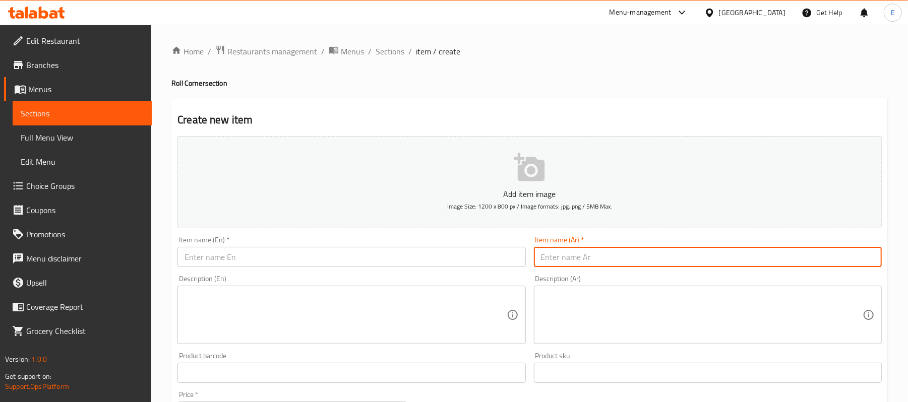
click at [676, 263] on input "text" at bounding box center [708, 257] width 348 height 20
click at [676, 263] on input "رول بسطرمة بيض وجبن" at bounding box center [708, 257] width 348 height 20
click at [265, 253] on input "text" at bounding box center [351, 257] width 348 height 20
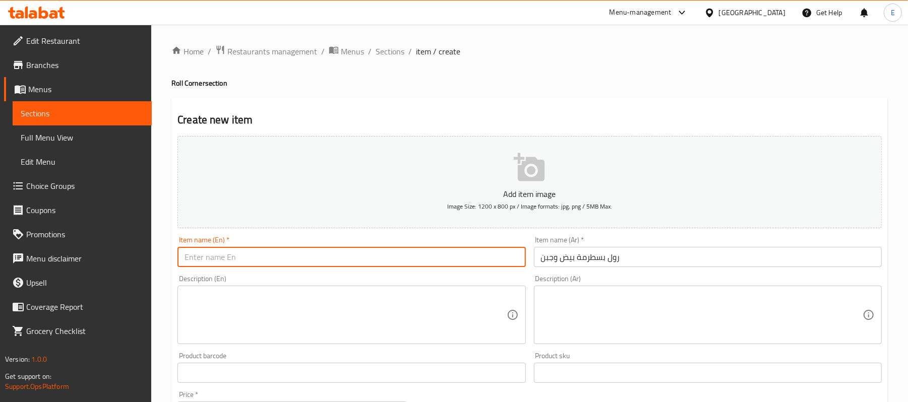
paste input "Pastrami roll with eggs and cheese"
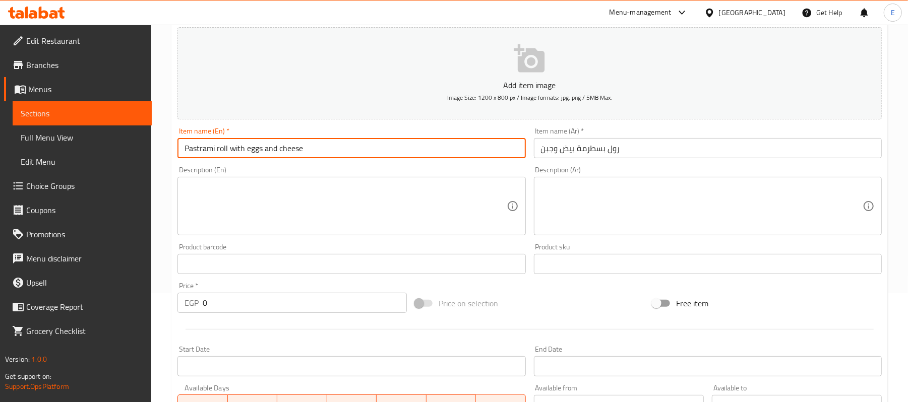
scroll to position [420, 0]
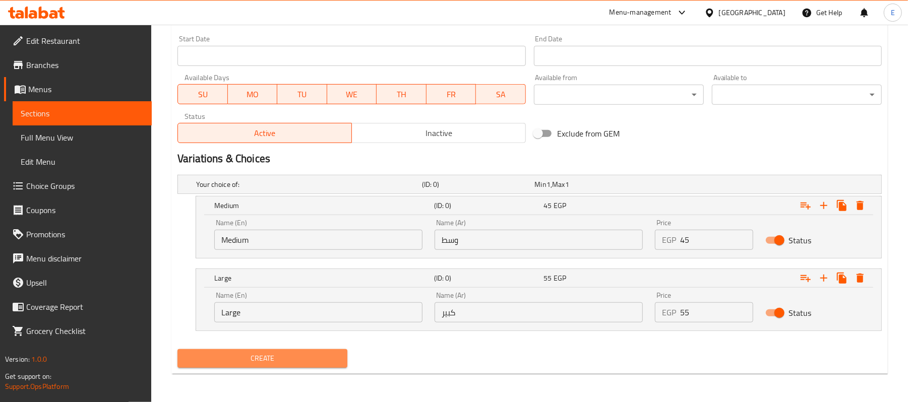
click at [273, 362] on span "Create" at bounding box center [262, 358] width 154 height 13
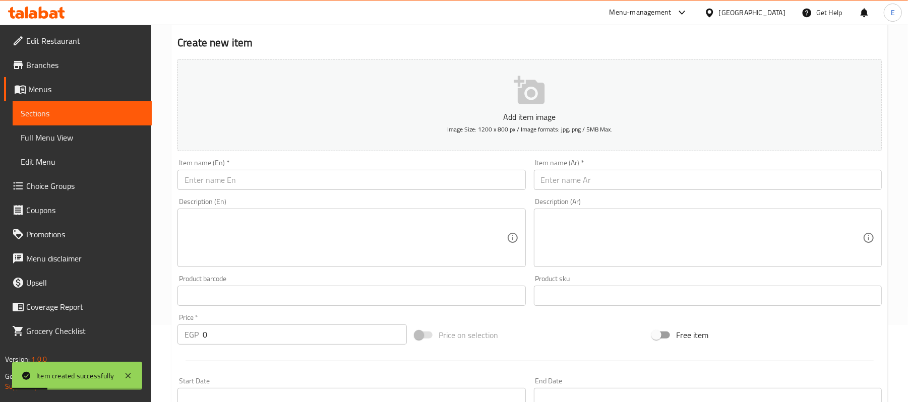
scroll to position [17, 0]
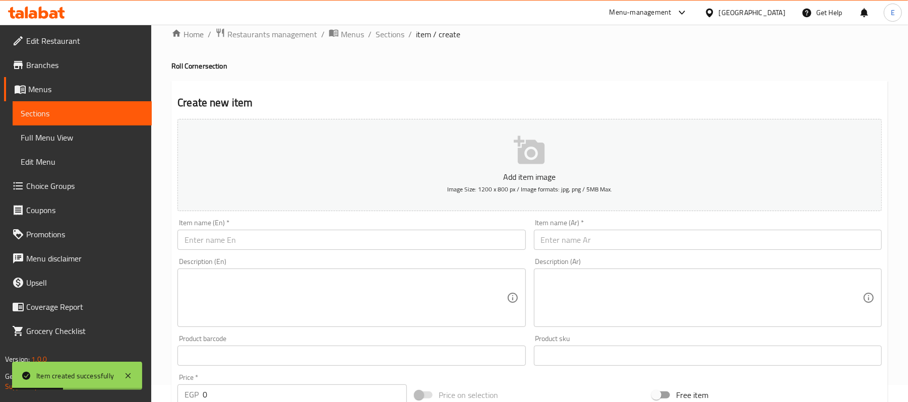
click at [621, 242] on input "text" at bounding box center [708, 240] width 348 height 20
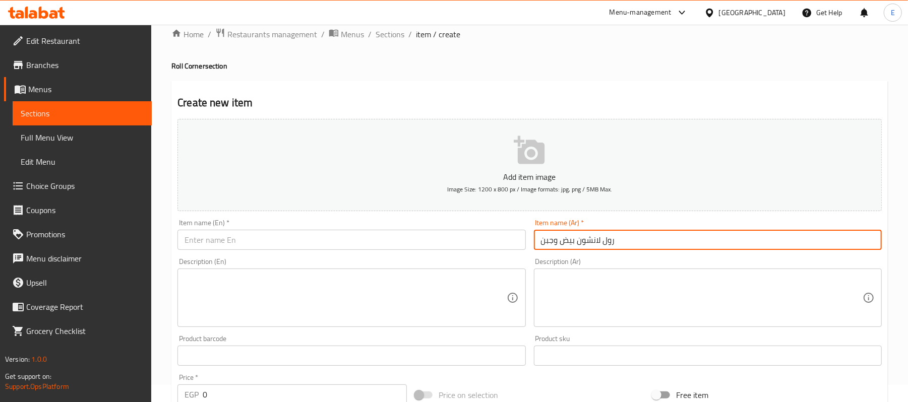
click at [623, 242] on input "رول لانشون بيض وجبن" at bounding box center [708, 240] width 348 height 20
click at [625, 242] on input "رول لانشون بيض وجبن" at bounding box center [708, 240] width 348 height 20
click at [449, 229] on div "Item name (En)   * Item name (En) *" at bounding box center [351, 234] width 348 height 31
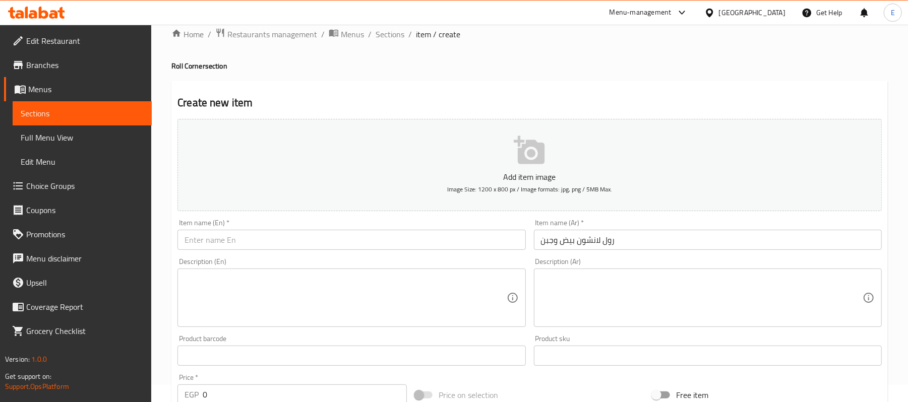
click at [451, 230] on div "Item name (En)   * Item name (En) *" at bounding box center [351, 234] width 348 height 31
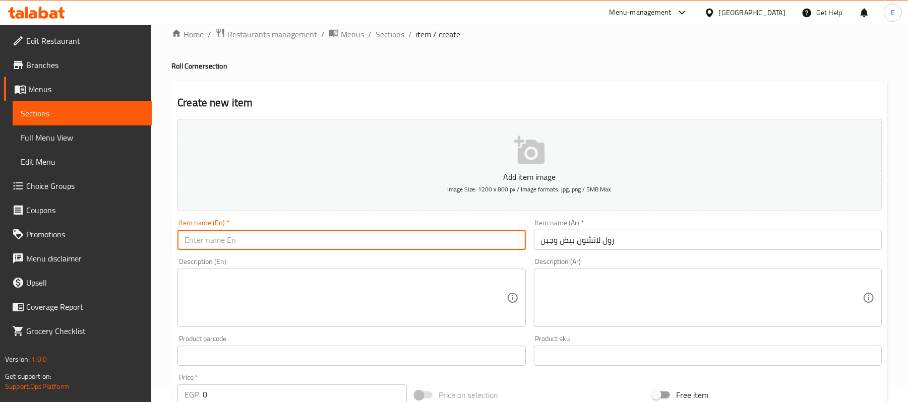
click at [456, 241] on input "text" at bounding box center [351, 240] width 348 height 20
paste input "Egg and cheese luncheon roll"
click at [257, 244] on input "Egg and cheese luncheon roll" at bounding box center [351, 240] width 348 height 20
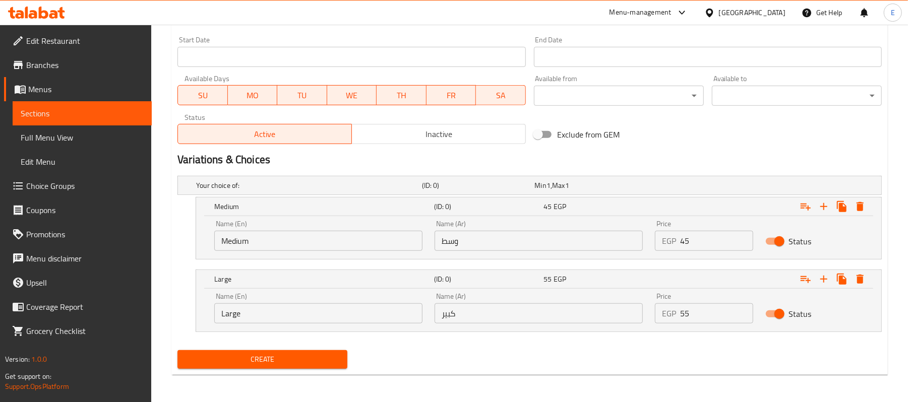
scroll to position [420, 0]
click at [227, 248] on input "Medium" at bounding box center [318, 240] width 208 height 20
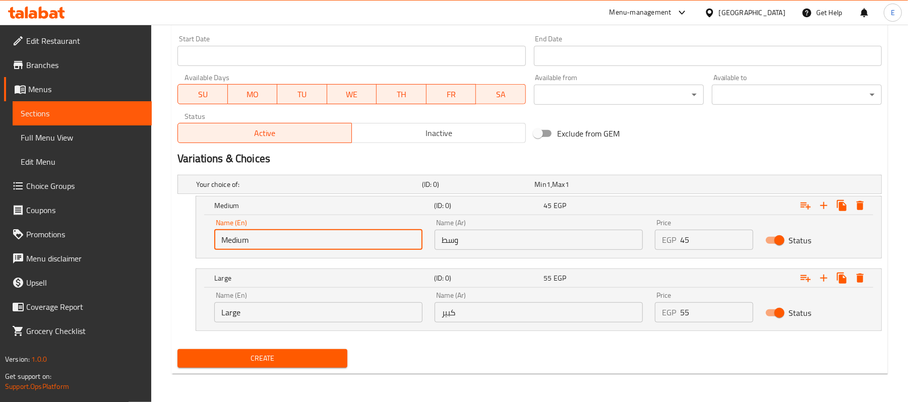
click at [227, 248] on input "Medium" at bounding box center [318, 240] width 208 height 20
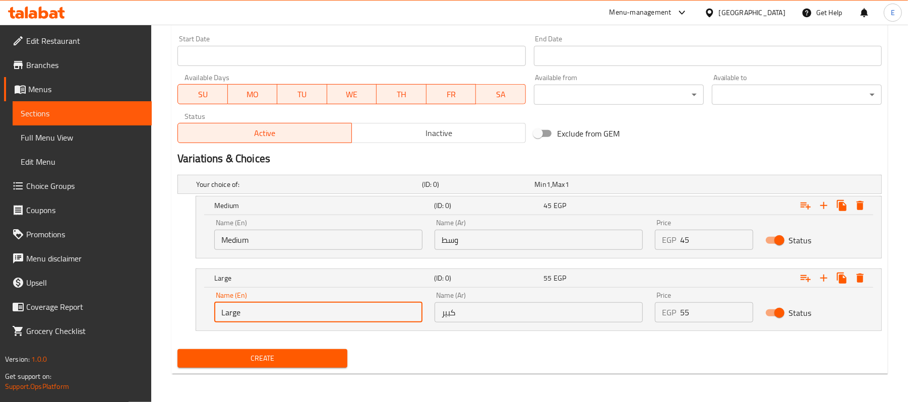
click at [277, 309] on input "Large" at bounding box center [318, 312] width 208 height 20
click at [475, 315] on input "كبير" at bounding box center [538, 312] width 208 height 20
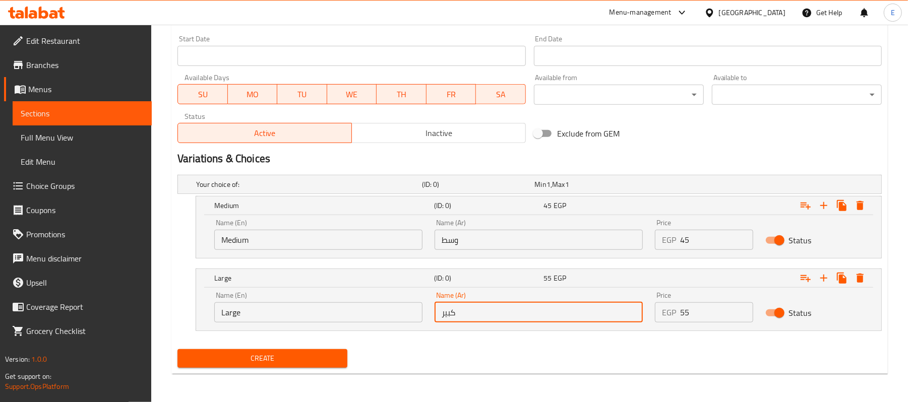
click at [484, 248] on input "وسط" at bounding box center [538, 240] width 208 height 20
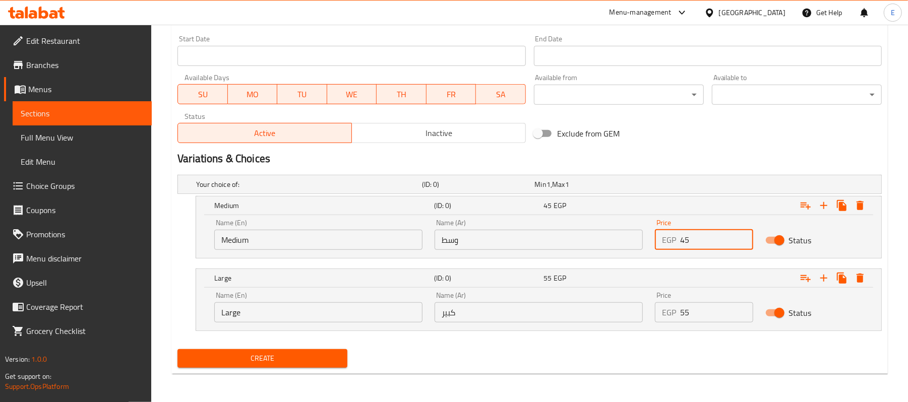
drag, startPoint x: 709, startPoint y: 236, endPoint x: 553, endPoint y: 305, distance: 169.9
click at [616, 276] on div "Your choice of: (ID: 0) Min 1 , Max 1 Name (En) Your choice of: Name (En) Name …" at bounding box center [529, 258] width 712 height 174
drag, startPoint x: 690, startPoint y: 312, endPoint x: 656, endPoint y: 320, distance: 35.0
click at [658, 319] on div "EGP 55 Price" at bounding box center [704, 312] width 98 height 20
click at [299, 357] on span "Create" at bounding box center [262, 358] width 154 height 13
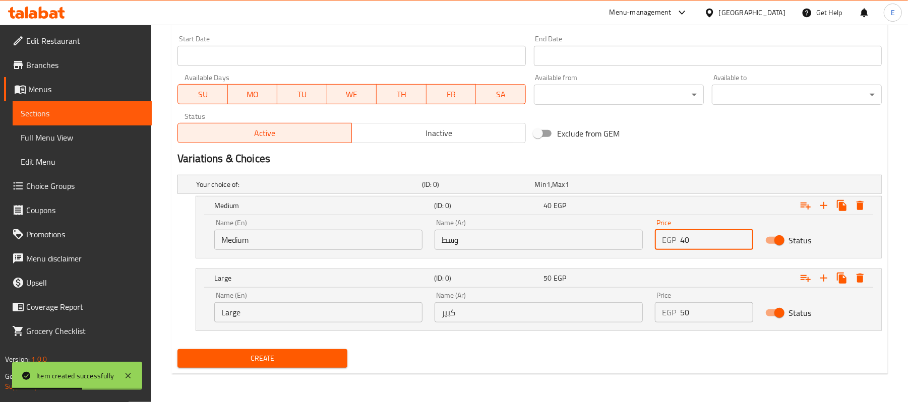
drag, startPoint x: 713, startPoint y: 240, endPoint x: 483, endPoint y: 240, distance: 229.8
click at [489, 240] on div "Name (En) Medium Name (En) Name (Ar) وسط Name (Ar) Price EGP 40 Price Status" at bounding box center [538, 234] width 661 height 43
drag, startPoint x: 718, startPoint y: 315, endPoint x: 650, endPoint y: 327, distance: 69.1
click at [652, 327] on div "Price EGP 50 Price" at bounding box center [704, 307] width 110 height 43
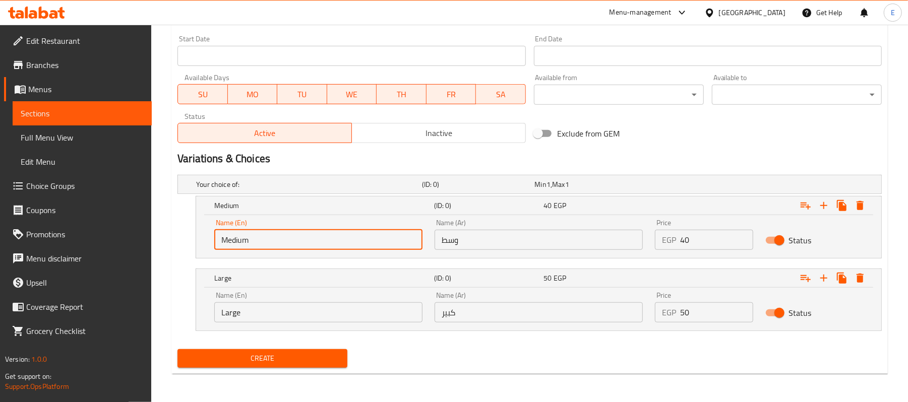
click at [220, 236] on input "Medium" at bounding box center [318, 240] width 208 height 20
click at [219, 238] on input "text" at bounding box center [318, 240] width 208 height 20
click at [238, 303] on input "Large" at bounding box center [318, 312] width 208 height 20
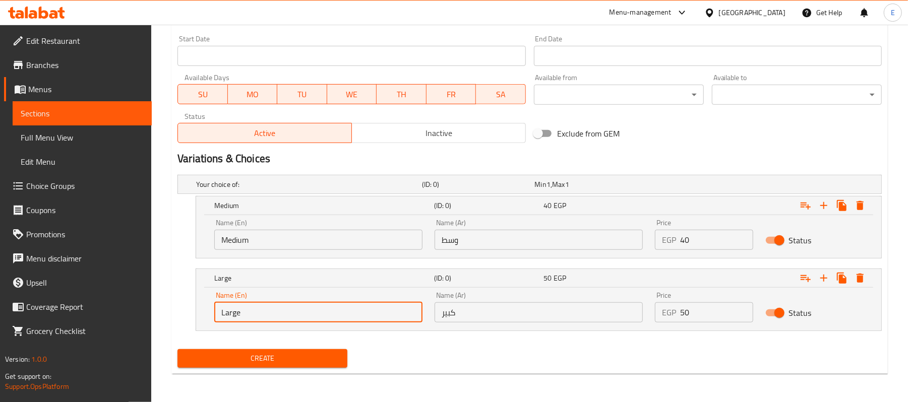
click at [238, 303] on input "Large" at bounding box center [318, 312] width 208 height 20
click at [507, 243] on input "وسط" at bounding box center [538, 240] width 208 height 20
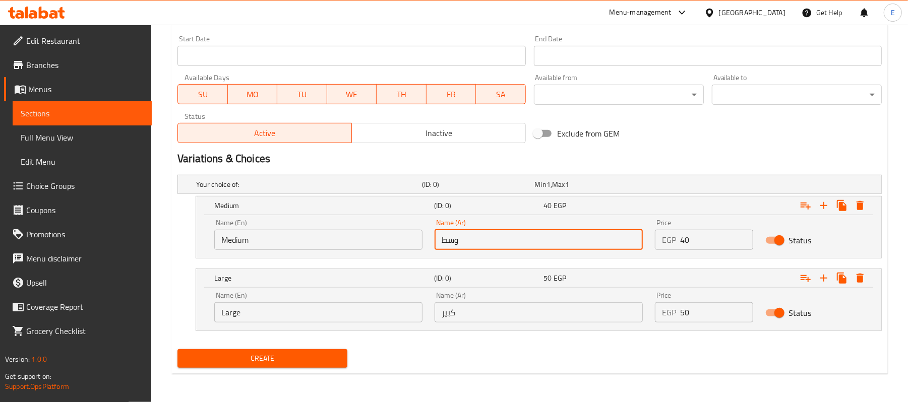
click at [479, 308] on input "كبير" at bounding box center [538, 312] width 208 height 20
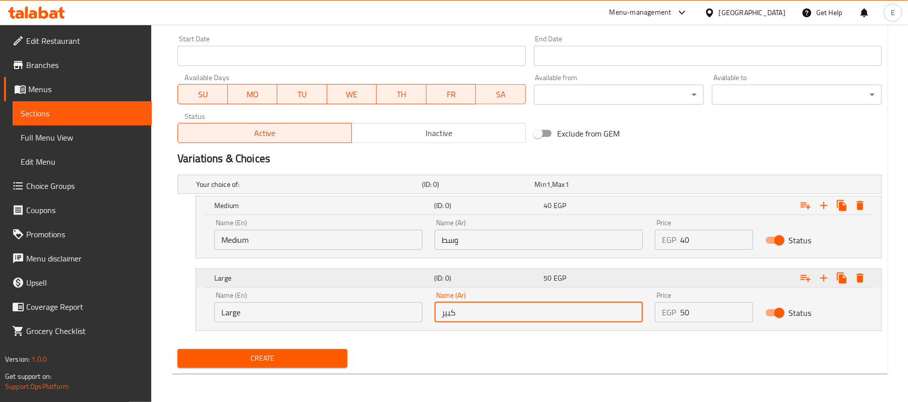
click at [511, 213] on div "(ID: 0)" at bounding box center [487, 206] width 110 height 14
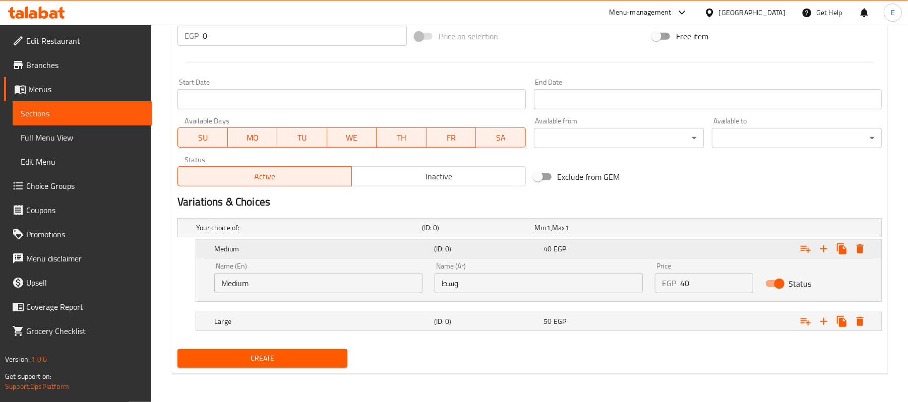
click at [501, 243] on div "(ID: 0)" at bounding box center [487, 249] width 110 height 14
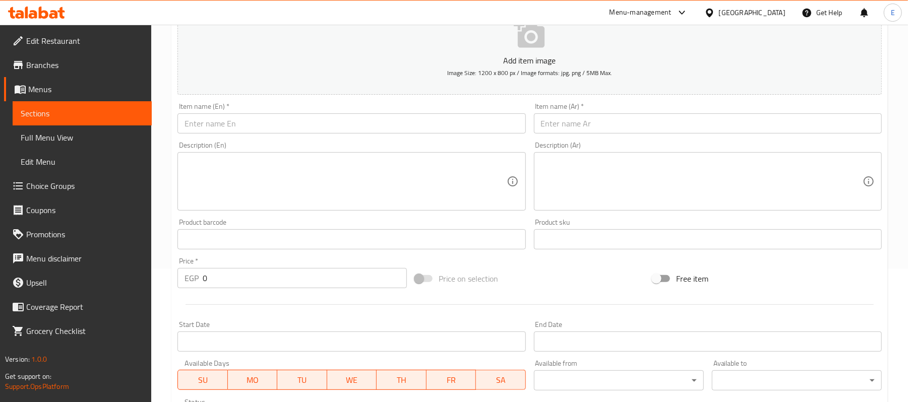
scroll to position [132, 0]
click at [576, 130] on input "text" at bounding box center [708, 125] width 348 height 20
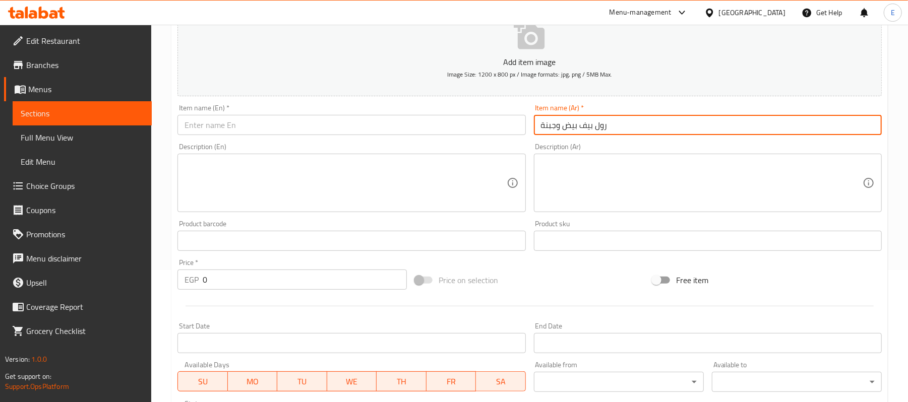
click at [607, 126] on input "رول بيف بيض وجبنة" at bounding box center [708, 125] width 348 height 20
click at [267, 121] on input "text" at bounding box center [351, 125] width 348 height 20
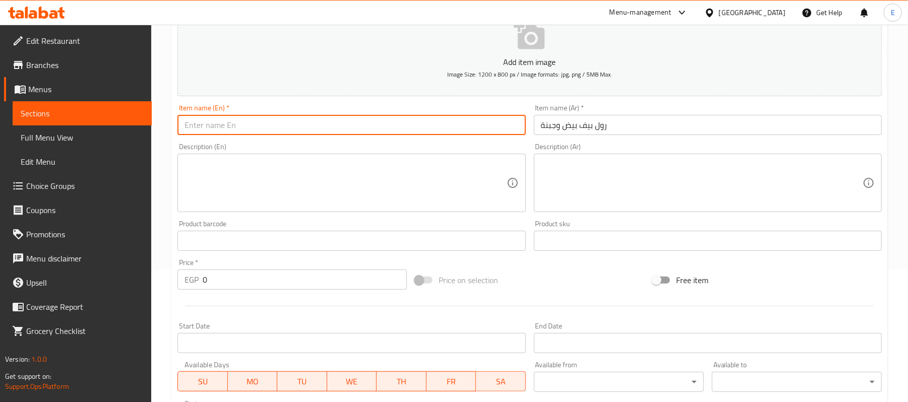
paste input "Beef egg and cheese roll"
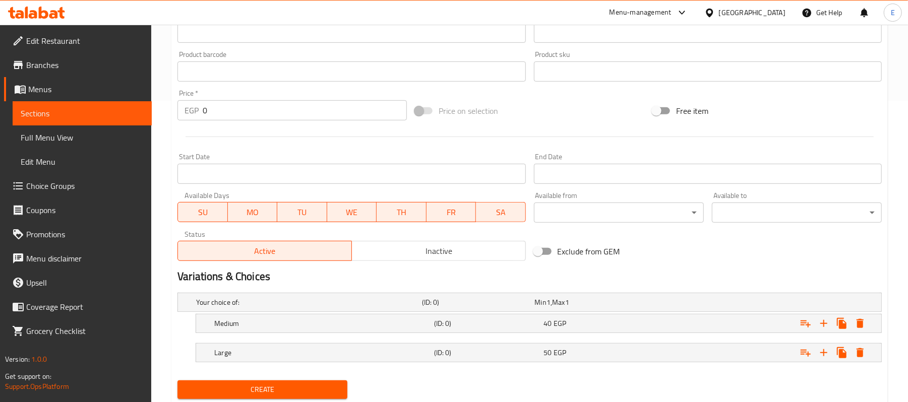
scroll to position [334, 0]
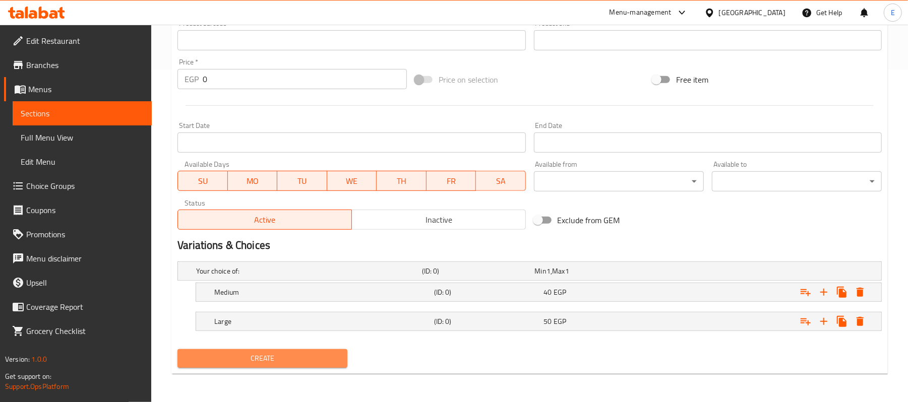
click at [274, 360] on span "Create" at bounding box center [262, 358] width 154 height 13
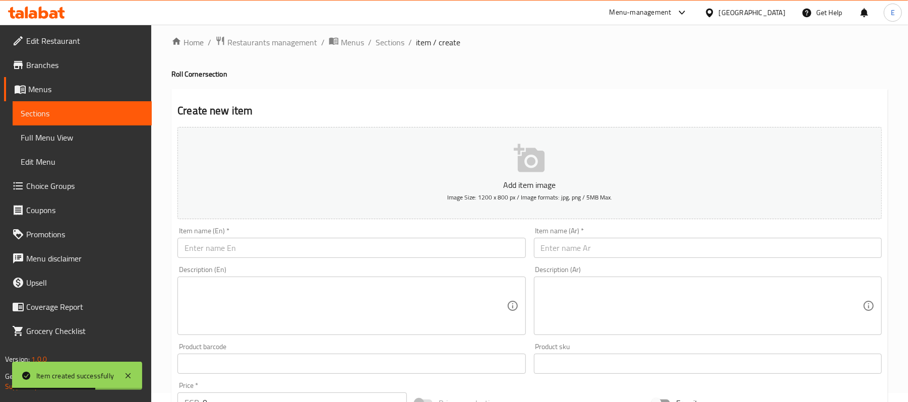
scroll to position [0, 0]
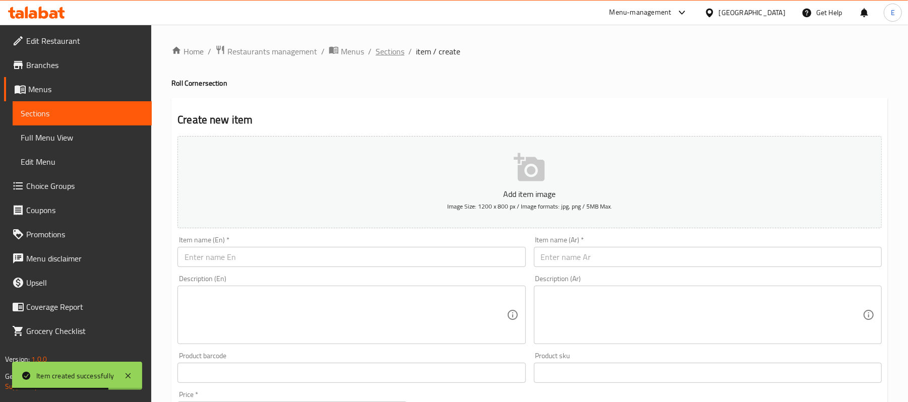
click at [391, 51] on span "Sections" at bounding box center [389, 51] width 29 height 12
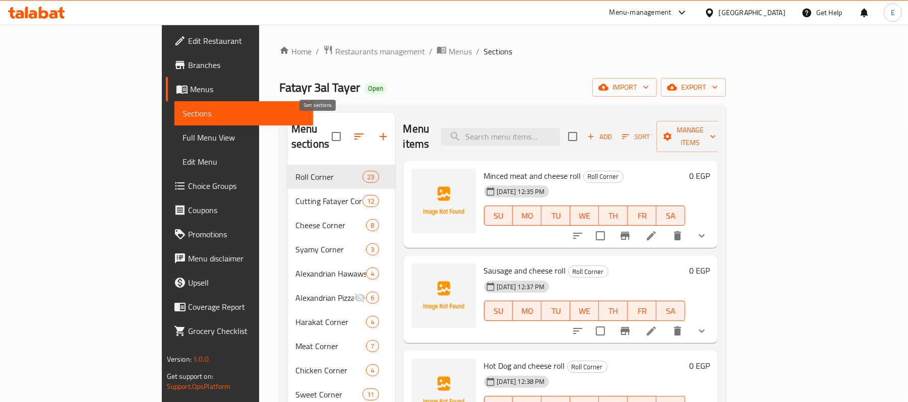
click at [353, 135] on icon "button" at bounding box center [359, 137] width 12 height 12
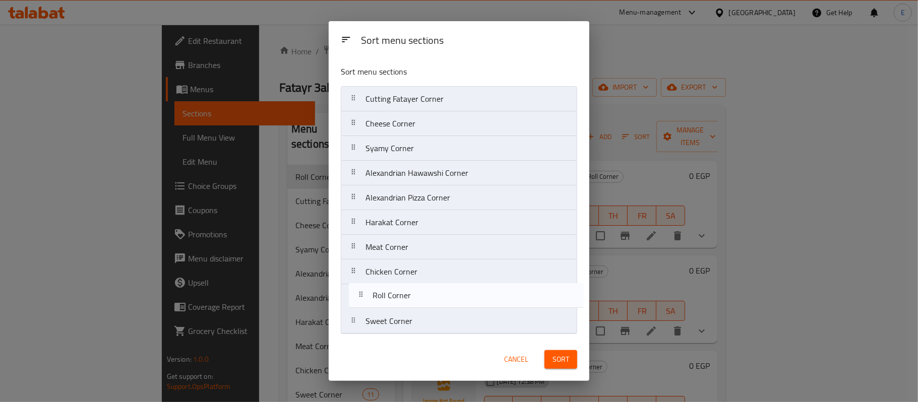
drag, startPoint x: 352, startPoint y: 105, endPoint x: 359, endPoint y: 303, distance: 198.2
click at [359, 303] on nav "Roll Corner Cutting Fatayer Corner Cheese Corner [GEOGRAPHIC_DATA] [GEOGRAPHIC_…" at bounding box center [459, 210] width 236 height 248
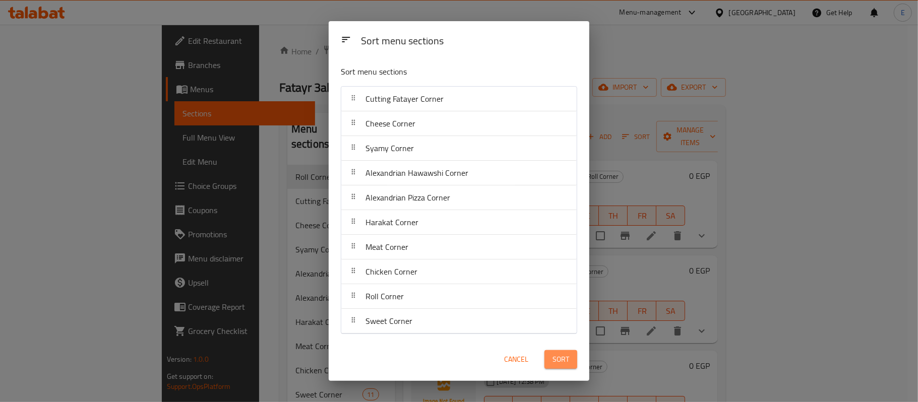
click at [557, 364] on span "Sort" at bounding box center [560, 359] width 17 height 13
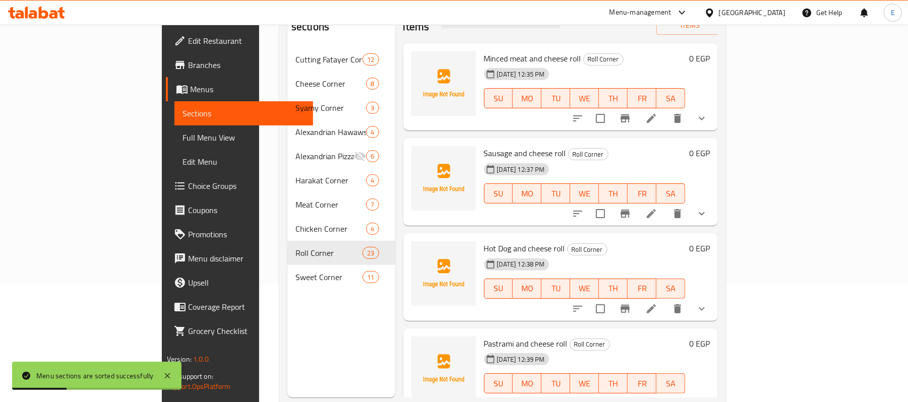
scroll to position [142, 0]
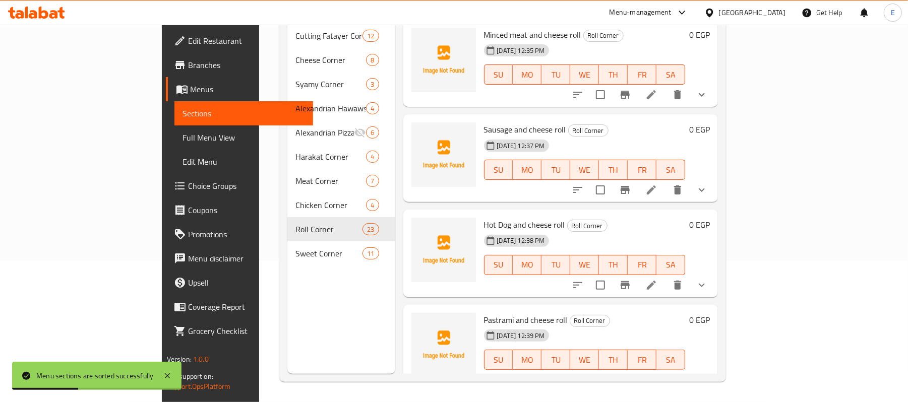
click at [295, 247] on span "Sweet Corner" at bounding box center [328, 253] width 67 height 12
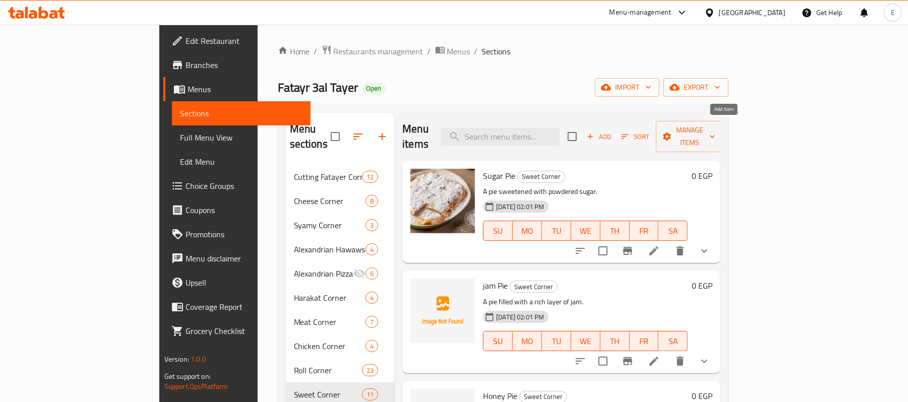
click at [615, 136] on button "Add" at bounding box center [599, 137] width 32 height 16
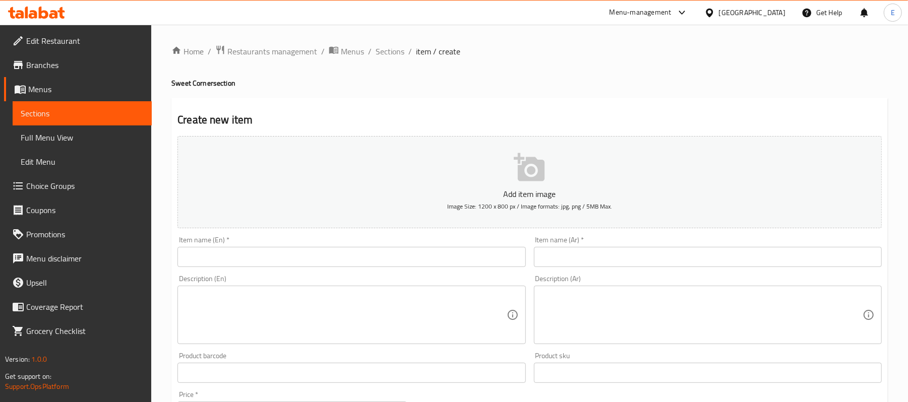
click at [789, 276] on div "Description (Ar) Description (Ar)" at bounding box center [708, 309] width 348 height 69
click at [788, 267] on input "text" at bounding box center [708, 257] width 348 height 20
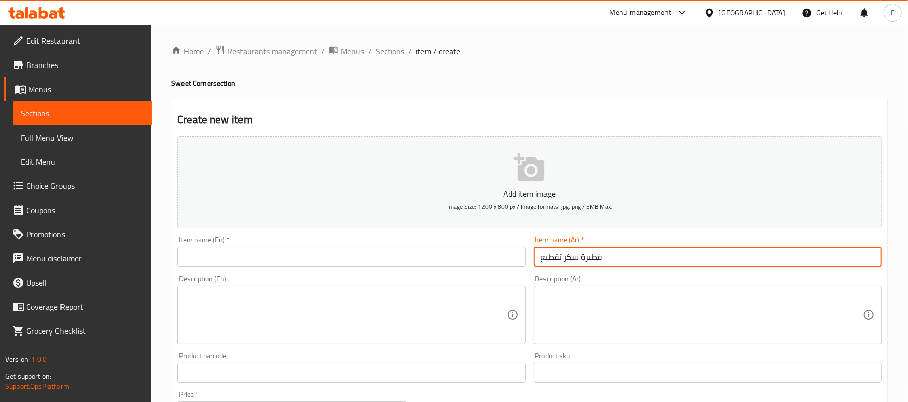
click at [569, 260] on input "فطيرة سكر تقطيع" at bounding box center [708, 257] width 348 height 20
click at [251, 262] on input "text" at bounding box center [351, 257] width 348 height 20
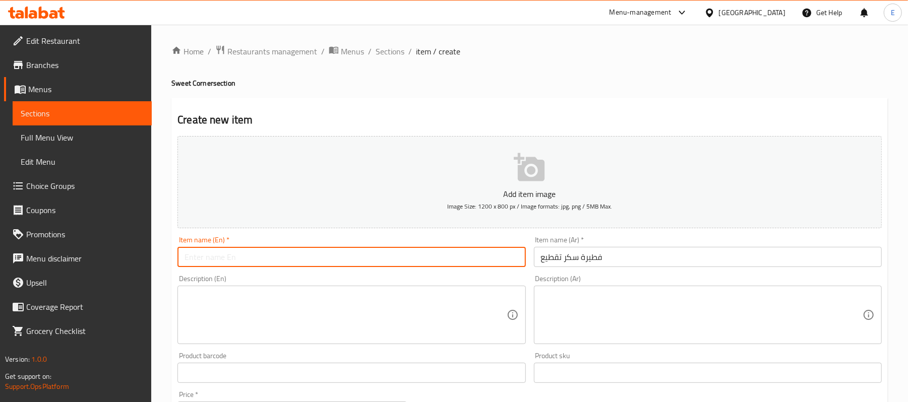
paste input "Sugar pie cutting"
drag, startPoint x: 305, startPoint y: 200, endPoint x: 357, endPoint y: 165, distance: 62.2
click at [352, 164] on div "Add item image Image Size: 1200 x 800 px / Image formats: jpg, png / 5MB Max. I…" at bounding box center [529, 349] width 712 height 434
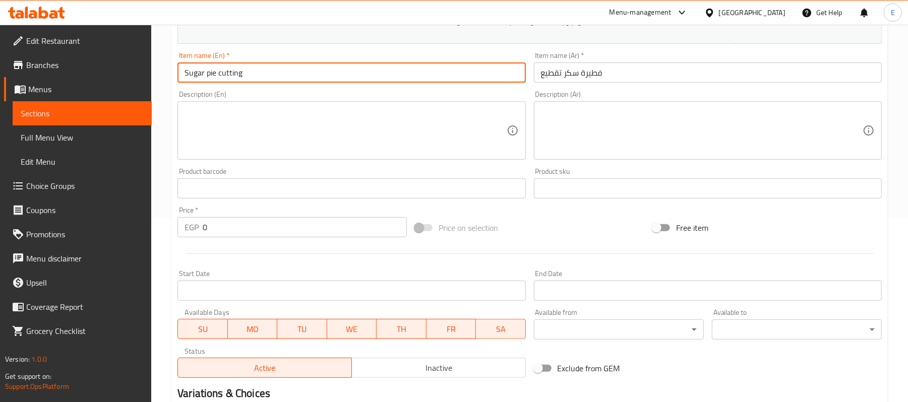
scroll to position [309, 0]
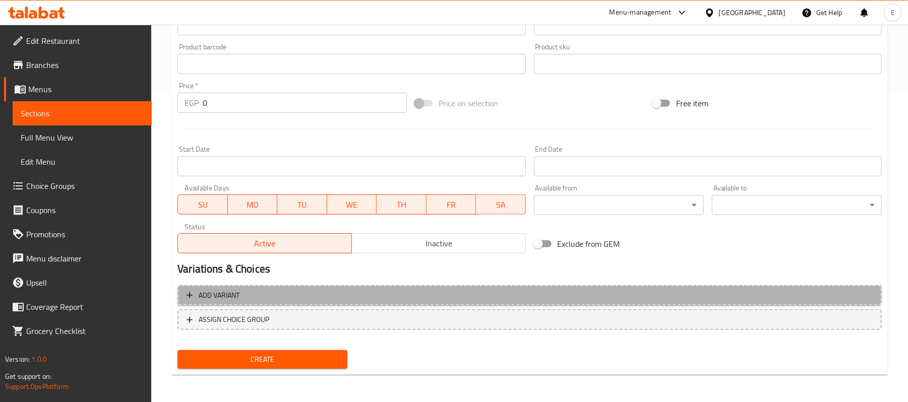
click at [313, 298] on span "Add variant" at bounding box center [529, 295] width 686 height 13
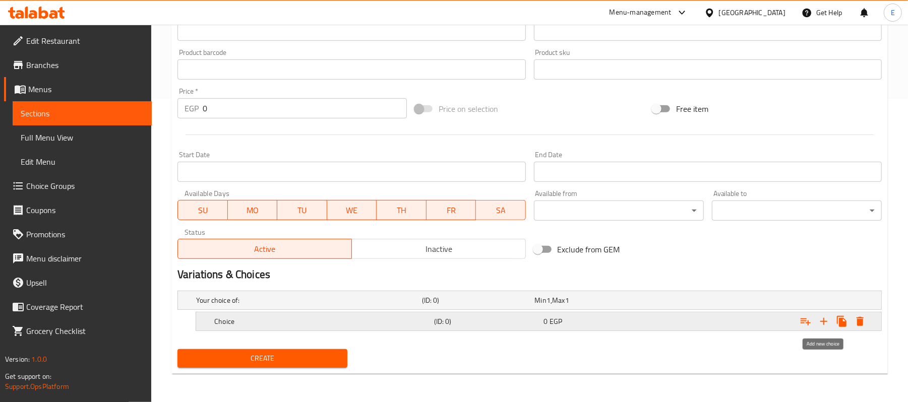
click at [825, 325] on icon "Expand" at bounding box center [823, 321] width 12 height 12
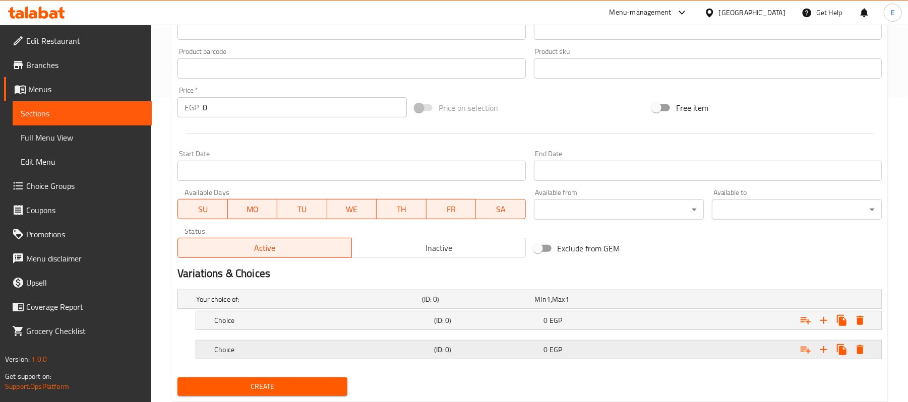
click at [640, 304] on div "0 EGP" at bounding box center [589, 299] width 109 height 10
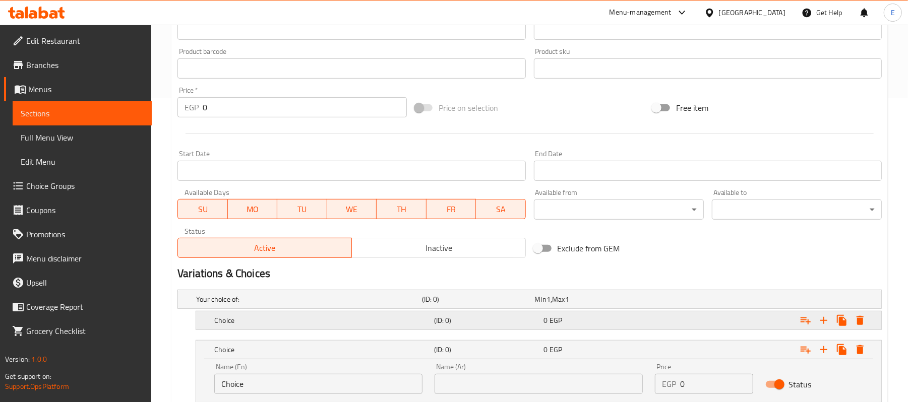
click at [623, 304] on div "0 EGP" at bounding box center [589, 299] width 109 height 10
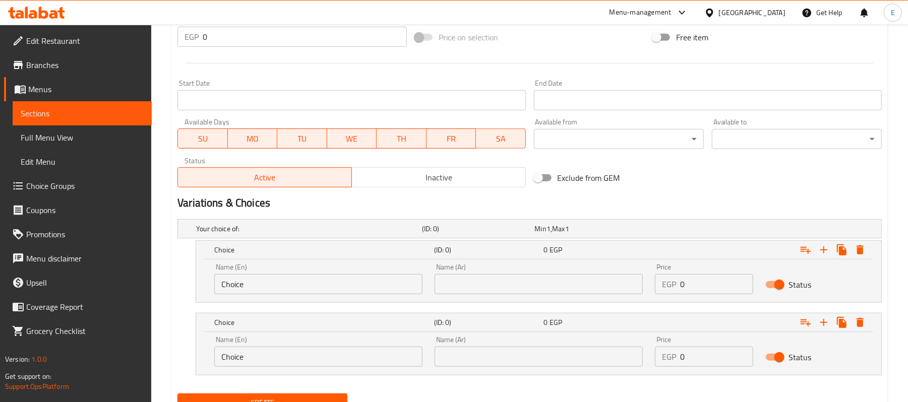
scroll to position [420, 0]
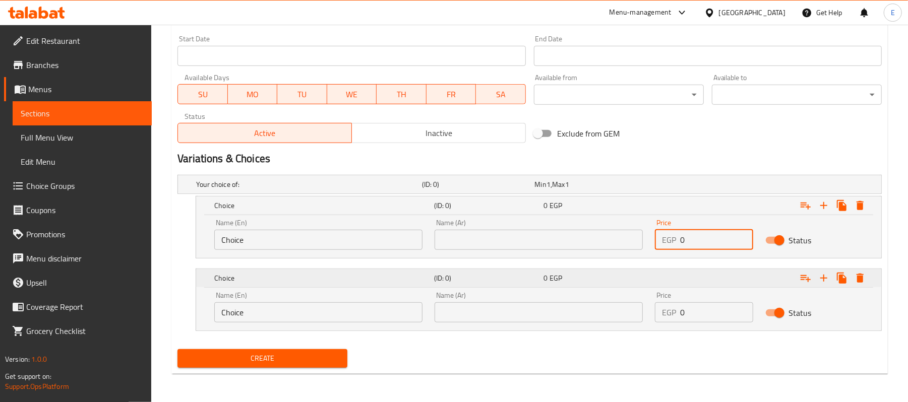
drag, startPoint x: 705, startPoint y: 240, endPoint x: 480, endPoint y: 273, distance: 227.2
click at [574, 250] on div "Name (En) Choice Name (En) Name (Ar) Name (Ar) Price EGP 0 Price Status" at bounding box center [538, 234] width 661 height 43
drag, startPoint x: 686, startPoint y: 309, endPoint x: 659, endPoint y: 319, distance: 29.0
click at [660, 319] on div "EGP 0 Price" at bounding box center [704, 312] width 98 height 20
click at [577, 242] on input "text" at bounding box center [538, 240] width 208 height 20
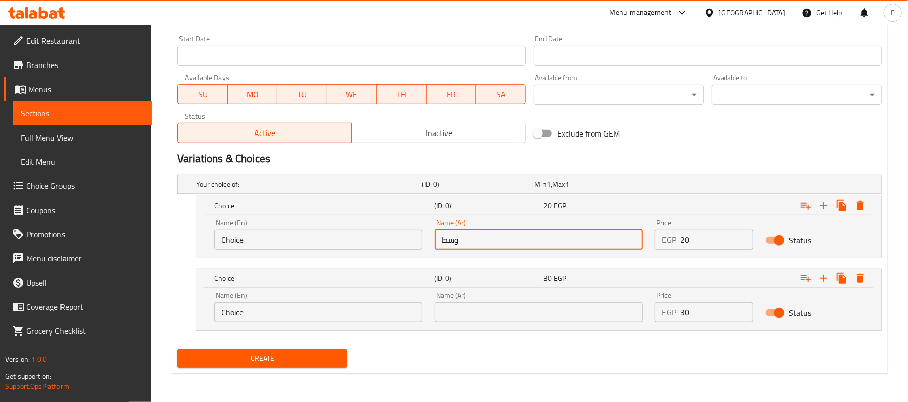
click at [487, 315] on input "text" at bounding box center [538, 312] width 208 height 20
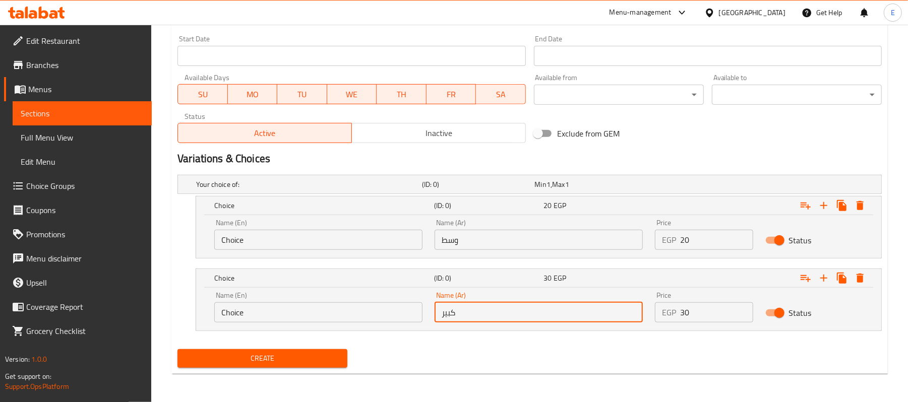
click at [386, 316] on input "Choice" at bounding box center [318, 312] width 208 height 20
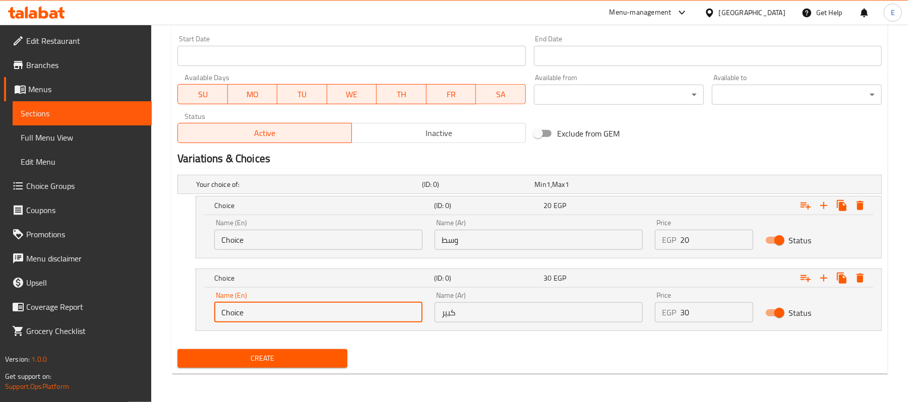
click at [386, 316] on input "Choice" at bounding box center [318, 312] width 208 height 20
click at [384, 321] on input "text" at bounding box center [318, 312] width 208 height 20
click at [232, 239] on input "Choice" at bounding box center [318, 240] width 208 height 20
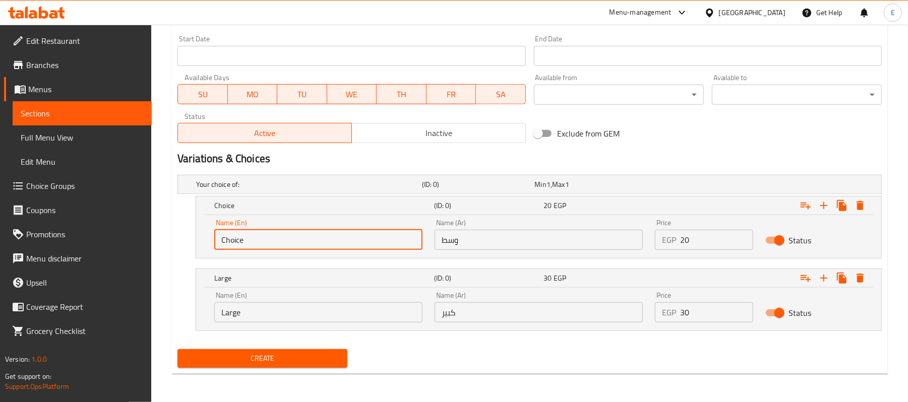
click at [232, 239] on input "Choice" at bounding box center [318, 240] width 208 height 20
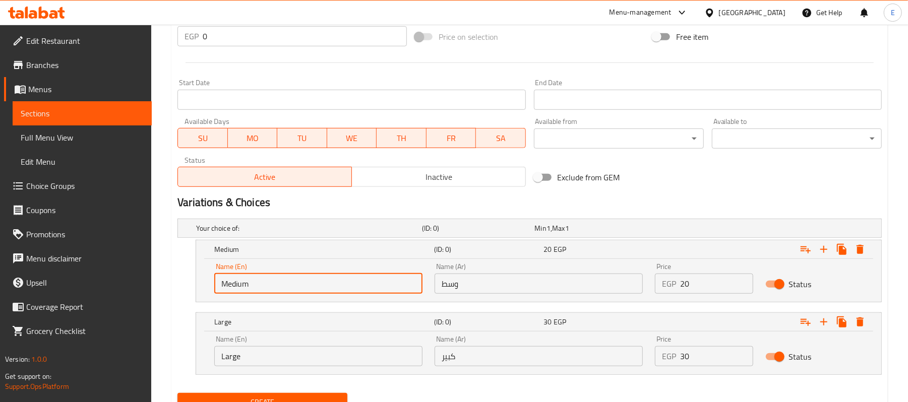
scroll to position [403, 0]
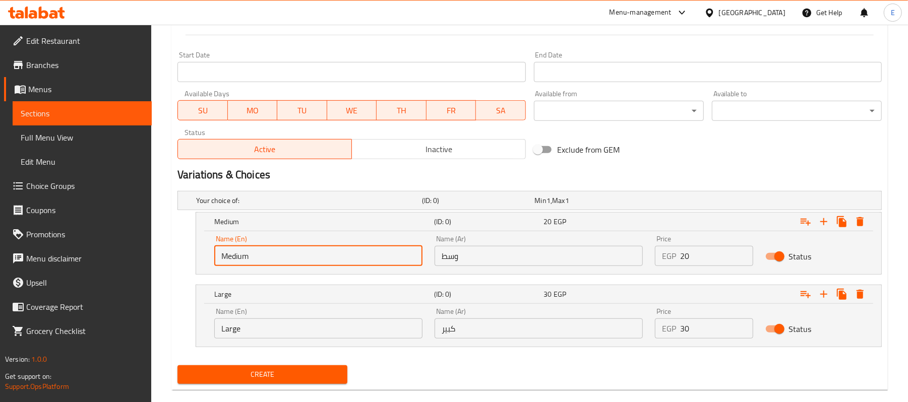
click at [303, 369] on span "Create" at bounding box center [262, 374] width 154 height 13
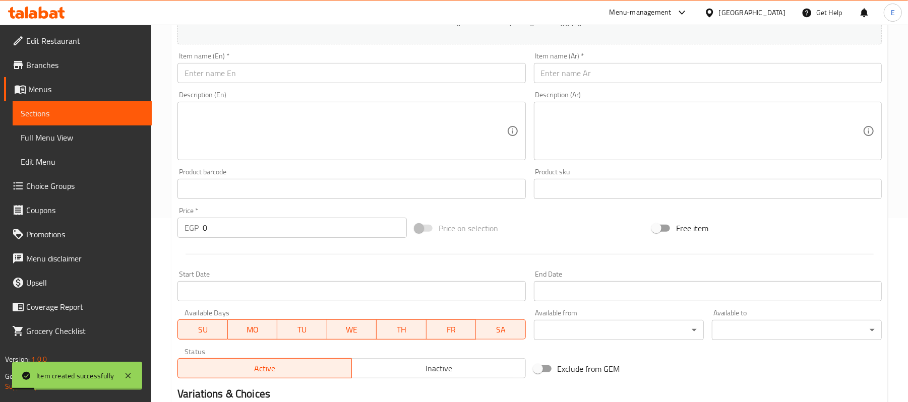
scroll to position [134, 0]
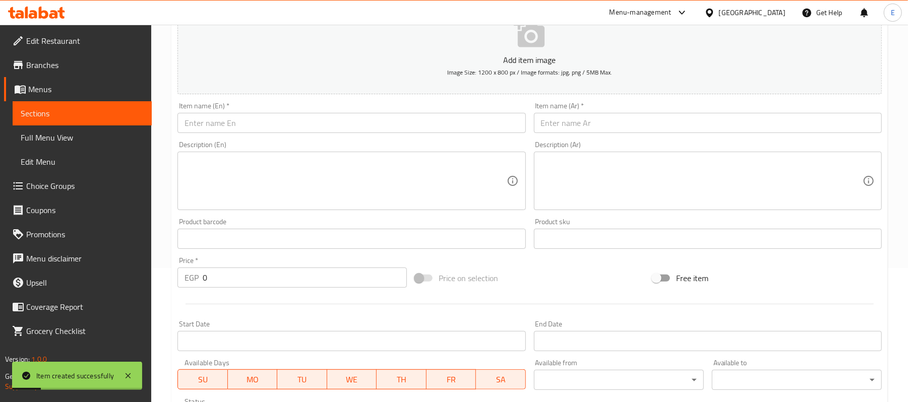
click at [645, 125] on input "text" at bounding box center [708, 123] width 348 height 20
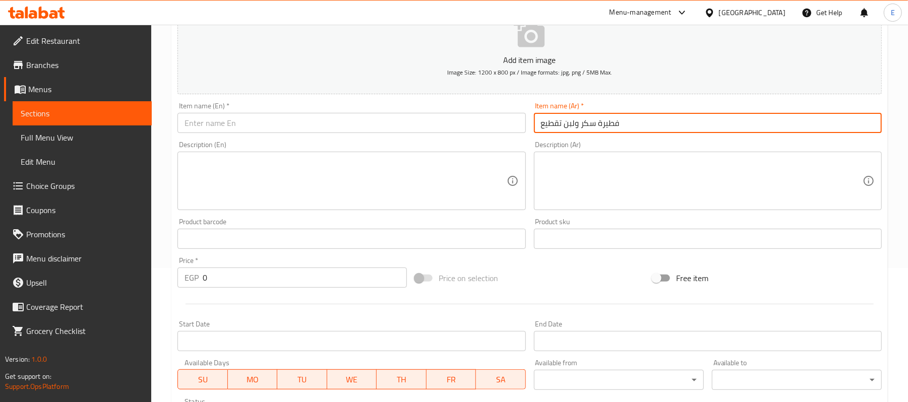
click at [661, 126] on input "فطيرة سكر ولبن تقطيع" at bounding box center [708, 123] width 348 height 20
click at [661, 125] on input "فطيرة سكر ولبن تقطيع" at bounding box center [708, 123] width 348 height 20
click at [288, 122] on input "text" at bounding box center [351, 123] width 348 height 20
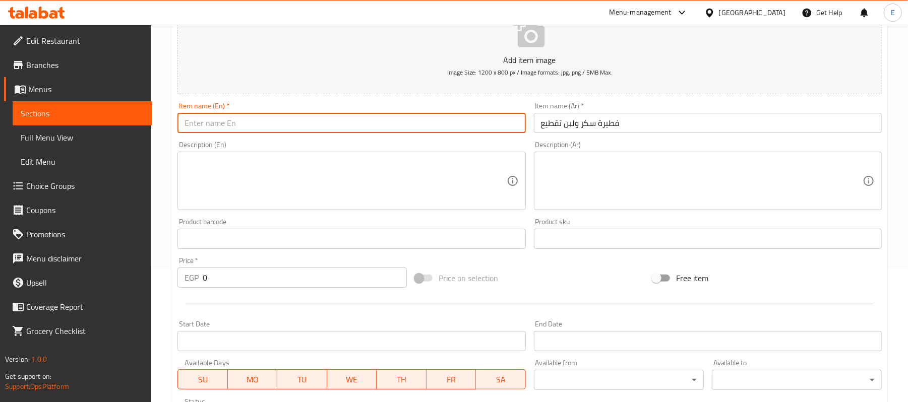
paste input "Sugar and milk pie cutting"
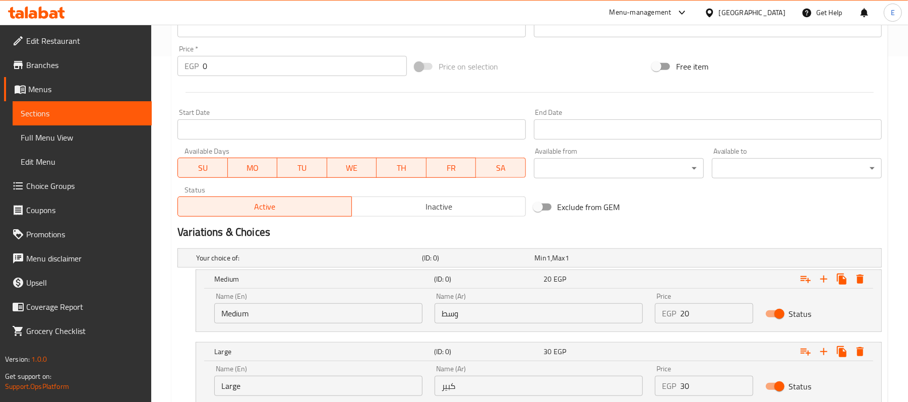
scroll to position [420, 0]
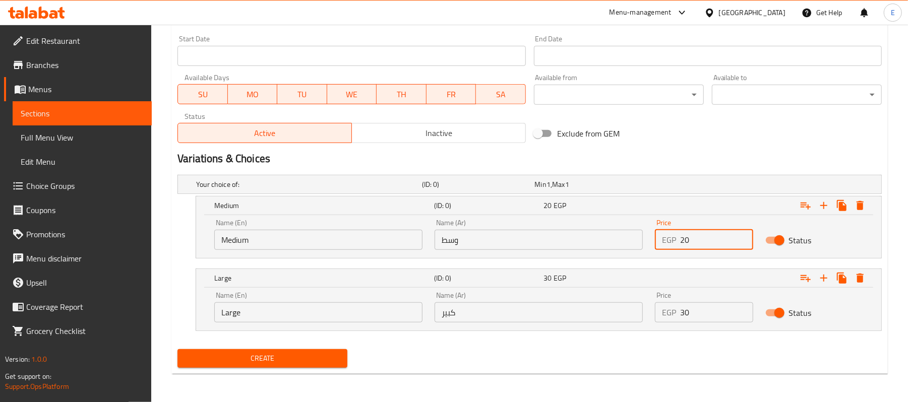
drag, startPoint x: 710, startPoint y: 232, endPoint x: 669, endPoint y: 248, distance: 43.9
click at [678, 243] on div "EGP 20 Price" at bounding box center [704, 240] width 98 height 20
drag, startPoint x: 718, startPoint y: 321, endPoint x: 658, endPoint y: 338, distance: 62.2
click at [658, 338] on div "Your choice of: (ID: 0) Min 1 , Max 1 Name (En) Your choice of: Name (En) Name …" at bounding box center [529, 258] width 712 height 174
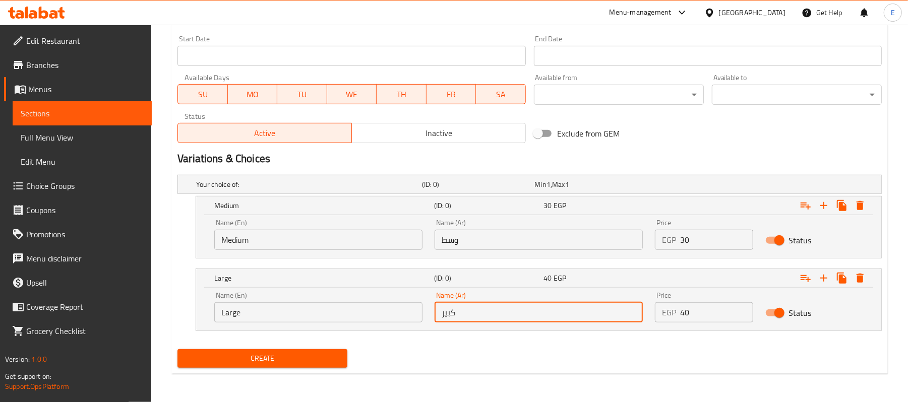
click at [557, 319] on input "كبير" at bounding box center [538, 312] width 208 height 20
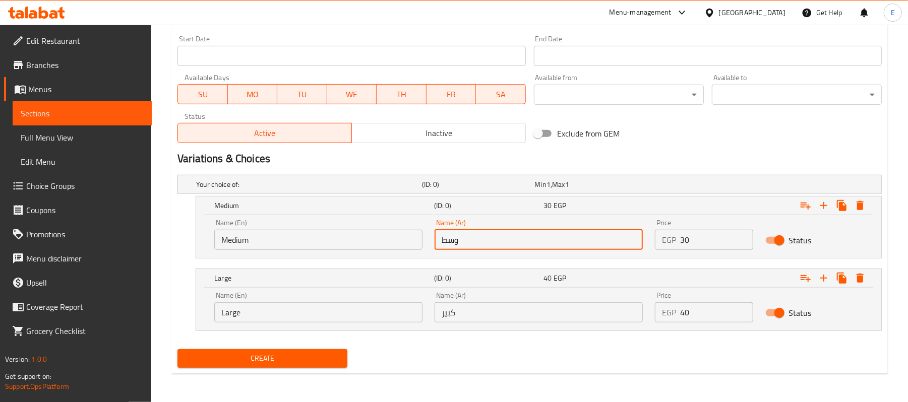
click at [480, 236] on input "وسط" at bounding box center [538, 240] width 208 height 20
click at [326, 248] on input "Medium" at bounding box center [318, 240] width 208 height 20
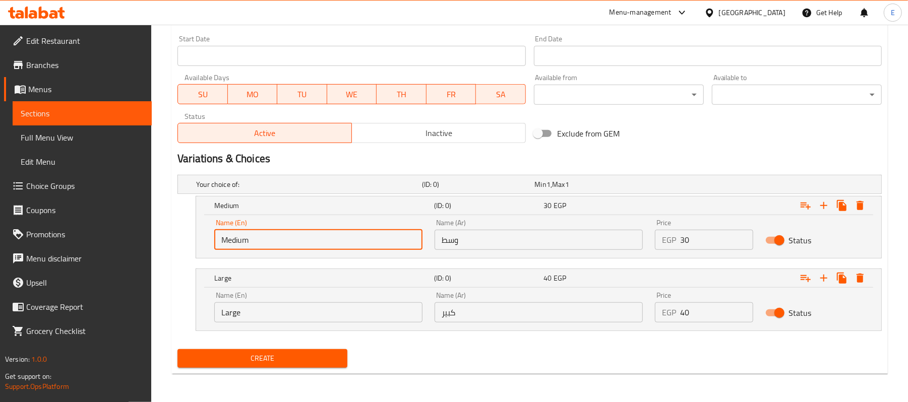
click at [326, 248] on input "Medium" at bounding box center [318, 240] width 208 height 20
click at [326, 248] on input "text" at bounding box center [318, 240] width 208 height 20
click at [263, 311] on input "Large" at bounding box center [318, 312] width 208 height 20
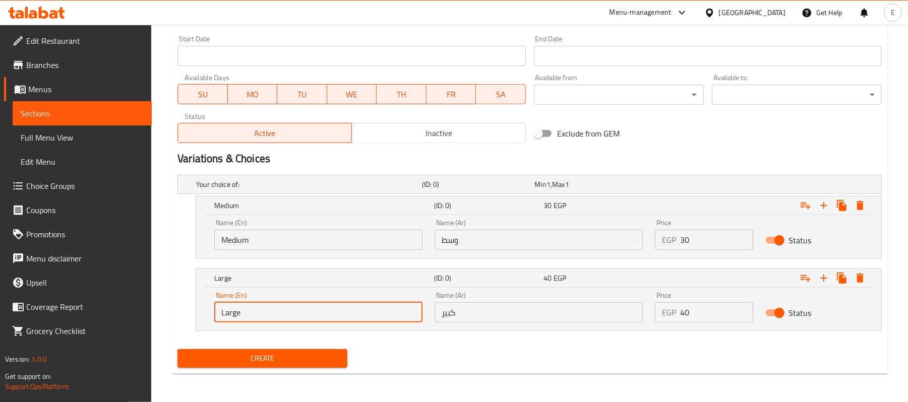
click at [263, 311] on input "Large" at bounding box center [318, 312] width 208 height 20
click at [263, 311] on input "text" at bounding box center [318, 312] width 208 height 20
click at [335, 211] on h5 "Large" at bounding box center [322, 206] width 216 height 10
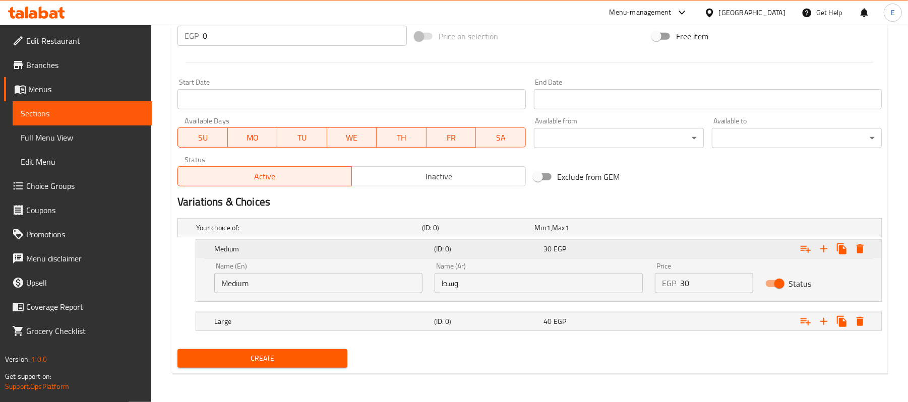
click at [327, 240] on div "Medium (ID: 0) 30 EGP" at bounding box center [541, 249] width 659 height 22
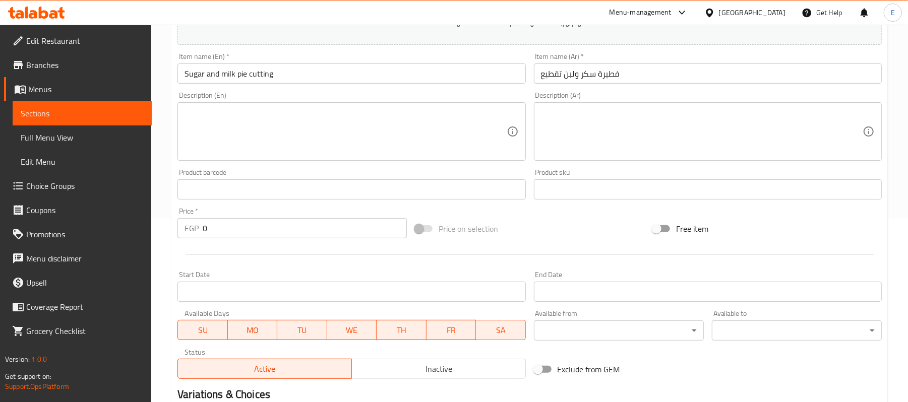
scroll to position [334, 0]
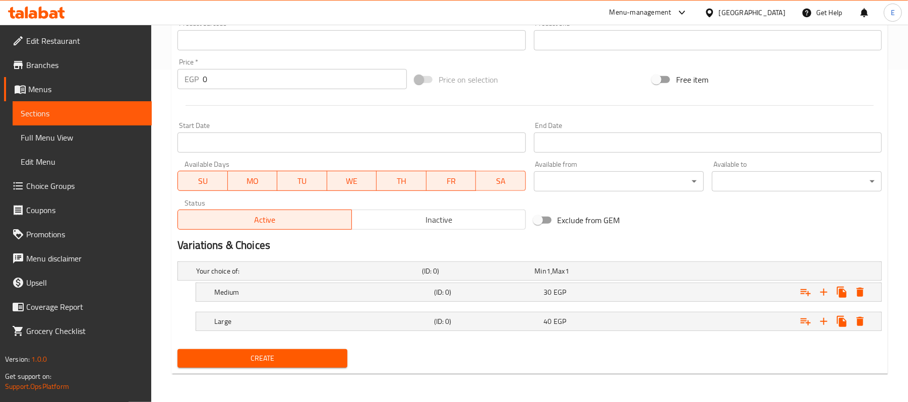
click at [315, 356] on span "Create" at bounding box center [262, 358] width 154 height 13
click at [546, 278] on span "40" at bounding box center [541, 271] width 12 height 13
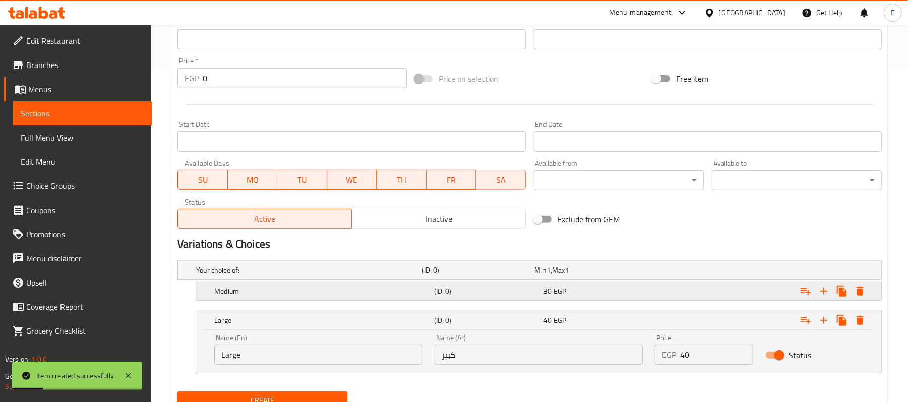
click at [550, 281] on div "Medium (ID: 0) 30 EGP" at bounding box center [532, 270] width 677 height 22
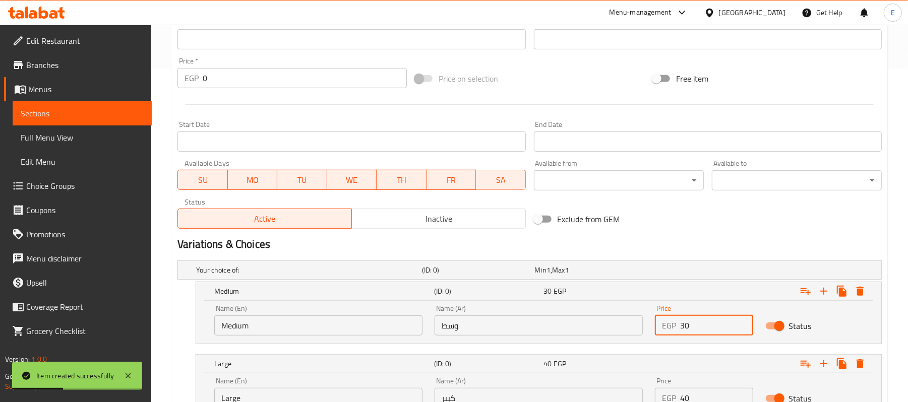
drag, startPoint x: 696, startPoint y: 330, endPoint x: 672, endPoint y: 333, distance: 24.4
click at [672, 333] on div "EGP 30 Price" at bounding box center [704, 325] width 98 height 20
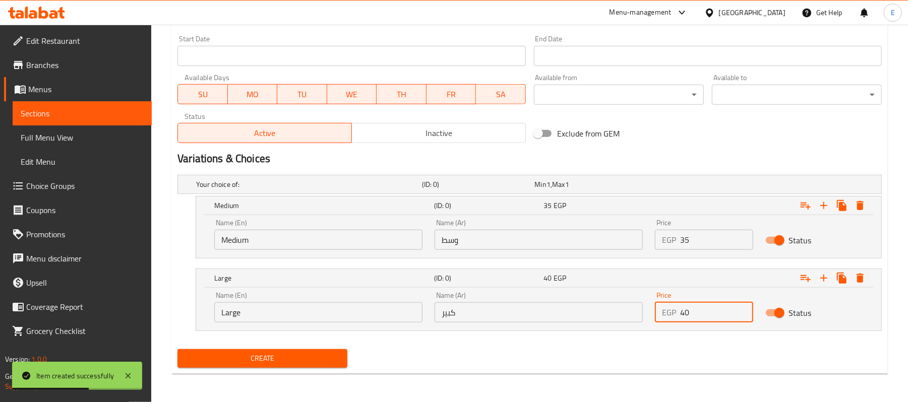
drag, startPoint x: 698, startPoint y: 398, endPoint x: 646, endPoint y: 404, distance: 51.8
click at [550, 322] on input "كبير" at bounding box center [538, 312] width 208 height 20
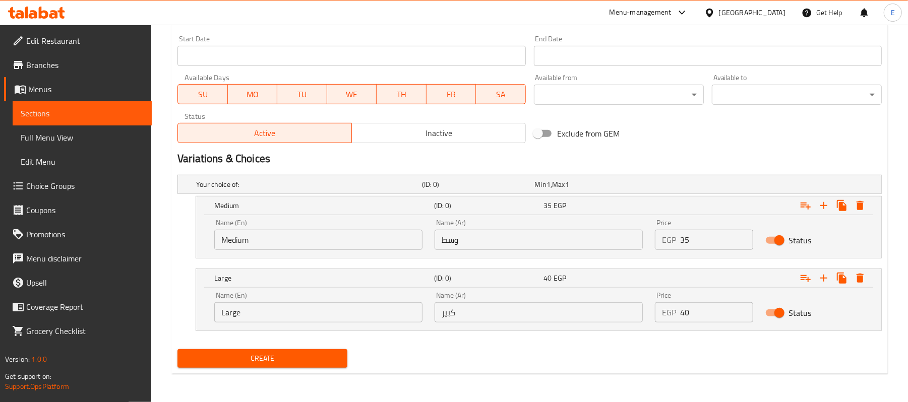
click at [515, 253] on div "Name (Ar) وسط Name (Ar)" at bounding box center [538, 234] width 220 height 43
click at [513, 247] on input "وسط" at bounding box center [538, 240] width 208 height 20
click at [357, 251] on div "Name (En) Medium Name (En)" at bounding box center [318, 234] width 220 height 43
click at [352, 236] on input "Medium" at bounding box center [318, 240] width 208 height 20
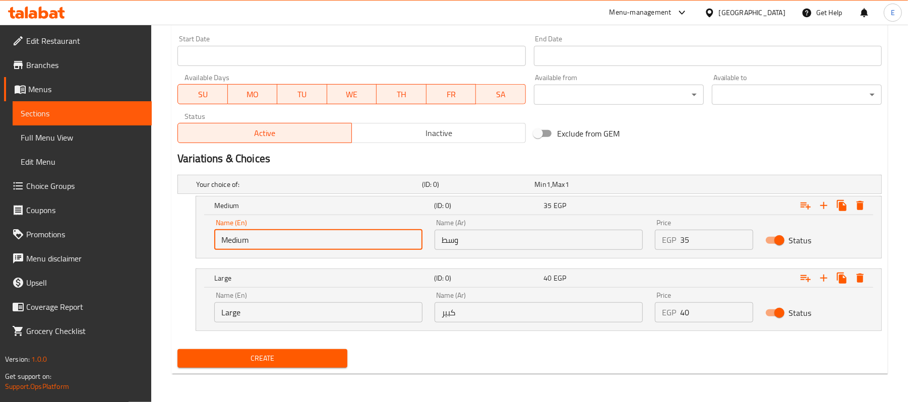
click at [352, 236] on input "Medium" at bounding box center [318, 240] width 208 height 20
click at [352, 236] on input "text" at bounding box center [318, 240] width 208 height 20
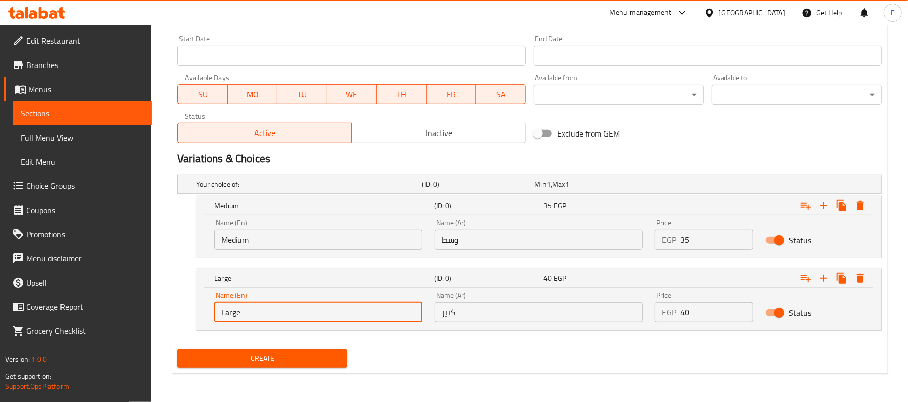
click at [236, 302] on input "Large" at bounding box center [318, 312] width 208 height 20
click at [236, 302] on input "text" at bounding box center [318, 312] width 208 height 20
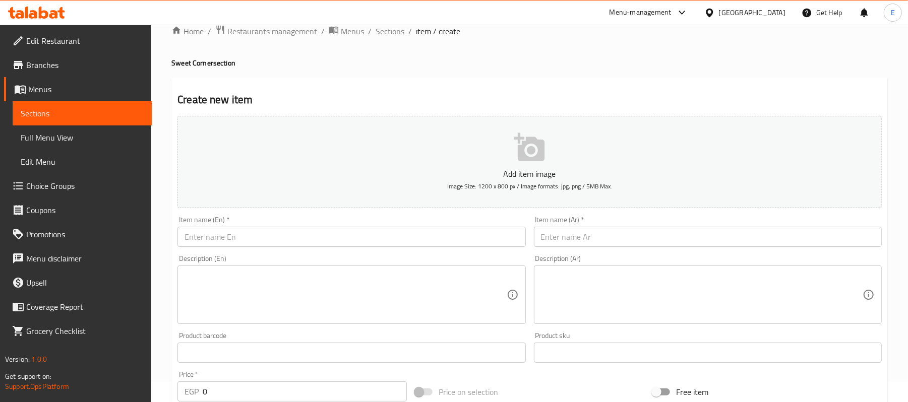
scroll to position [0, 0]
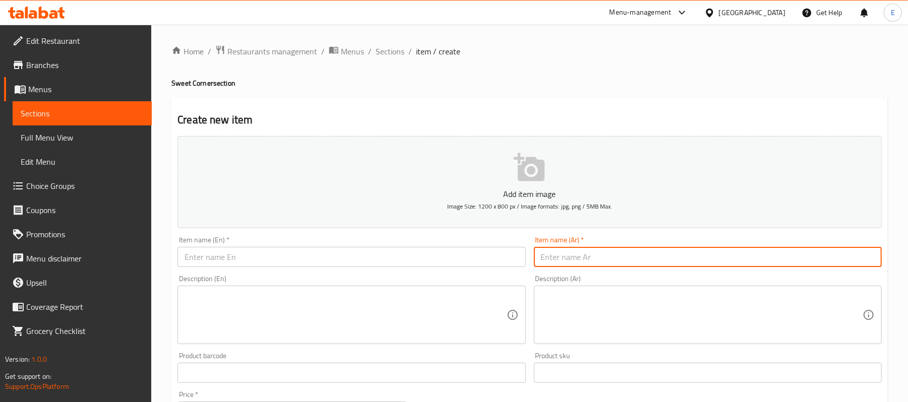
click at [581, 260] on input "text" at bounding box center [708, 257] width 348 height 20
click at [664, 253] on input "فطيرة اوريو تقطيع" at bounding box center [708, 257] width 348 height 20
click at [238, 252] on input "text" at bounding box center [351, 257] width 348 height 20
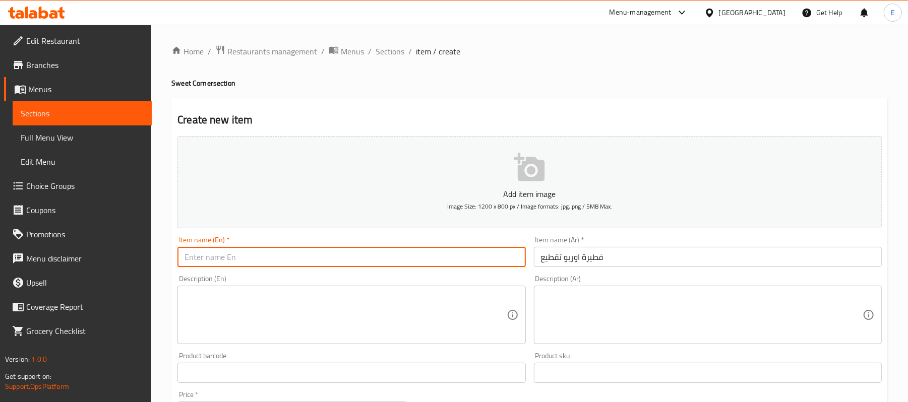
paste input "Oreo Pie"
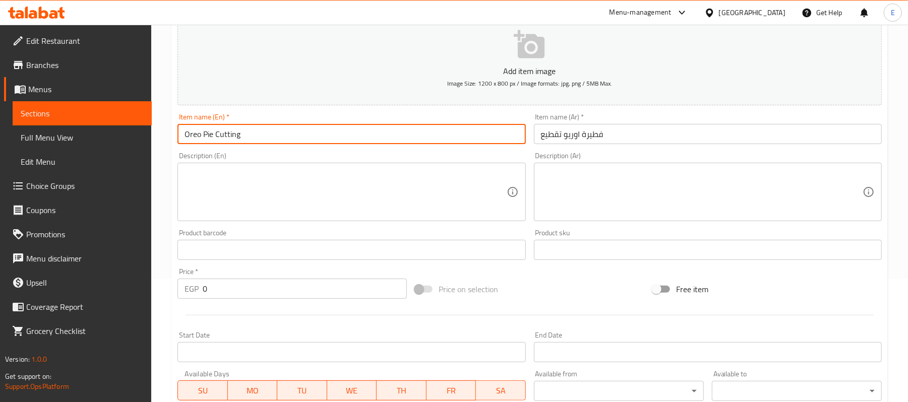
scroll to position [420, 0]
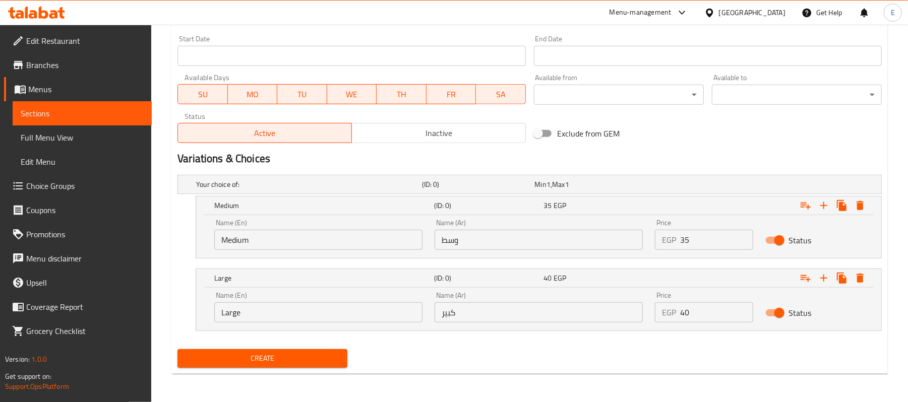
click at [279, 357] on span "Create" at bounding box center [262, 358] width 154 height 13
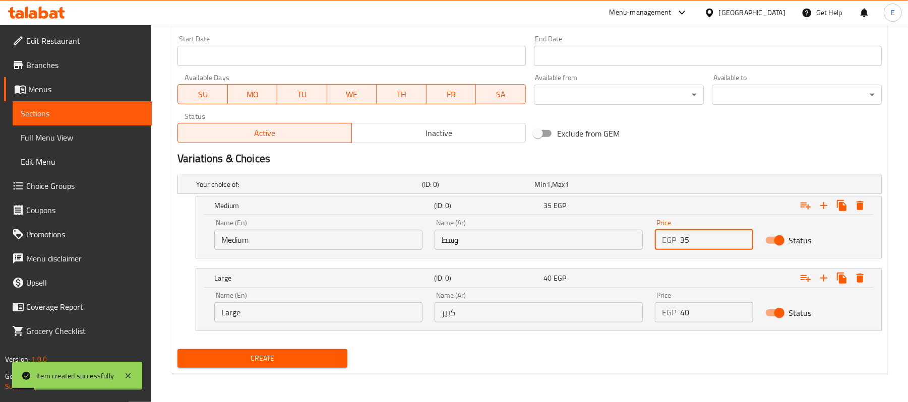
drag, startPoint x: 700, startPoint y: 239, endPoint x: 654, endPoint y: 260, distance: 51.0
click at [620, 233] on div "Name (En) Medium Name (En) Name (Ar) وسط Name (Ar) Price EGP 35 Price Status" at bounding box center [538, 234] width 661 height 43
drag, startPoint x: 714, startPoint y: 325, endPoint x: 664, endPoint y: 337, distance: 51.3
click at [664, 337] on div "Your choice of: (ID: 0) Min 1 , Max 1 Name (En) Your choice of: Name (En) Name …" at bounding box center [529, 258] width 712 height 174
drag, startPoint x: 698, startPoint y: 318, endPoint x: 668, endPoint y: 327, distance: 30.6
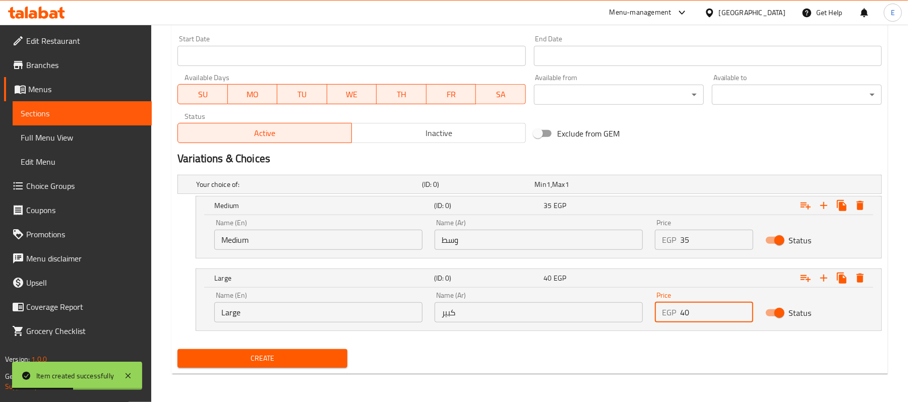
click at [668, 327] on div "Price EGP 40 Price" at bounding box center [704, 307] width 110 height 43
drag, startPoint x: 519, startPoint y: 323, endPoint x: 515, endPoint y: 315, distance: 8.6
click at [519, 324] on div "Name (Ar) كبير Name (Ar)" at bounding box center [538, 307] width 220 height 43
click at [513, 314] on input "كبير" at bounding box center [538, 312] width 208 height 20
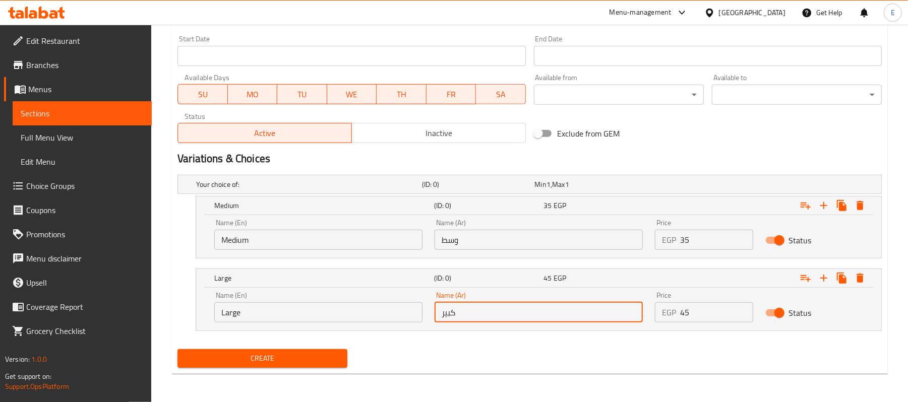
click at [492, 243] on input "وسط" at bounding box center [538, 240] width 208 height 20
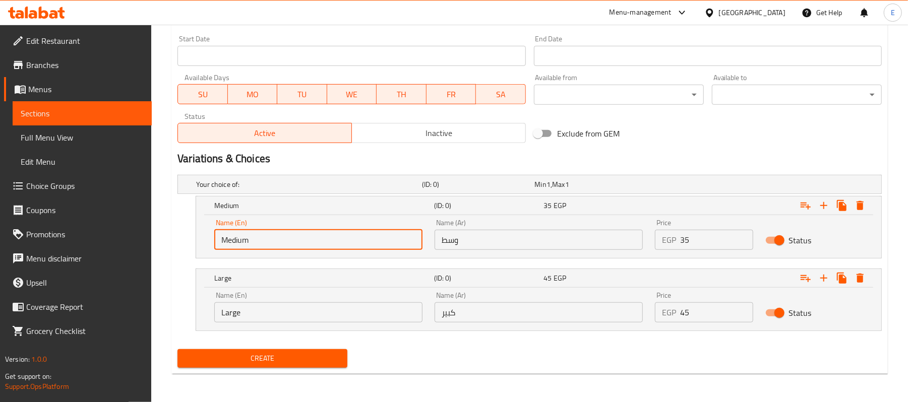
click at [362, 245] on input "Medium" at bounding box center [318, 240] width 208 height 20
click at [362, 245] on input "text" at bounding box center [318, 240] width 208 height 20
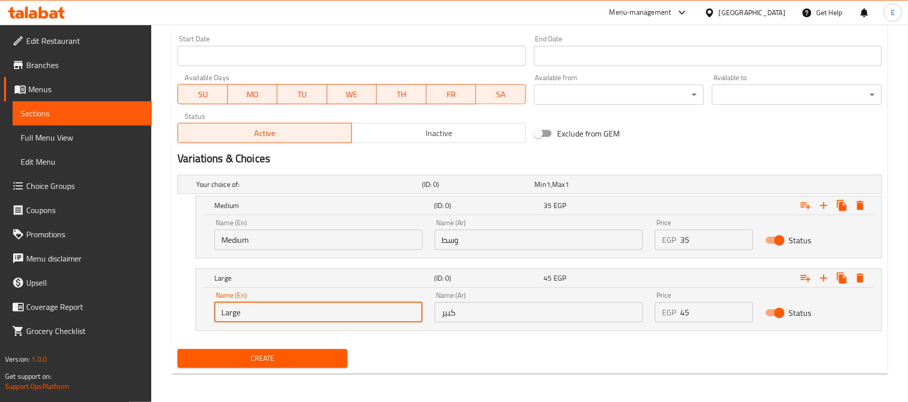
click at [271, 312] on input "Large" at bounding box center [318, 312] width 208 height 20
click at [271, 312] on input "text" at bounding box center [318, 312] width 208 height 20
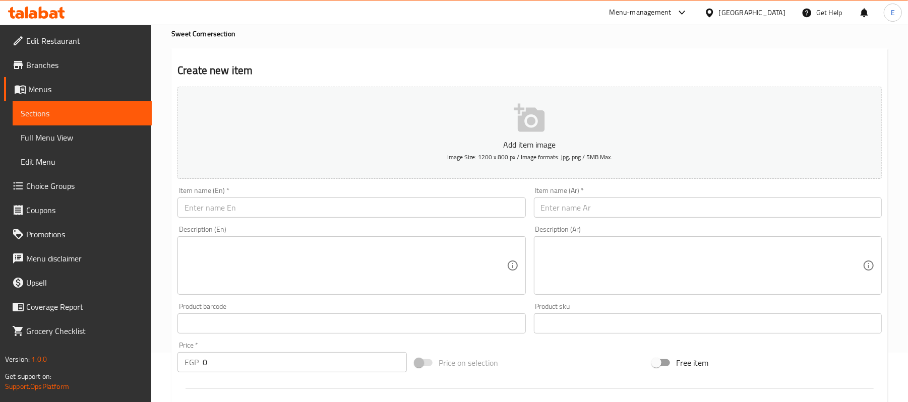
scroll to position [17, 0]
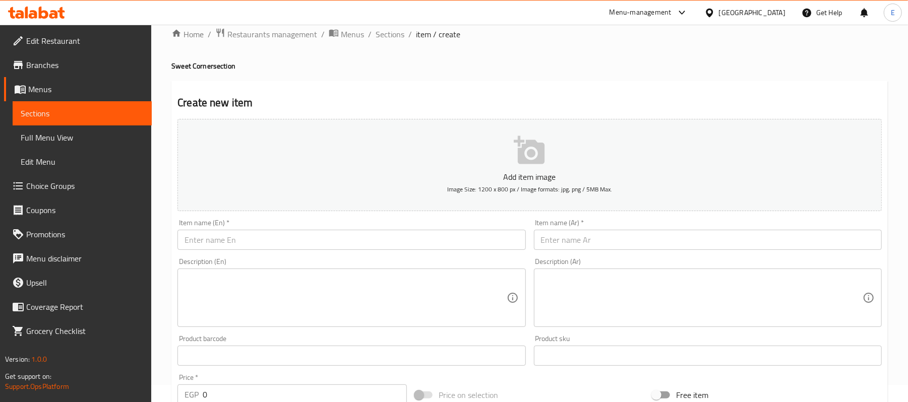
click at [600, 243] on input "text" at bounding box center [708, 240] width 348 height 20
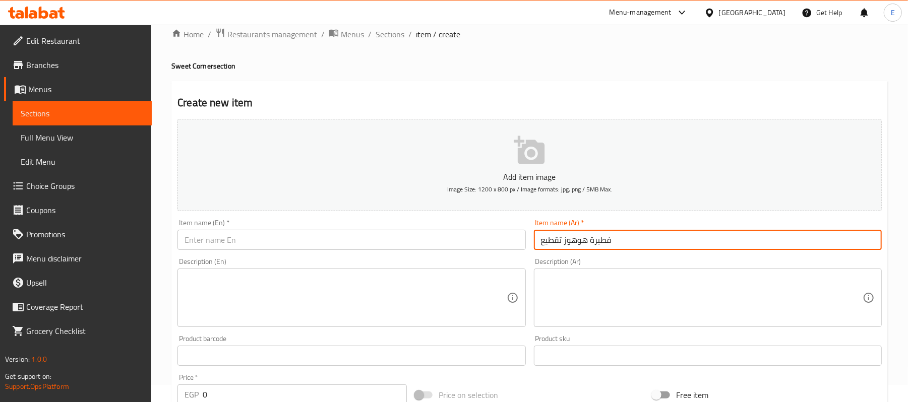
click at [579, 249] on input "فطيرة هوهوز تقطيع" at bounding box center [708, 240] width 348 height 20
click at [309, 238] on input "text" at bounding box center [351, 240] width 348 height 20
paste input "HoHo Pie"
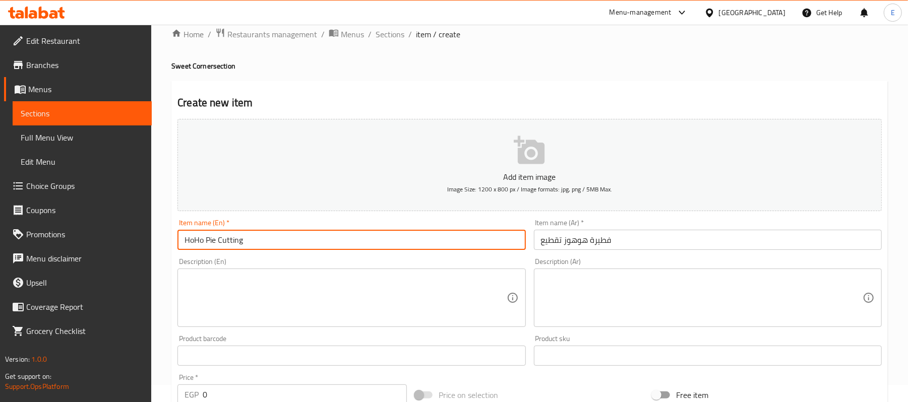
scroll to position [420, 0]
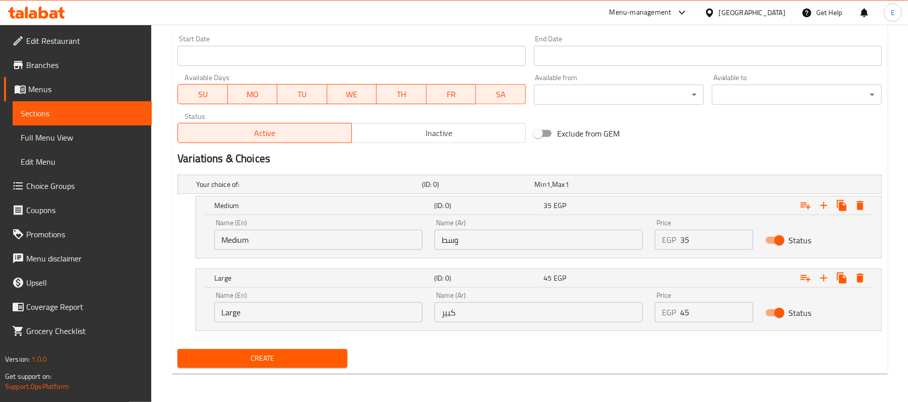
click at [234, 347] on div "Create" at bounding box center [262, 358] width 178 height 27
click at [240, 359] on span "Create" at bounding box center [262, 358] width 154 height 13
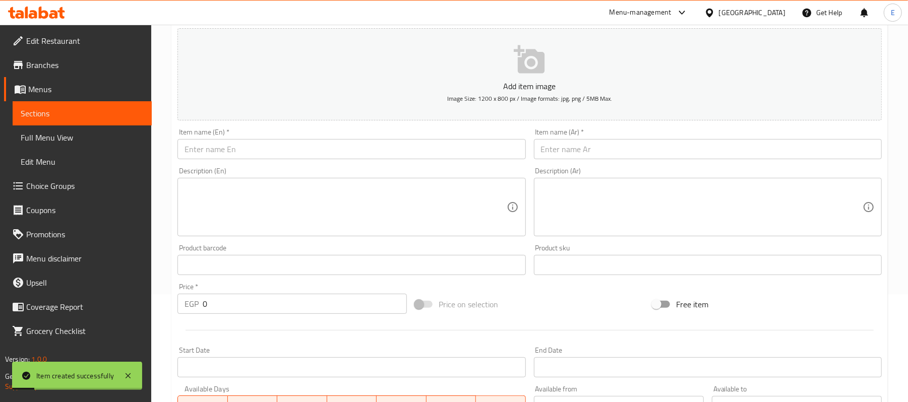
scroll to position [17, 0]
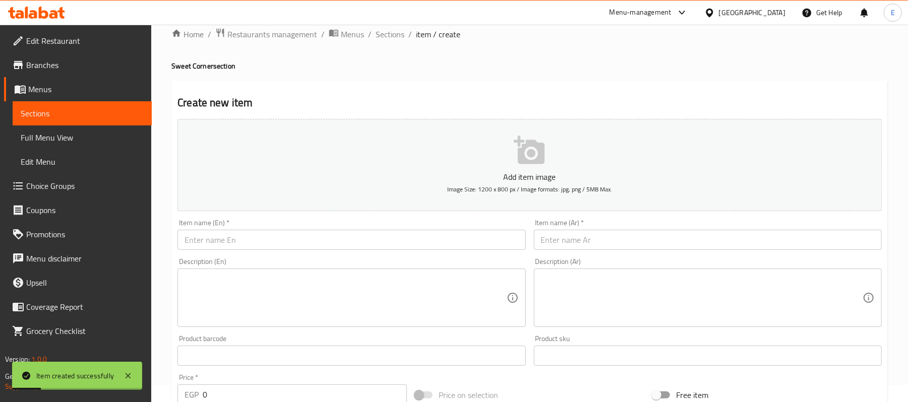
click at [682, 238] on input "text" at bounding box center [708, 240] width 348 height 20
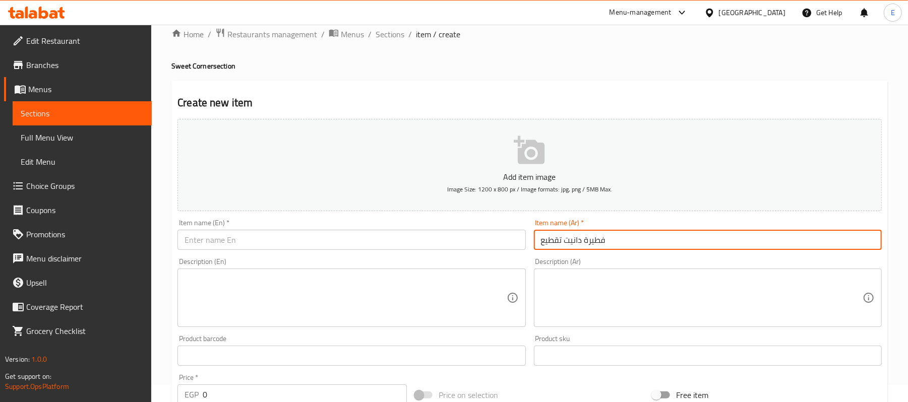
click at [652, 246] on input "فطيرة دانيت تقطيع" at bounding box center [708, 240] width 348 height 20
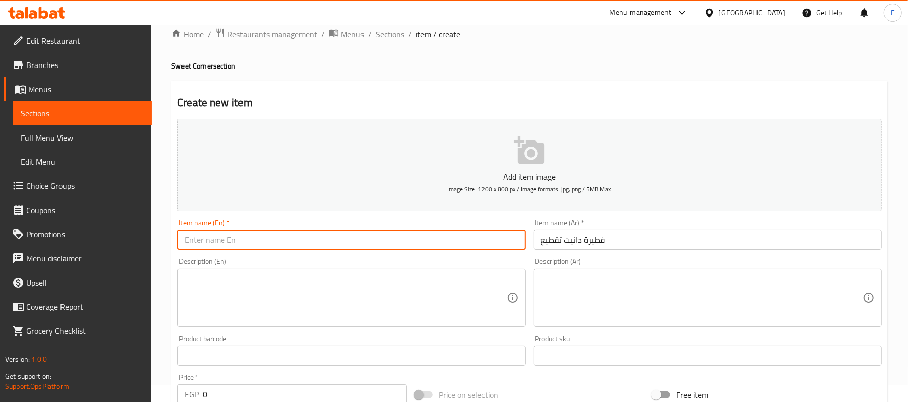
click at [247, 240] on input "text" at bounding box center [351, 240] width 348 height 20
paste input "[PERSON_NAME] pie cutting"
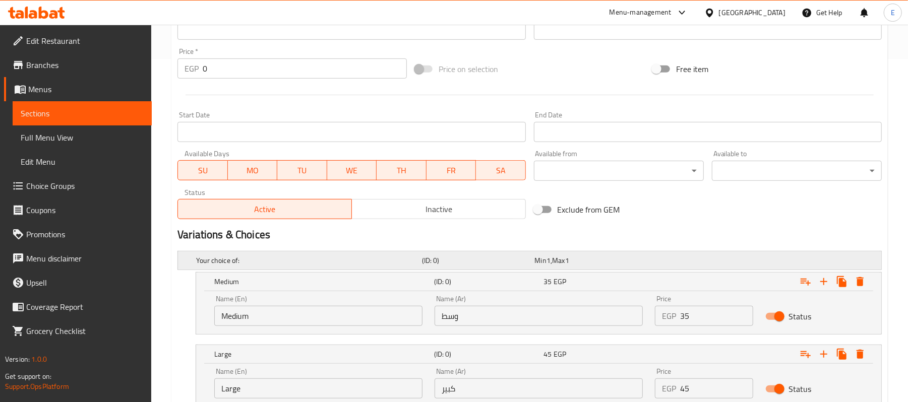
scroll to position [420, 0]
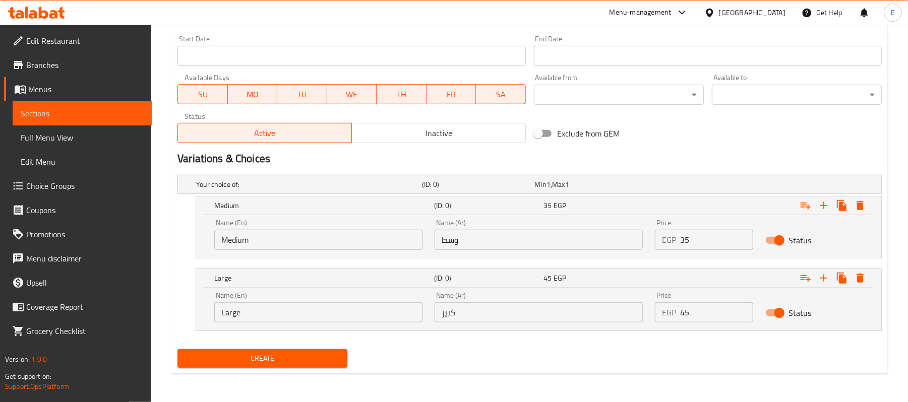
click at [323, 238] on input "Medium" at bounding box center [318, 240] width 208 height 20
click at [321, 238] on input "Medium" at bounding box center [318, 240] width 208 height 20
click at [319, 240] on input "text" at bounding box center [318, 240] width 208 height 20
click at [238, 311] on input "Large" at bounding box center [318, 312] width 208 height 20
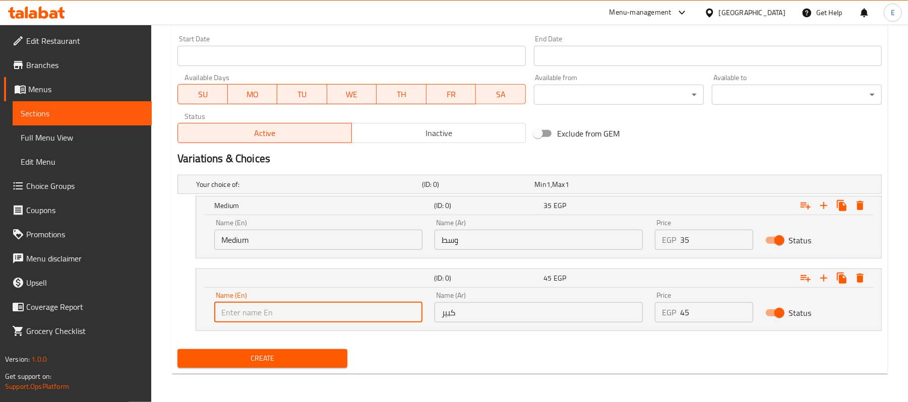
click at [238, 311] on input "text" at bounding box center [318, 312] width 208 height 20
click at [541, 230] on input "وسط" at bounding box center [538, 240] width 208 height 20
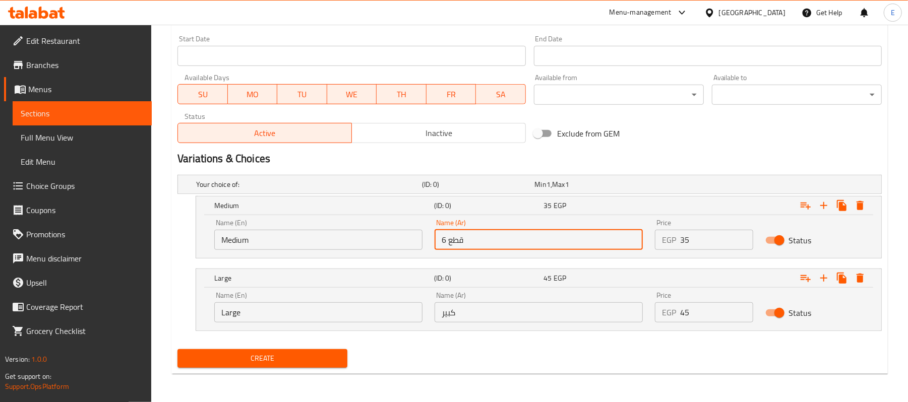
click at [494, 234] on input "6 قطع" at bounding box center [538, 240] width 208 height 20
click at [494, 234] on input "text" at bounding box center [538, 240] width 208 height 20
click at [484, 306] on input "كبير" at bounding box center [538, 312] width 208 height 20
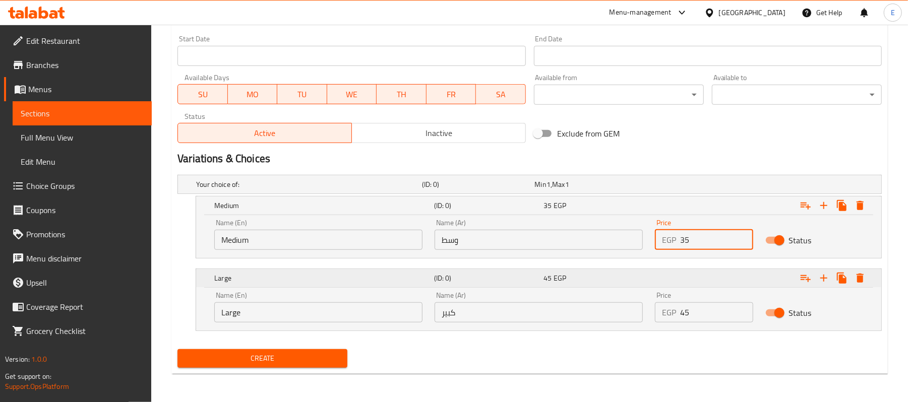
drag, startPoint x: 698, startPoint y: 242, endPoint x: 598, endPoint y: 267, distance: 102.9
click at [606, 265] on div "Your choice of: (ID: 0) Min 1 , Max 1 Name (En) Your choice of: Name (En) Name …" at bounding box center [529, 258] width 712 height 174
drag, startPoint x: 687, startPoint y: 320, endPoint x: 393, endPoint y: 400, distance: 305.0
click at [610, 335] on div "Your choice of: (ID: 0) Min 1 , Max 1 Name (En) Your choice of: Name (En) Name …" at bounding box center [529, 258] width 712 height 174
click at [274, 213] on div "Large" at bounding box center [322, 206] width 220 height 14
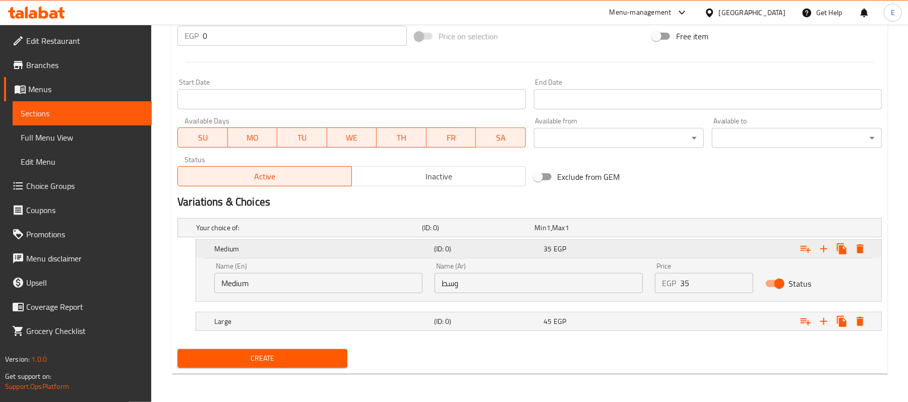
scroll to position [377, 0]
click at [263, 244] on h5 "Medium" at bounding box center [322, 249] width 216 height 10
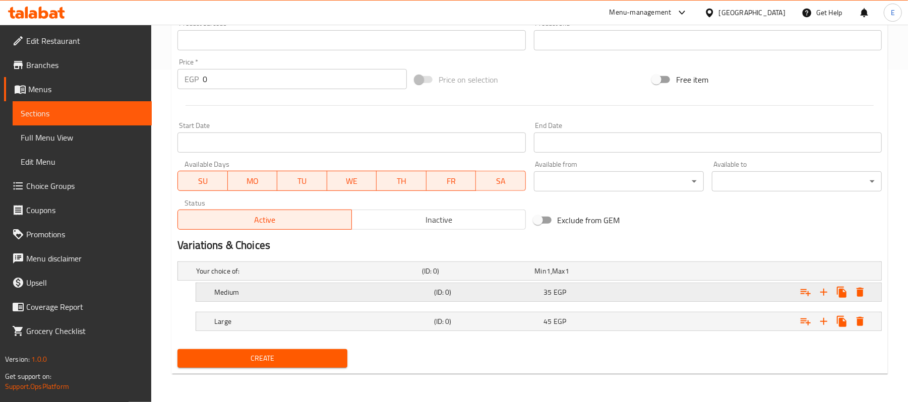
scroll to position [334, 0]
click at [259, 352] on span "Create" at bounding box center [262, 358] width 154 height 13
click at [655, 273] on div "Expand" at bounding box center [758, 271] width 226 height 4
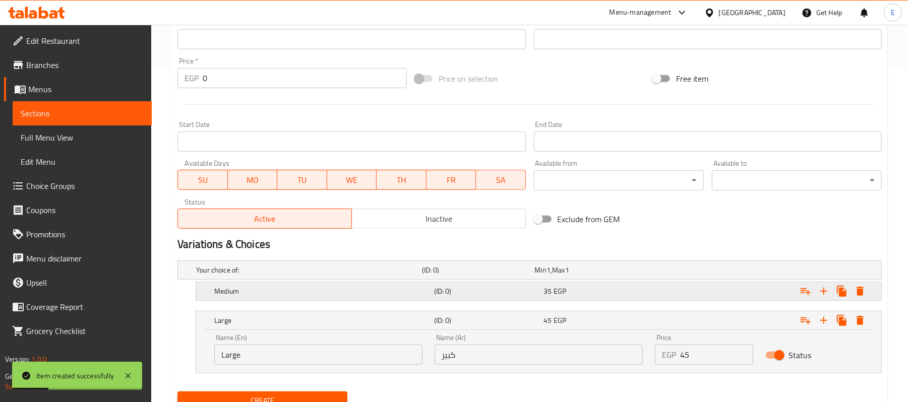
click at [644, 275] on div "35 EGP" at bounding box center [589, 270] width 109 height 10
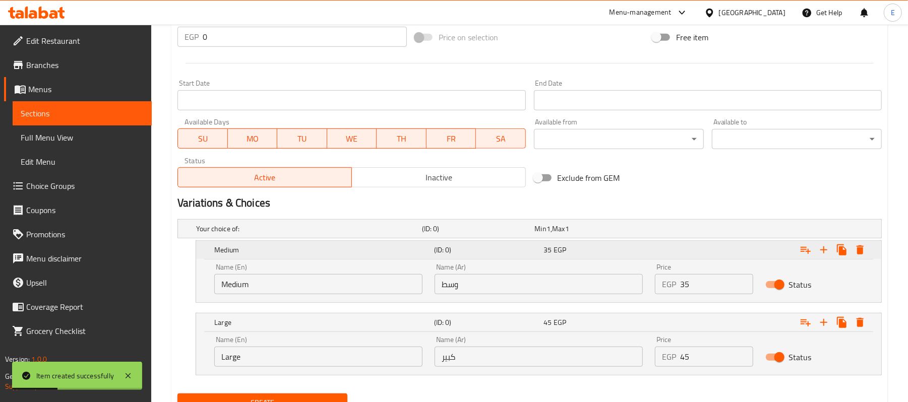
scroll to position [420, 0]
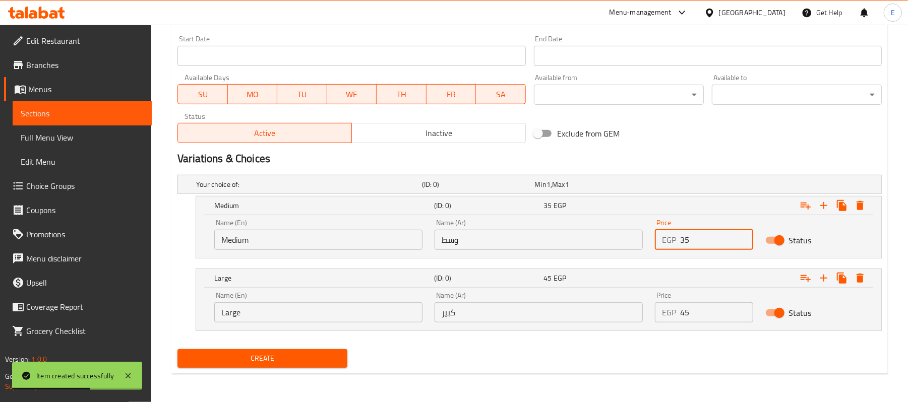
drag, startPoint x: 699, startPoint y: 243, endPoint x: 656, endPoint y: 248, distance: 42.6
click at [656, 248] on div "EGP 35 Price" at bounding box center [704, 240] width 98 height 20
drag, startPoint x: 676, startPoint y: 308, endPoint x: 652, endPoint y: 311, distance: 24.9
click at [653, 311] on div "Price EGP 45 Price" at bounding box center [704, 307] width 110 height 43
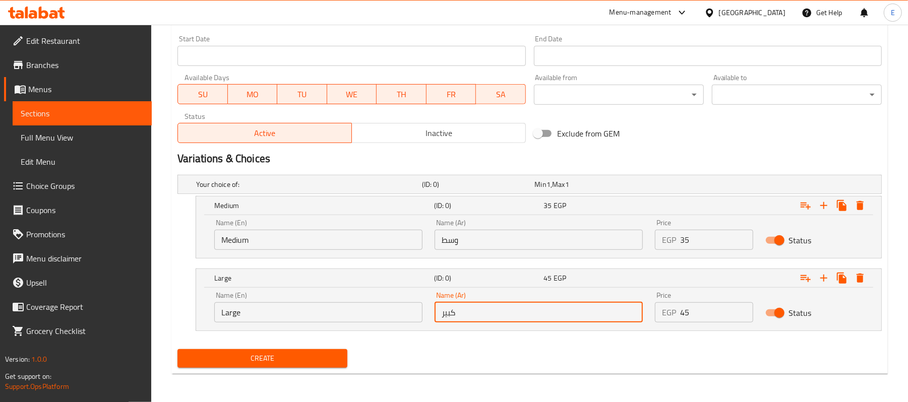
click at [559, 310] on input "كبير" at bounding box center [538, 312] width 208 height 20
click at [523, 249] on input "وسط" at bounding box center [538, 240] width 208 height 20
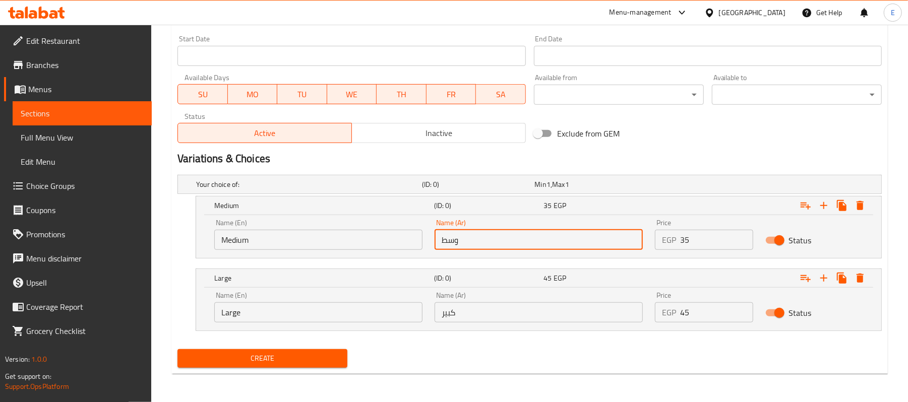
click at [304, 245] on input "Medium" at bounding box center [318, 240] width 208 height 20
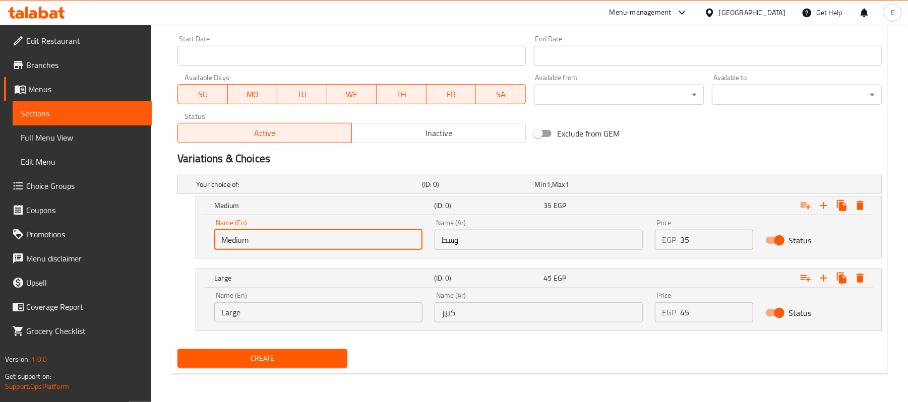
click at [304, 245] on input "Medium" at bounding box center [318, 240] width 208 height 20
click at [305, 245] on input "text" at bounding box center [318, 240] width 208 height 20
click at [235, 310] on input "Large" at bounding box center [318, 312] width 208 height 20
click at [236, 310] on input "Large" at bounding box center [318, 312] width 208 height 20
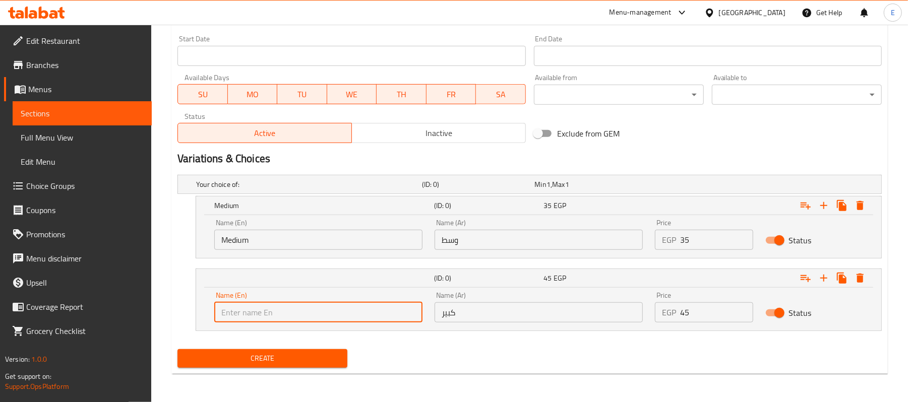
click at [236, 310] on input "text" at bounding box center [318, 312] width 208 height 20
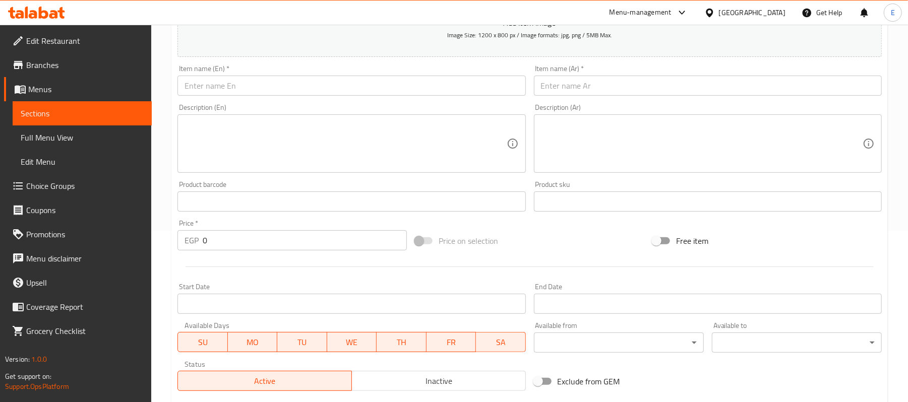
scroll to position [0, 0]
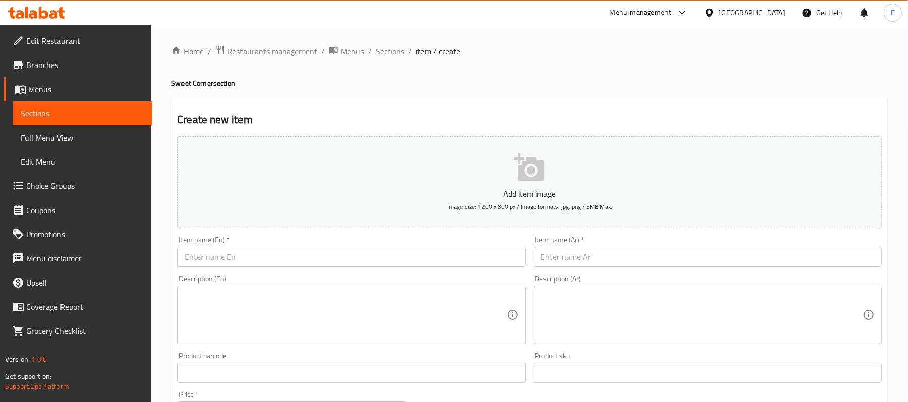
click at [599, 259] on input "text" at bounding box center [708, 257] width 348 height 20
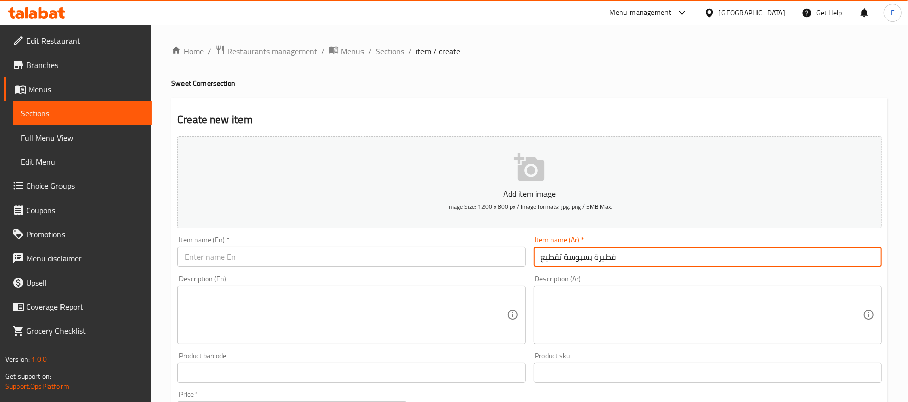
click at [664, 252] on input "فطيرة بسبوسة تقطيع" at bounding box center [708, 257] width 348 height 20
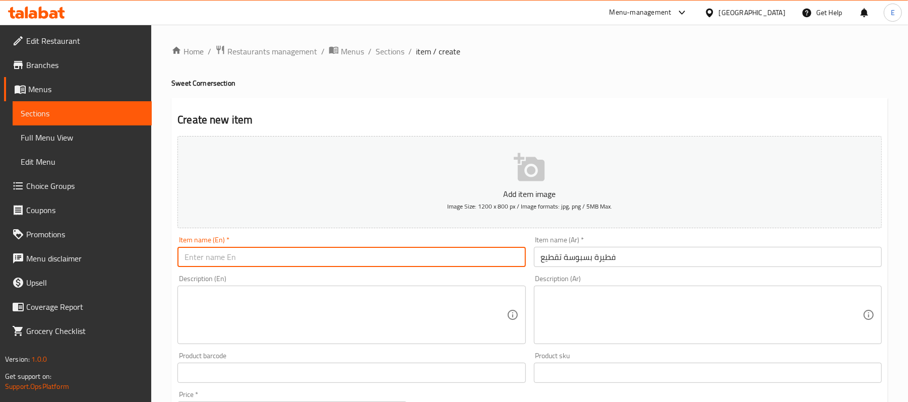
click at [307, 260] on input "text" at bounding box center [351, 257] width 348 height 20
paste input "Basbousa pie cutting"
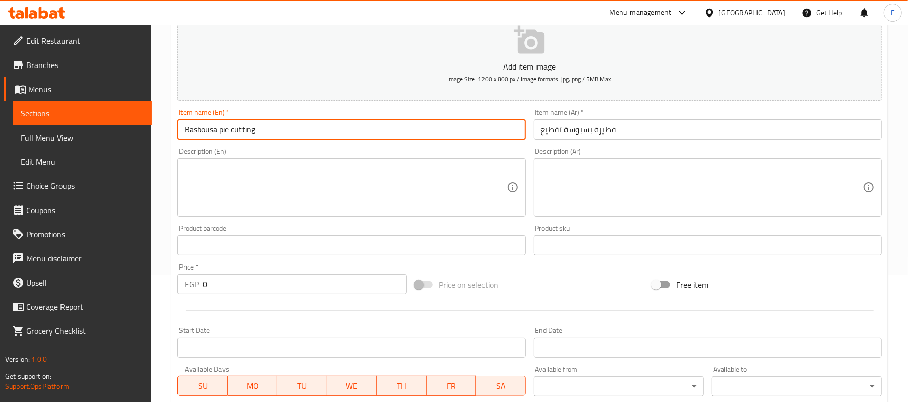
scroll to position [420, 0]
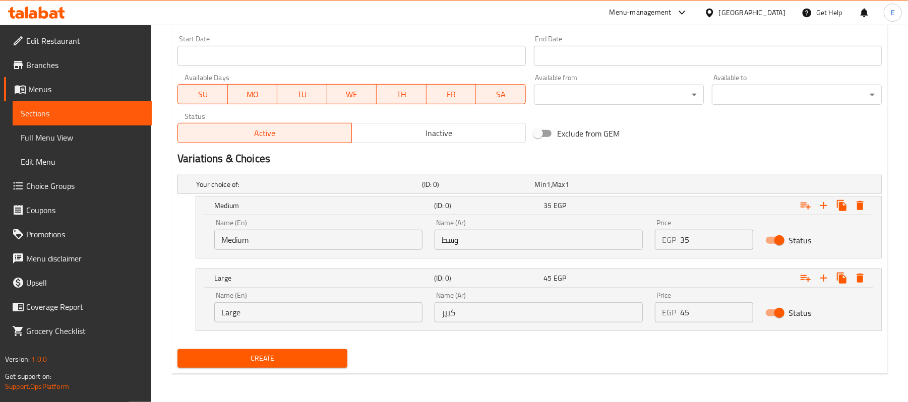
click at [285, 361] on span "Create" at bounding box center [262, 358] width 154 height 13
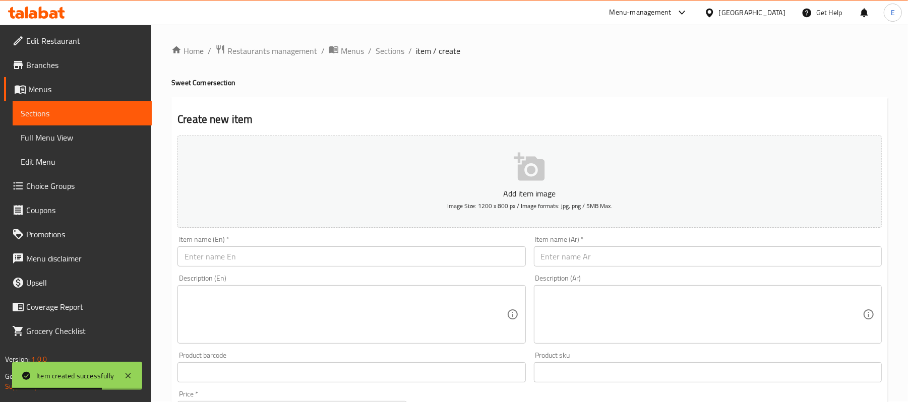
scroll to position [0, 0]
click at [268, 52] on span "Restaurants management" at bounding box center [272, 51] width 90 height 12
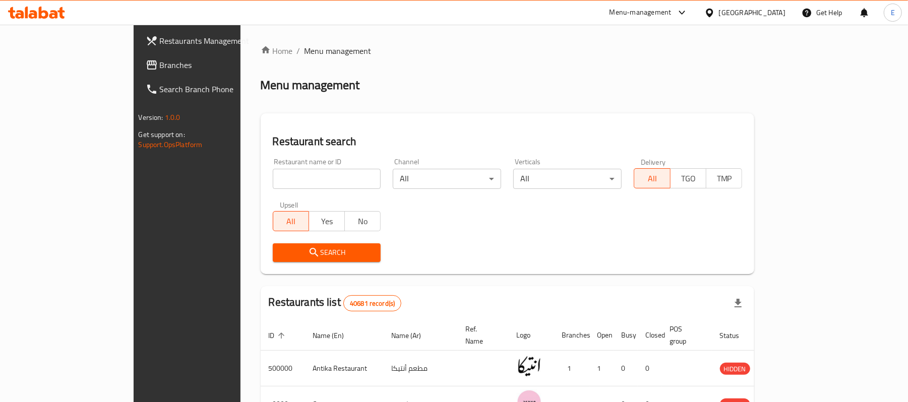
click at [281, 170] on input "search" at bounding box center [327, 179] width 108 height 20
click button "Search" at bounding box center [327, 252] width 108 height 19
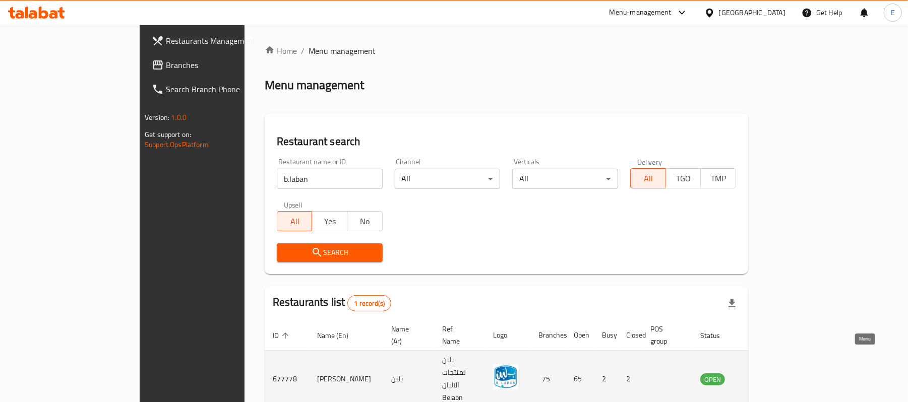
click at [772, 373] on link "enhanced table" at bounding box center [762, 379] width 19 height 12
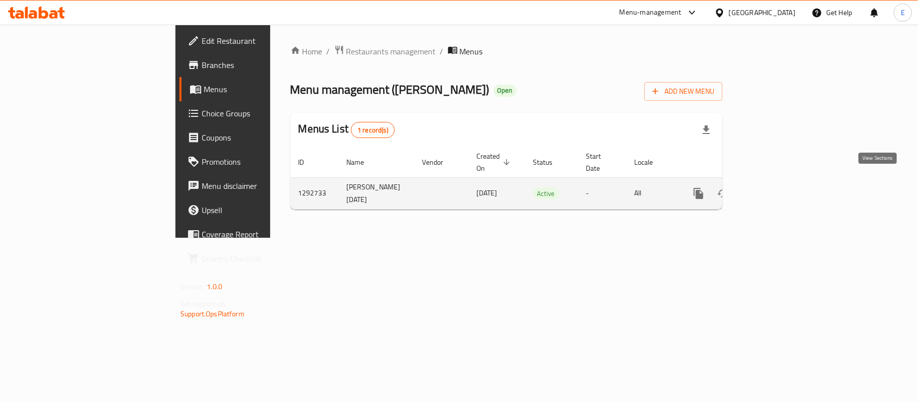
click at [783, 191] on link "enhanced table" at bounding box center [771, 193] width 24 height 24
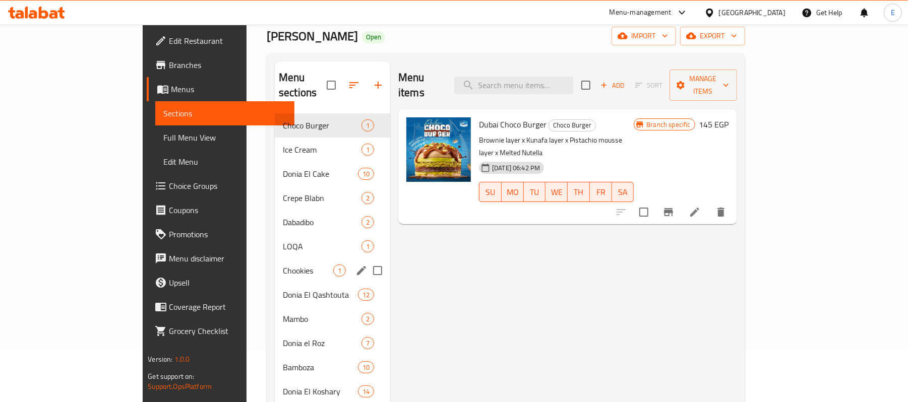
scroll to position [67, 0]
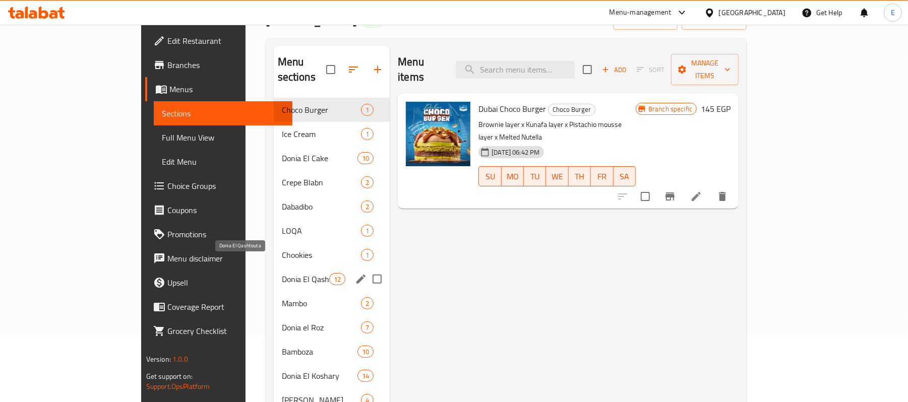
click at [282, 273] on span "Donia El Qashtouta" at bounding box center [305, 279] width 47 height 12
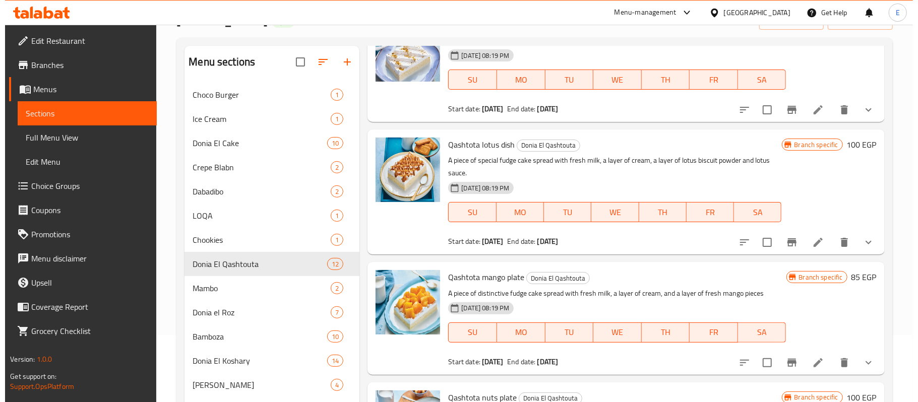
scroll to position [336, 0]
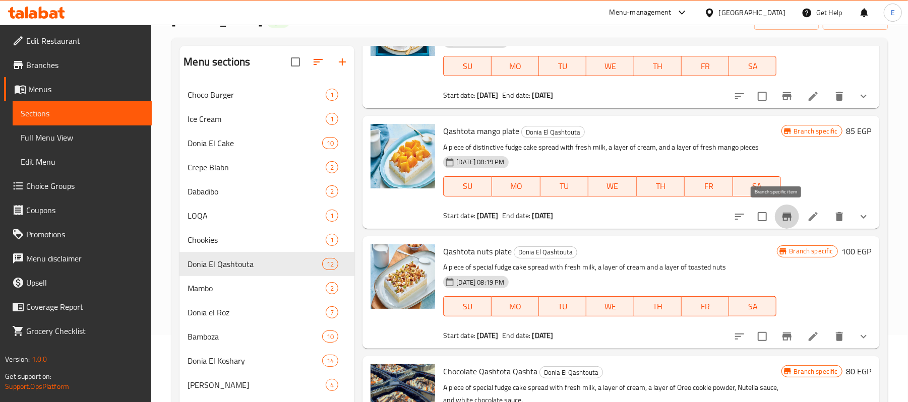
click at [782, 216] on icon "Branch-specific-item" at bounding box center [786, 217] width 9 height 8
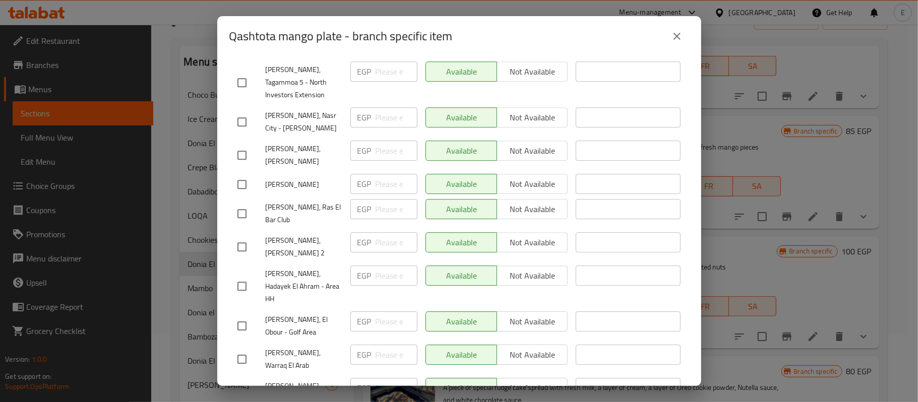
scroll to position [978, 0]
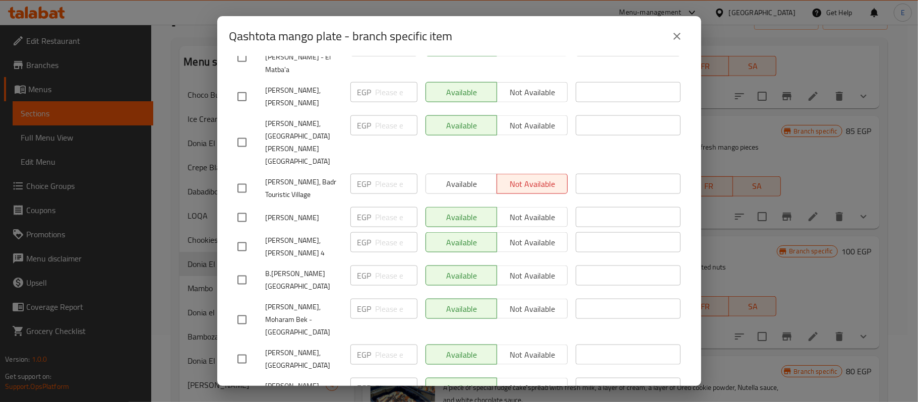
click at [244, 236] on input "checkbox" at bounding box center [241, 246] width 21 height 21
click at [238, 270] on input "checkbox" at bounding box center [241, 280] width 21 height 21
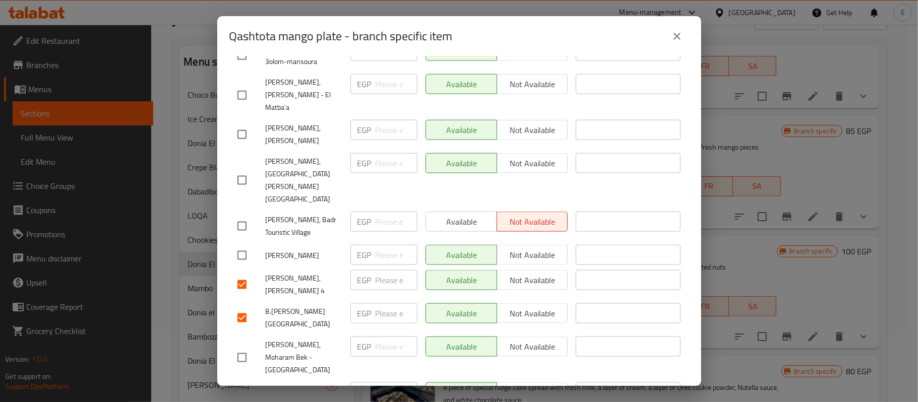
scroll to position [910, 0]
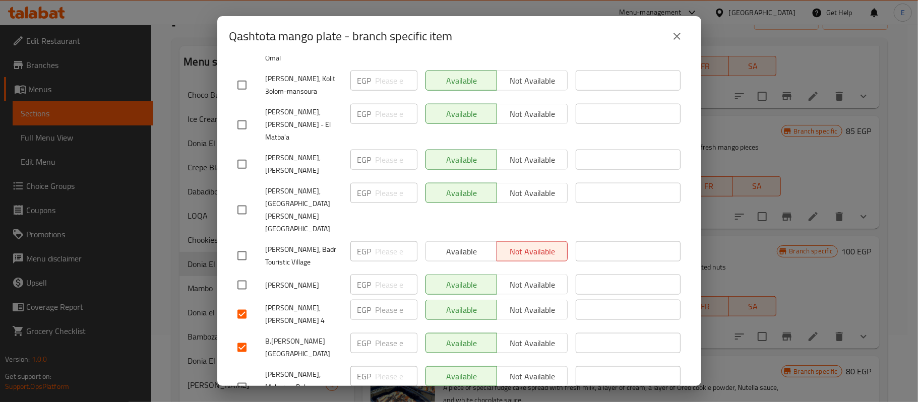
click at [240, 275] on input "checkbox" at bounding box center [241, 285] width 21 height 21
click at [245, 245] on input "checkbox" at bounding box center [241, 255] width 21 height 21
click at [389, 241] on input "number" at bounding box center [396, 251] width 42 height 20
click at [392, 275] on input "number" at bounding box center [396, 285] width 42 height 20
click at [380, 300] on input "number" at bounding box center [396, 310] width 42 height 20
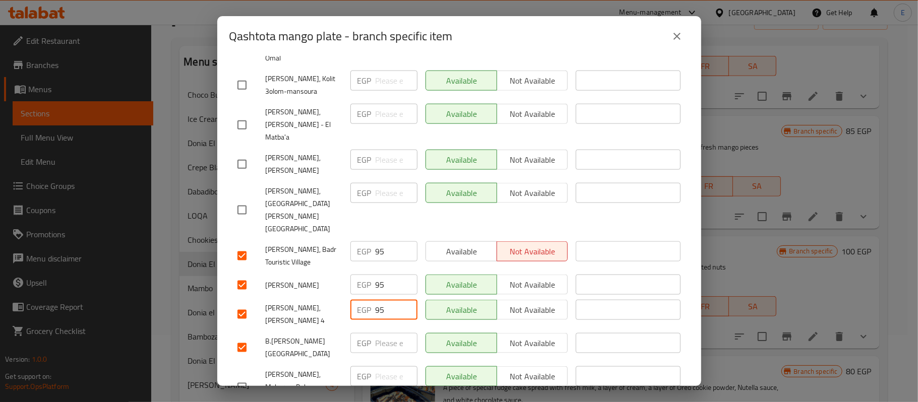
click at [390, 333] on input "number" at bounding box center [396, 343] width 42 height 20
click at [675, 273] on li "[PERSON_NAME], Amwaj EGP 95 ​ Available Not available ​" at bounding box center [459, 285] width 460 height 25
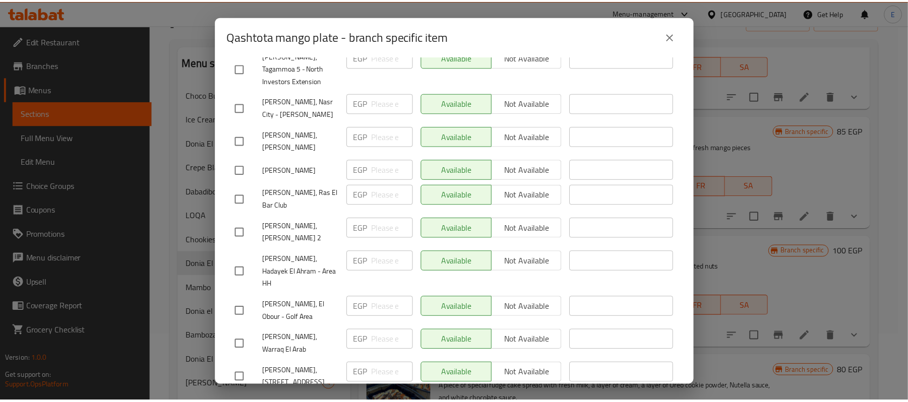
scroll to position [2254, 0]
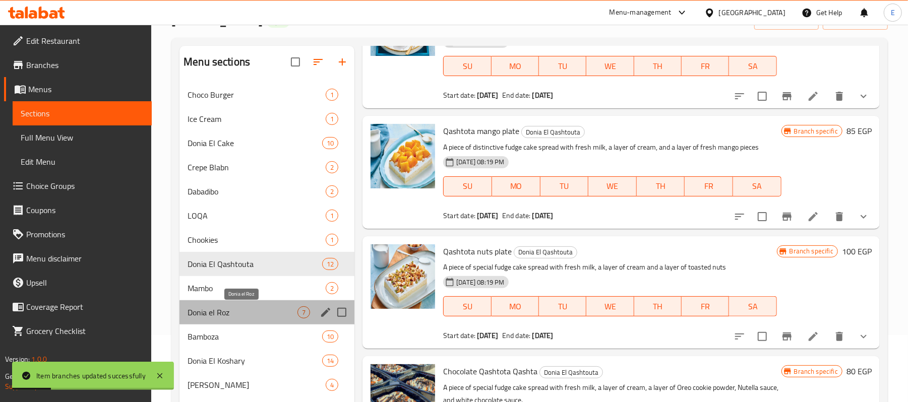
click at [242, 312] on span "Donia el Roz" at bounding box center [242, 312] width 110 height 12
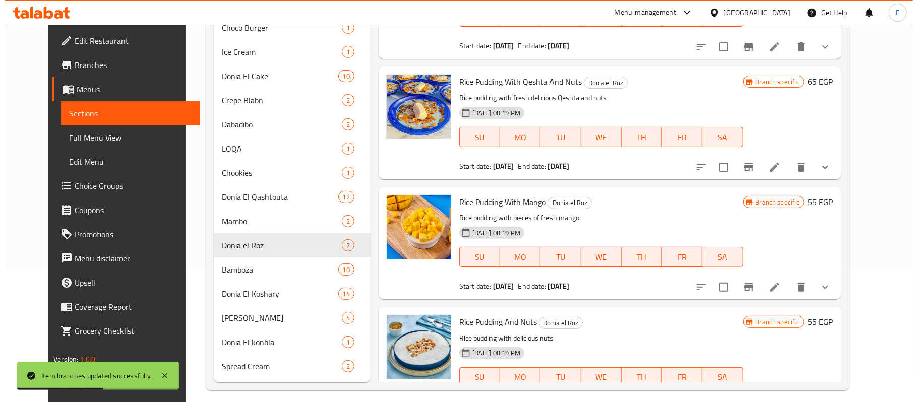
scroll to position [47, 0]
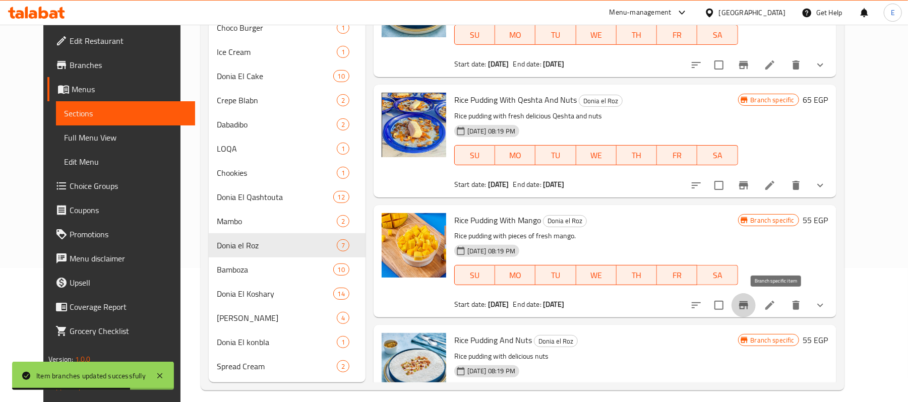
click at [748, 308] on icon "Branch-specific-item" at bounding box center [743, 305] width 9 height 8
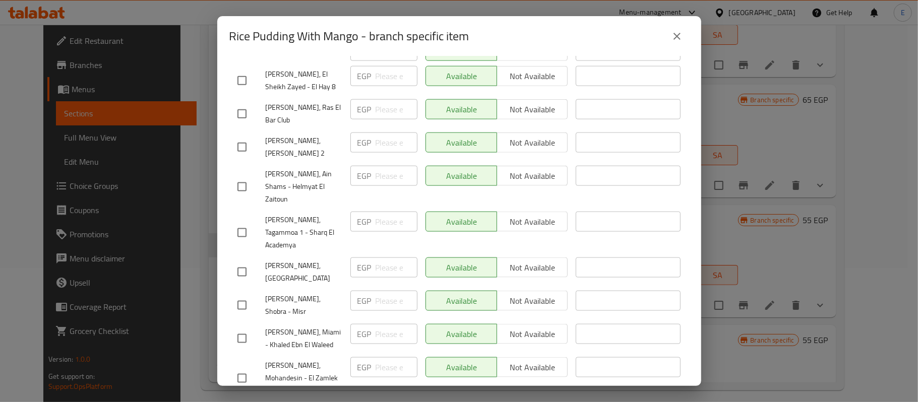
scroll to position [940, 0]
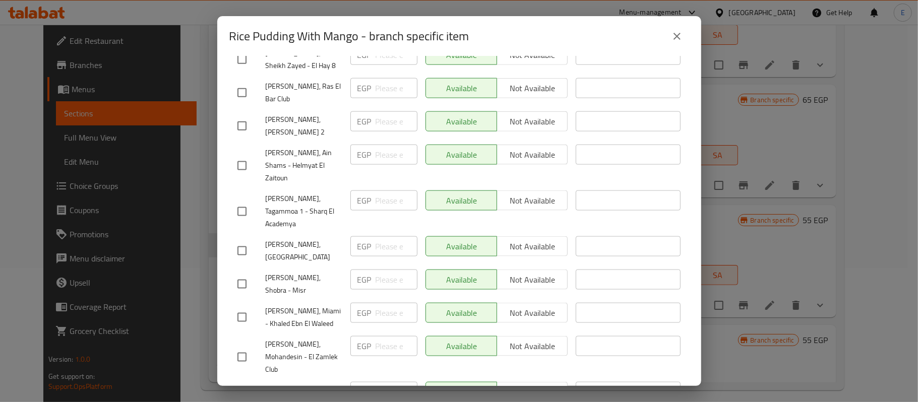
click at [686, 154] on div "Rice Pudding With Mango Rice pudding with pieces of fresh mango. 55 EGP Current…" at bounding box center [459, 221] width 484 height 330
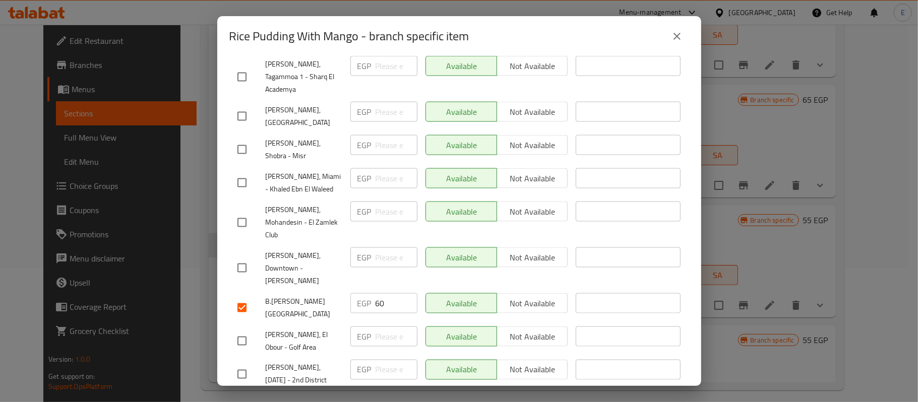
scroll to position [1613, 0]
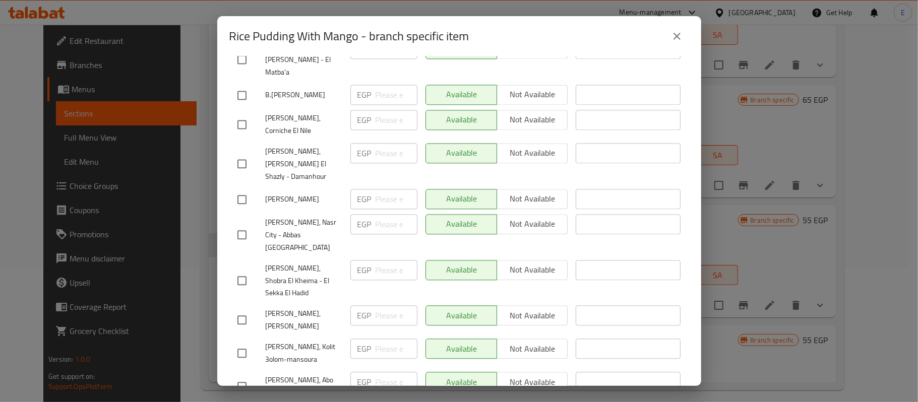
click at [684, 176] on div "Rice Pudding With Mango Rice pudding with pieces of fresh mango. 55 EGP Current…" at bounding box center [459, 221] width 484 height 330
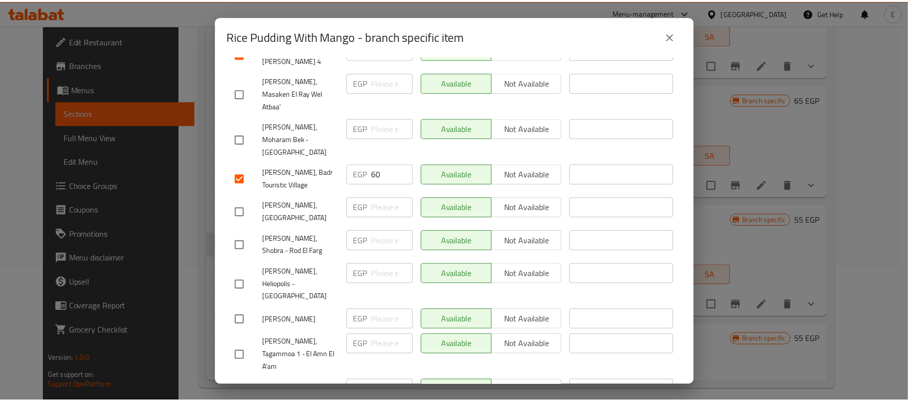
scroll to position [2254, 0]
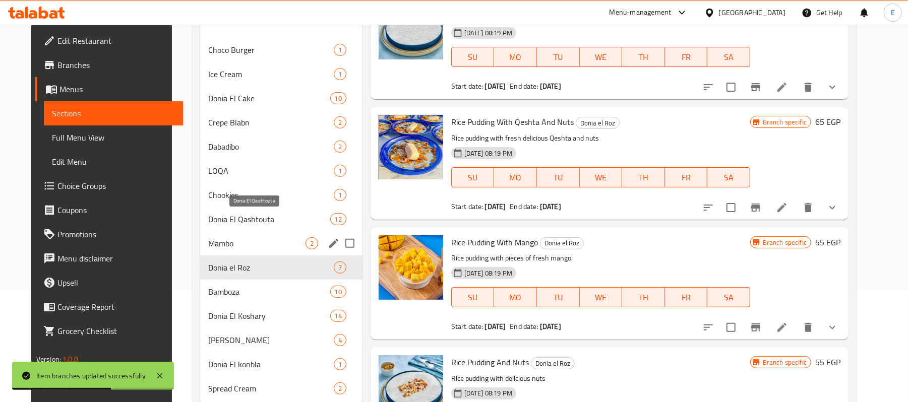
scroll to position [143, 0]
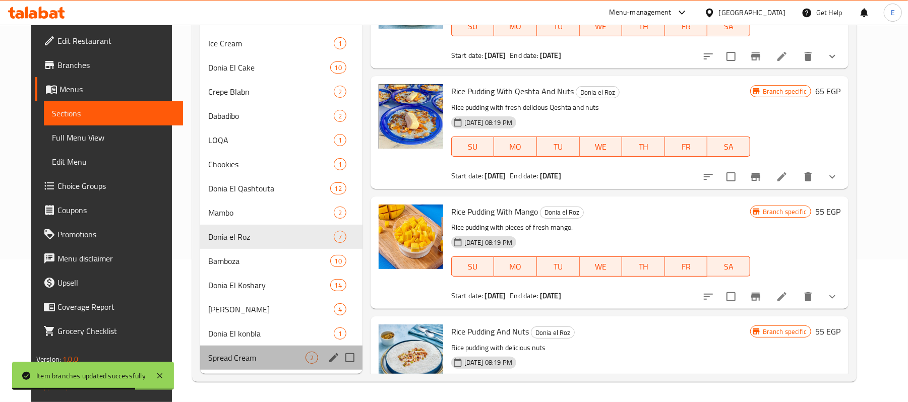
click at [222, 347] on div "Spread Cream 2" at bounding box center [281, 358] width 162 height 24
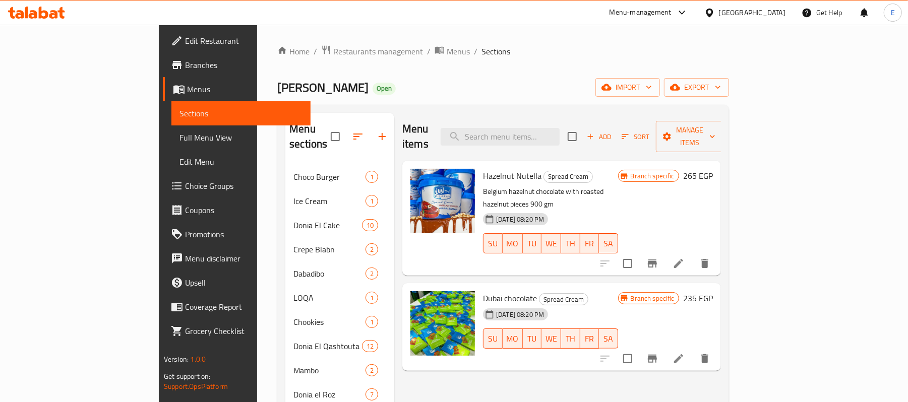
click at [555, 141] on div "Menu items Add Sort Manage items" at bounding box center [561, 137] width 319 height 48
click at [555, 134] on input "search" at bounding box center [499, 137] width 119 height 18
click at [657, 355] on icon "Branch-specific-item" at bounding box center [652, 359] width 9 height 8
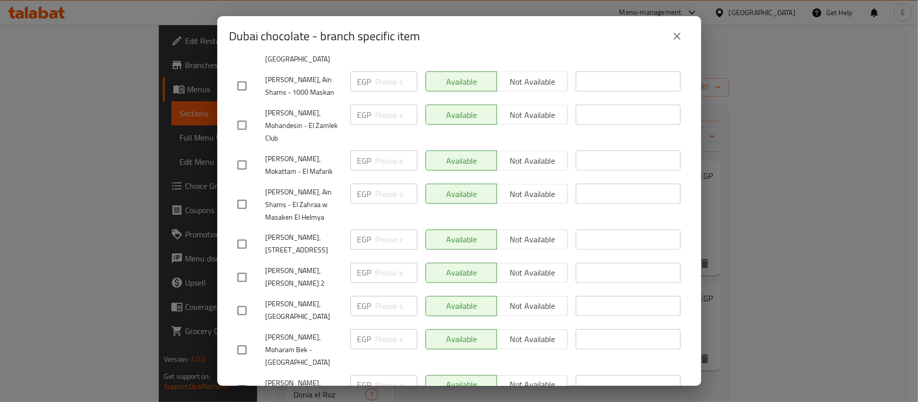
scroll to position [1112, 0]
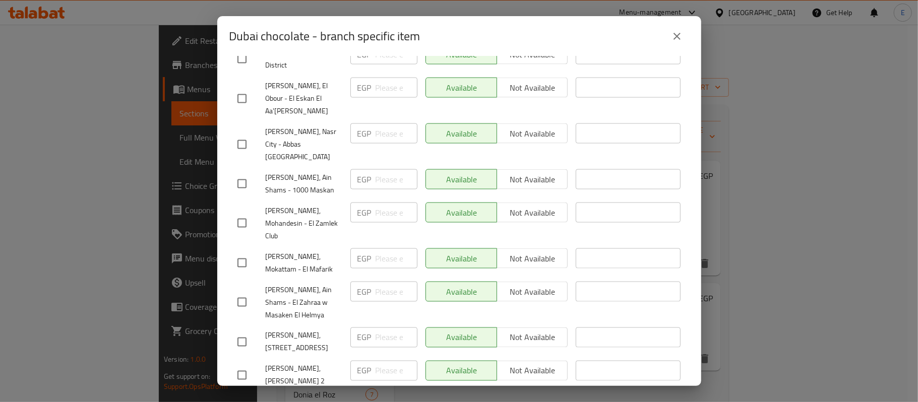
click at [678, 36] on icon "close" at bounding box center [677, 36] width 12 height 12
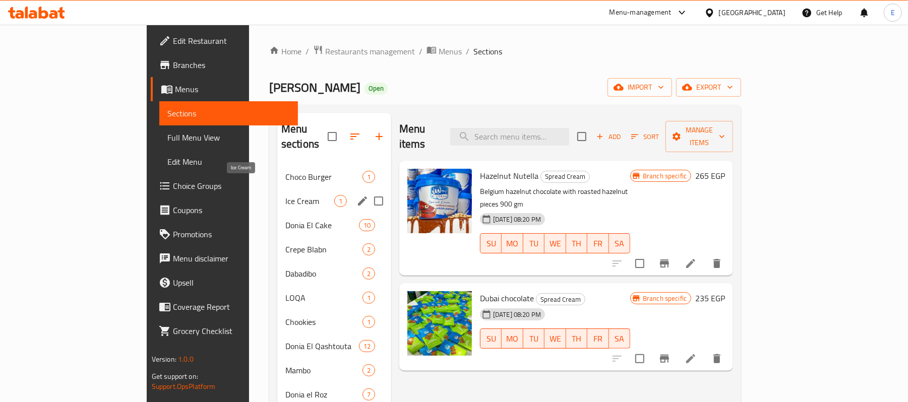
click at [285, 195] on span "Ice Cream" at bounding box center [309, 201] width 49 height 12
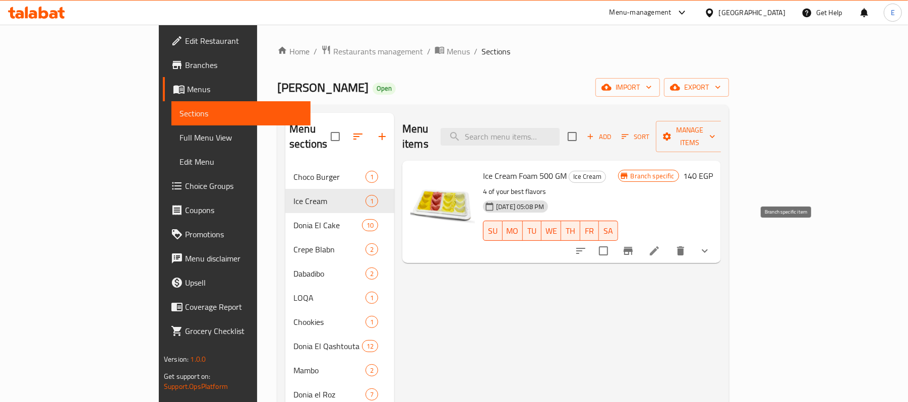
click at [634, 245] on icon "Branch-specific-item" at bounding box center [628, 251] width 12 height 12
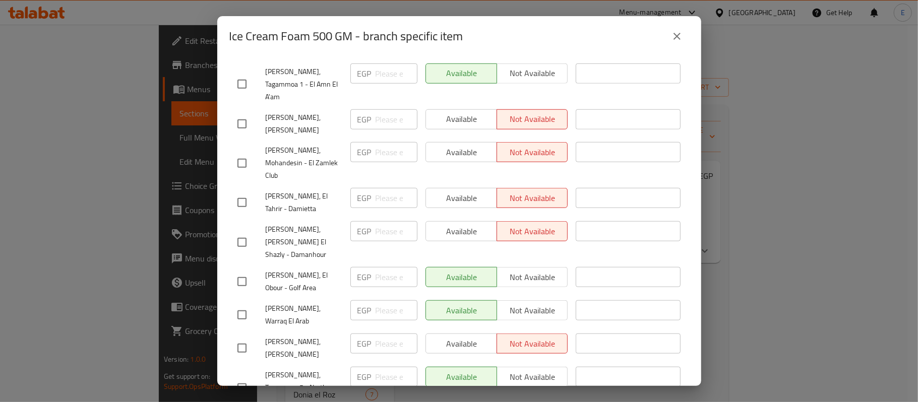
scroll to position [672, 0]
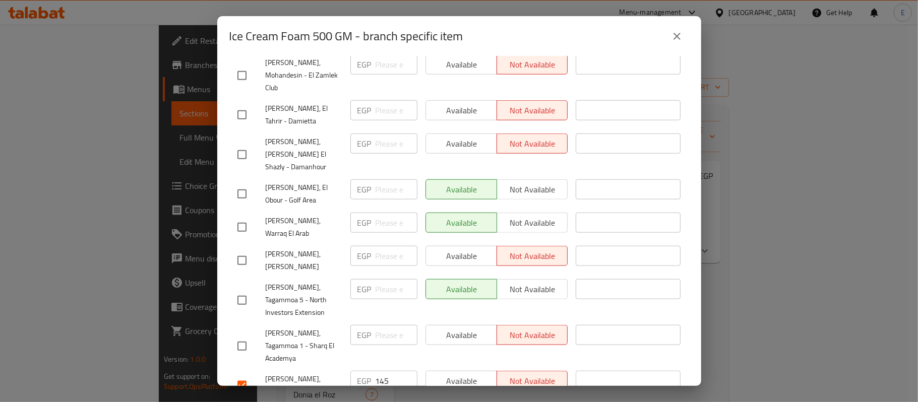
scroll to position [739, 0]
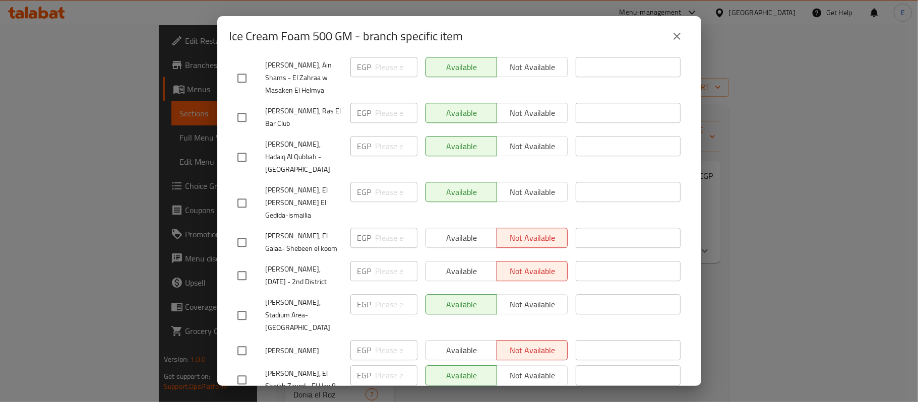
scroll to position [2254, 0]
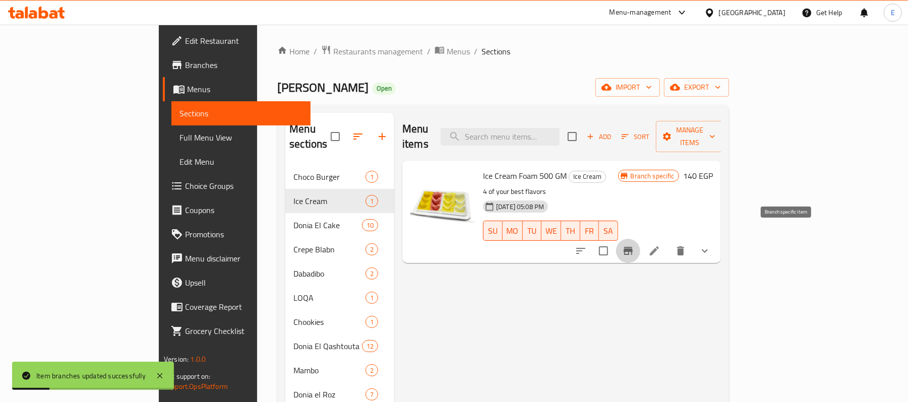
click at [640, 245] on button "Branch-specific-item" at bounding box center [628, 251] width 24 height 24
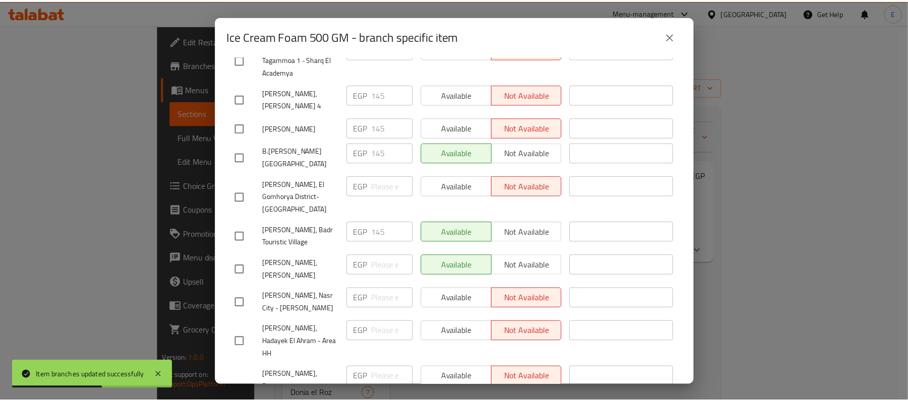
scroll to position [1008, 0]
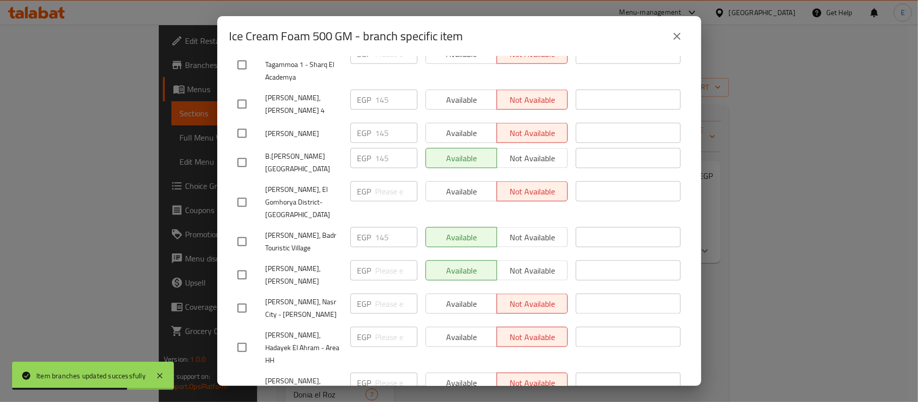
click at [679, 37] on icon "close" at bounding box center [677, 36] width 12 height 12
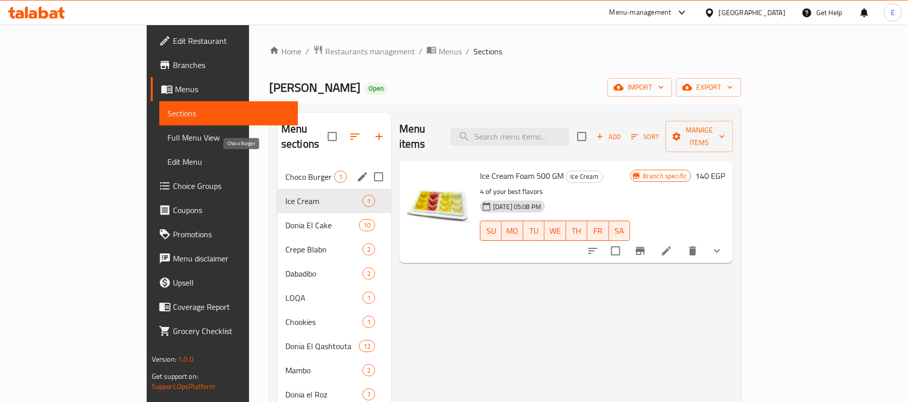
click at [285, 171] on span "Choco Burger" at bounding box center [309, 177] width 49 height 12
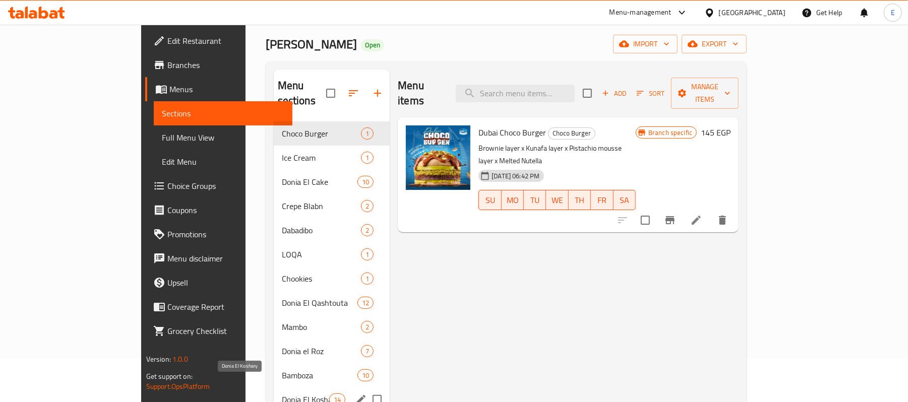
scroll to position [67, 0]
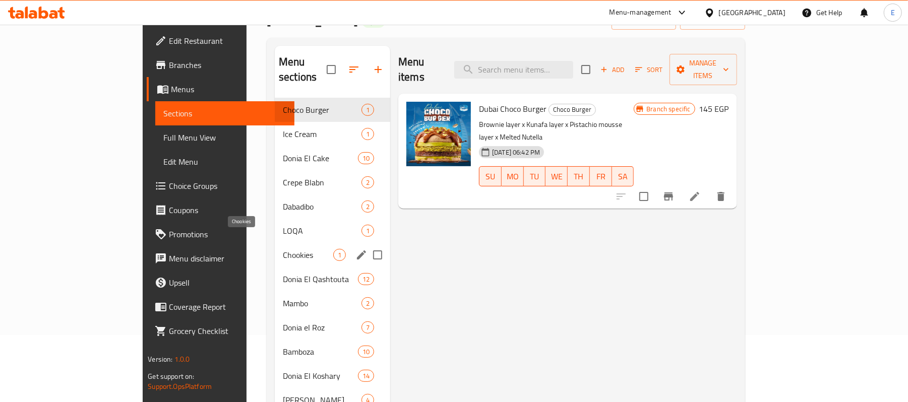
click at [283, 249] on span "Chookies" at bounding box center [308, 255] width 50 height 12
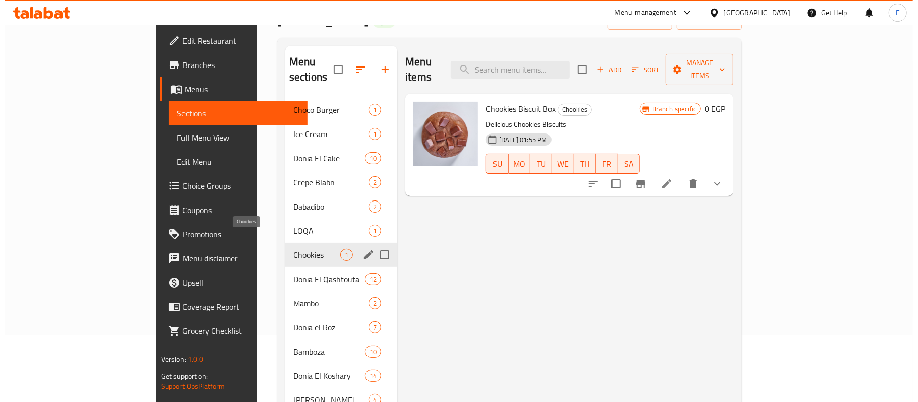
scroll to position [143, 0]
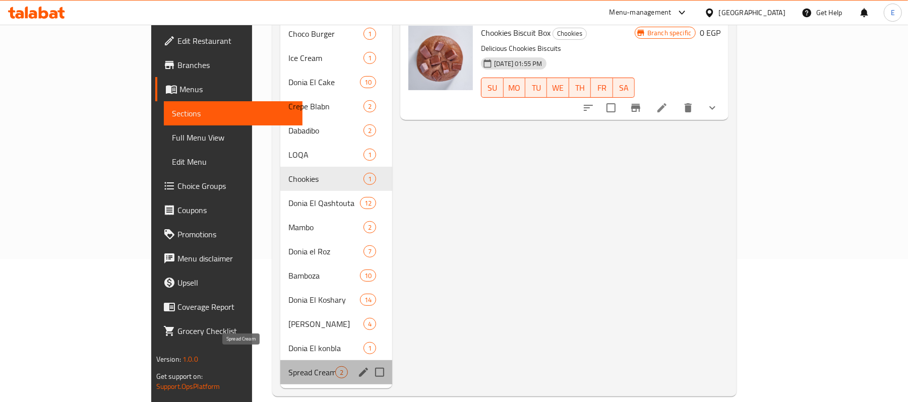
click at [288, 366] on span "Spread Cream" at bounding box center [311, 372] width 47 height 12
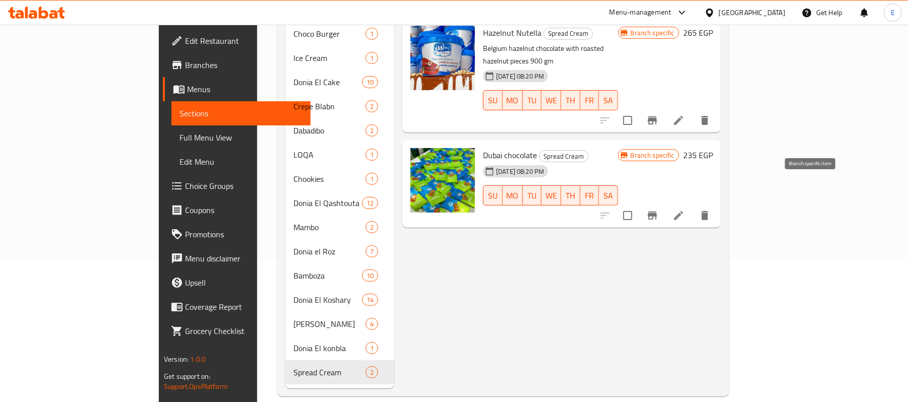
click at [664, 204] on button "Branch-specific-item" at bounding box center [652, 216] width 24 height 24
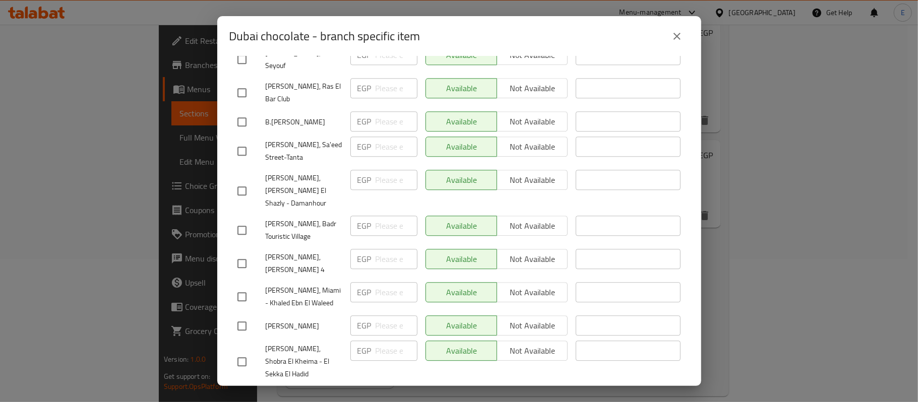
scroll to position [1948, 0]
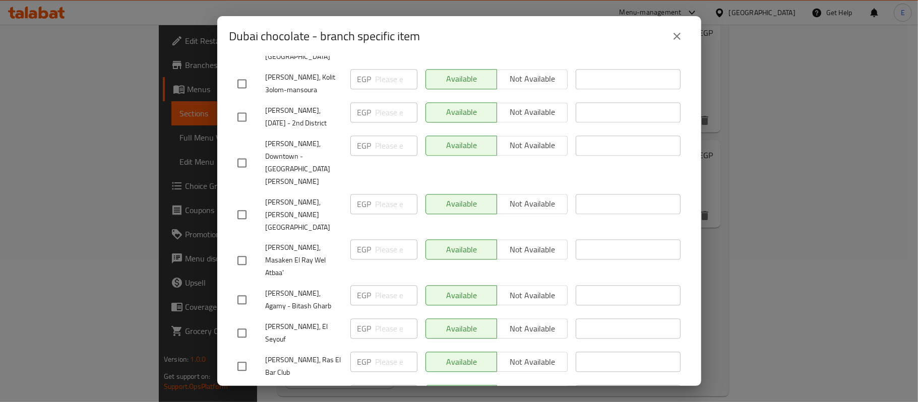
scroll to position [1582, 0]
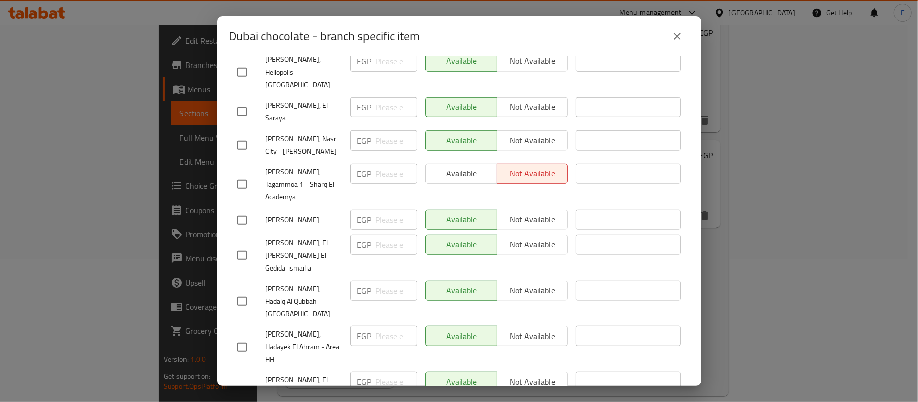
scroll to position [507, 0]
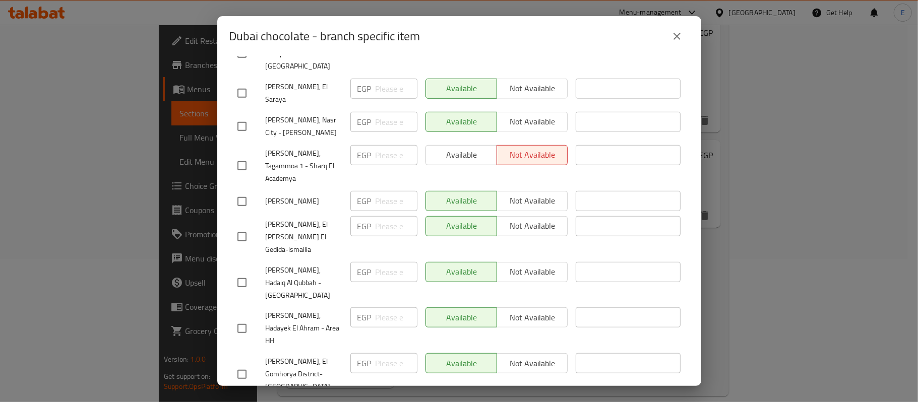
drag, startPoint x: 246, startPoint y: 315, endPoint x: 271, endPoint y: 319, distance: 24.9
click at [687, 290] on div "Dubai chocolate 235 EGP Current time in [GEOGRAPHIC_DATA] is [DATE] 4:15:28 PM …" at bounding box center [459, 221] width 484 height 330
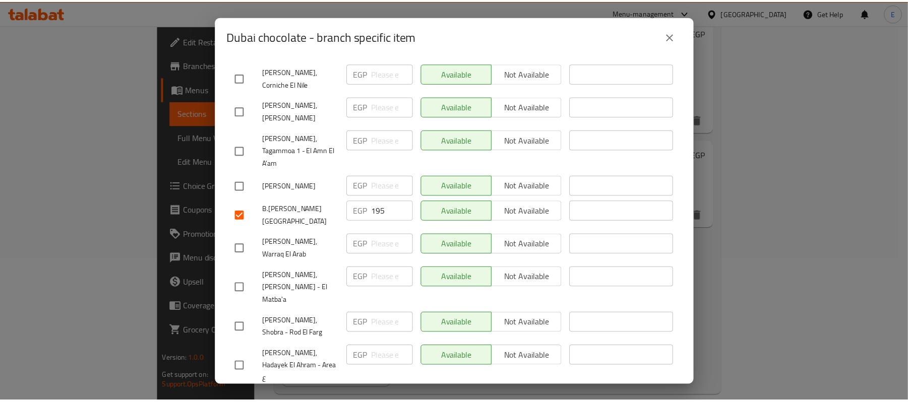
scroll to position [2254, 0]
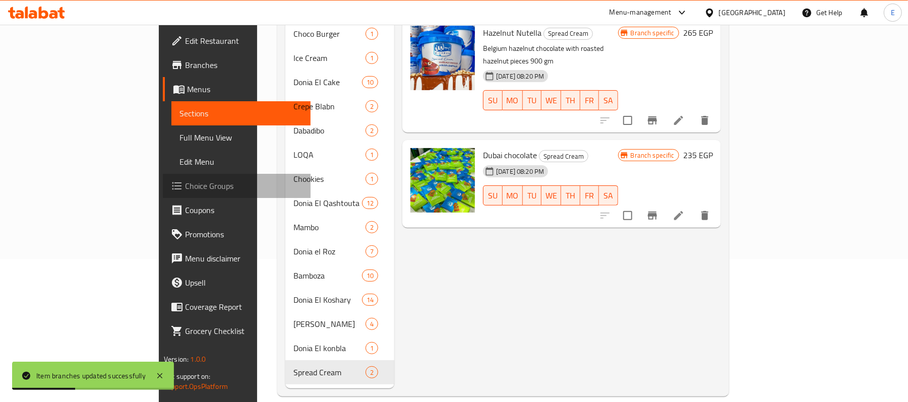
click at [185, 181] on span "Choice Groups" at bounding box center [243, 186] width 117 height 12
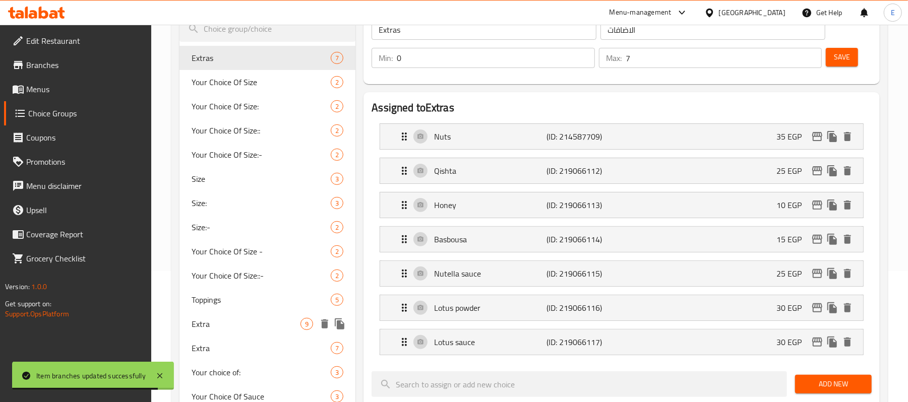
scroll to position [134, 0]
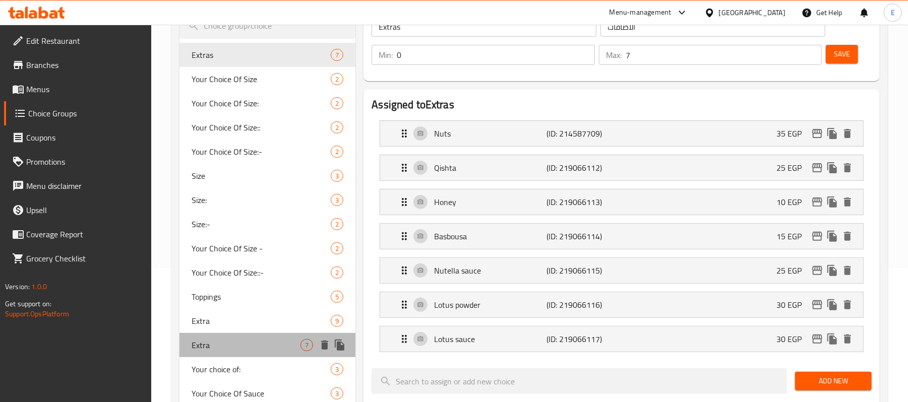
click at [263, 335] on div "Extra 7" at bounding box center [267, 345] width 176 height 24
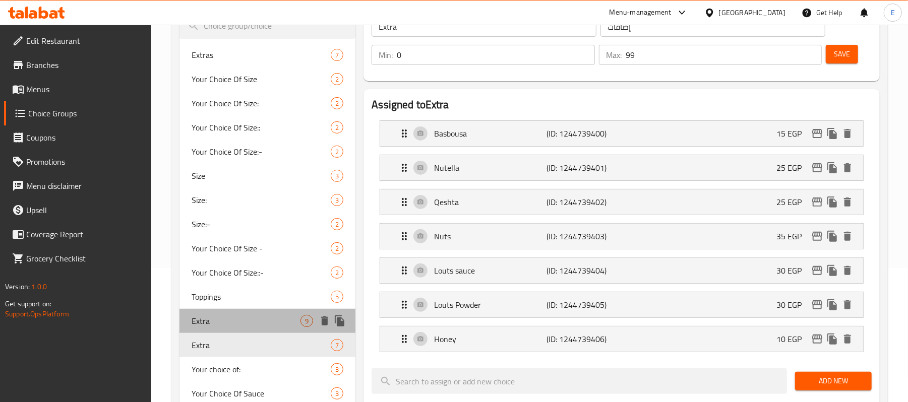
click at [275, 309] on div "Extra 9" at bounding box center [267, 321] width 176 height 24
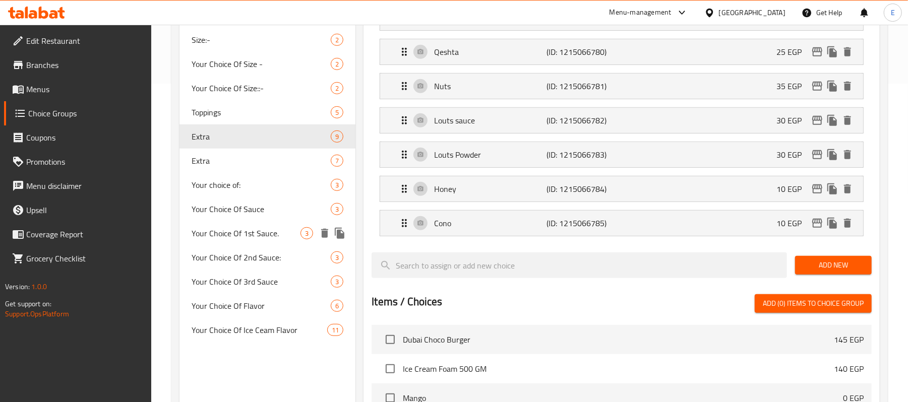
scroll to position [0, 0]
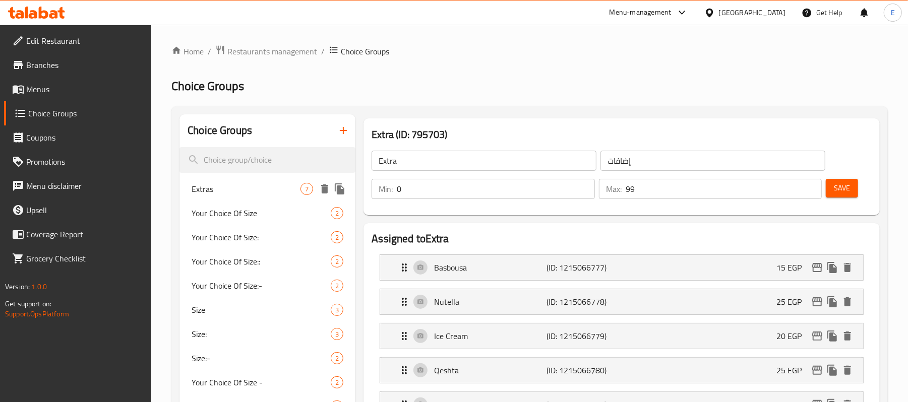
click at [261, 191] on span "Extras" at bounding box center [246, 189] width 109 height 12
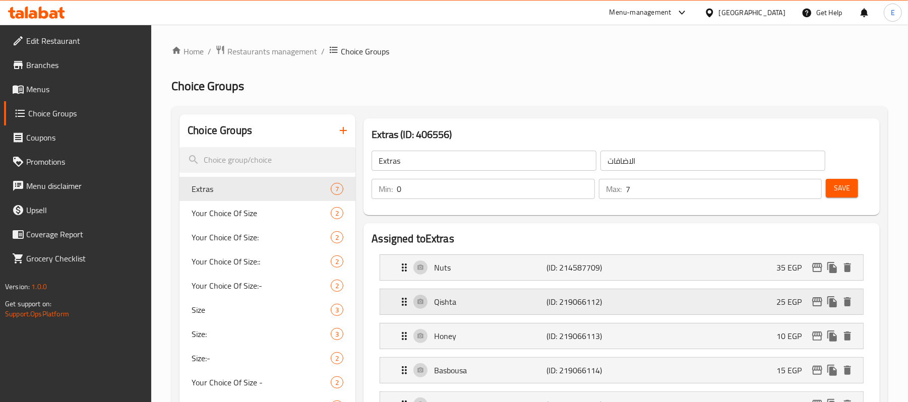
click at [817, 297] on icon "edit" at bounding box center [817, 302] width 12 height 12
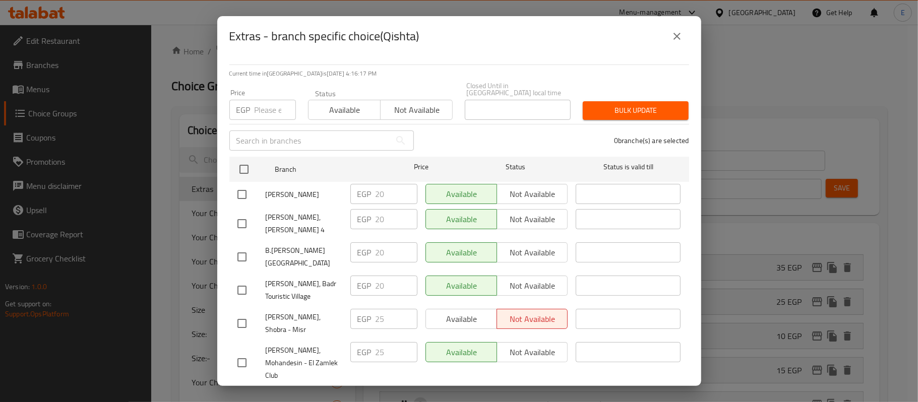
click at [683, 42] on button "close" at bounding box center [677, 36] width 24 height 24
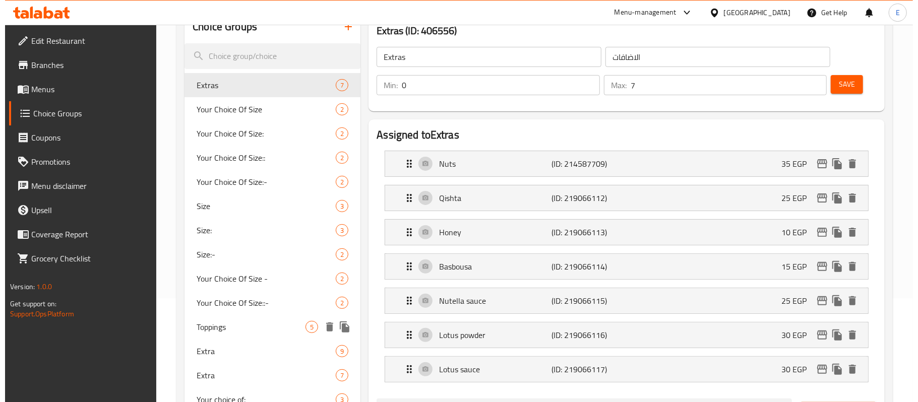
scroll to position [134, 0]
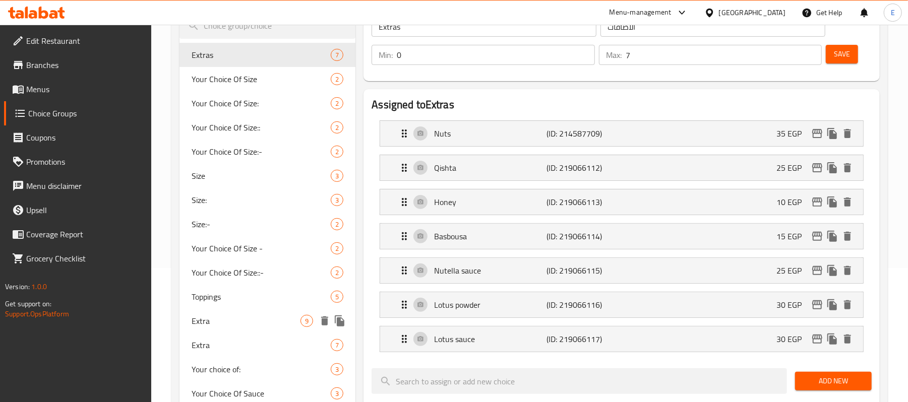
click at [253, 312] on div "Extra 9" at bounding box center [267, 321] width 176 height 24
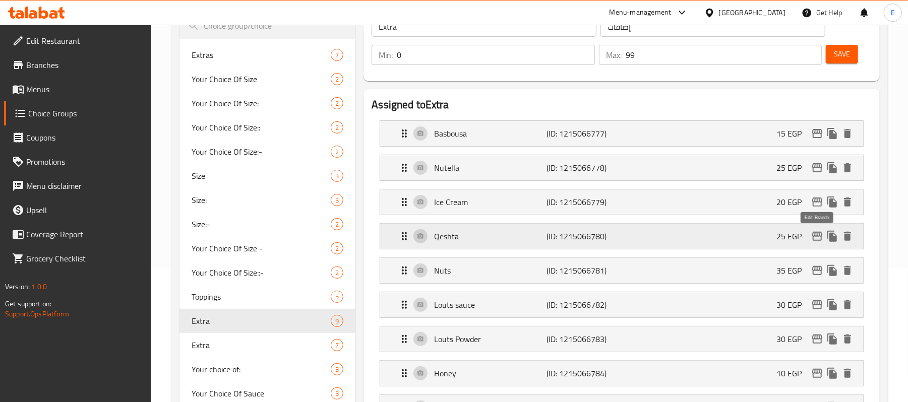
click at [819, 240] on icon "edit" at bounding box center [817, 236] width 12 height 12
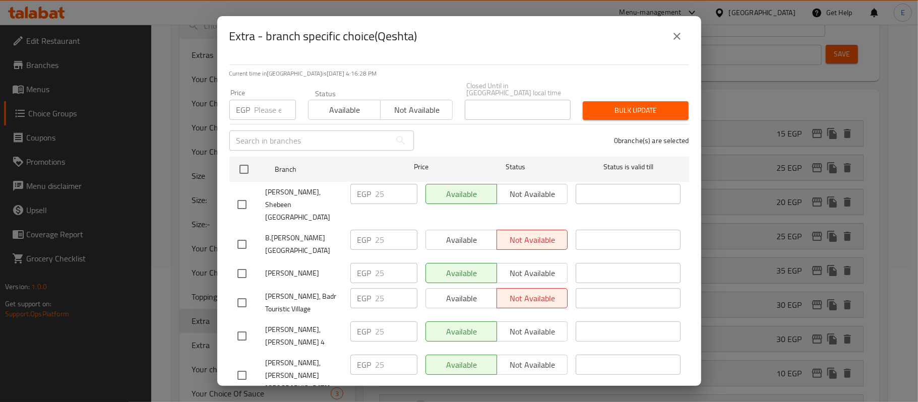
click at [244, 263] on input "checkbox" at bounding box center [241, 273] width 21 height 21
click at [238, 292] on input "checkbox" at bounding box center [241, 302] width 21 height 21
click at [244, 326] on input "checkbox" at bounding box center [241, 336] width 21 height 21
click at [246, 234] on input "checkbox" at bounding box center [241, 244] width 21 height 21
click at [391, 230] on input "25" at bounding box center [396, 240] width 42 height 20
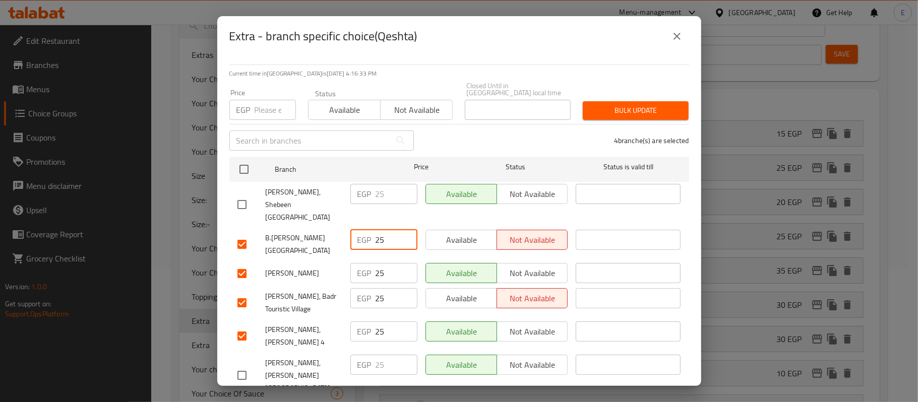
click at [391, 230] on input "25" at bounding box center [396, 240] width 42 height 20
drag, startPoint x: 375, startPoint y: 255, endPoint x: 355, endPoint y: 246, distance: 21.7
click at [356, 263] on div "EGP 25 ​" at bounding box center [383, 273] width 67 height 20
drag, startPoint x: 379, startPoint y: 269, endPoint x: 368, endPoint y: 265, distance: 11.8
click at [368, 288] on div "EGP 25 ​" at bounding box center [383, 298] width 67 height 20
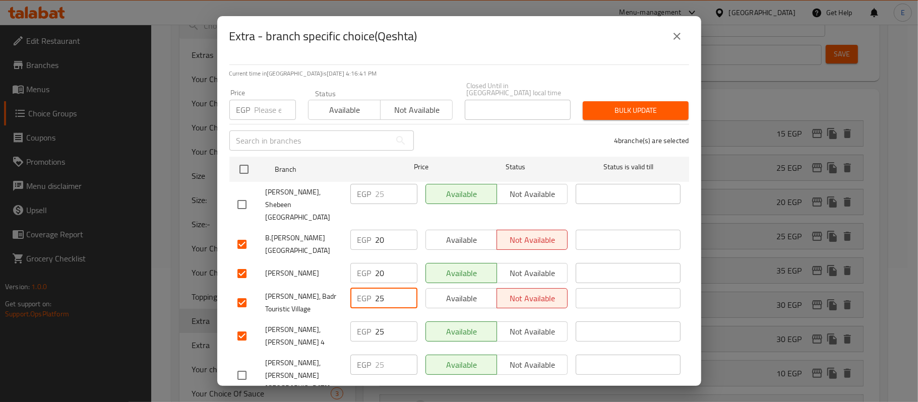
click at [382, 288] on input "25" at bounding box center [396, 298] width 42 height 20
drag, startPoint x: 386, startPoint y: 300, endPoint x: 371, endPoint y: 300, distance: 14.1
click at [371, 322] on div "EGP 25 ​" at bounding box center [383, 332] width 67 height 20
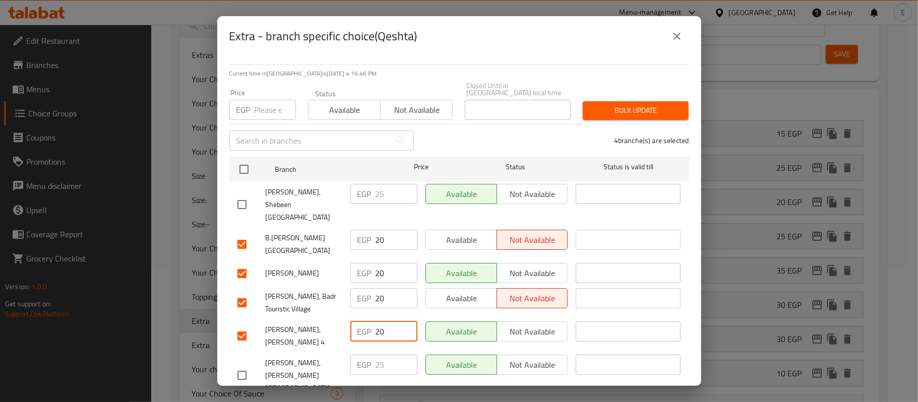
click at [683, 208] on div "Current time in [GEOGRAPHIC_DATA] is [DATE] 4:16:46 PM Price EGP Price Status A…" at bounding box center [459, 221] width 484 height 330
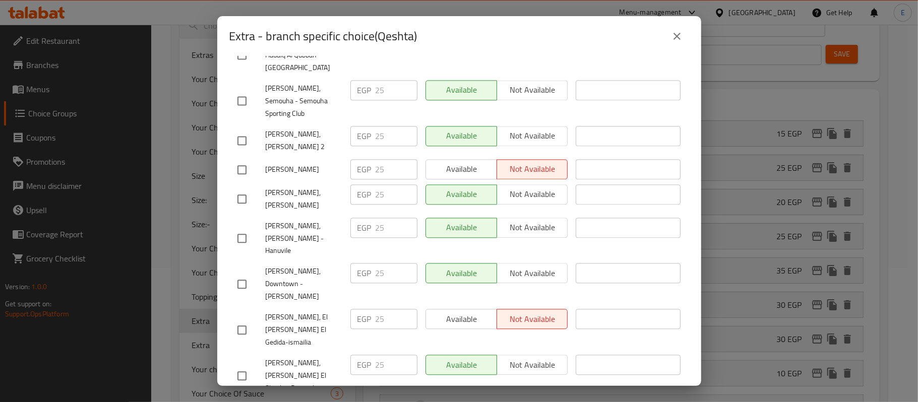
scroll to position [2190, 0]
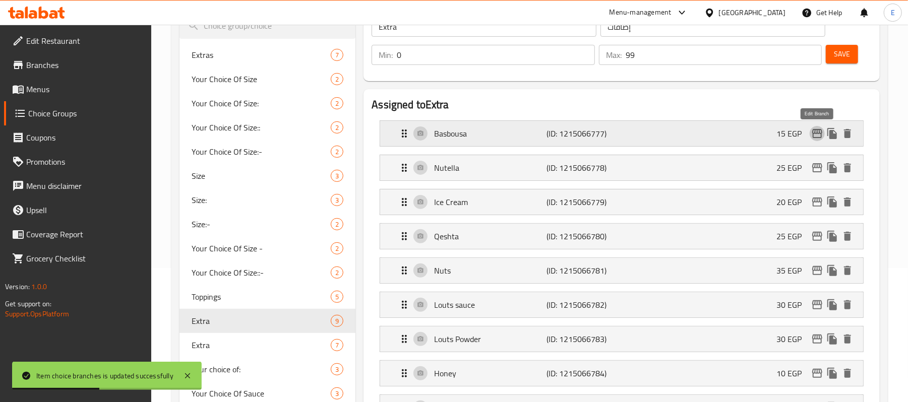
click at [812, 138] on icon "edit" at bounding box center [817, 134] width 12 height 12
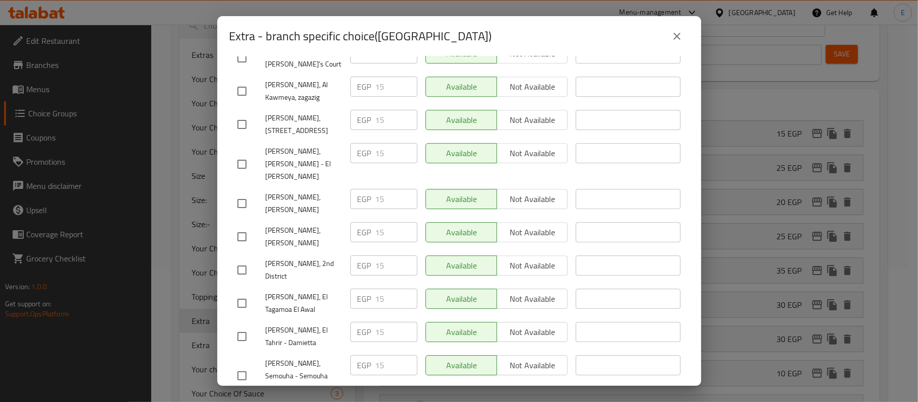
click at [672, 38] on icon "close" at bounding box center [677, 36] width 12 height 12
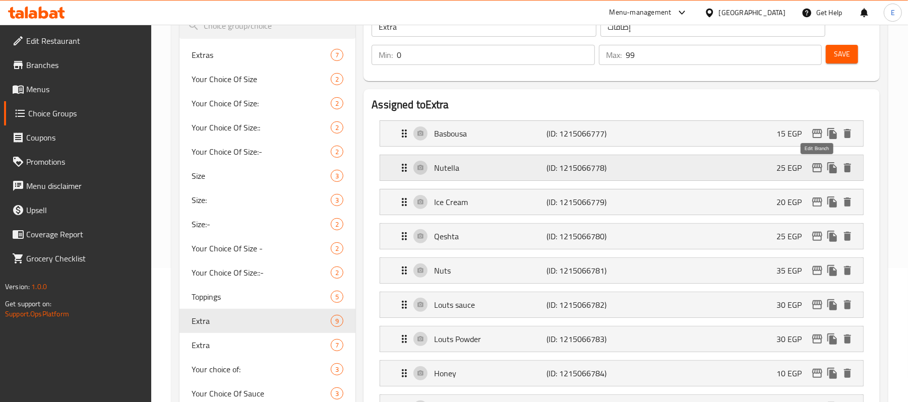
click at [821, 167] on icon "edit" at bounding box center [817, 167] width 10 height 9
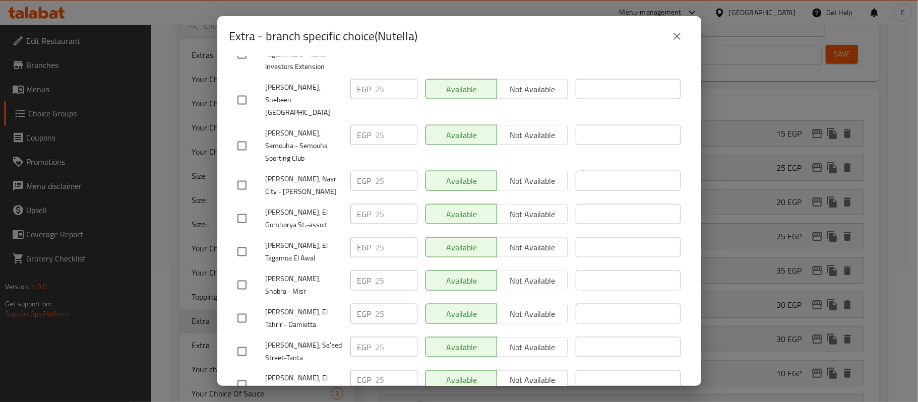
scroll to position [1075, 0]
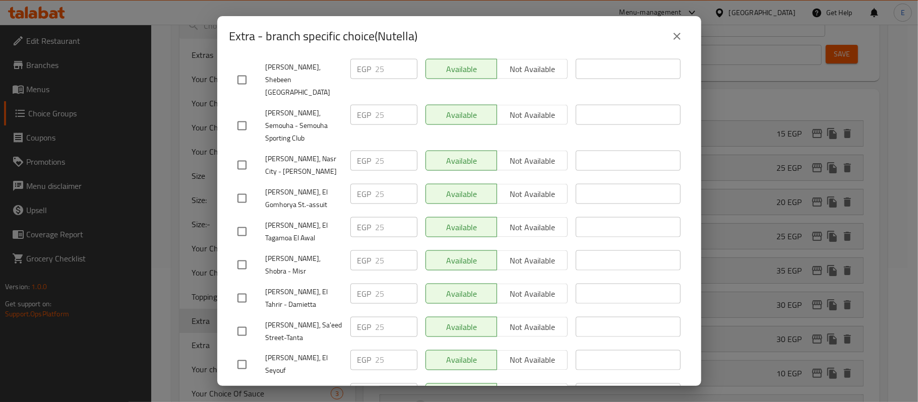
drag, startPoint x: 391, startPoint y: 291, endPoint x: 353, endPoint y: 297, distance: 38.4
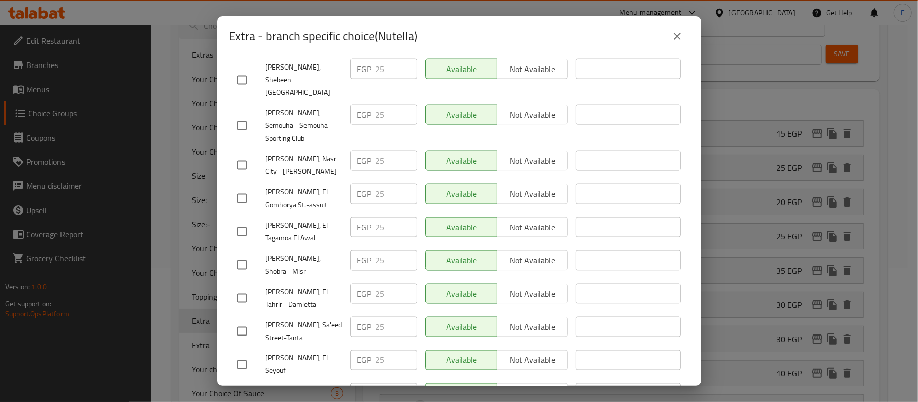
drag, startPoint x: 384, startPoint y: 322, endPoint x: 359, endPoint y: 323, distance: 24.2
drag, startPoint x: 382, startPoint y: 345, endPoint x: 367, endPoint y: 349, distance: 15.2
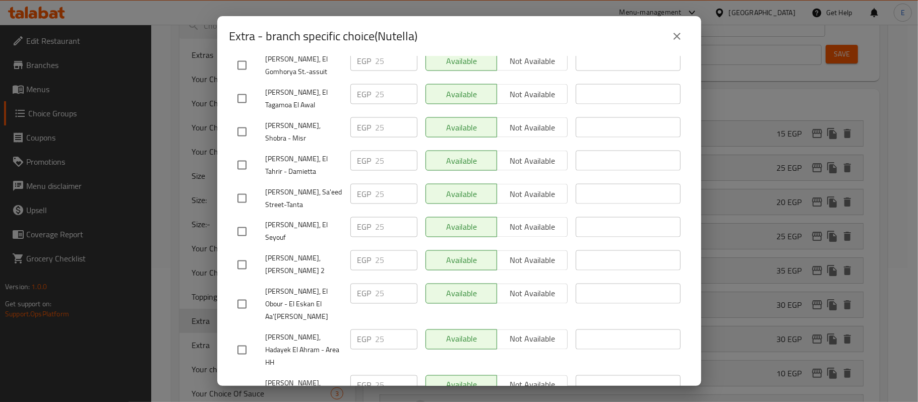
drag, startPoint x: 384, startPoint y: 377, endPoint x: 368, endPoint y: 379, distance: 15.8
click at [368, 379] on ul "Branch Price Status Status is valid till [PERSON_NAME] EGP 25 ​ Available Not a…" at bounding box center [459, 379] width 460 height 2869
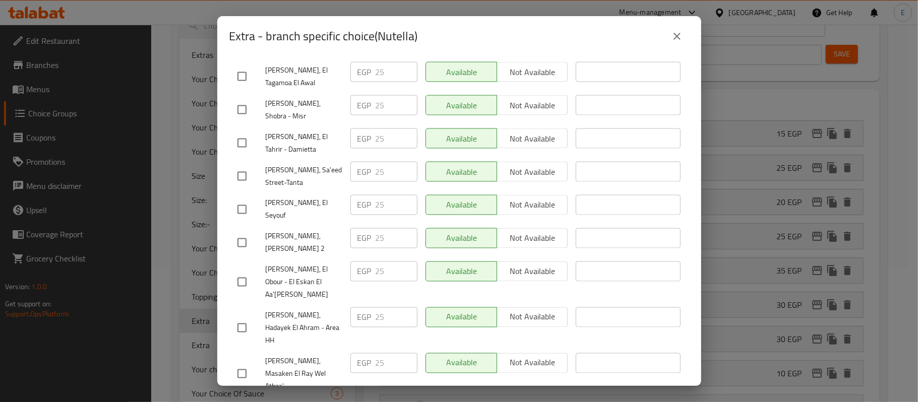
click at [227, 240] on div "Current time in [GEOGRAPHIC_DATA] is [DATE] 4:17:44 PM Price EGP Price Status A…" at bounding box center [459, 221] width 484 height 330
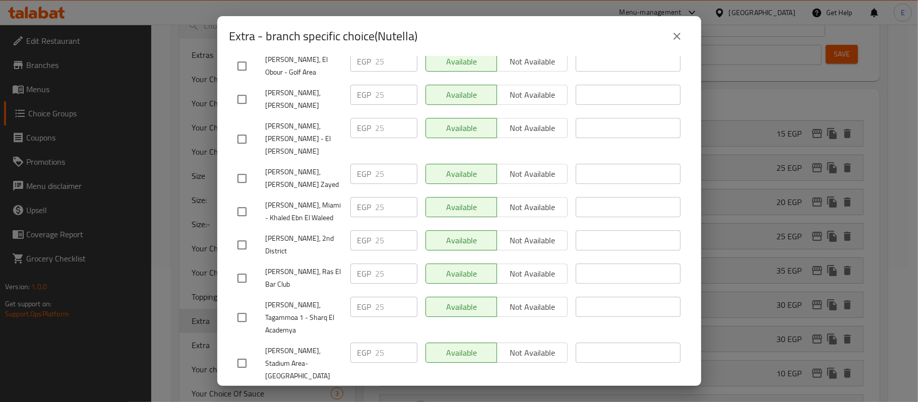
scroll to position [2190, 0]
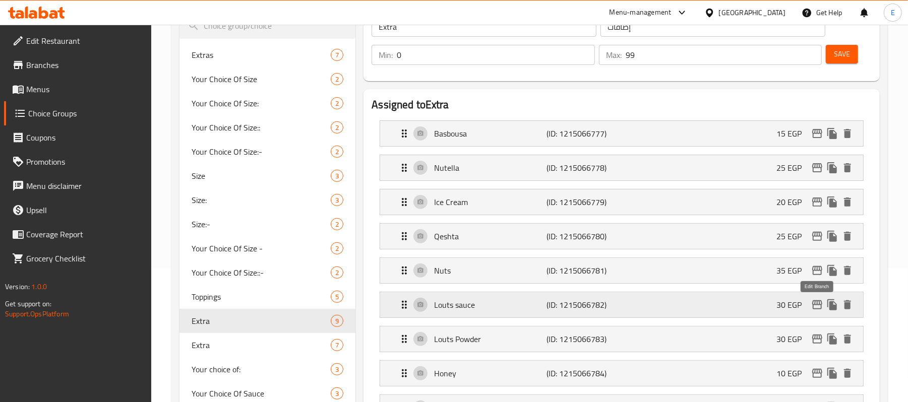
click at [818, 311] on icon "edit" at bounding box center [817, 305] width 12 height 12
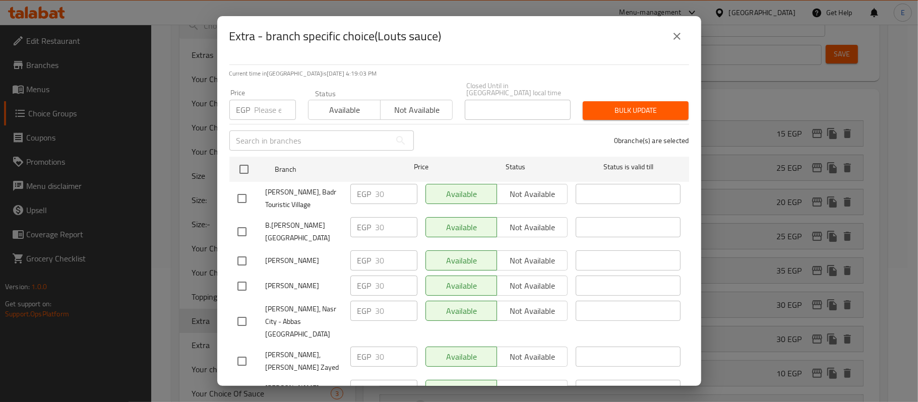
click at [244, 250] on input "checkbox" at bounding box center [241, 260] width 21 height 21
drag, startPoint x: 245, startPoint y: 221, endPoint x: 250, endPoint y: 214, distance: 8.3
click at [246, 221] on input "checkbox" at bounding box center [241, 231] width 21 height 21
click at [250, 188] on input "checkbox" at bounding box center [241, 198] width 21 height 21
drag, startPoint x: 377, startPoint y: 190, endPoint x: 385, endPoint y: 190, distance: 8.1
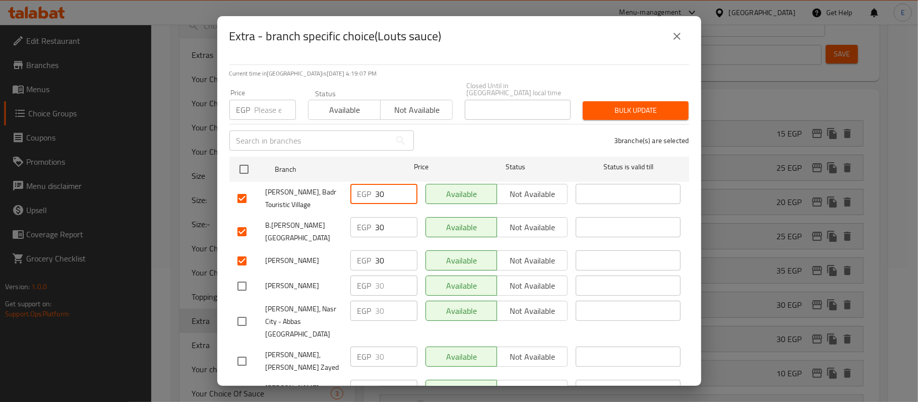
click at [385, 190] on input "30" at bounding box center [396, 194] width 42 height 20
click at [377, 218] on input "30" at bounding box center [396, 227] width 42 height 20
drag, startPoint x: 375, startPoint y: 245, endPoint x: 385, endPoint y: 249, distance: 10.4
click at [385, 250] on input "30" at bounding box center [396, 260] width 42 height 20
drag, startPoint x: 378, startPoint y: 185, endPoint x: 367, endPoint y: 185, distance: 11.1
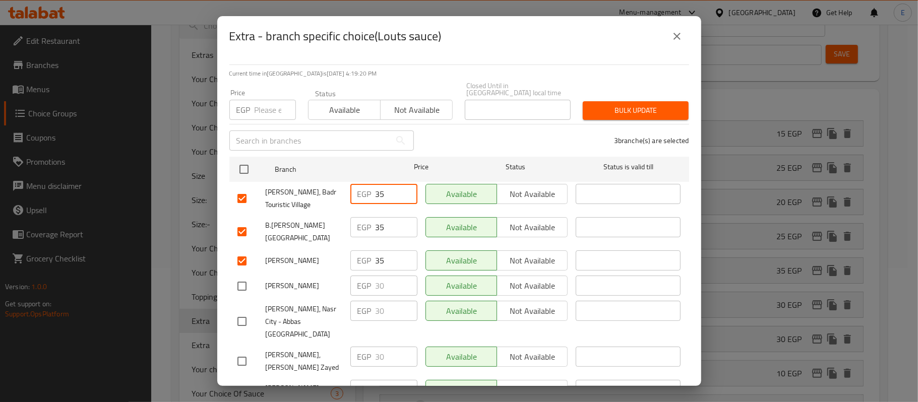
click at [367, 185] on div "EGP 35 ​" at bounding box center [383, 194] width 67 height 20
click at [376, 224] on input "35" at bounding box center [396, 227] width 42 height 20
click at [375, 250] on input "35" at bounding box center [396, 260] width 42 height 20
click at [337, 280] on span "[PERSON_NAME]" at bounding box center [304, 286] width 77 height 13
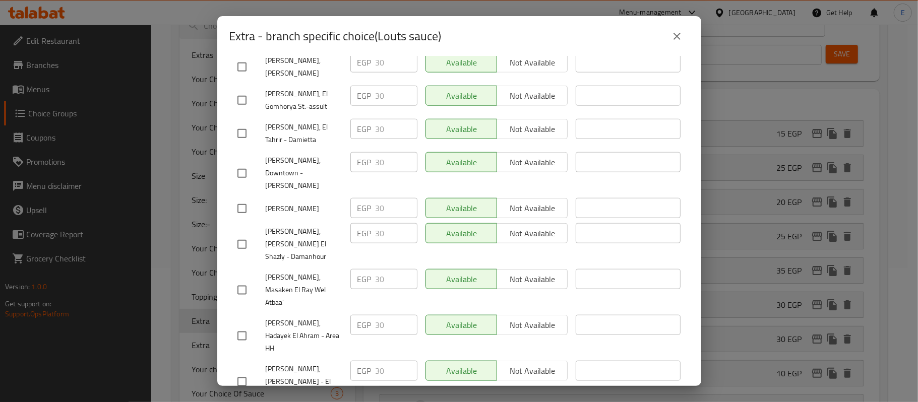
scroll to position [1008, 0]
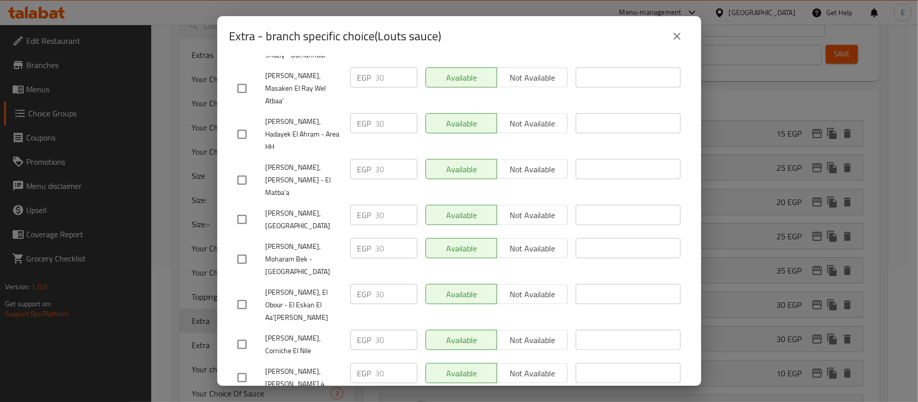
click at [243, 367] on input "checkbox" at bounding box center [241, 377] width 21 height 21
click at [375, 363] on input "30" at bounding box center [396, 373] width 42 height 20
click at [376, 363] on input "30" at bounding box center [396, 373] width 42 height 20
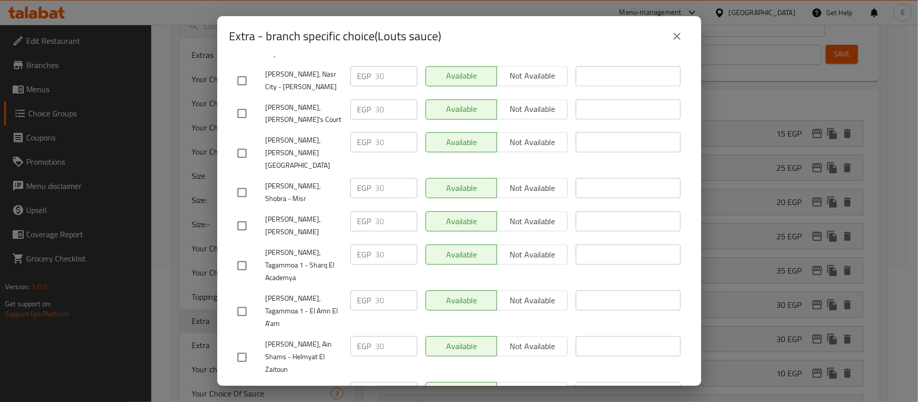
scroll to position [2190, 0]
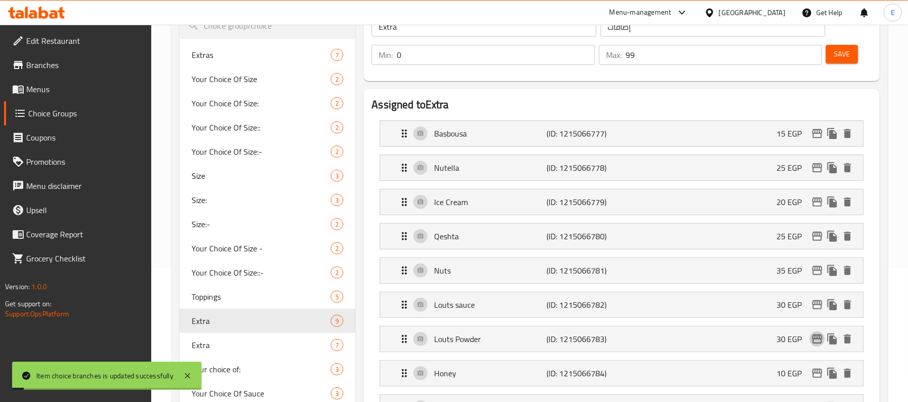
click at [819, 343] on icon "edit" at bounding box center [817, 339] width 12 height 12
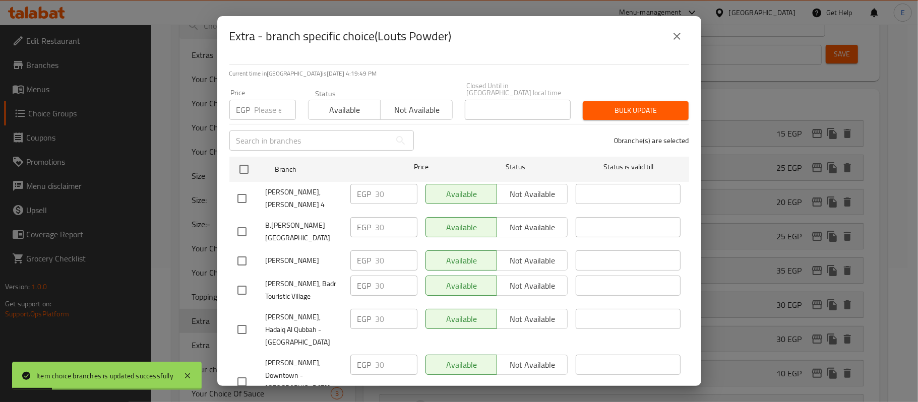
click at [246, 189] on input "checkbox" at bounding box center [241, 198] width 21 height 21
click at [244, 221] on input "checkbox" at bounding box center [241, 231] width 21 height 21
click at [250, 250] on input "checkbox" at bounding box center [241, 260] width 21 height 21
click at [242, 280] on input "checkbox" at bounding box center [241, 290] width 21 height 21
drag, startPoint x: 388, startPoint y: 183, endPoint x: 349, endPoint y: 184, distance: 38.8
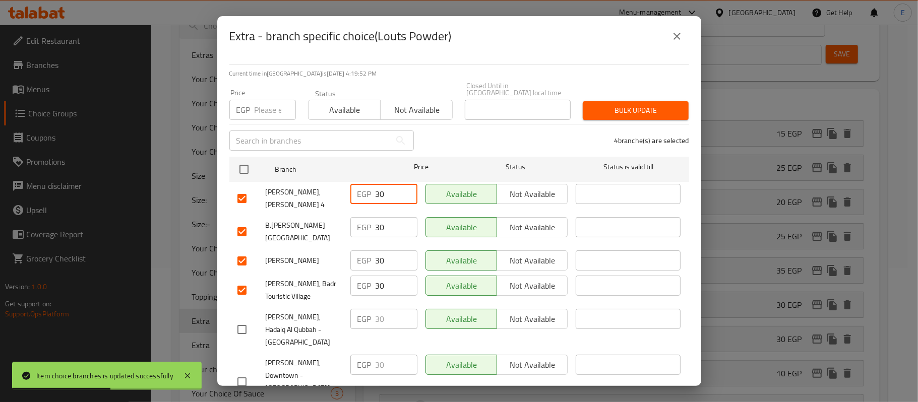
click at [354, 184] on div "EGP 30 ​" at bounding box center [383, 194] width 67 height 20
drag, startPoint x: 382, startPoint y: 210, endPoint x: 368, endPoint y: 214, distance: 14.3
click at [368, 217] on div "EGP 30 ​" at bounding box center [383, 227] width 67 height 20
drag, startPoint x: 383, startPoint y: 233, endPoint x: 365, endPoint y: 238, distance: 18.3
click at [365, 250] on div "EGP 30 ​" at bounding box center [383, 260] width 67 height 20
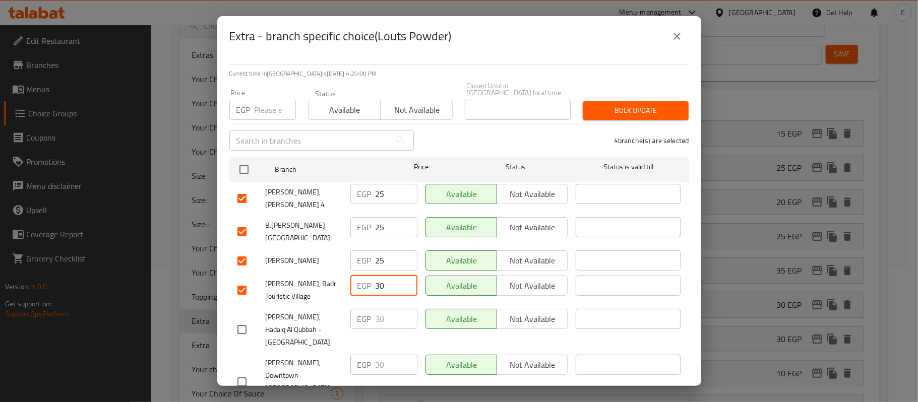
drag, startPoint x: 379, startPoint y: 255, endPoint x: 364, endPoint y: 260, distance: 15.9
click at [364, 276] on div "EGP 30 ​" at bounding box center [383, 286] width 67 height 20
click at [462, 131] on div "4 branche(s) are selected" at bounding box center [557, 140] width 275 height 36
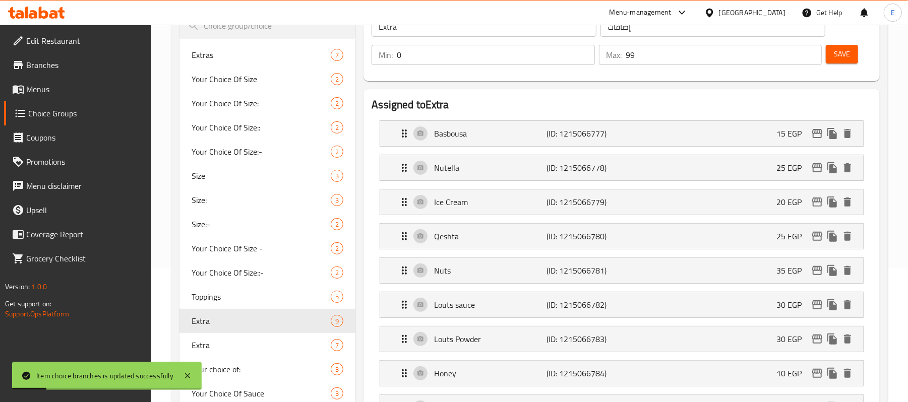
click at [837, 63] on button "Save" at bounding box center [842, 54] width 32 height 19
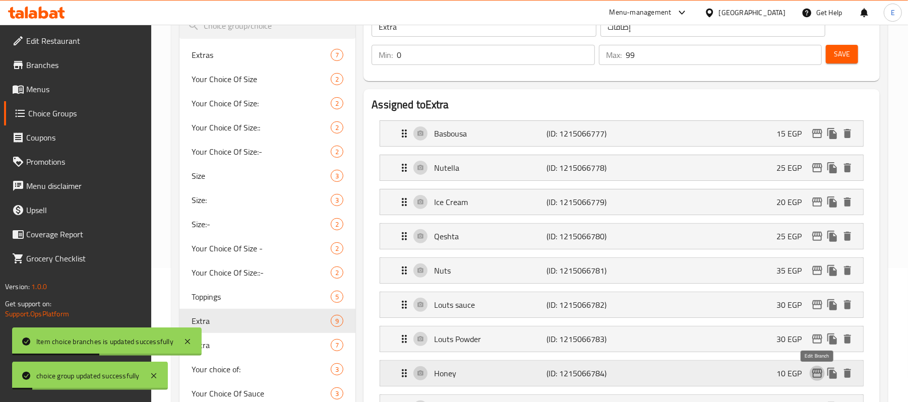
click at [813, 375] on icon "edit" at bounding box center [817, 373] width 12 height 12
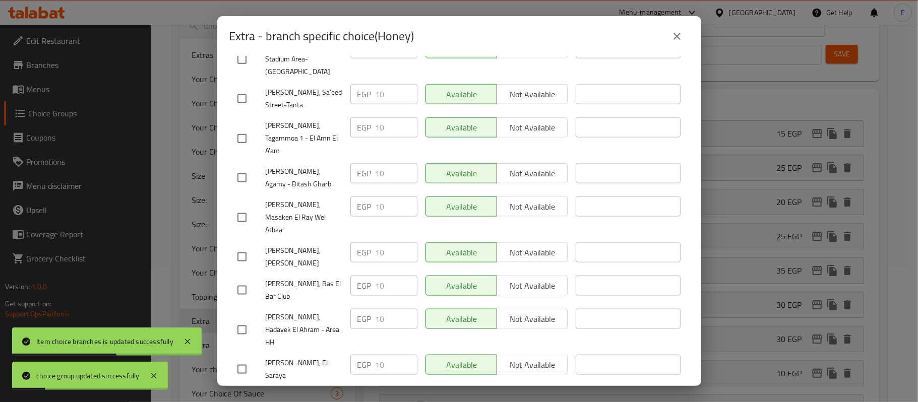
scroll to position [1008, 0]
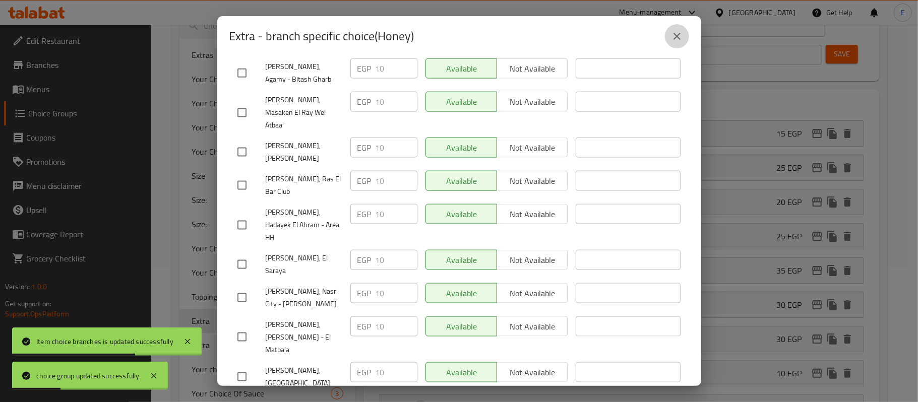
click at [669, 35] on button "close" at bounding box center [677, 36] width 24 height 24
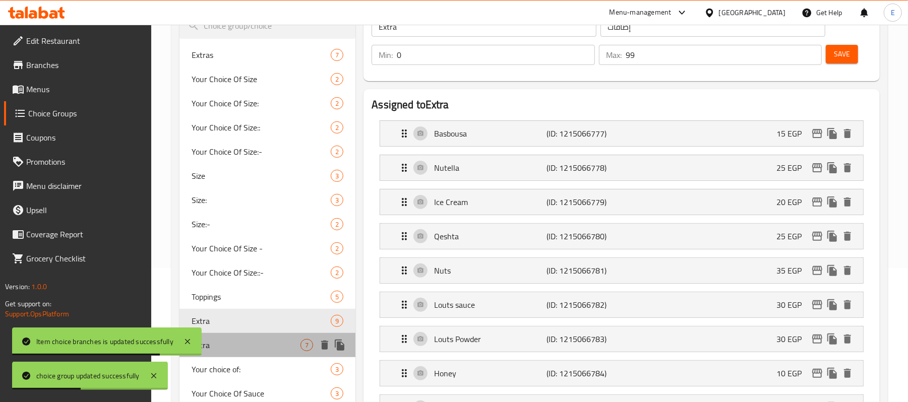
click at [252, 340] on span "Extra" at bounding box center [246, 345] width 109 height 12
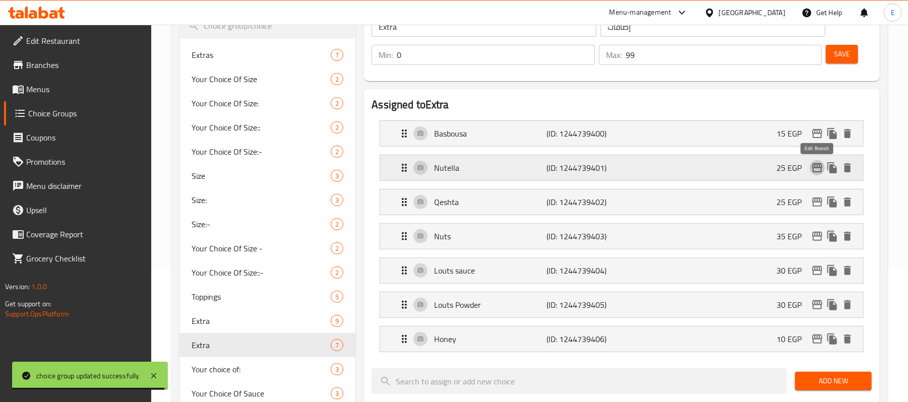
click at [822, 168] on icon "edit" at bounding box center [817, 168] width 12 height 12
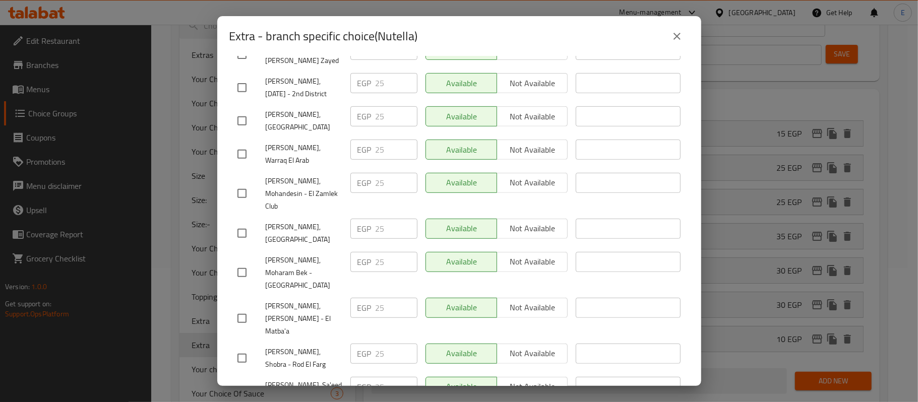
scroll to position [336, 0]
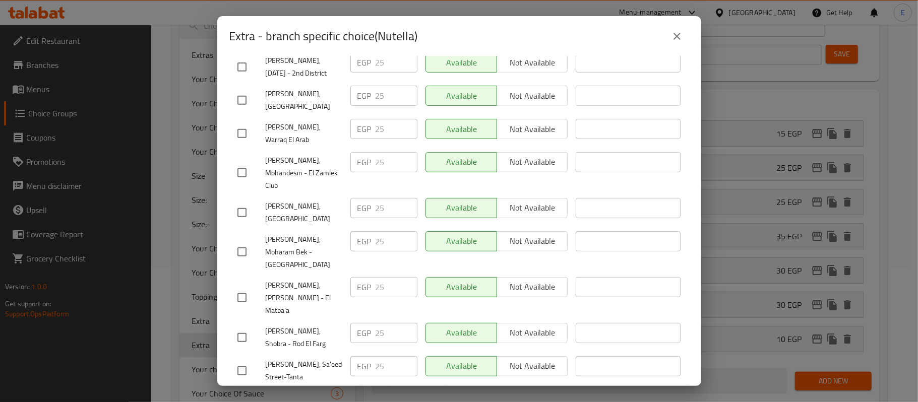
click at [244, 394] on input "checkbox" at bounding box center [241, 404] width 21 height 21
drag, startPoint x: 383, startPoint y: 339, endPoint x: 327, endPoint y: 315, distance: 61.2
click at [334, 386] on div "[PERSON_NAME], [PERSON_NAME] 4 EGP 25 ​ Available Not available ​" at bounding box center [459, 404] width 452 height 37
click at [319, 386] on div "[PERSON_NAME], [PERSON_NAME] 4" at bounding box center [289, 404] width 113 height 37
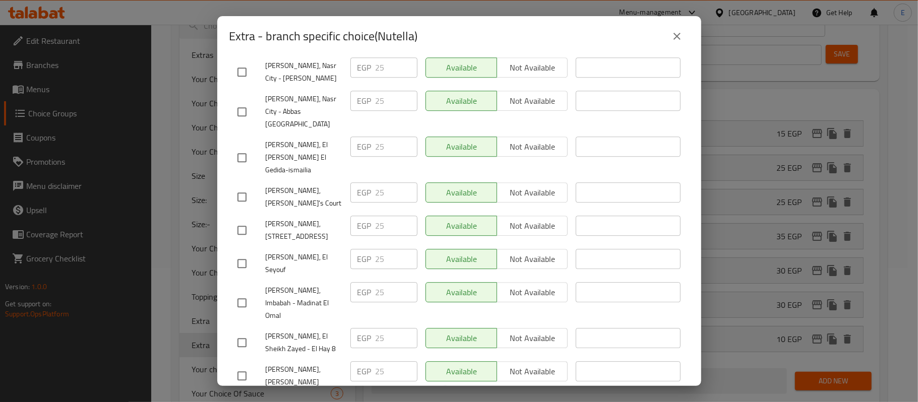
scroll to position [2150, 0]
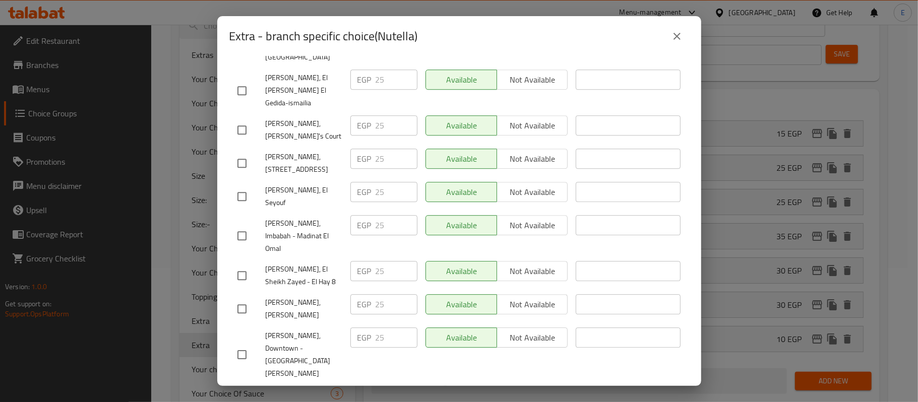
drag, startPoint x: 379, startPoint y: 331, endPoint x: 318, endPoint y: 330, distance: 62.0
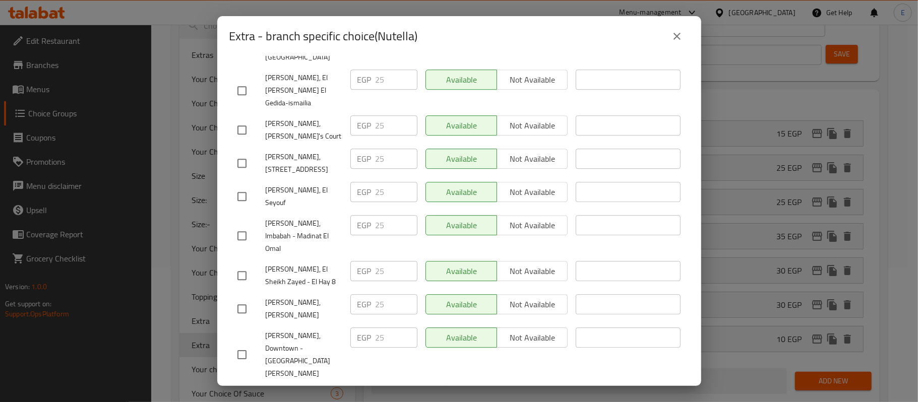
drag, startPoint x: 387, startPoint y: 357, endPoint x: 312, endPoint y: 369, distance: 75.6
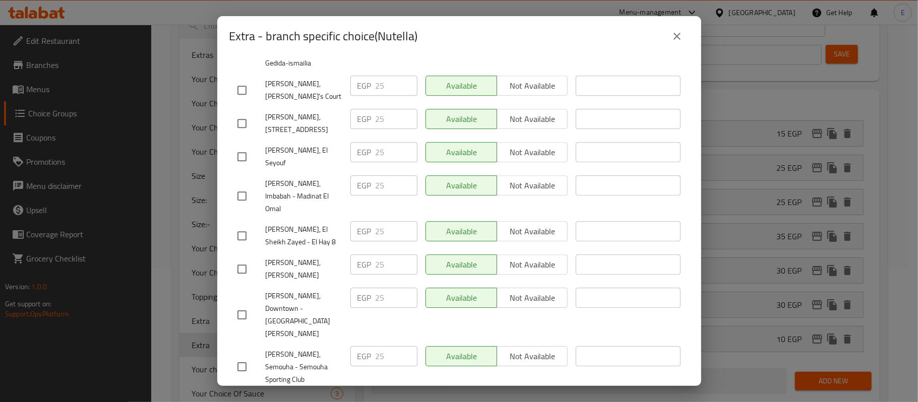
drag, startPoint x: 384, startPoint y: 341, endPoint x: 284, endPoint y: 355, distance: 100.9
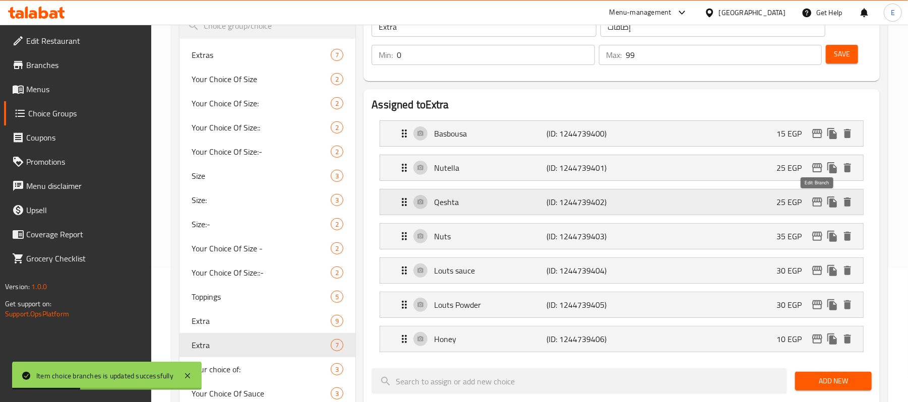
click at [818, 202] on icon "edit" at bounding box center [817, 202] width 12 height 12
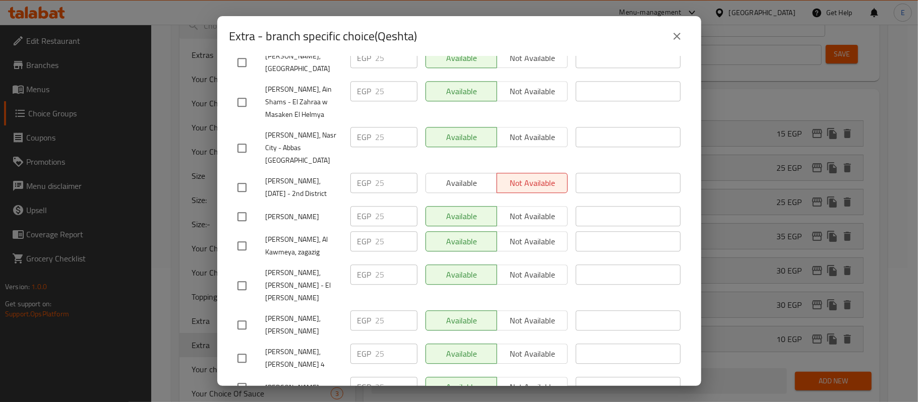
scroll to position [1857, 0]
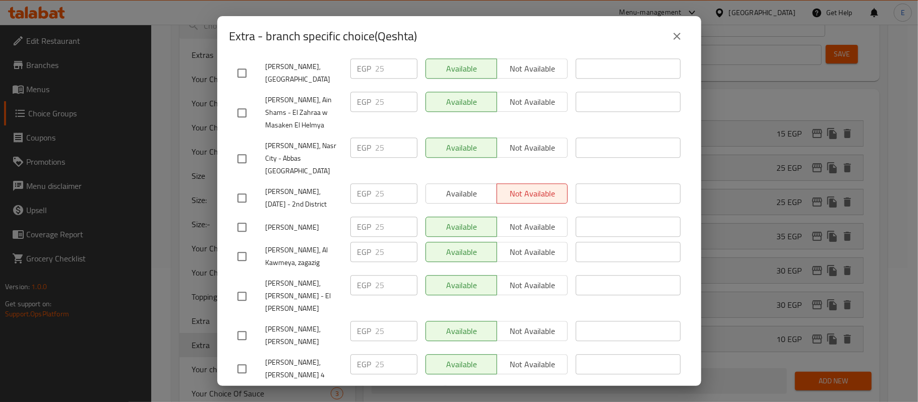
click at [248, 388] on input "checkbox" at bounding box center [241, 398] width 21 height 21
click at [240, 358] on input "checkbox" at bounding box center [241, 368] width 21 height 21
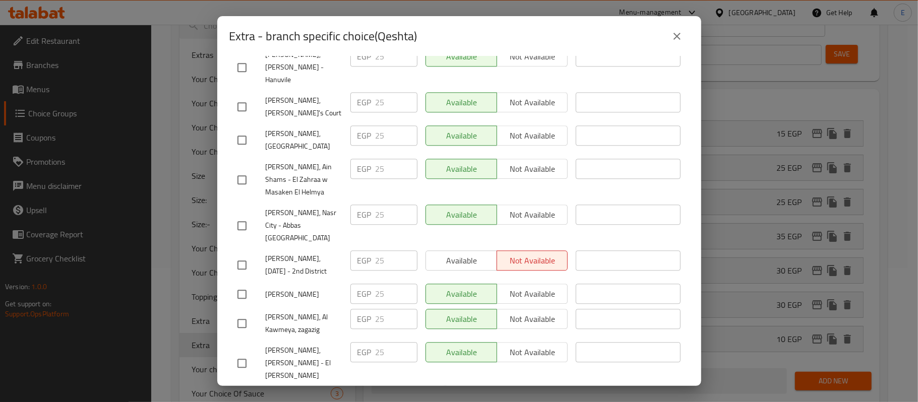
drag, startPoint x: 394, startPoint y: 141, endPoint x: 346, endPoint y: 144, distance: 47.9
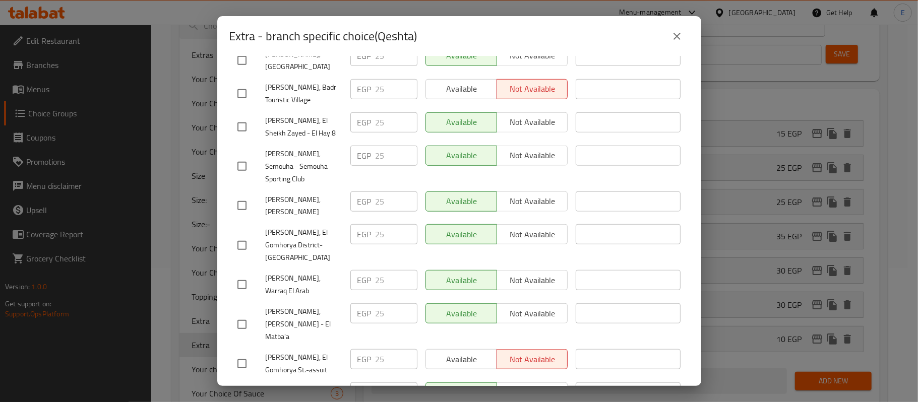
scroll to position [321, 0]
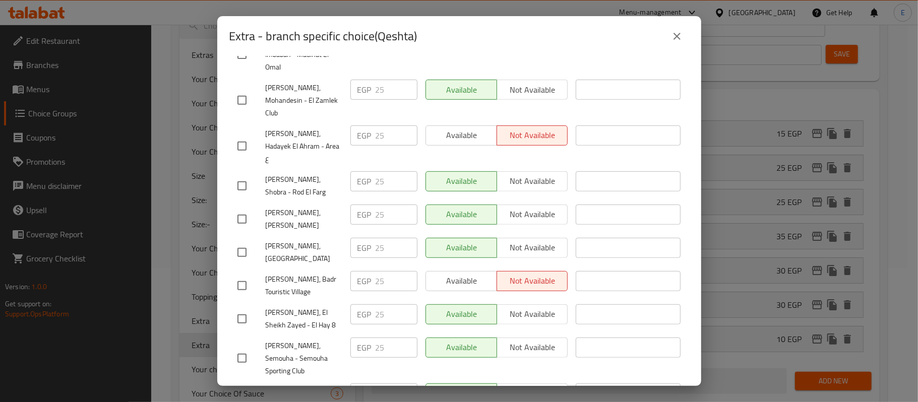
click at [247, 275] on input "checkbox" at bounding box center [241, 285] width 21 height 21
click at [382, 271] on input "25" at bounding box center [396, 281] width 42 height 20
click at [341, 267] on div "[PERSON_NAME], Badr Touristic Village" at bounding box center [289, 285] width 113 height 37
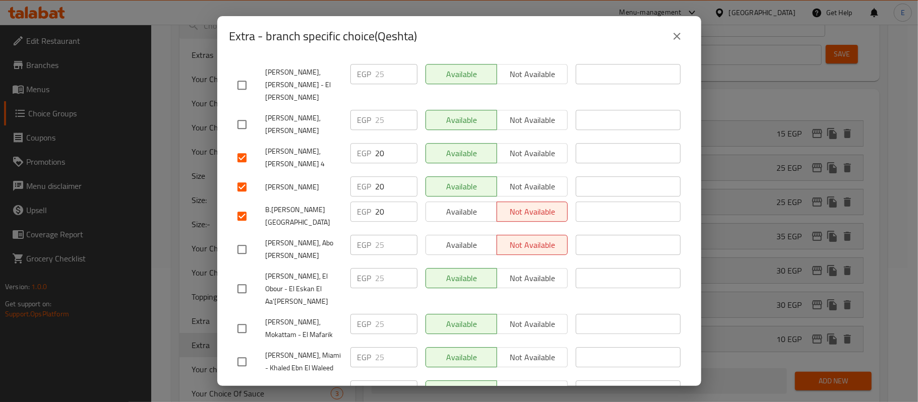
scroll to position [2190, 0]
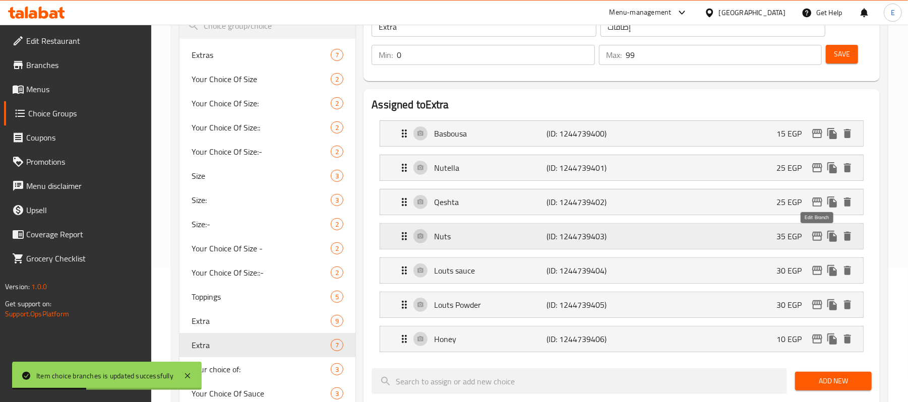
click at [813, 236] on icon "edit" at bounding box center [817, 236] width 12 height 12
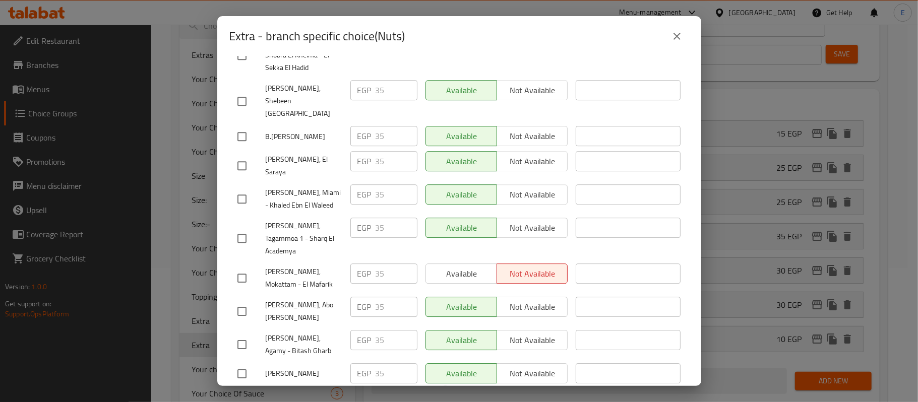
click at [673, 47] on button "close" at bounding box center [677, 36] width 24 height 24
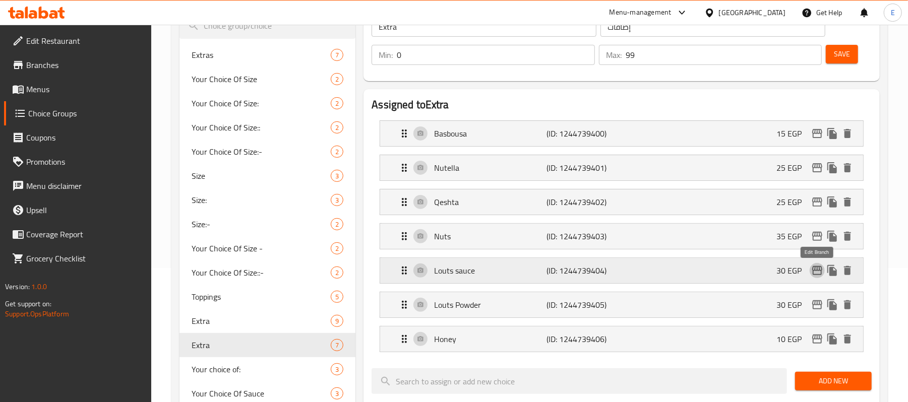
click at [821, 278] on button "edit" at bounding box center [816, 270] width 15 height 15
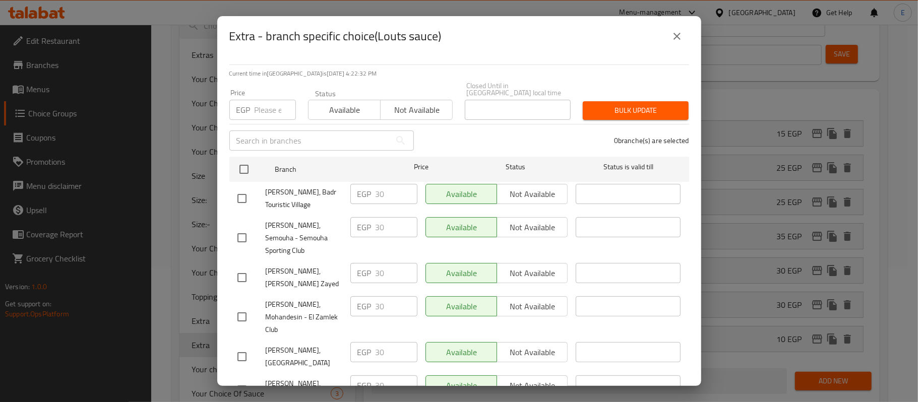
click at [238, 190] on input "checkbox" at bounding box center [241, 198] width 21 height 21
drag, startPoint x: 380, startPoint y: 185, endPoint x: 357, endPoint y: 182, distance: 23.4
click at [357, 184] on div "EGP 30 ​" at bounding box center [383, 194] width 67 height 20
click at [456, 141] on div "1 branche(s) are selected" at bounding box center [557, 140] width 275 height 36
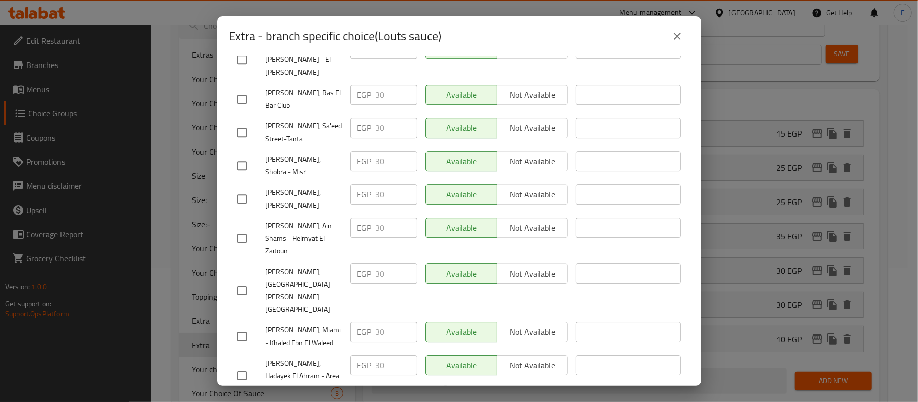
drag, startPoint x: 384, startPoint y: 315, endPoint x: 363, endPoint y: 316, distance: 20.7
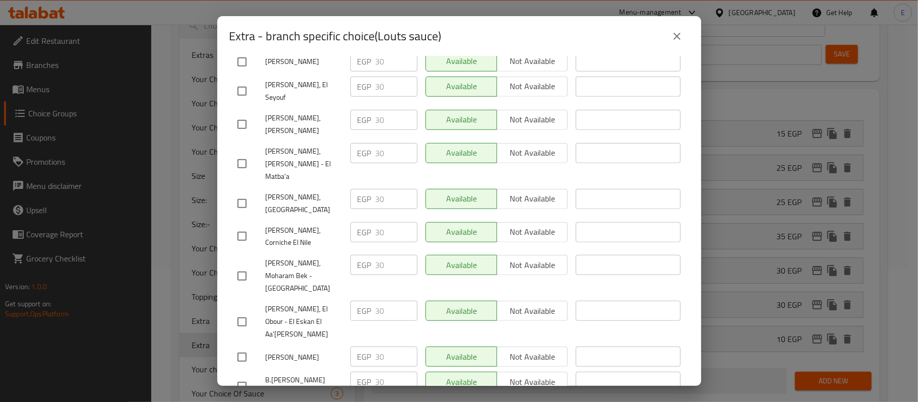
click at [242, 347] on input "checkbox" at bounding box center [241, 357] width 21 height 21
click at [242, 376] on input "checkbox" at bounding box center [241, 386] width 21 height 21
click at [401, 347] on input "30" at bounding box center [396, 357] width 42 height 20
click at [405, 347] on input "29" at bounding box center [396, 357] width 42 height 20
click at [405, 347] on input "28" at bounding box center [396, 357] width 42 height 20
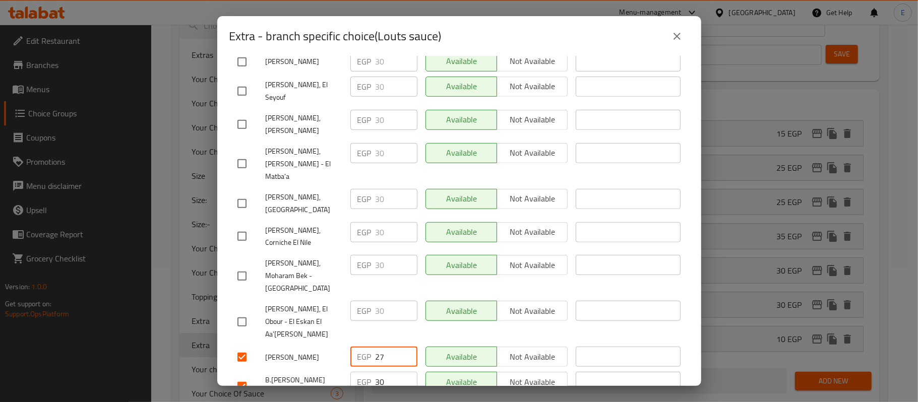
click at [405, 347] on input "27" at bounding box center [396, 357] width 42 height 20
click at [405, 347] on input "26" at bounding box center [396, 357] width 42 height 20
click at [405, 347] on input "25" at bounding box center [396, 357] width 42 height 20
click at [404, 372] on input "29" at bounding box center [396, 382] width 42 height 20
click at [404, 372] on input "28" at bounding box center [396, 382] width 42 height 20
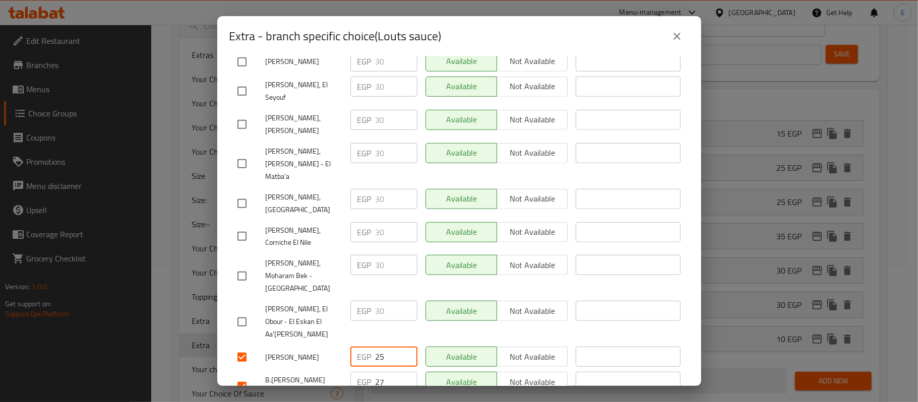
click at [404, 372] on input "27" at bounding box center [396, 382] width 42 height 20
click at [404, 372] on input "26" at bounding box center [396, 382] width 42 height 20
click at [404, 372] on input "25" at bounding box center [396, 382] width 42 height 20
click at [412, 368] on div "EGP 25 ​" at bounding box center [383, 386] width 75 height 37
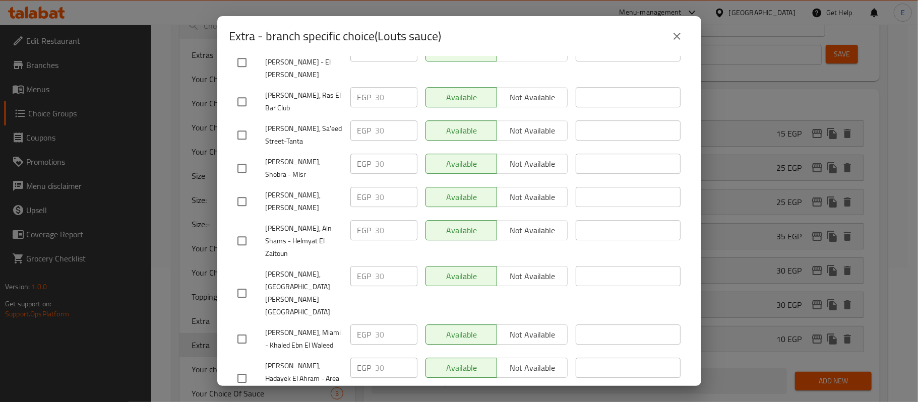
scroll to position [2190, 0]
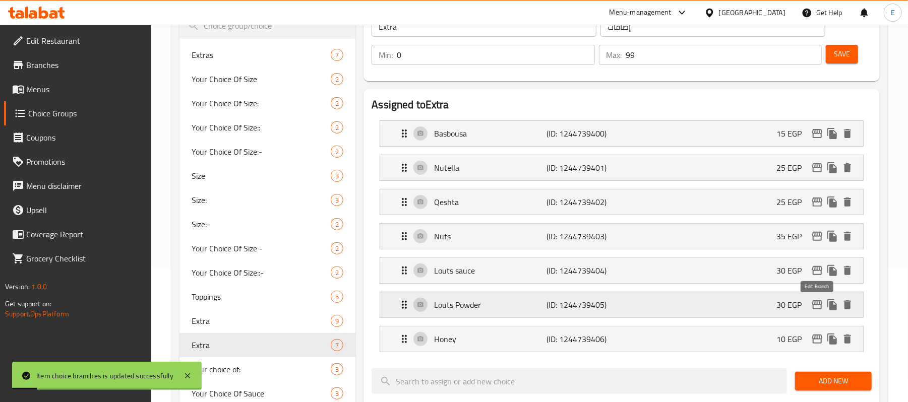
click at [817, 311] on icon "edit" at bounding box center [817, 305] width 12 height 12
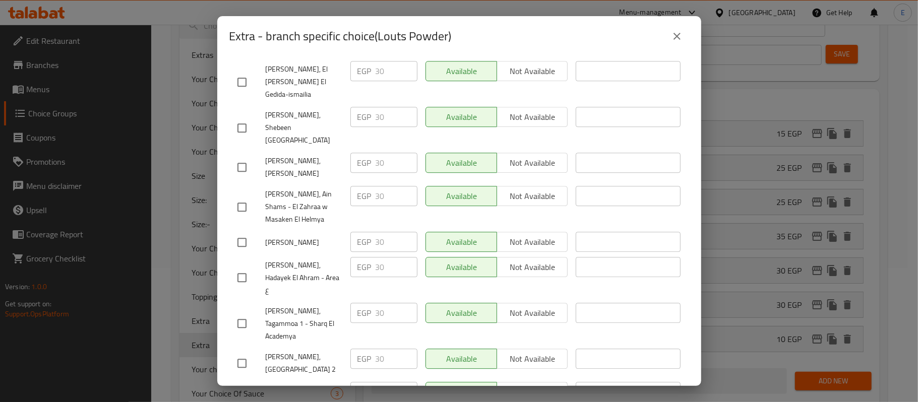
scroll to position [2083, 0]
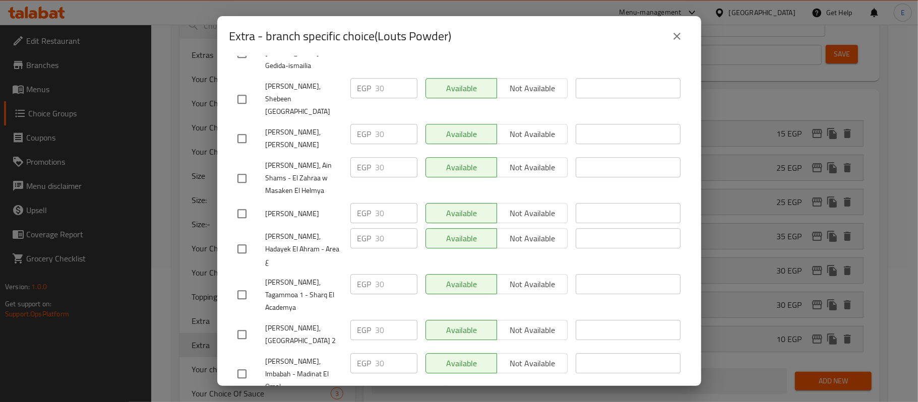
drag, startPoint x: 386, startPoint y: 339, endPoint x: 367, endPoint y: 346, distance: 19.9
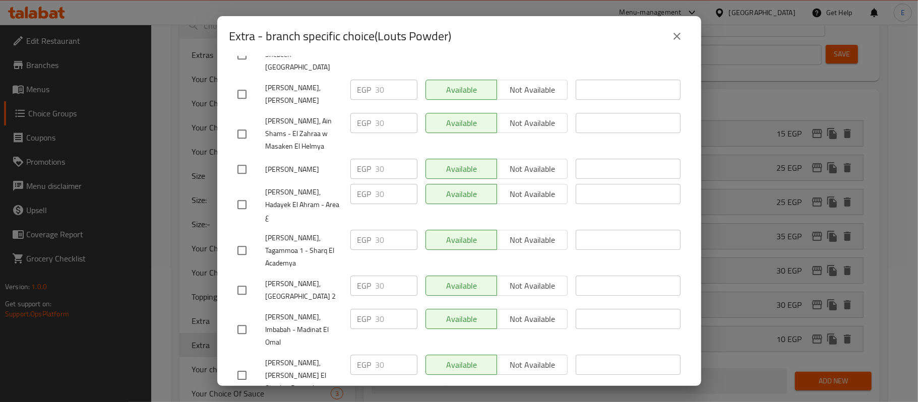
scroll to position [2150, 0]
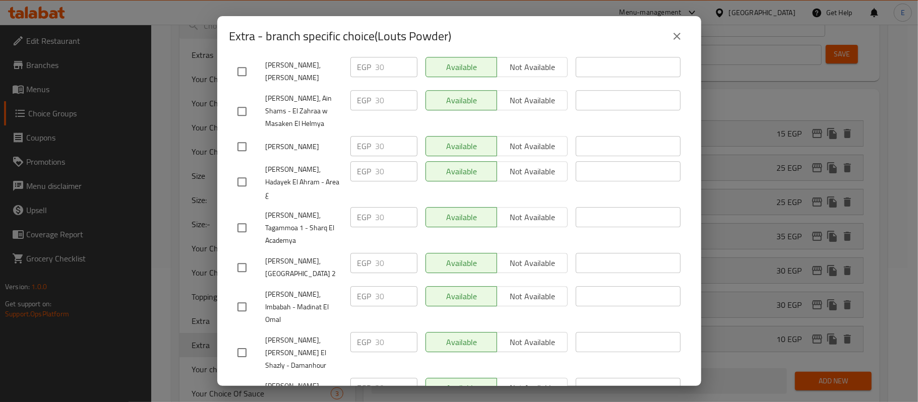
drag, startPoint x: 394, startPoint y: 320, endPoint x: 341, endPoint y: 321, distance: 52.9
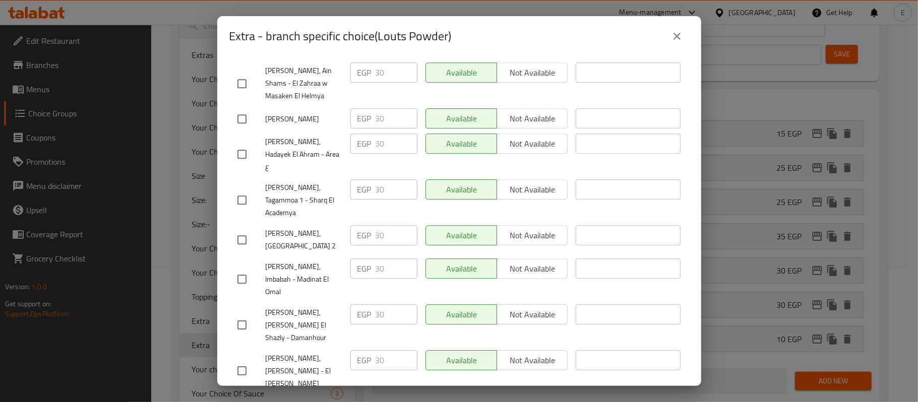
scroll to position [2190, 0]
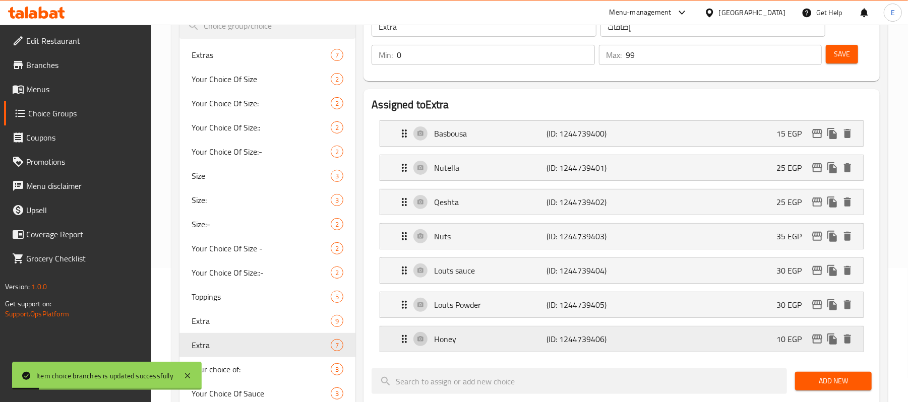
click at [821, 344] on icon "edit" at bounding box center [817, 339] width 10 height 9
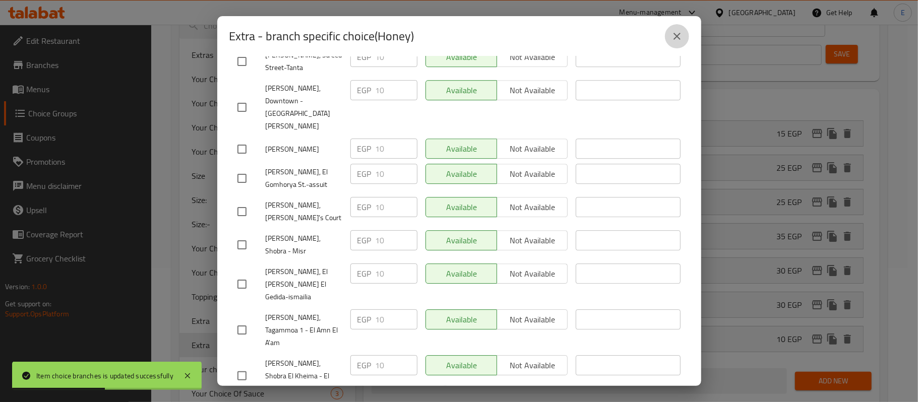
click at [680, 38] on icon "close" at bounding box center [677, 36] width 12 height 12
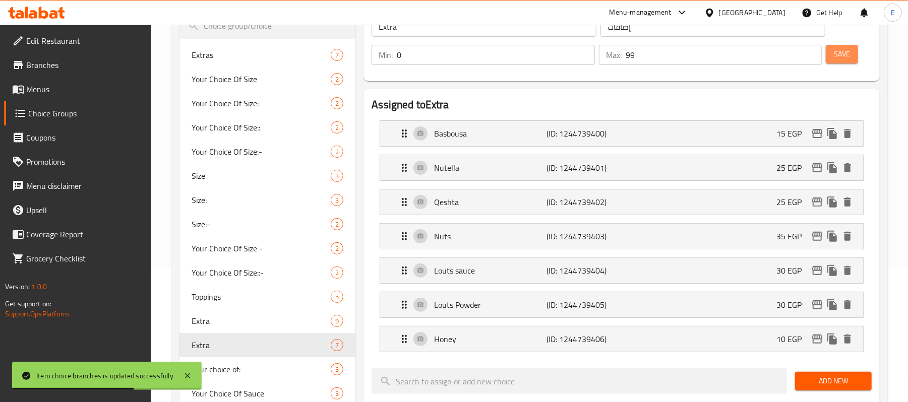
click at [834, 53] on span "Save" at bounding box center [842, 54] width 16 height 13
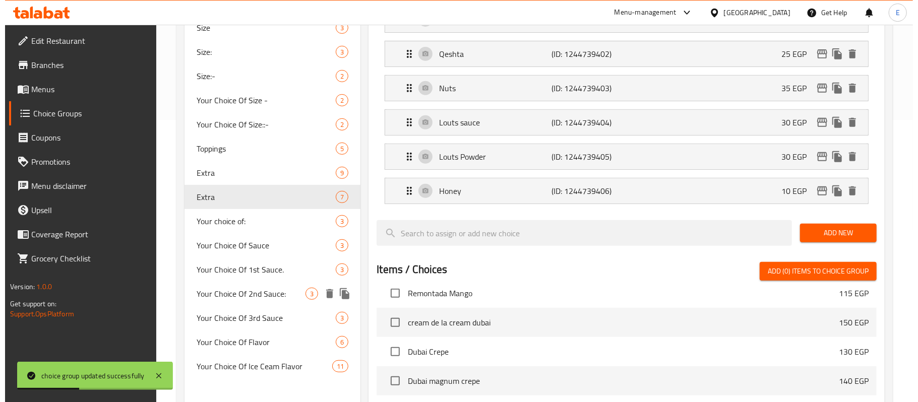
scroll to position [0, 0]
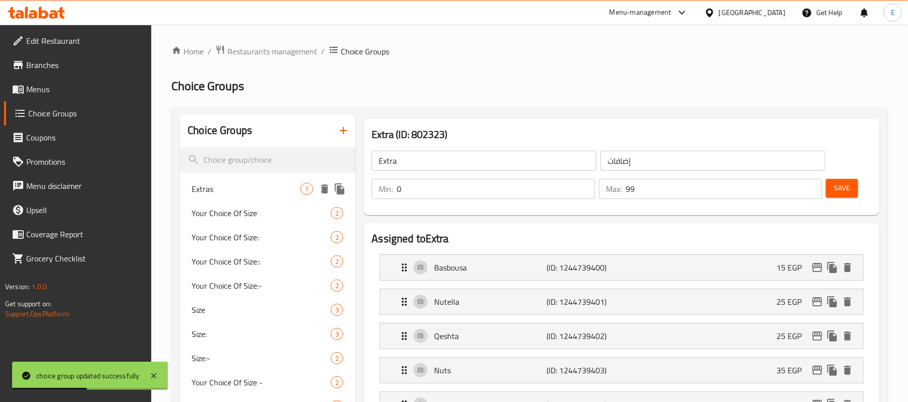
click at [243, 195] on span "Extras" at bounding box center [246, 189] width 109 height 12
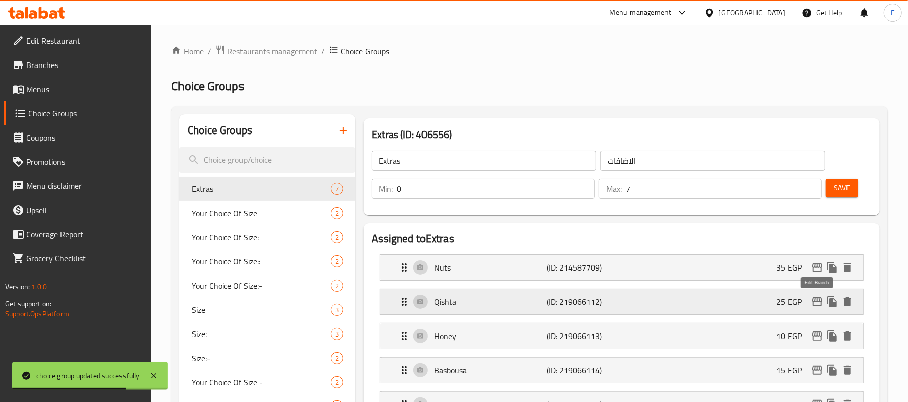
click at [814, 306] on icon "edit" at bounding box center [817, 301] width 10 height 9
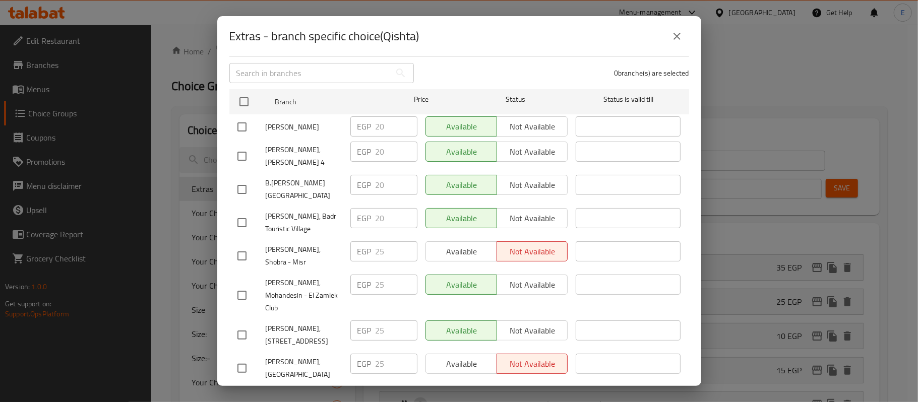
scroll to position [67, 0]
click at [680, 41] on icon "close" at bounding box center [677, 36] width 12 height 12
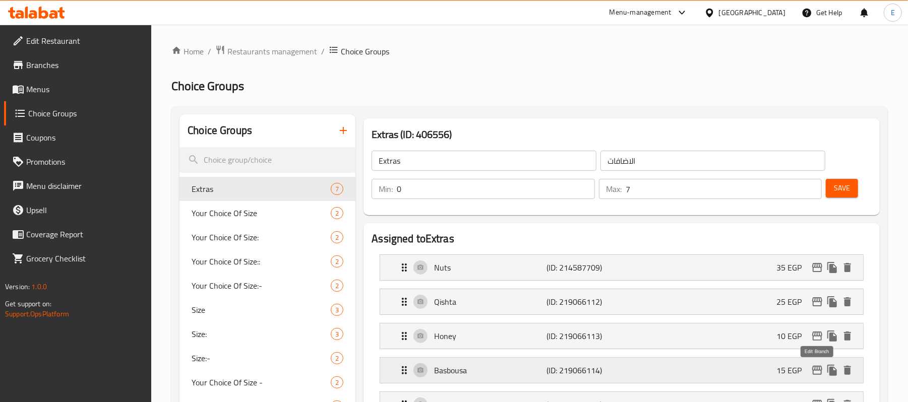
click at [819, 373] on icon "edit" at bounding box center [817, 370] width 12 height 12
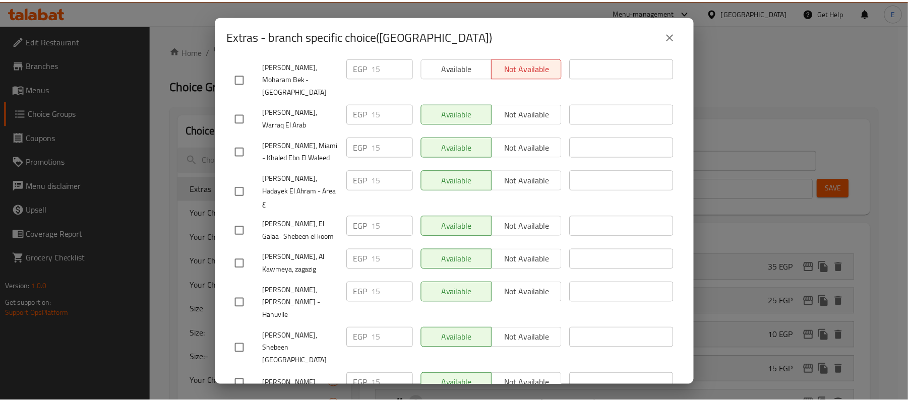
scroll to position [2190, 0]
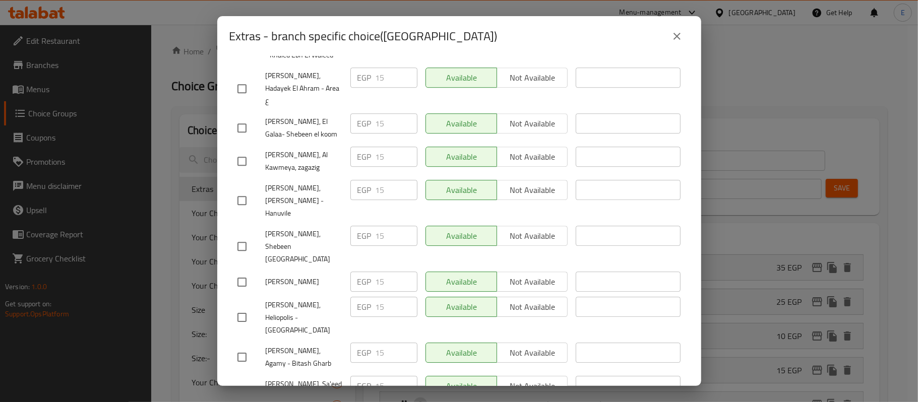
click at [668, 41] on button "close" at bounding box center [677, 36] width 24 height 24
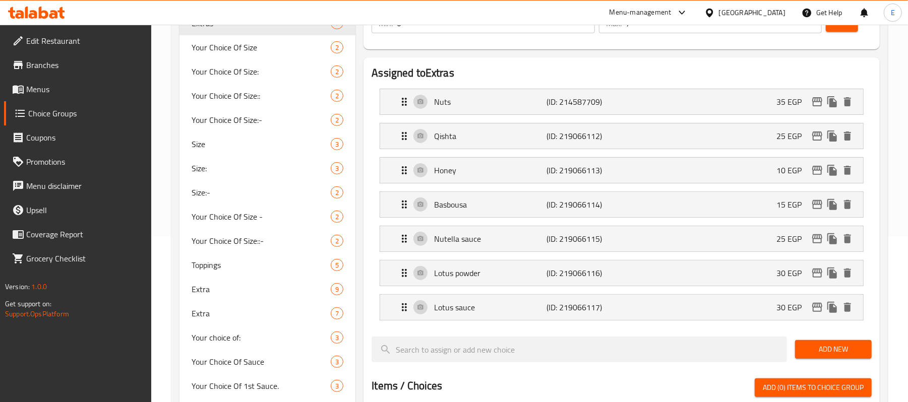
scroll to position [168, 0]
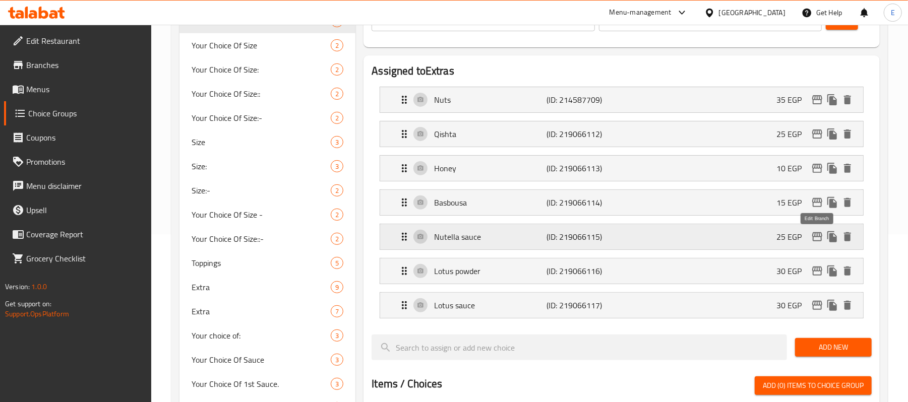
click at [815, 239] on icon "edit" at bounding box center [817, 237] width 12 height 12
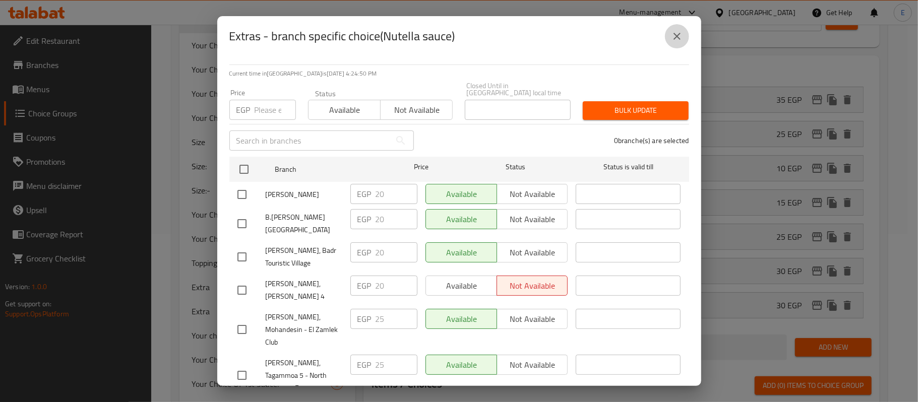
click at [675, 41] on icon "close" at bounding box center [677, 36] width 12 height 12
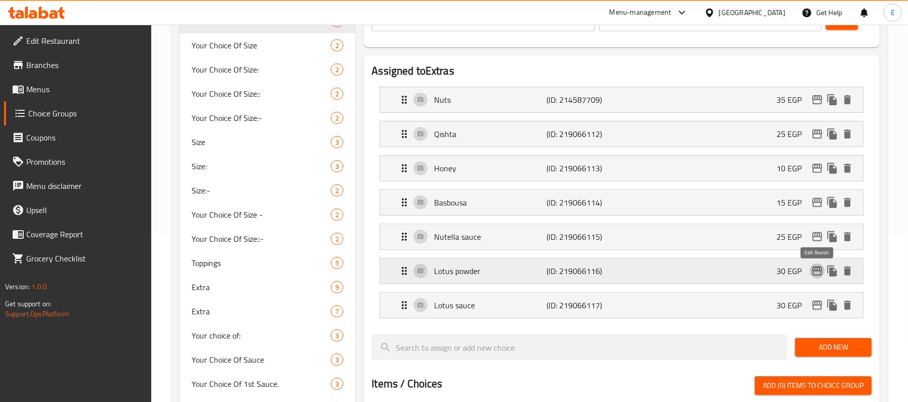
click at [814, 272] on icon "edit" at bounding box center [817, 271] width 10 height 9
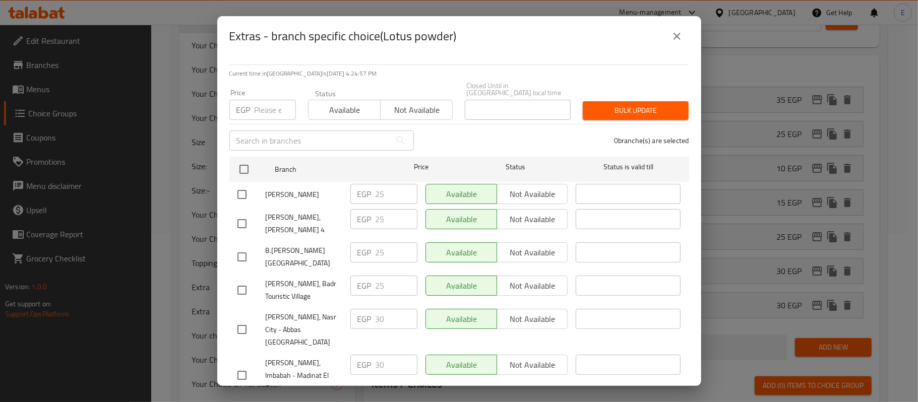
click at [670, 45] on button "close" at bounding box center [677, 36] width 24 height 24
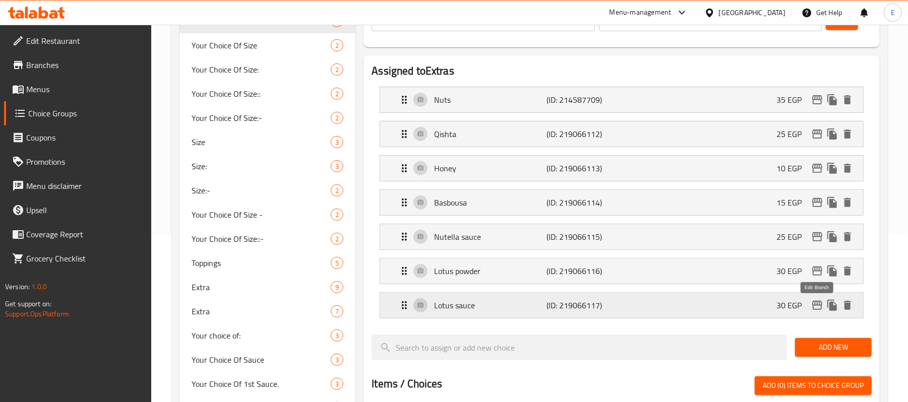
click at [816, 309] on icon "edit" at bounding box center [817, 305] width 12 height 12
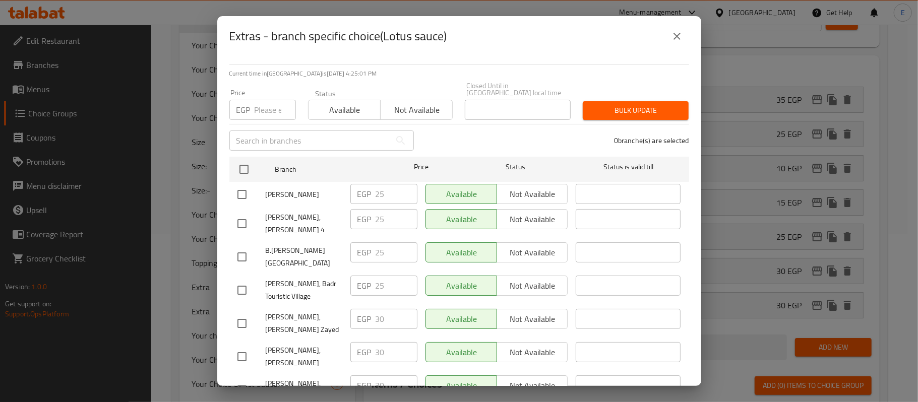
click at [674, 33] on icon "close" at bounding box center [676, 36] width 7 height 7
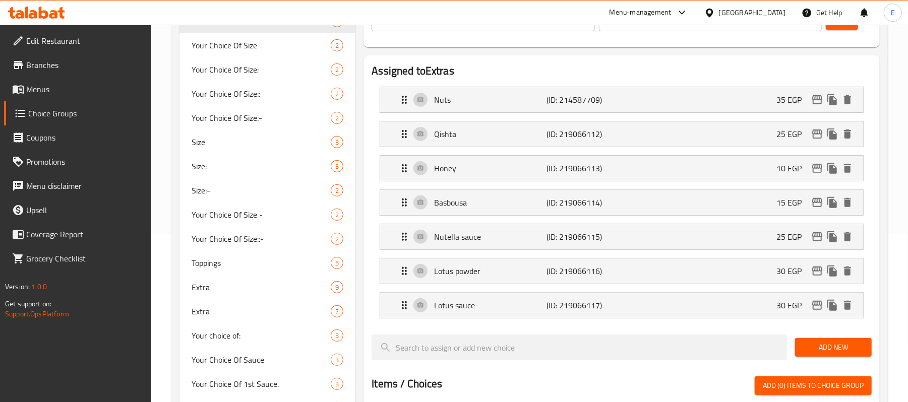
scroll to position [101, 0]
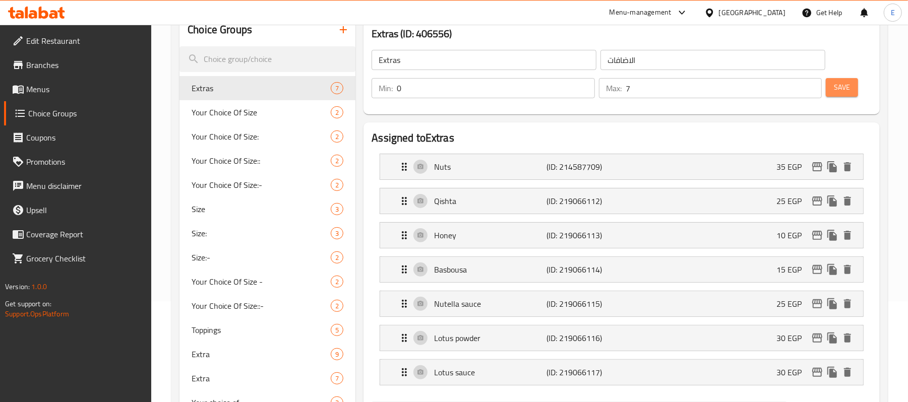
click at [849, 86] on span "Save" at bounding box center [842, 87] width 16 height 13
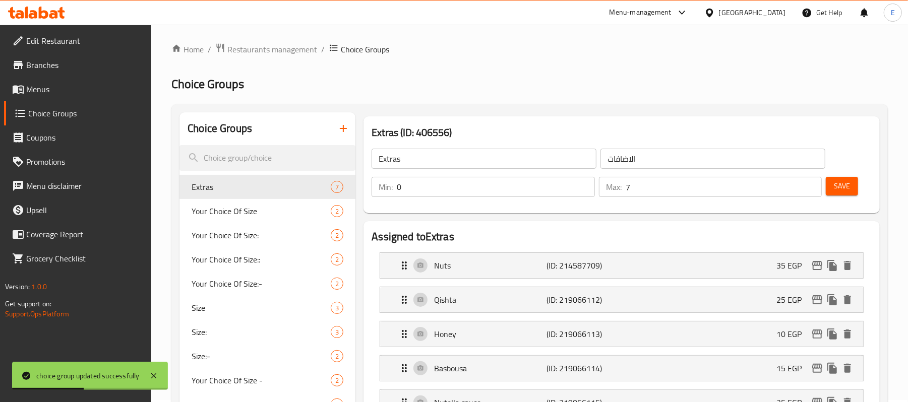
scroll to position [0, 0]
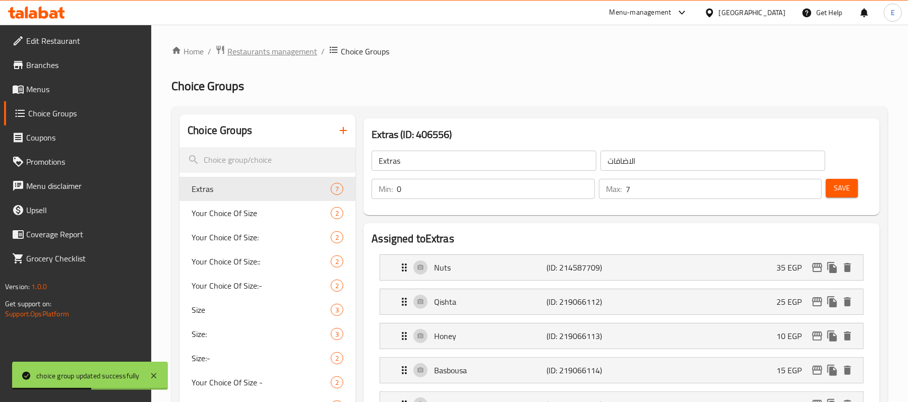
click at [232, 55] on span "Restaurants management" at bounding box center [272, 51] width 90 height 12
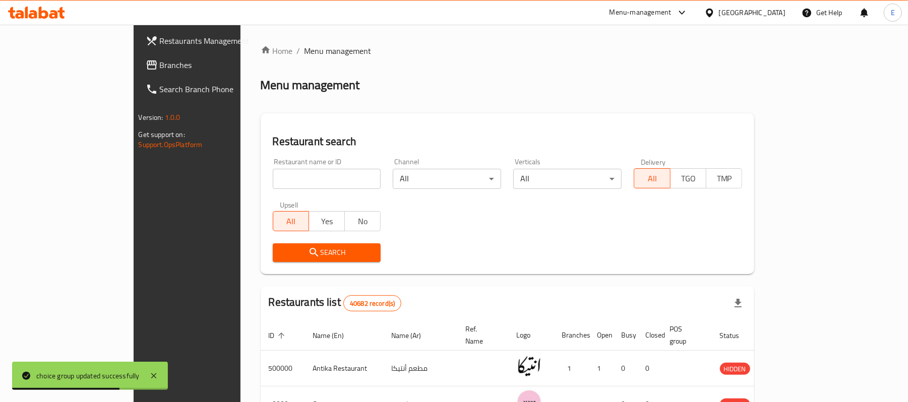
click at [273, 173] on input "search" at bounding box center [327, 179] width 108 height 20
click button "Search" at bounding box center [327, 252] width 108 height 19
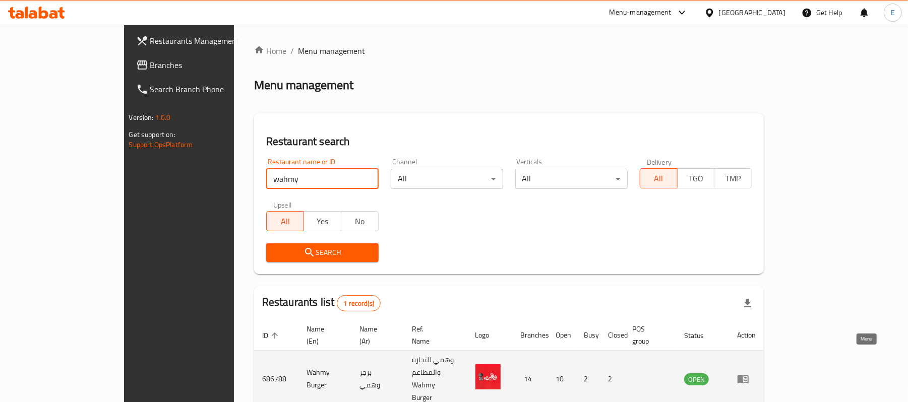
click at [748, 375] on icon "enhanced table" at bounding box center [742, 379] width 11 height 9
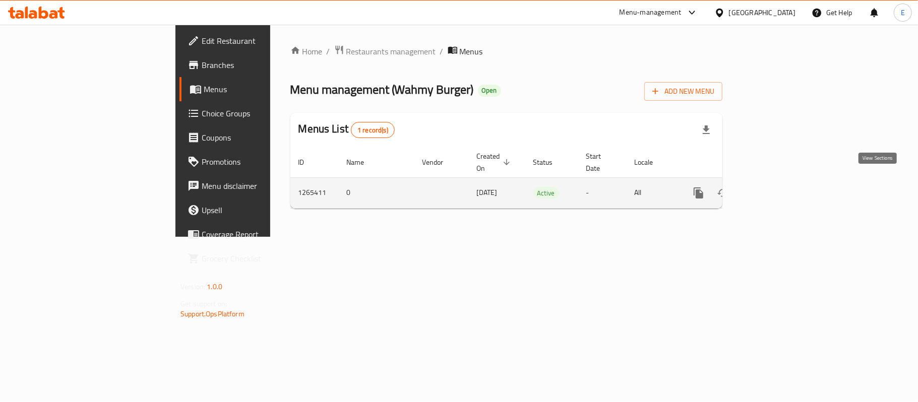
click at [777, 187] on icon "enhanced table" at bounding box center [771, 193] width 12 height 12
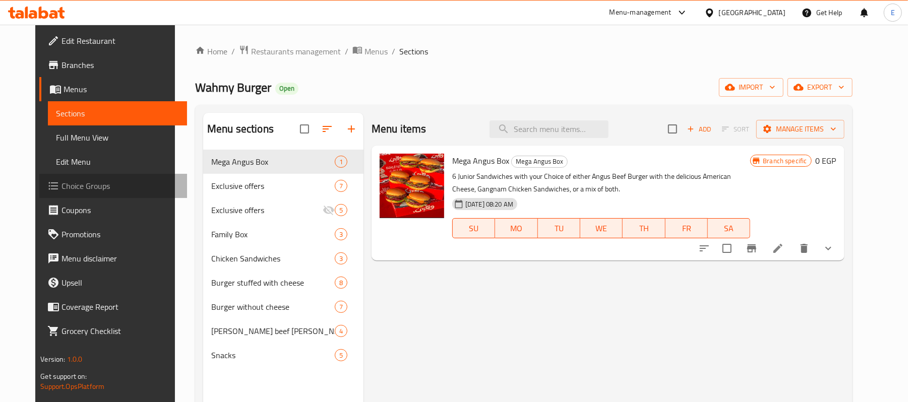
click at [89, 192] on span "Choice Groups" at bounding box center [119, 186] width 117 height 12
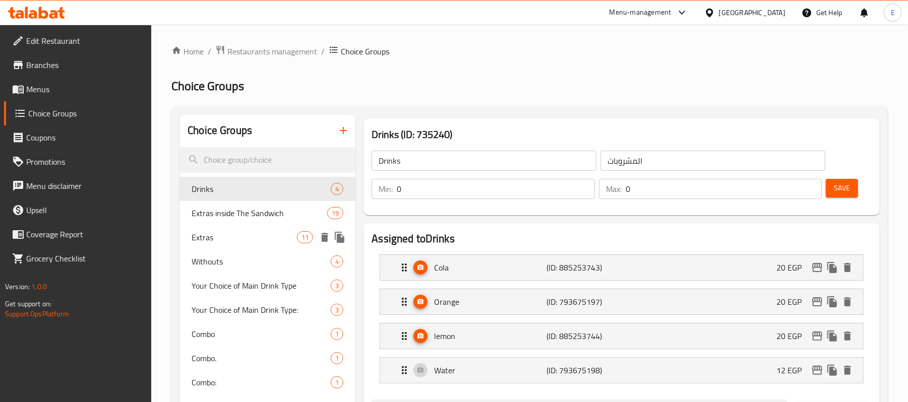
click at [240, 233] on span "Extras" at bounding box center [244, 237] width 105 height 12
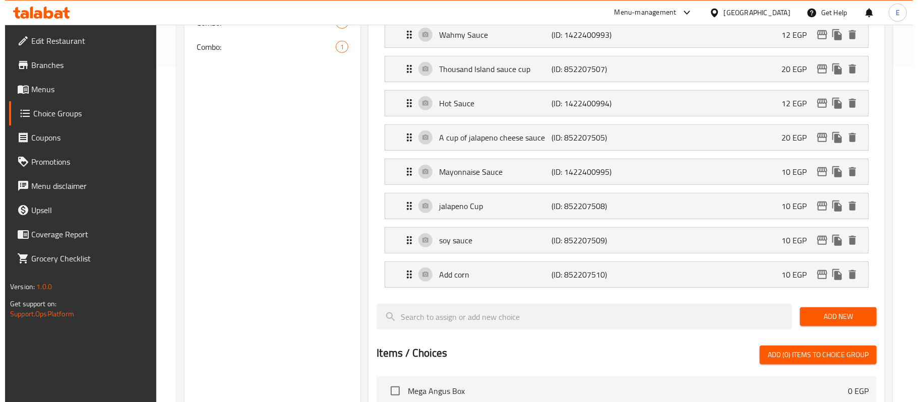
scroll to position [269, 0]
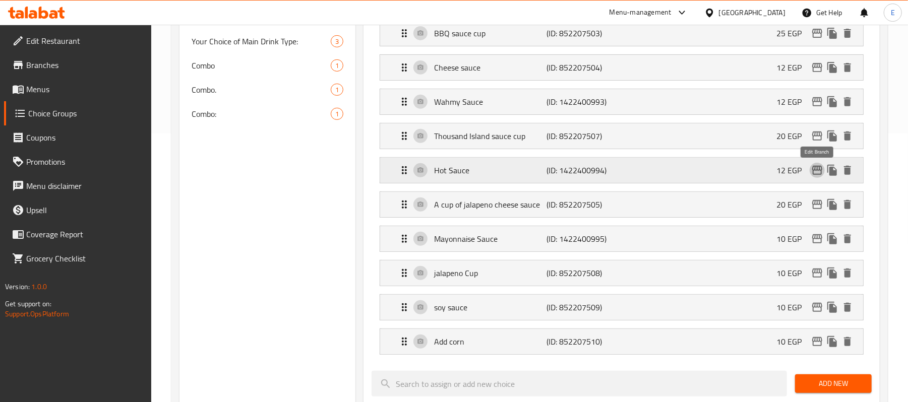
click at [811, 167] on icon "edit" at bounding box center [817, 170] width 12 height 12
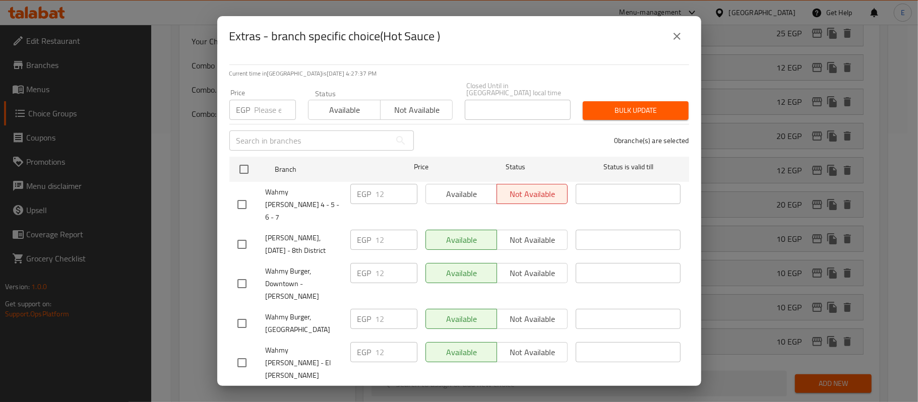
click at [239, 194] on input "checkbox" at bounding box center [241, 204] width 21 height 21
click at [380, 187] on input "12" at bounding box center [396, 194] width 42 height 20
click at [443, 126] on div "1 branche(s) are selected" at bounding box center [557, 140] width 275 height 36
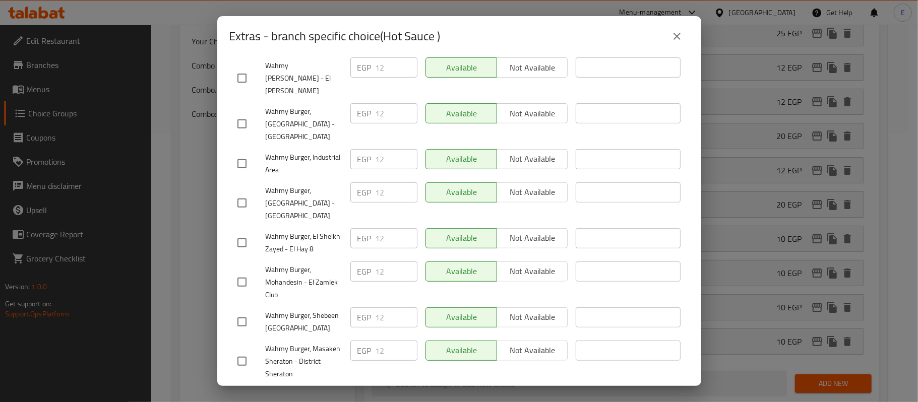
scroll to position [315, 0]
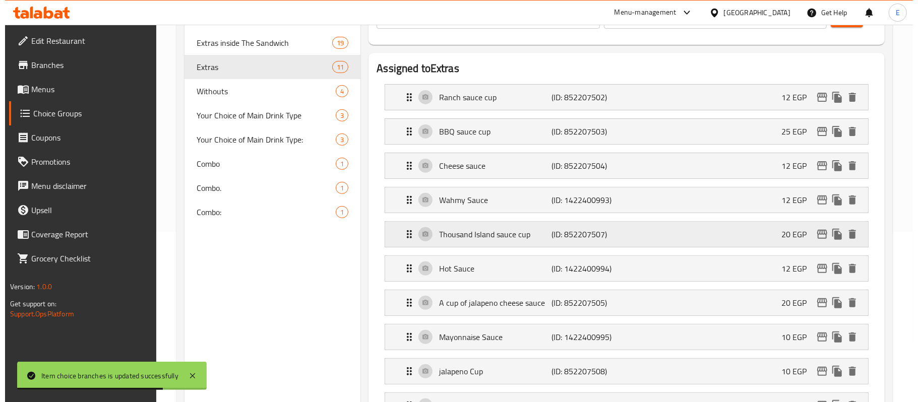
scroll to position [238, 0]
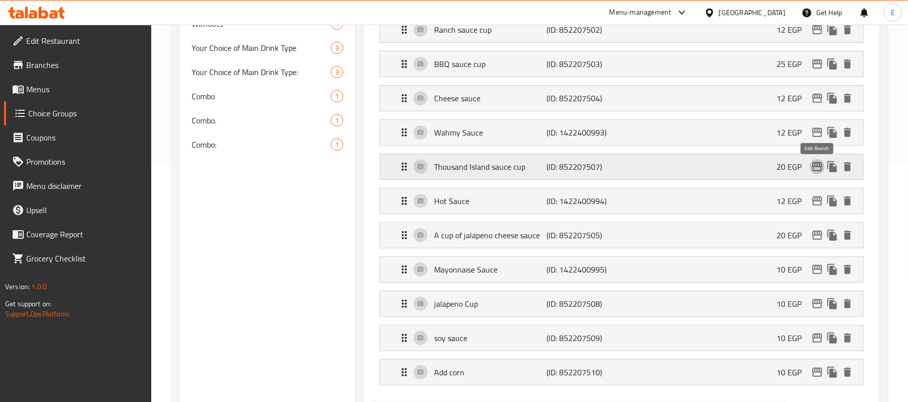
click at [813, 173] on icon "edit" at bounding box center [817, 167] width 12 height 12
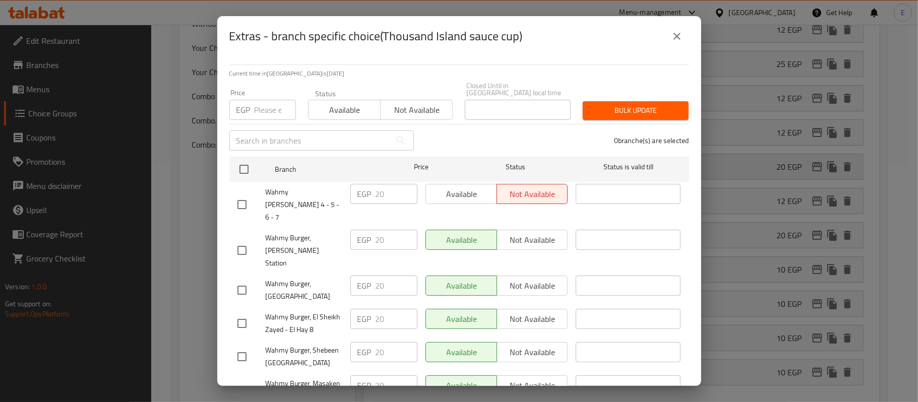
click at [813, 173] on div "Extras - branch specific choice(Thousand Island sauce cup) Current time in [GEO…" at bounding box center [459, 201] width 918 height 402
click at [676, 30] on icon "close" at bounding box center [677, 36] width 12 height 12
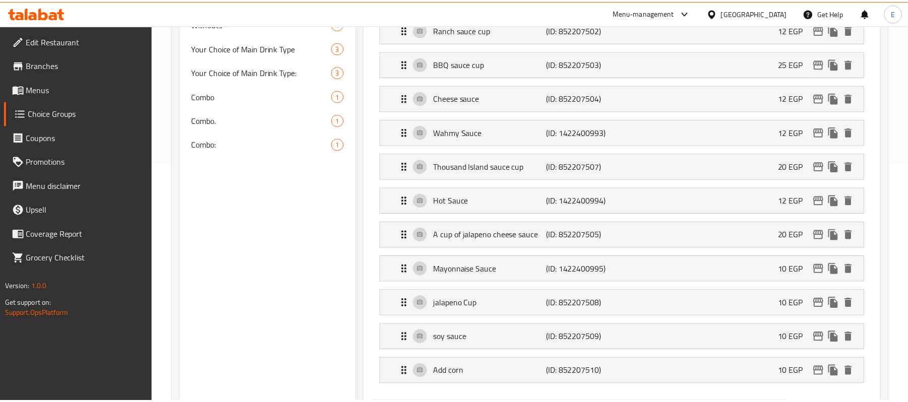
scroll to position [226, 0]
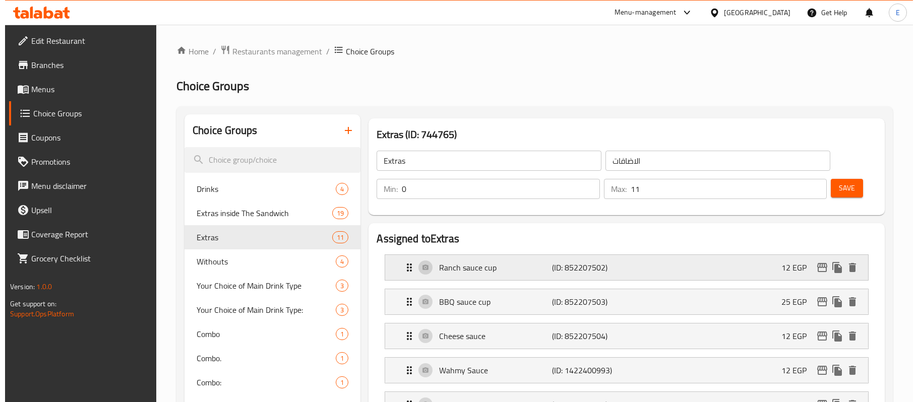
scroll to position [226, 0]
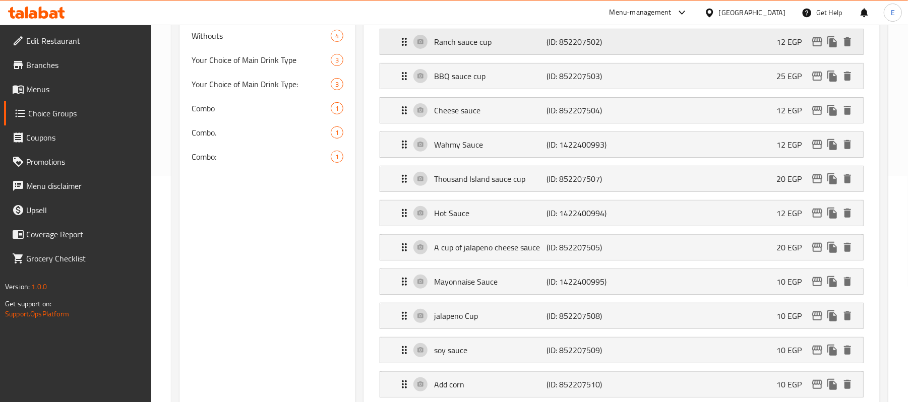
click at [814, 51] on div "Ranch sauce cup (ID: 852207502) 12 EGP" at bounding box center [624, 41] width 453 height 25
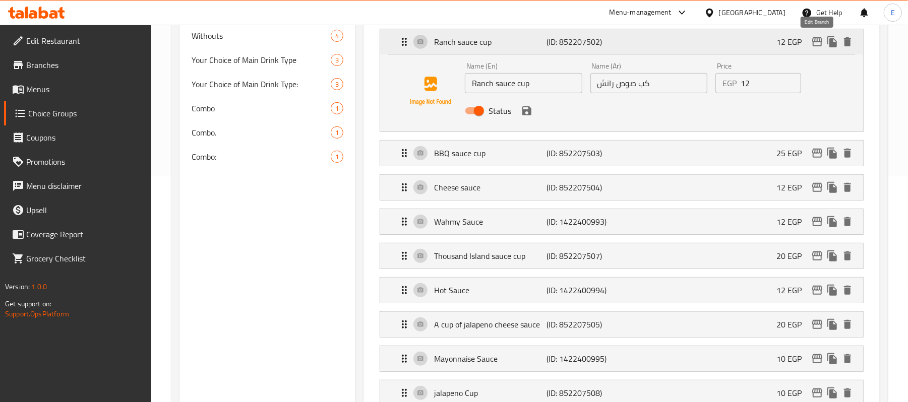
click at [816, 39] on icon "edit" at bounding box center [817, 41] width 10 height 9
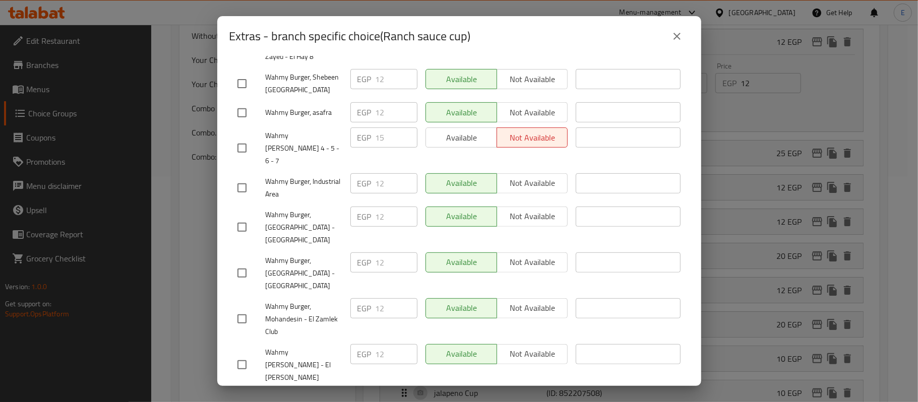
scroll to position [315, 0]
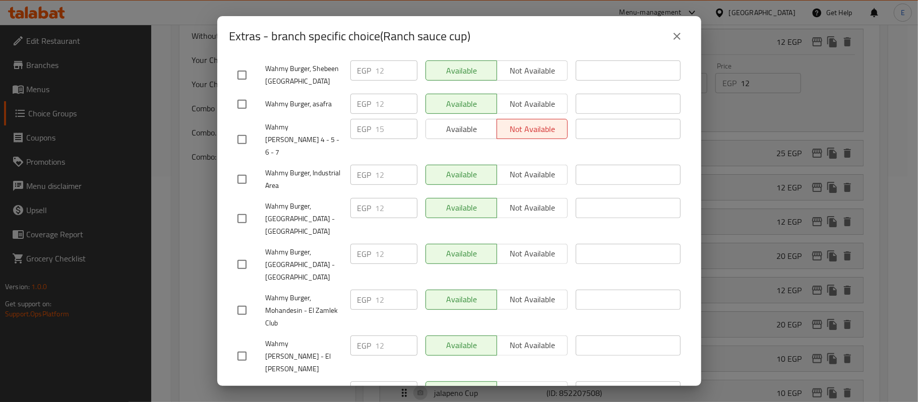
click at [239, 129] on input "checkbox" at bounding box center [241, 139] width 21 height 21
checkbox input "true"
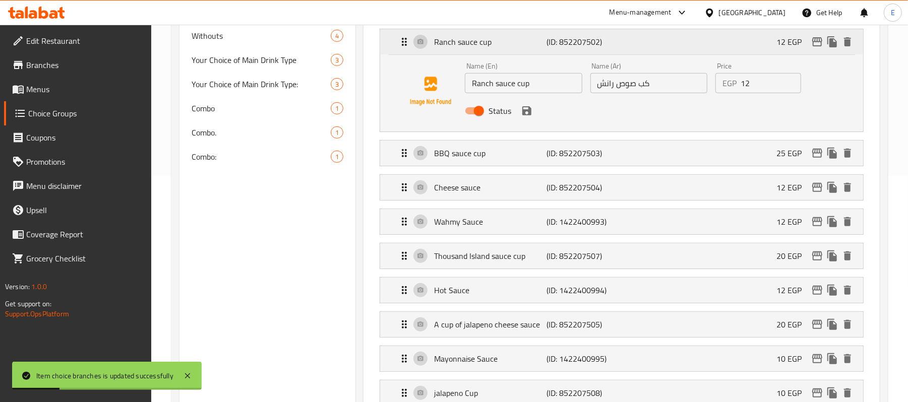
click at [440, 43] on p "Ranch sauce cup" at bounding box center [490, 42] width 112 height 12
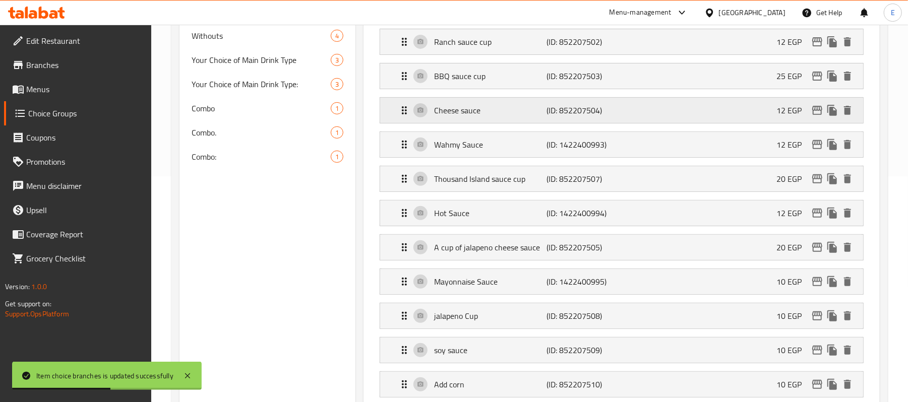
click at [818, 117] on button "edit" at bounding box center [816, 110] width 15 height 15
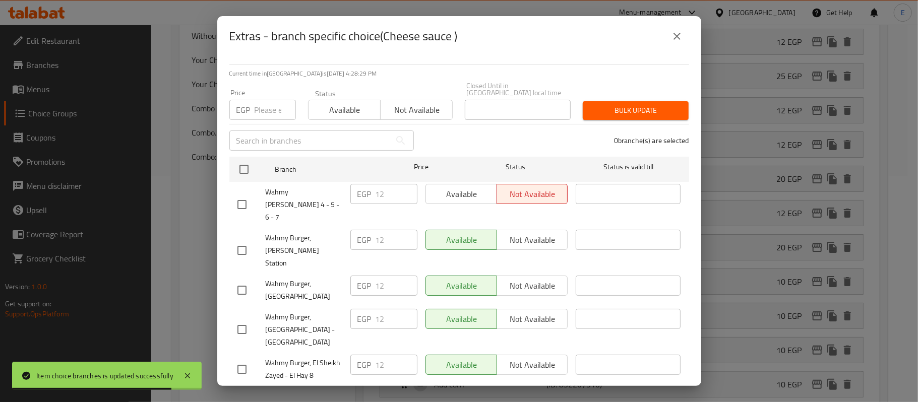
click at [246, 194] on input "checkbox" at bounding box center [241, 204] width 21 height 21
checkbox input "true"
drag, startPoint x: 386, startPoint y: 192, endPoint x: 377, endPoint y: 189, distance: 8.8
click at [377, 189] on input "12" at bounding box center [396, 194] width 42 height 20
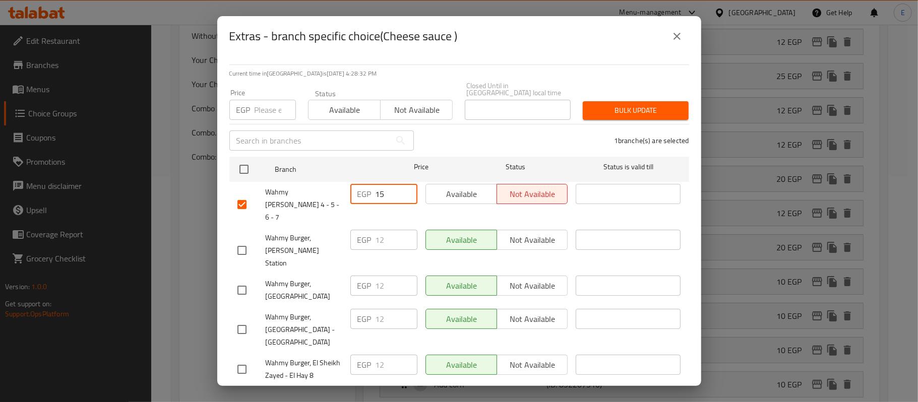
type input "15"
click at [331, 201] on span "Wahmy [PERSON_NAME] 4 - 5 - 6 - 7" at bounding box center [304, 205] width 77 height 38
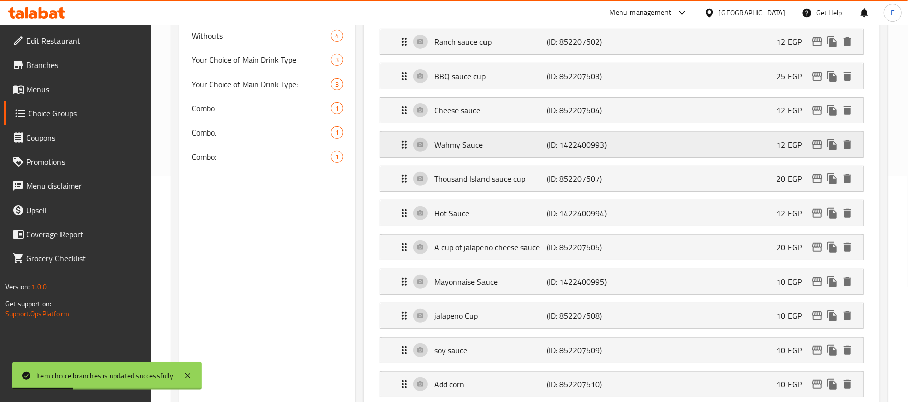
click at [815, 146] on icon "edit" at bounding box center [817, 144] width 10 height 9
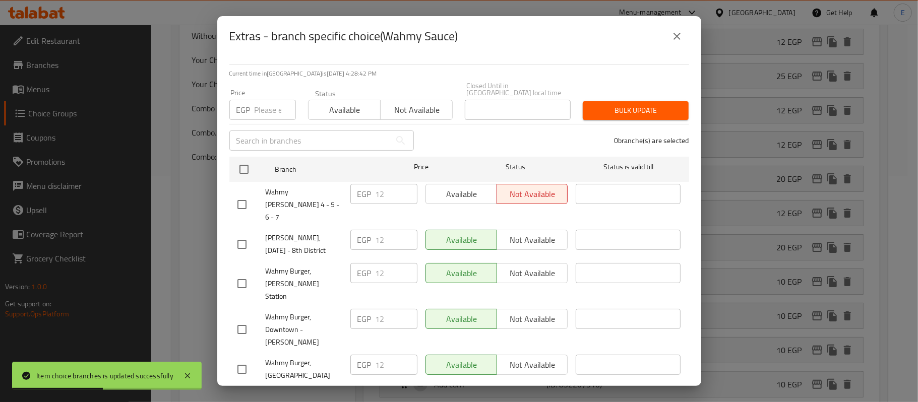
click at [250, 194] on input "checkbox" at bounding box center [241, 204] width 21 height 21
checkbox input "true"
drag, startPoint x: 379, startPoint y: 187, endPoint x: 394, endPoint y: 192, distance: 15.2
click at [392, 191] on input "12" at bounding box center [396, 194] width 42 height 20
type input "15"
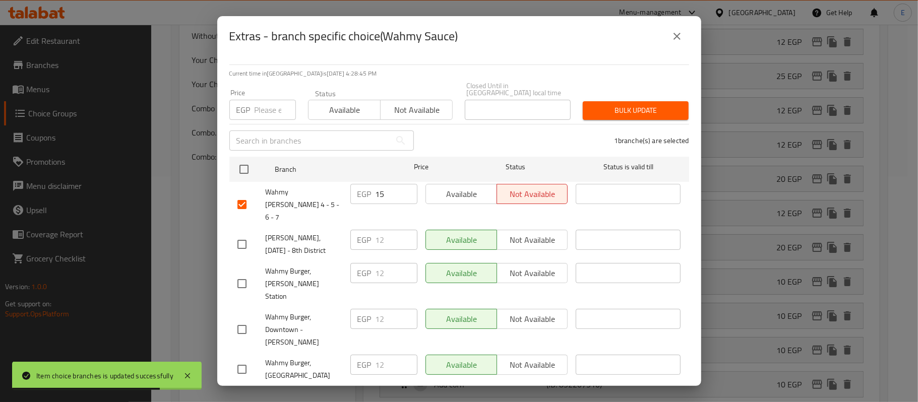
click at [412, 226] on div "EGP 12 ​" at bounding box center [383, 244] width 75 height 37
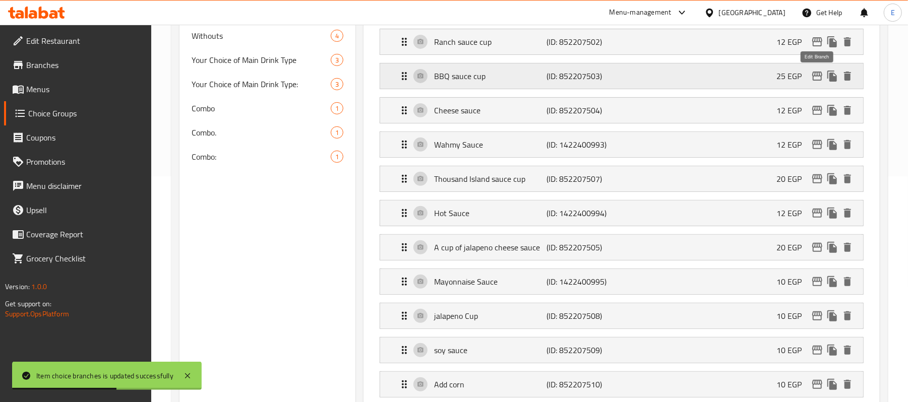
click at [813, 79] on icon "edit" at bounding box center [817, 76] width 12 height 12
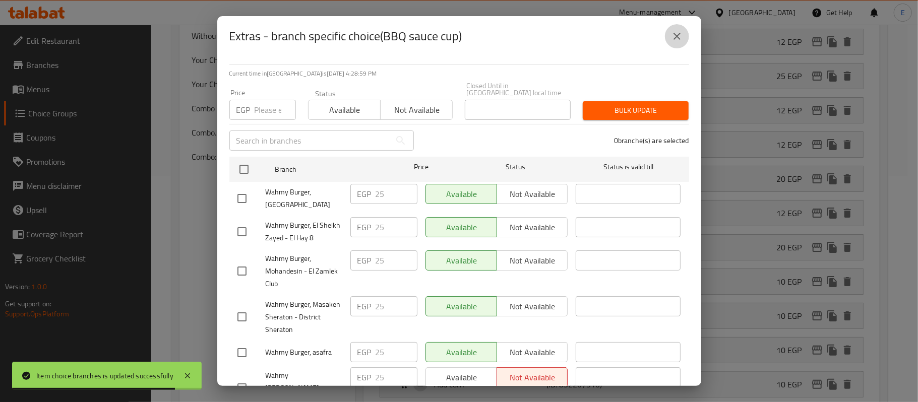
click at [688, 37] on button "close" at bounding box center [677, 36] width 24 height 24
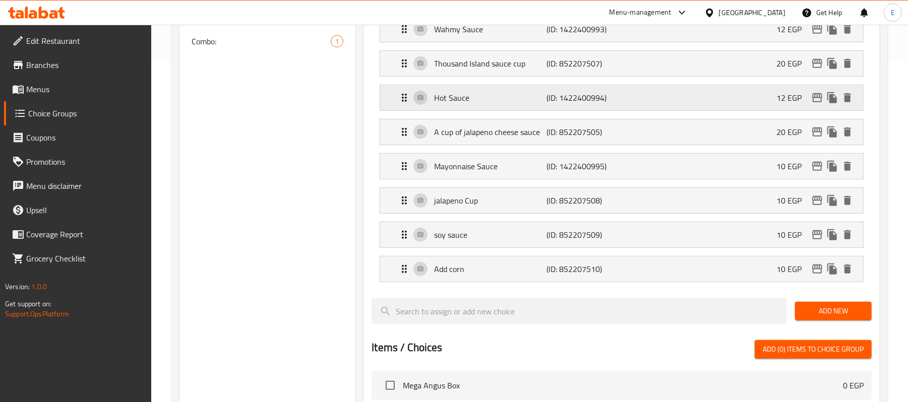
scroll to position [360, 0]
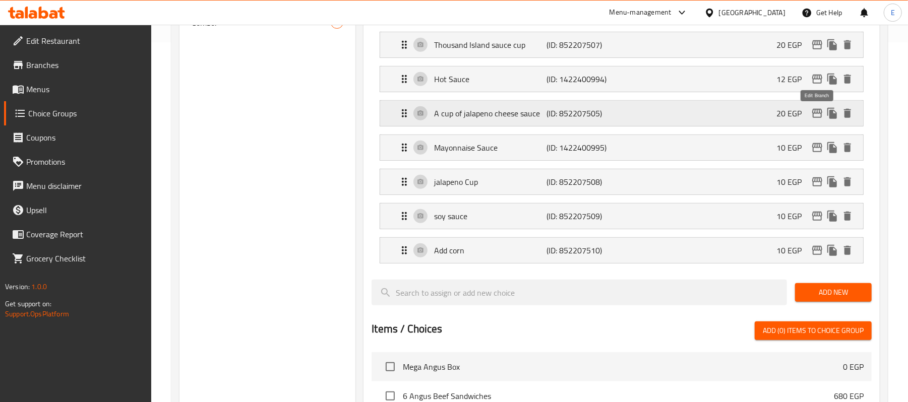
click at [819, 114] on icon "edit" at bounding box center [817, 113] width 12 height 12
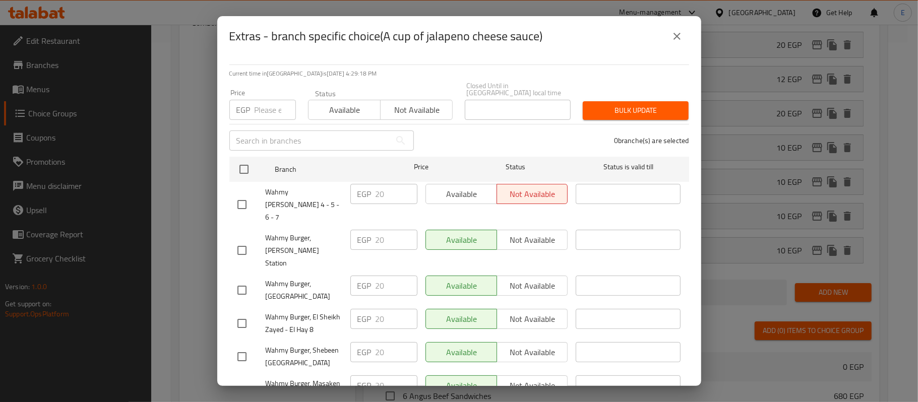
click at [237, 194] on input "checkbox" at bounding box center [241, 204] width 21 height 21
checkbox input "true"
click at [665, 38] on button "close" at bounding box center [677, 36] width 24 height 24
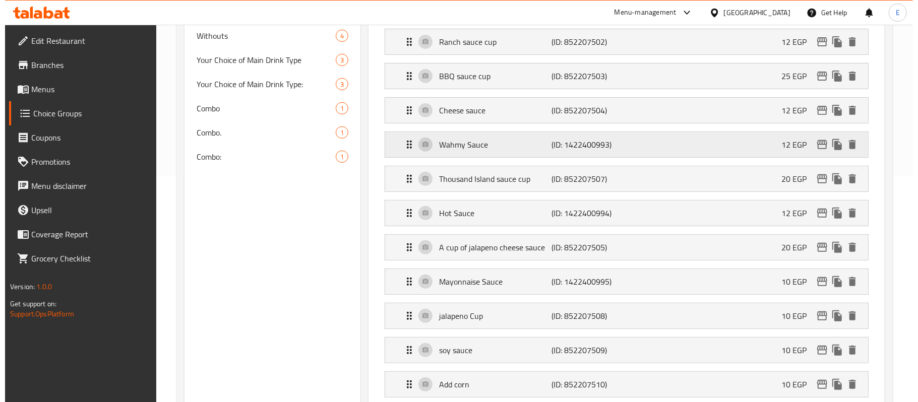
scroll to position [0, 0]
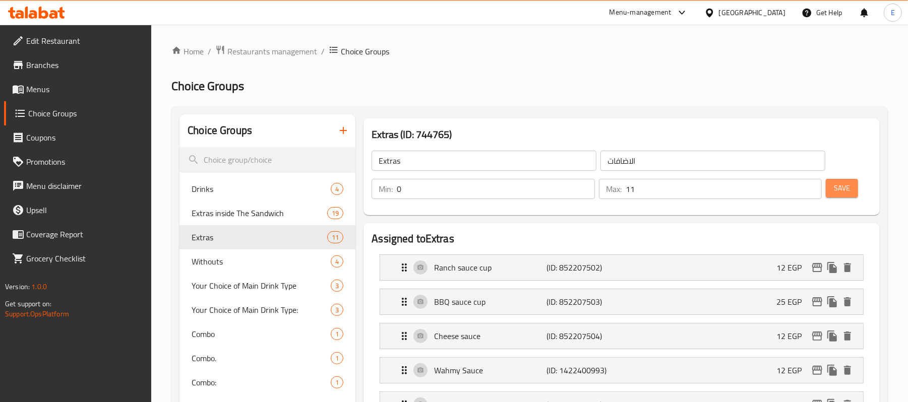
click at [848, 188] on span "Save" at bounding box center [842, 188] width 16 height 13
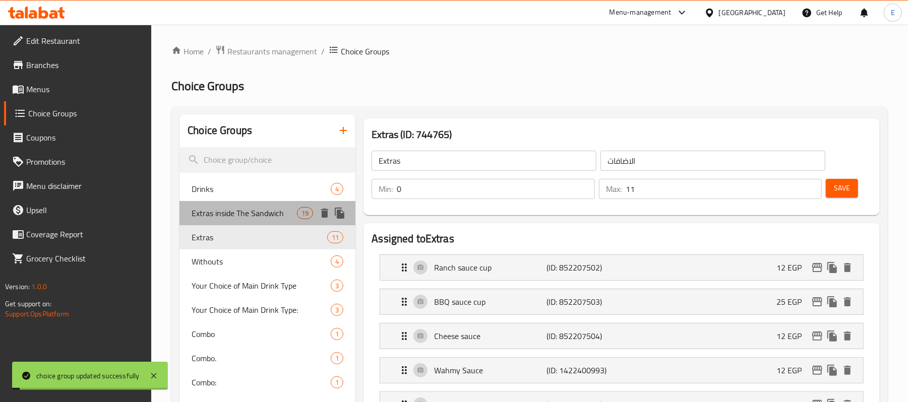
click at [219, 214] on span "Extras inside The Sandwich" at bounding box center [244, 213] width 105 height 12
type input "Extras inside The Sandwich"
type input "اضافات علي الساندوتش"
type input "19"
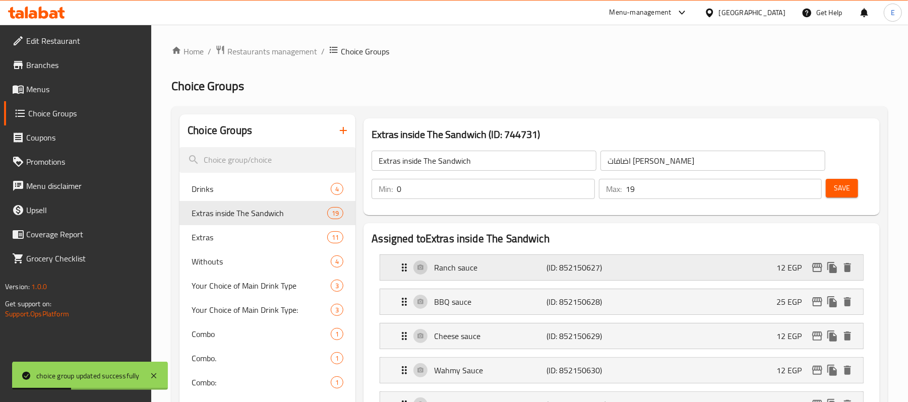
click at [813, 271] on icon "edit" at bounding box center [817, 268] width 12 height 12
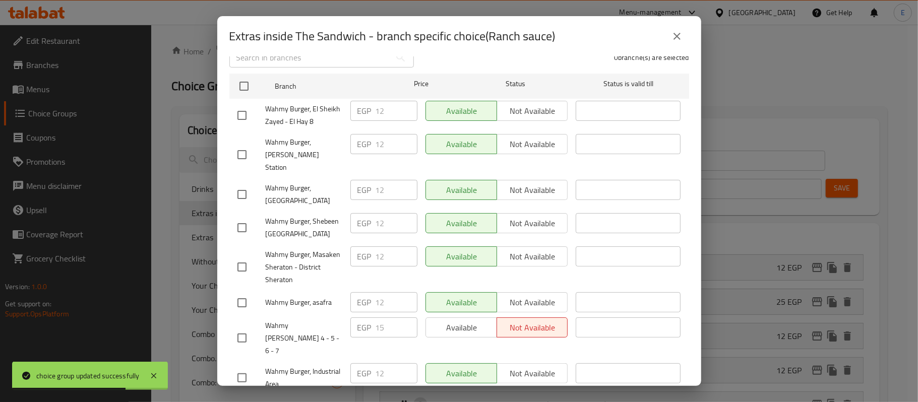
scroll to position [134, 0]
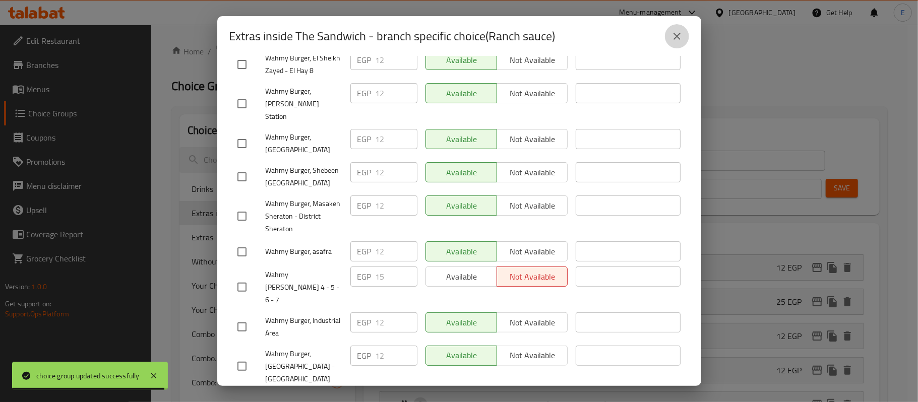
click at [670, 39] on button "close" at bounding box center [677, 36] width 24 height 24
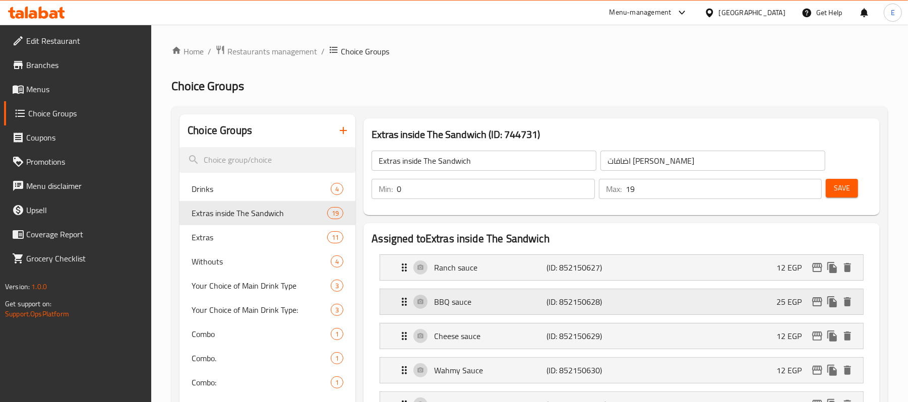
click at [815, 303] on icon "edit" at bounding box center [817, 302] width 12 height 12
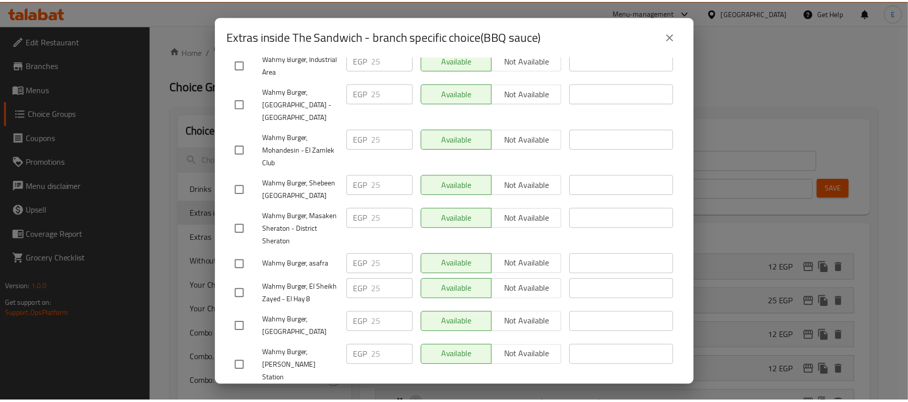
scroll to position [202, 0]
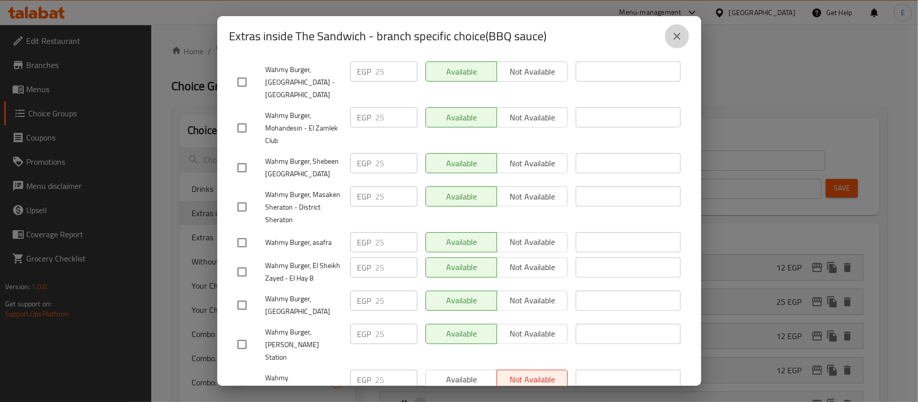
click at [672, 39] on icon "close" at bounding box center [677, 36] width 12 height 12
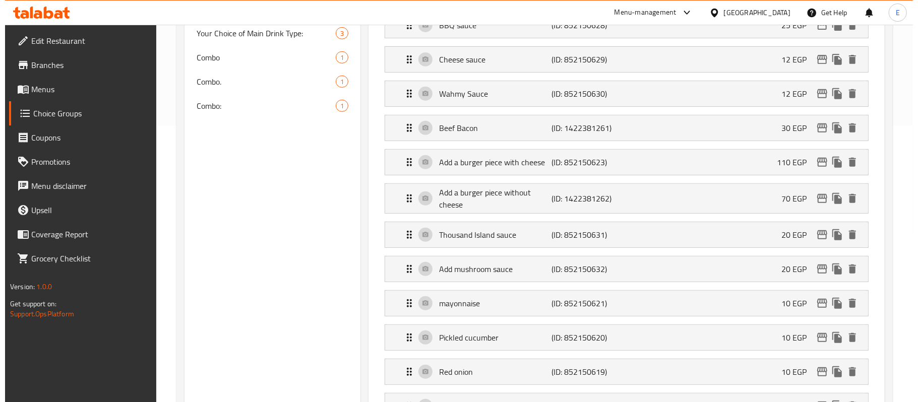
scroll to position [293, 0]
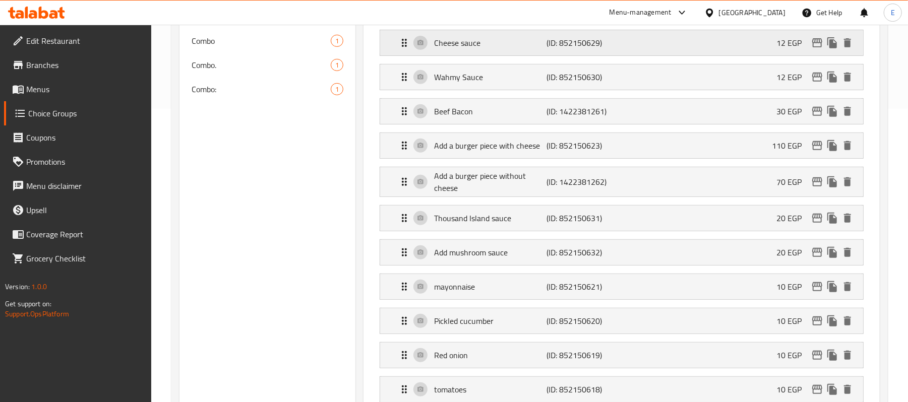
click at [814, 51] on div "Cheese sauce (ID: 852150629) 12 EGP" at bounding box center [624, 42] width 453 height 25
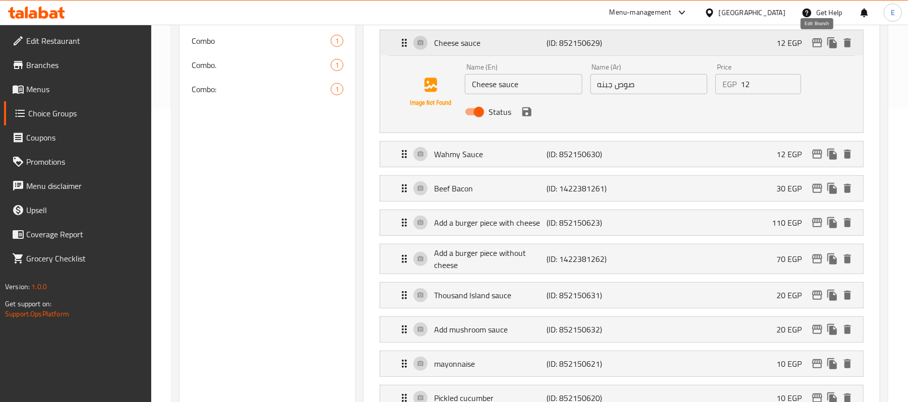
click at [815, 43] on icon "edit" at bounding box center [817, 42] width 10 height 9
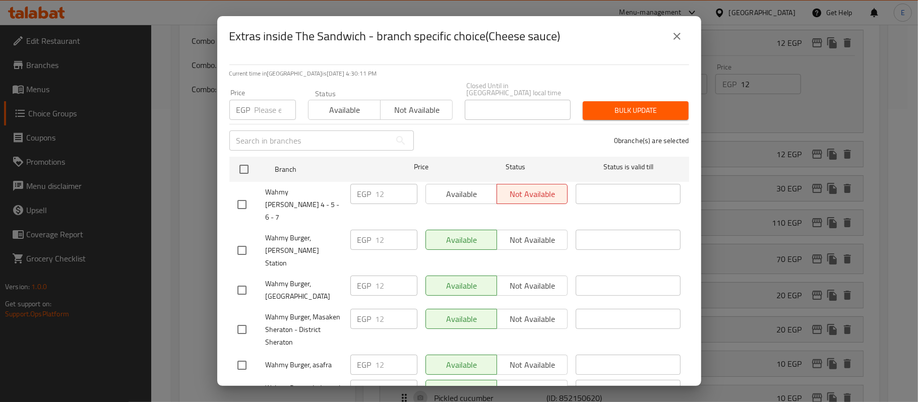
click at [247, 194] on input "checkbox" at bounding box center [241, 204] width 21 height 21
checkbox input "true"
click at [401, 185] on input "13" at bounding box center [396, 194] width 42 height 20
click at [401, 185] on input "14" at bounding box center [396, 194] width 42 height 20
click at [401, 185] on input "15" at bounding box center [396, 194] width 42 height 20
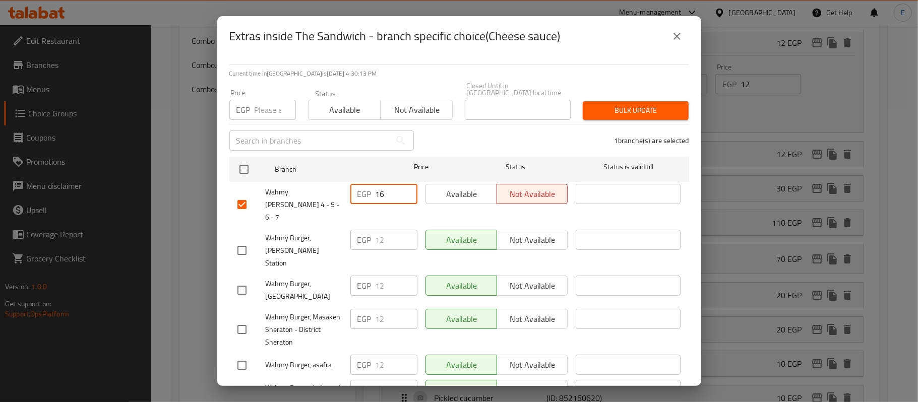
click at [404, 184] on input "16" at bounding box center [396, 194] width 42 height 20
type input "15"
click at [404, 192] on input "15" at bounding box center [396, 194] width 42 height 20
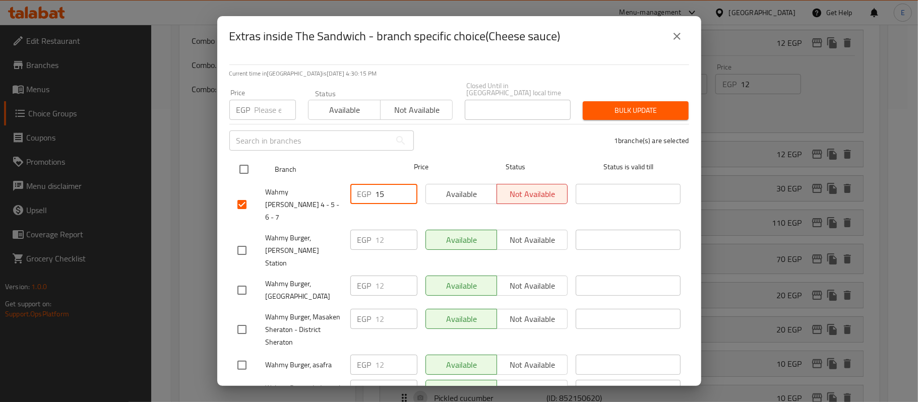
click at [412, 161] on span "Price" at bounding box center [421, 167] width 67 height 13
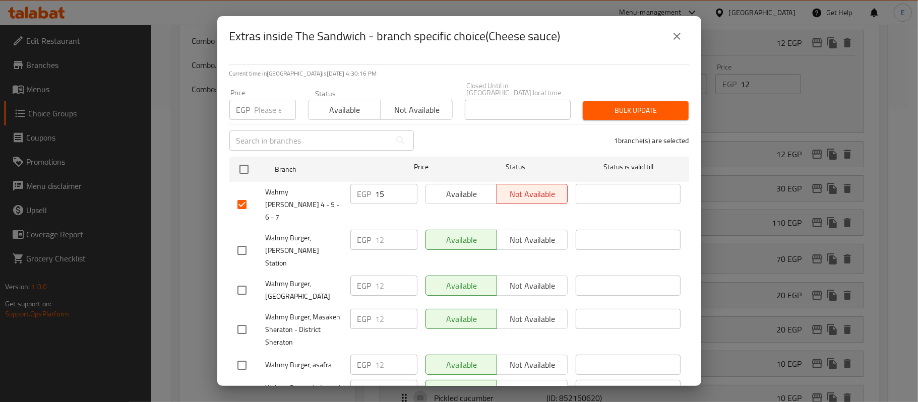
click at [451, 123] on div "1 branche(s) are selected" at bounding box center [557, 140] width 275 height 36
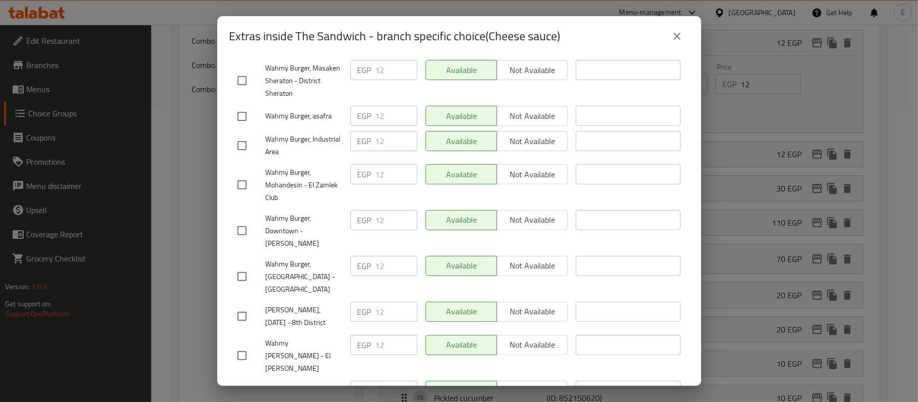
scroll to position [315, 0]
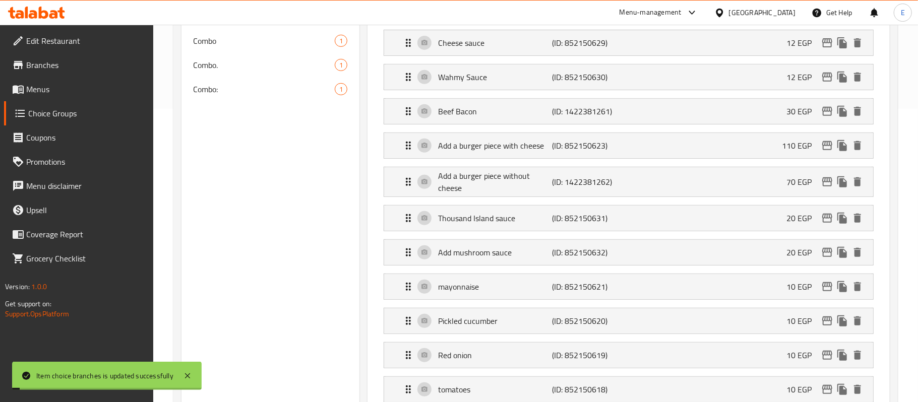
scroll to position [12, 0]
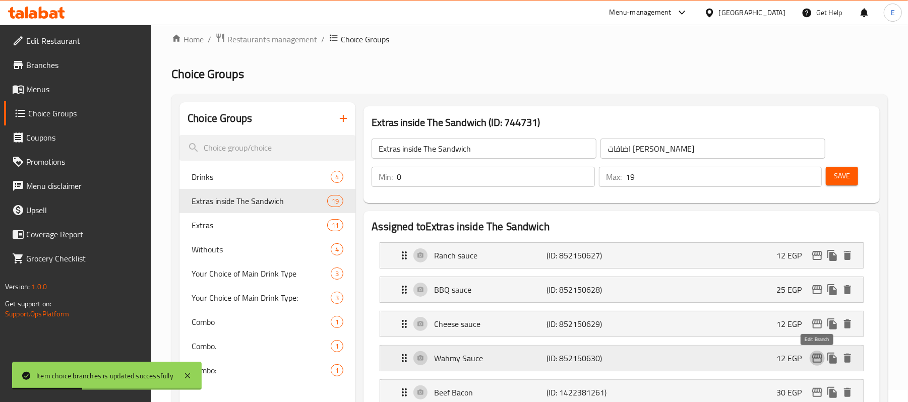
click at [820, 366] on button "edit" at bounding box center [816, 358] width 15 height 15
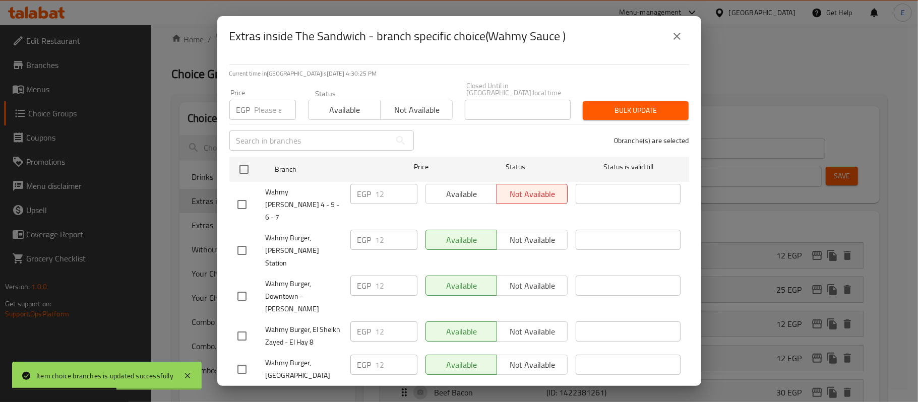
click at [250, 194] on input "checkbox" at bounding box center [241, 204] width 21 height 21
checkbox input "true"
click at [406, 184] on input "13" at bounding box center [396, 194] width 42 height 20
click at [406, 184] on input "14" at bounding box center [396, 194] width 42 height 20
click at [406, 184] on input "15" at bounding box center [396, 194] width 42 height 20
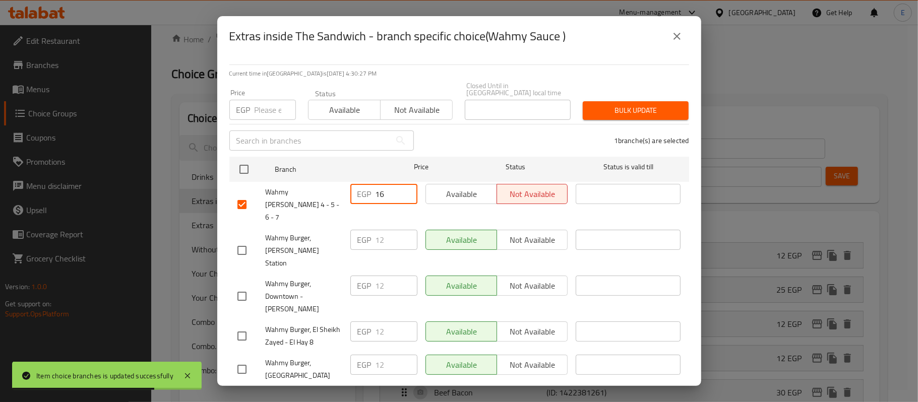
click at [406, 184] on input "16" at bounding box center [396, 194] width 42 height 20
type input "15"
click at [406, 188] on input "15" at bounding box center [396, 194] width 42 height 20
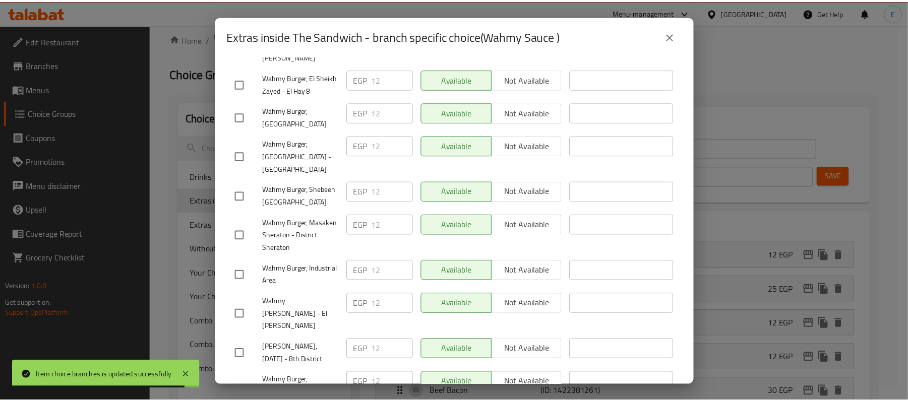
scroll to position [315, 0]
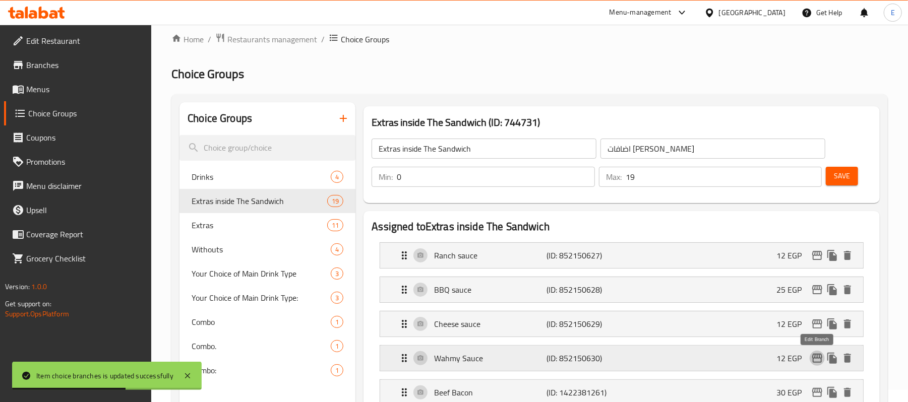
click at [823, 357] on button "edit" at bounding box center [816, 358] width 15 height 15
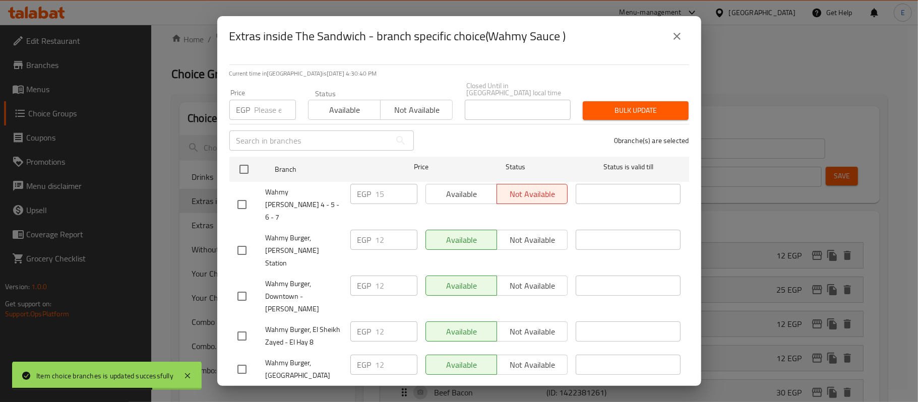
click at [813, 144] on div "Extras inside The Sandwich - branch specific choice(Wahmy Sauce ) Current time …" at bounding box center [459, 201] width 918 height 402
drag, startPoint x: 662, startPoint y: 34, endPoint x: 670, endPoint y: 35, distance: 8.1
click at [663, 34] on div "Extras inside The Sandwich - branch specific choice(Wahmy Sauce )" at bounding box center [459, 36] width 460 height 24
click at [673, 37] on icon "close" at bounding box center [677, 36] width 12 height 12
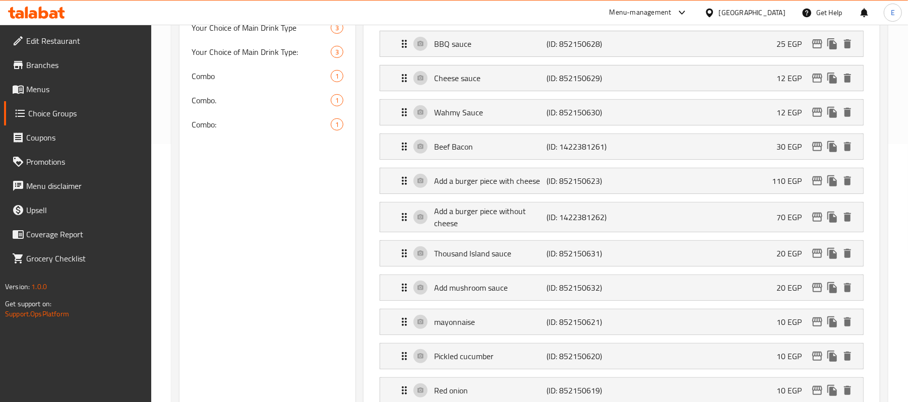
scroll to position [260, 0]
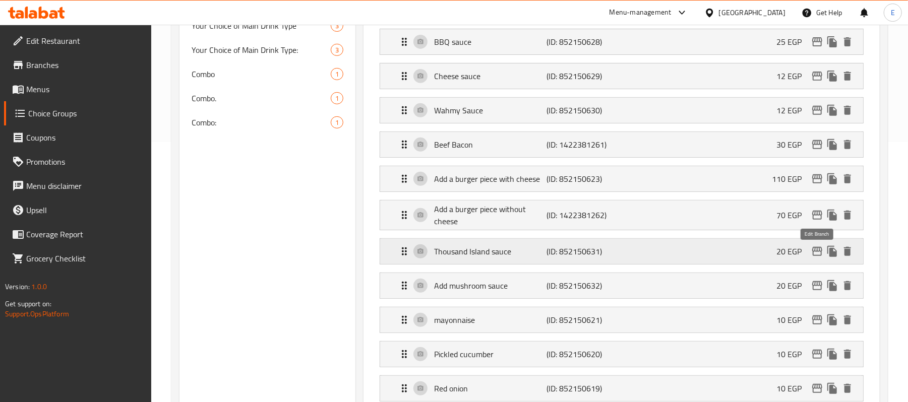
click at [819, 251] on icon "edit" at bounding box center [817, 251] width 10 height 9
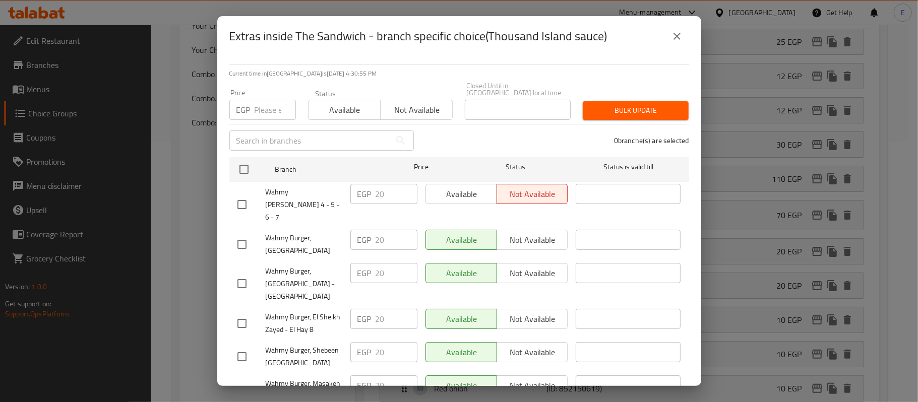
click at [674, 28] on button "close" at bounding box center [677, 36] width 24 height 24
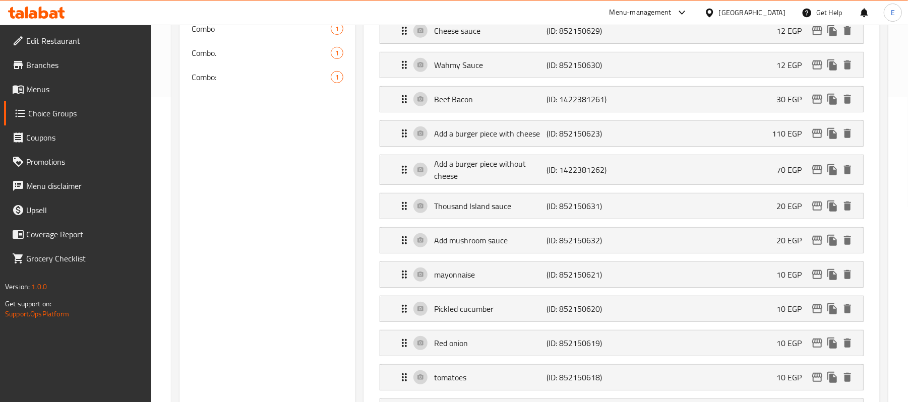
scroll to position [327, 0]
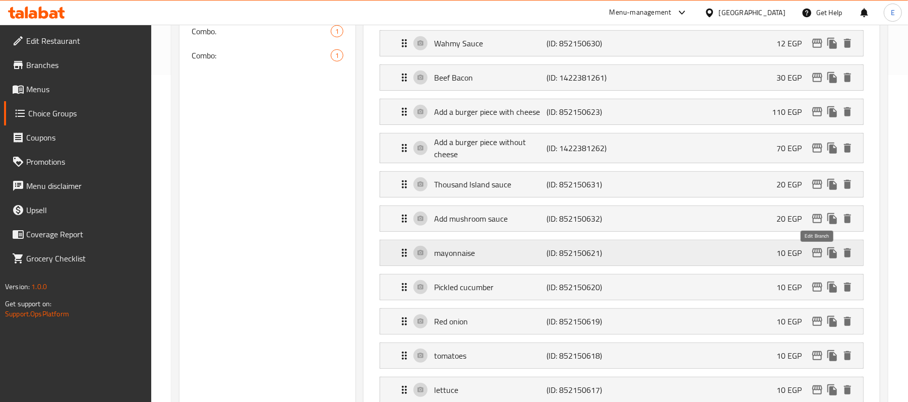
click at [816, 259] on icon "edit" at bounding box center [817, 253] width 12 height 12
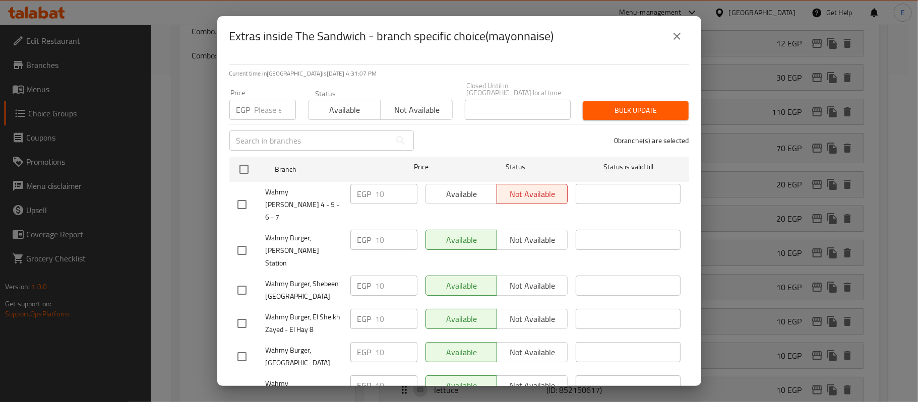
click at [680, 34] on icon "close" at bounding box center [677, 36] width 12 height 12
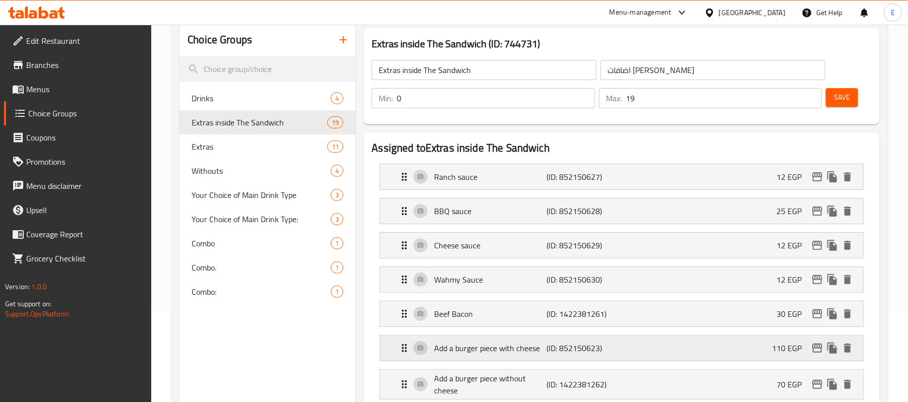
scroll to position [0, 0]
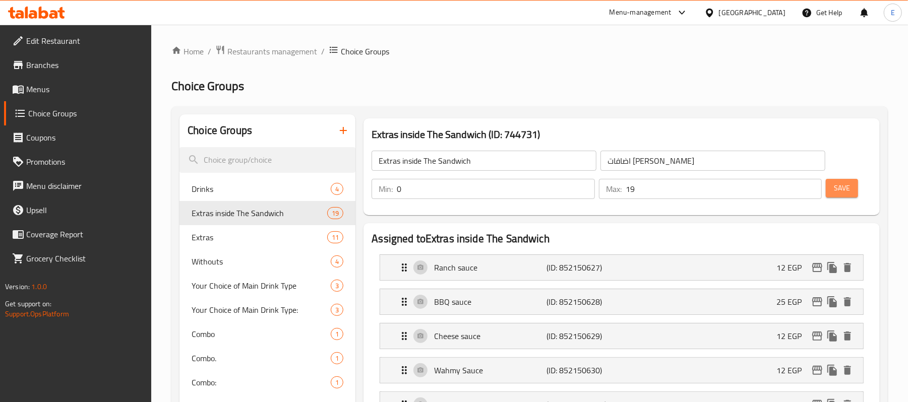
click at [846, 191] on span "Save" at bounding box center [842, 188] width 16 height 13
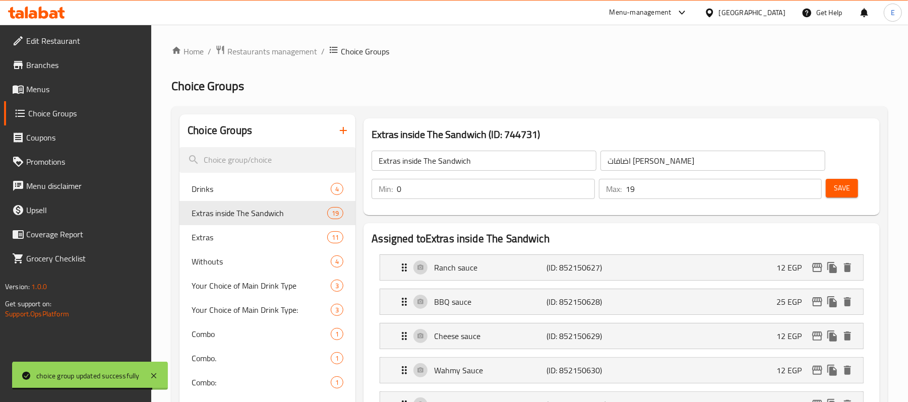
click at [43, 94] on span "Menus" at bounding box center [84, 89] width 117 height 12
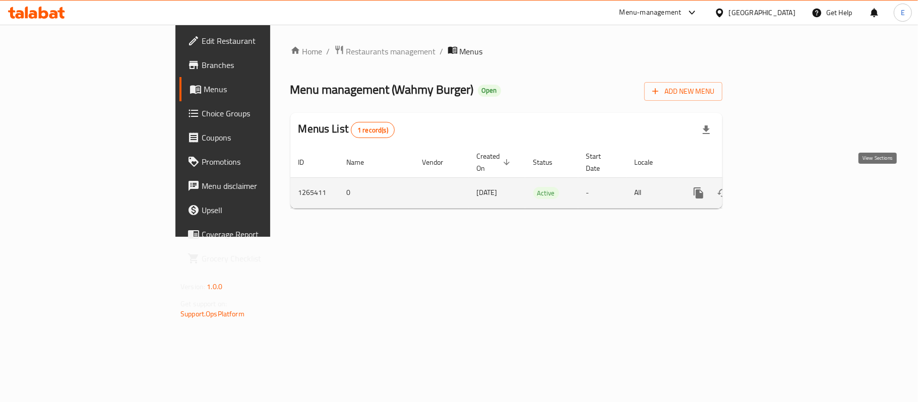
click at [777, 187] on icon "enhanced table" at bounding box center [771, 193] width 12 height 12
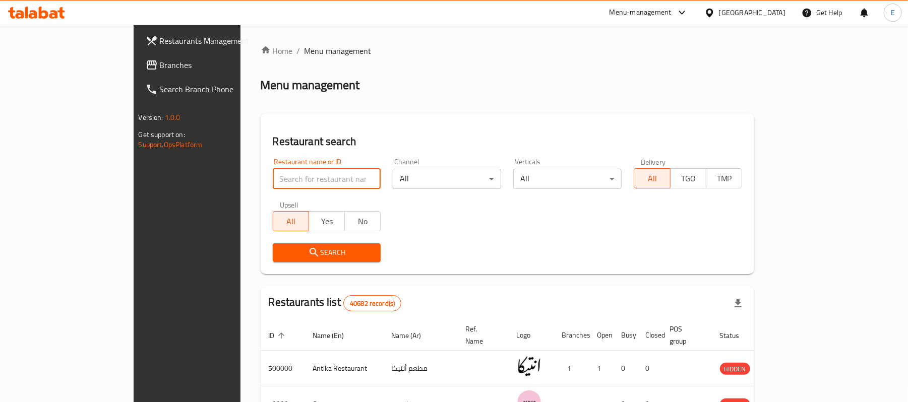
click at [275, 171] on input "search" at bounding box center [327, 179] width 108 height 20
paste input "Sista"
type input "Sista"
click button "Search" at bounding box center [327, 252] width 108 height 19
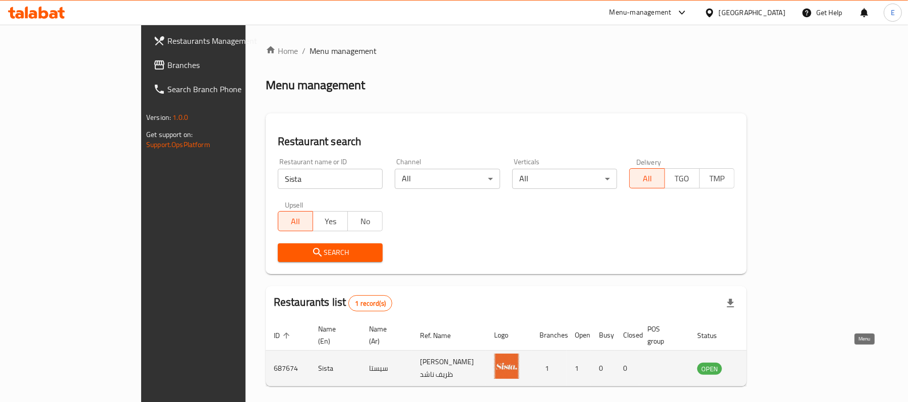
click at [762, 365] on icon "enhanced table" at bounding box center [755, 369] width 11 height 9
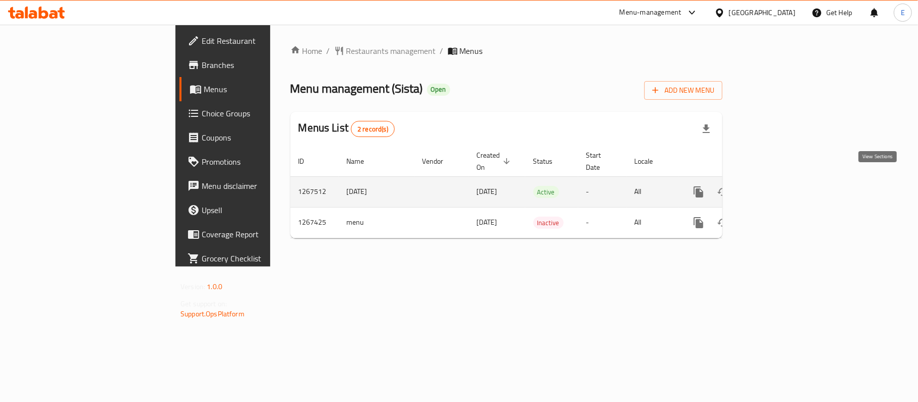
click at [783, 188] on link "enhanced table" at bounding box center [771, 192] width 24 height 24
